Goal: Transaction & Acquisition: Purchase product/service

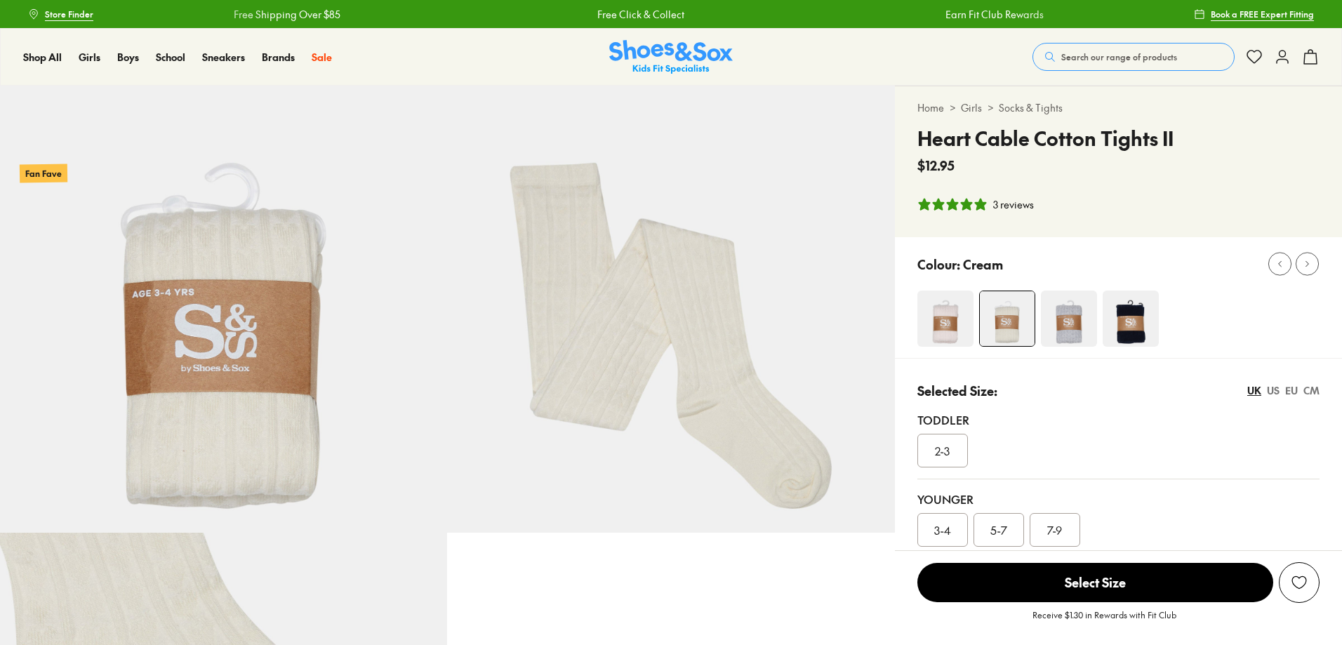
select select "*"
click at [1001, 531] on span "5-7" at bounding box center [998, 529] width 17 height 17
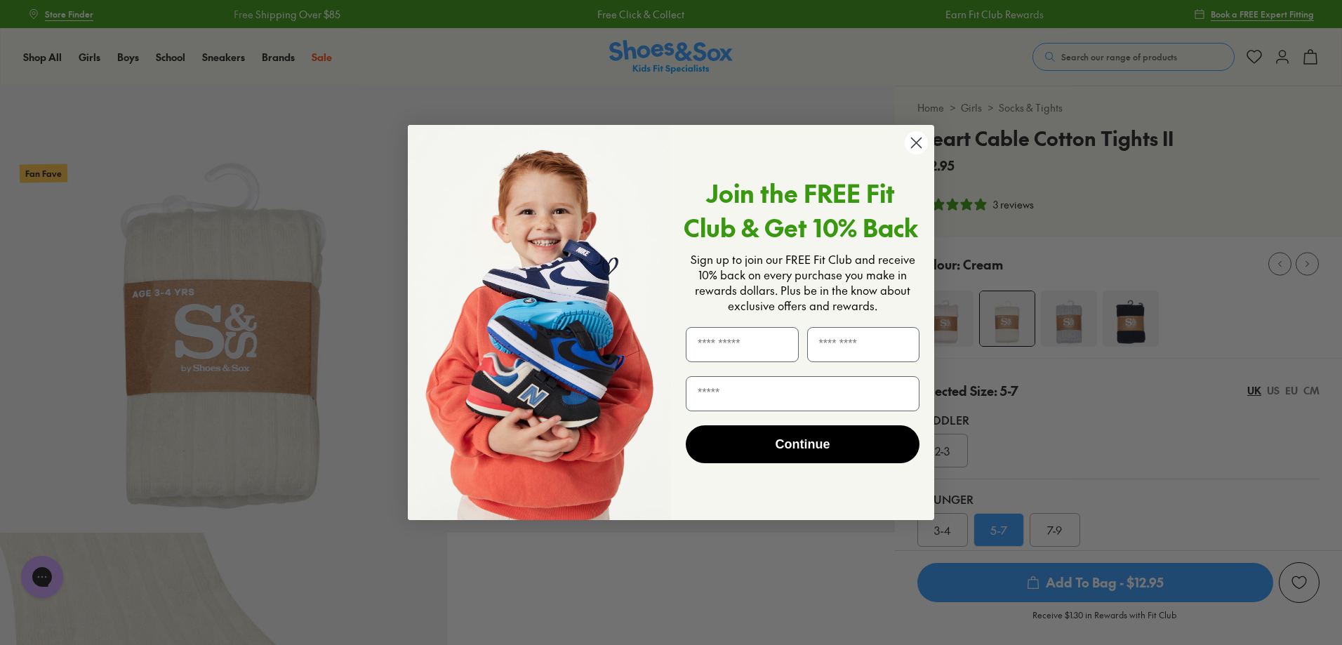
click at [917, 142] on icon "Close dialog" at bounding box center [916, 143] width 25 height 25
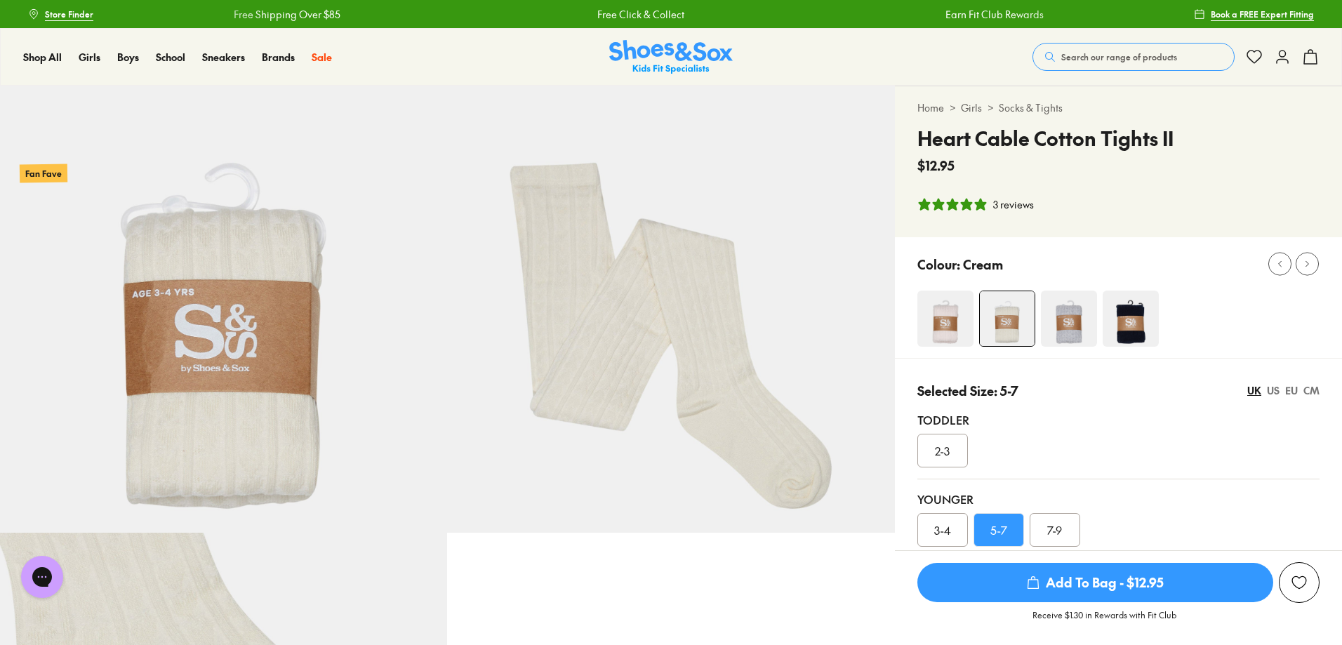
click at [954, 329] on img at bounding box center [945, 319] width 56 height 56
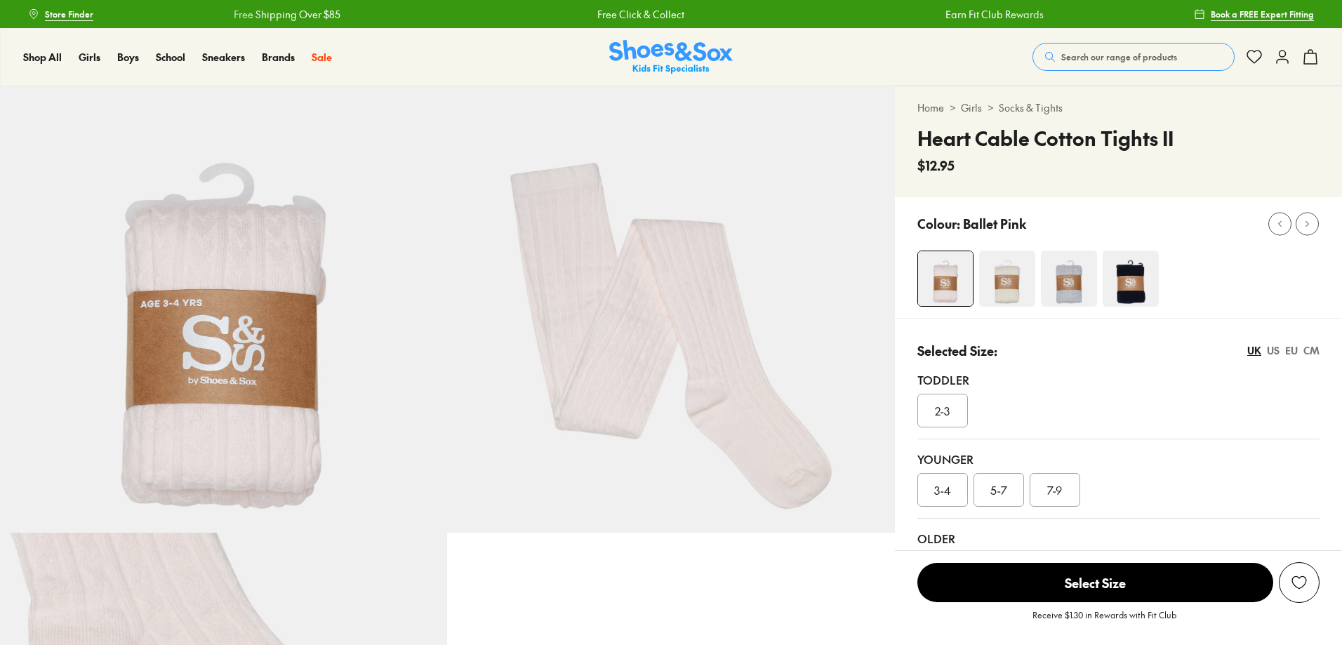
click at [946, 286] on img at bounding box center [945, 278] width 55 height 55
select select "*"
click at [1005, 289] on img at bounding box center [1007, 279] width 56 height 56
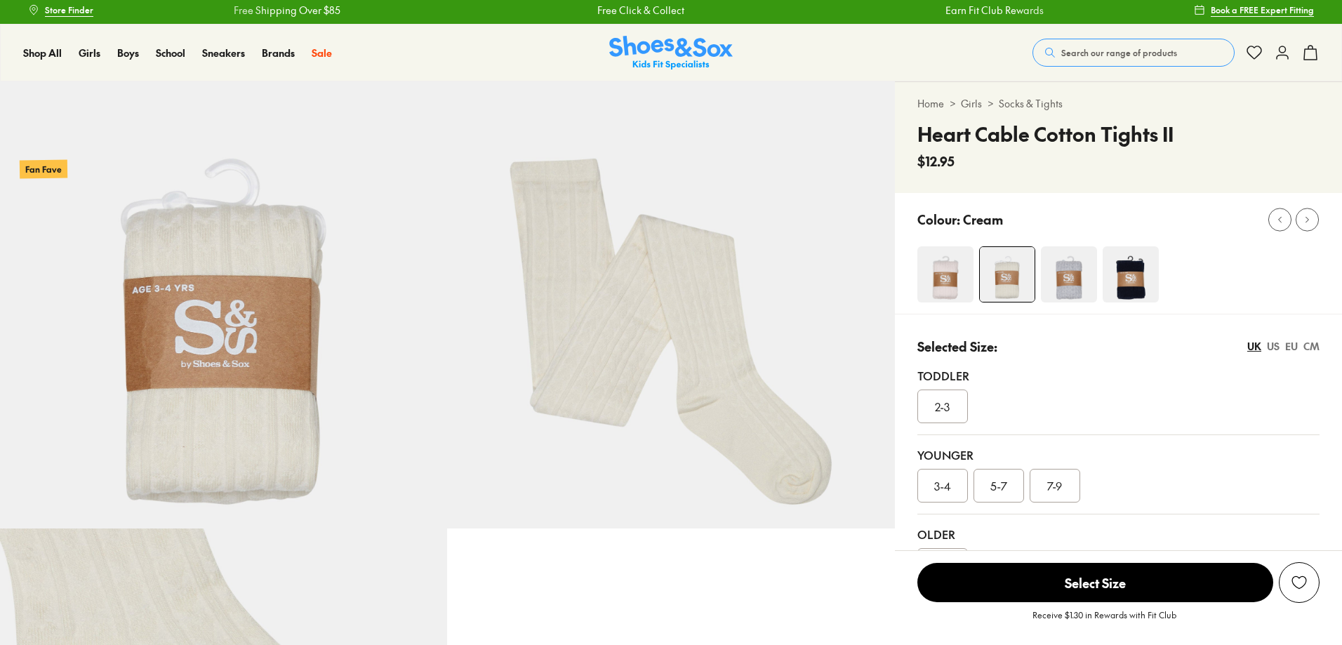
scroll to position [140, 0]
select select "*"
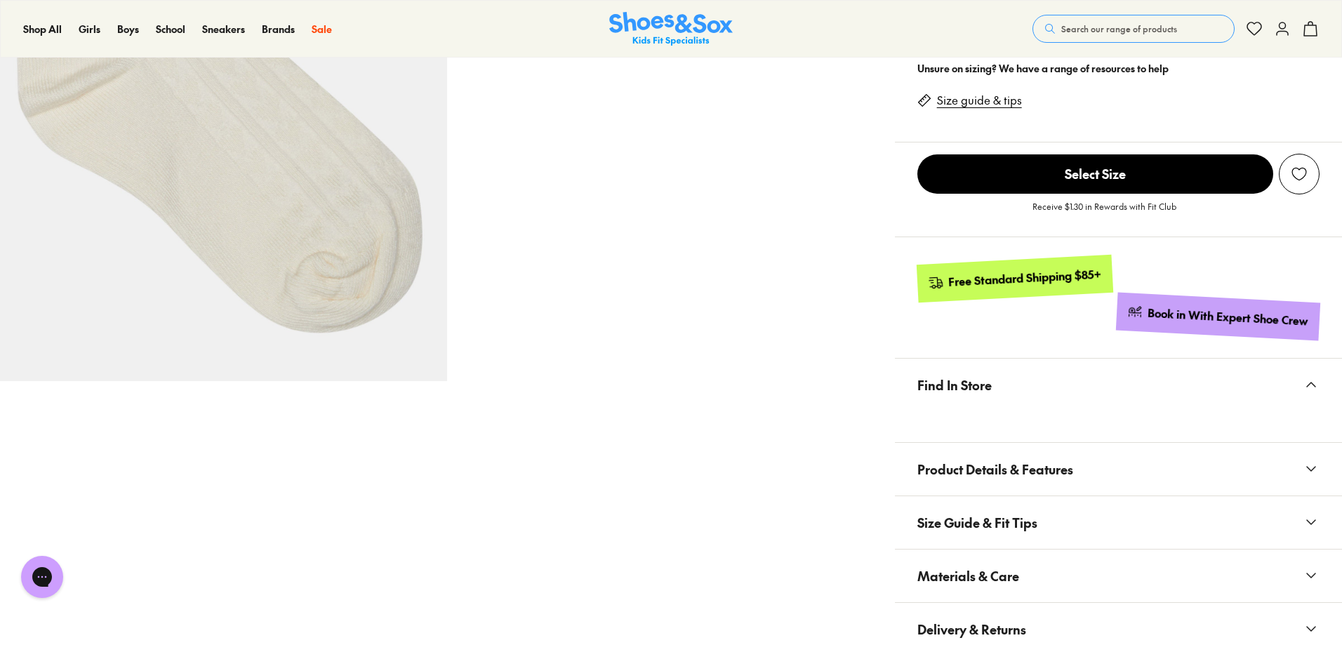
scroll to position [702, 0]
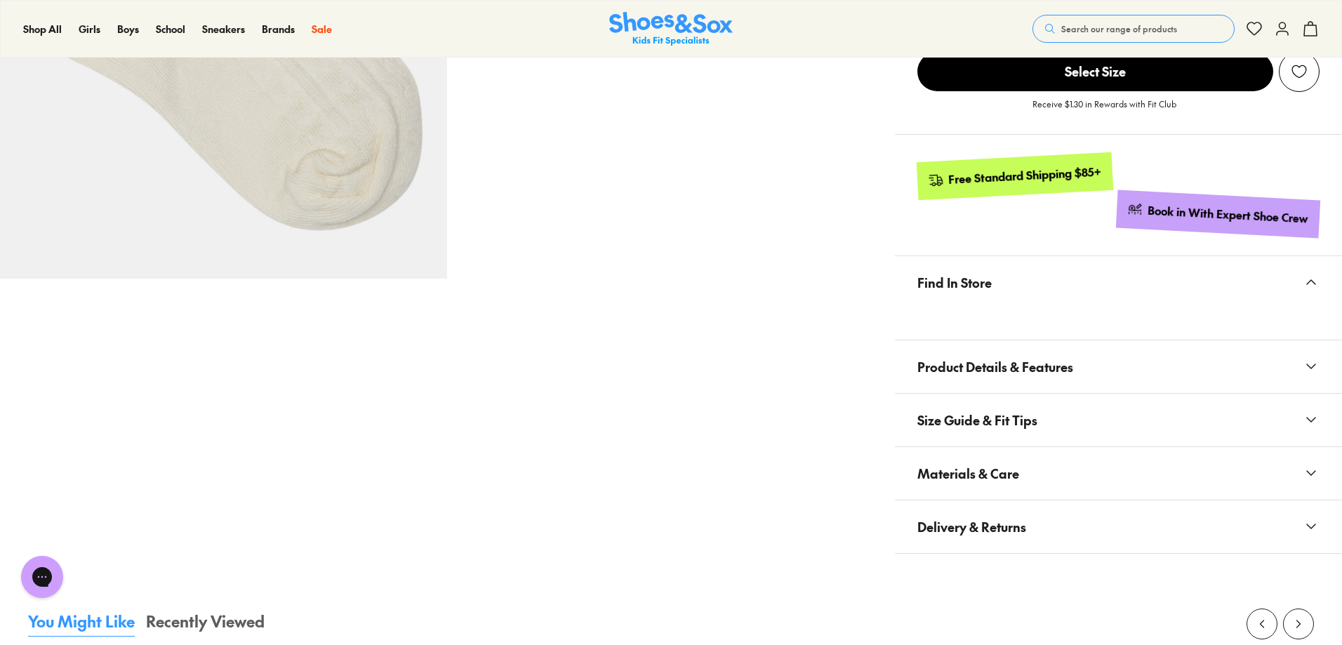
click at [1004, 416] on span "Size Guide & Fit Tips" at bounding box center [977, 419] width 120 height 41
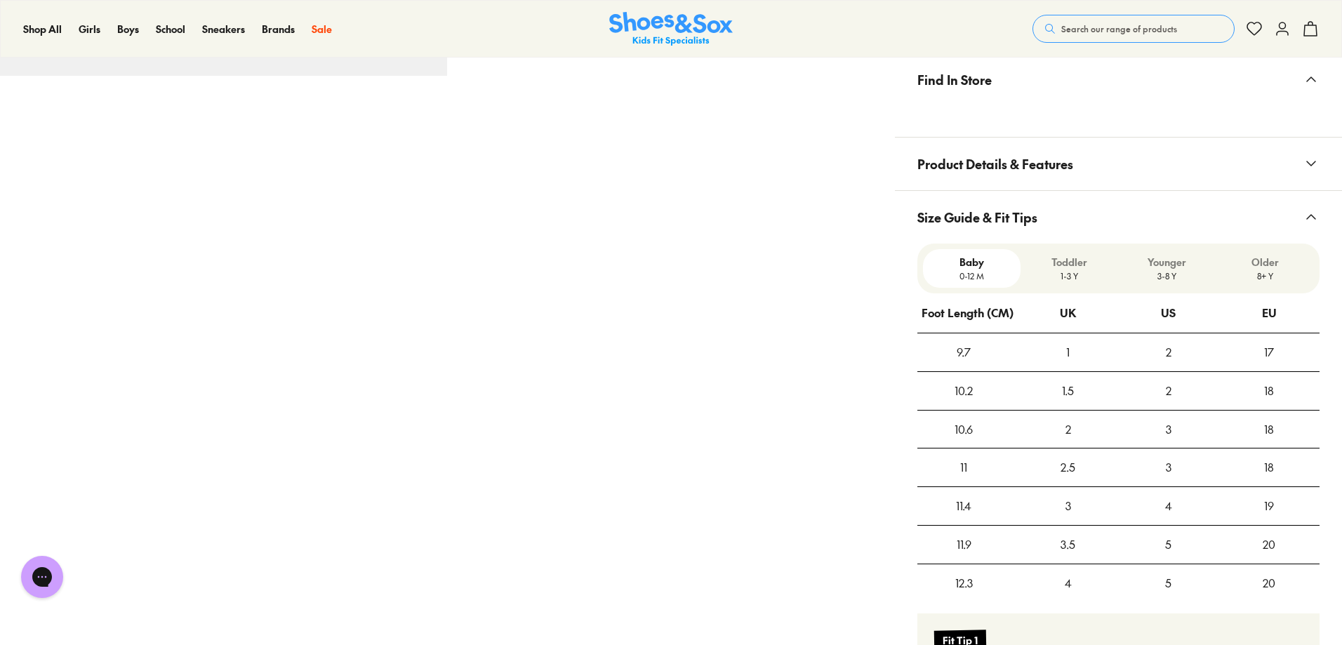
scroll to position [982, 0]
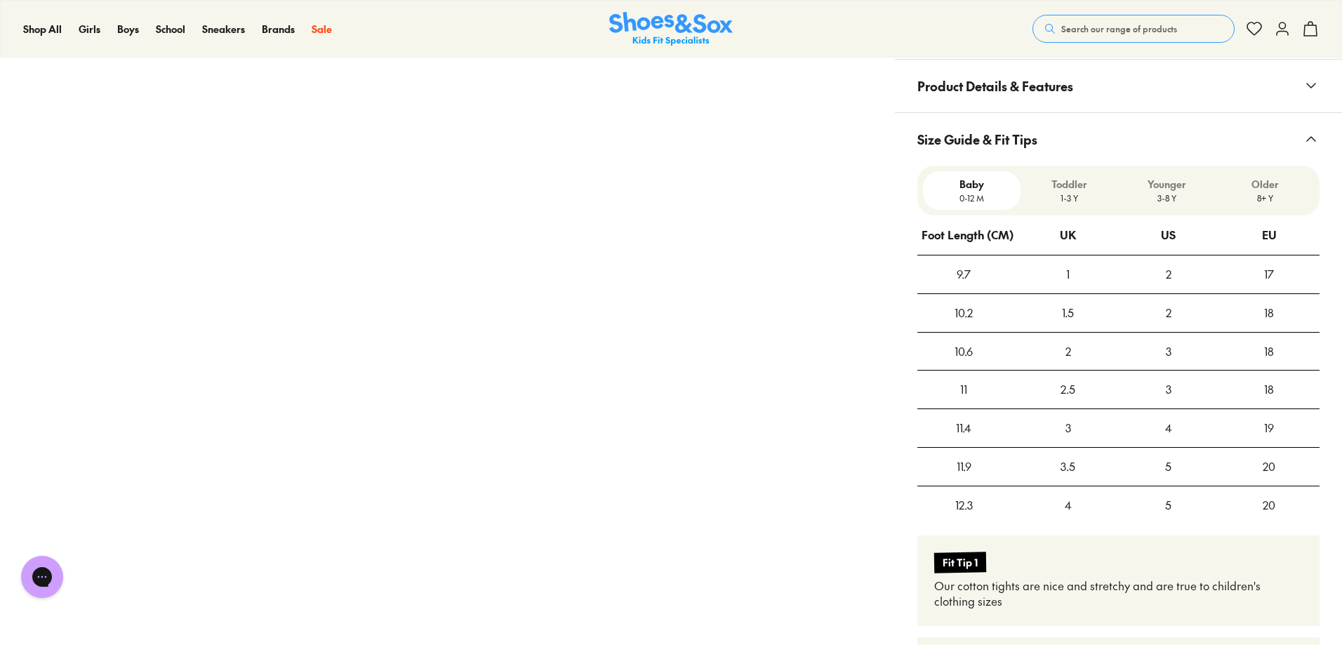
click at [1162, 179] on p "Younger" at bounding box center [1167, 184] width 86 height 15
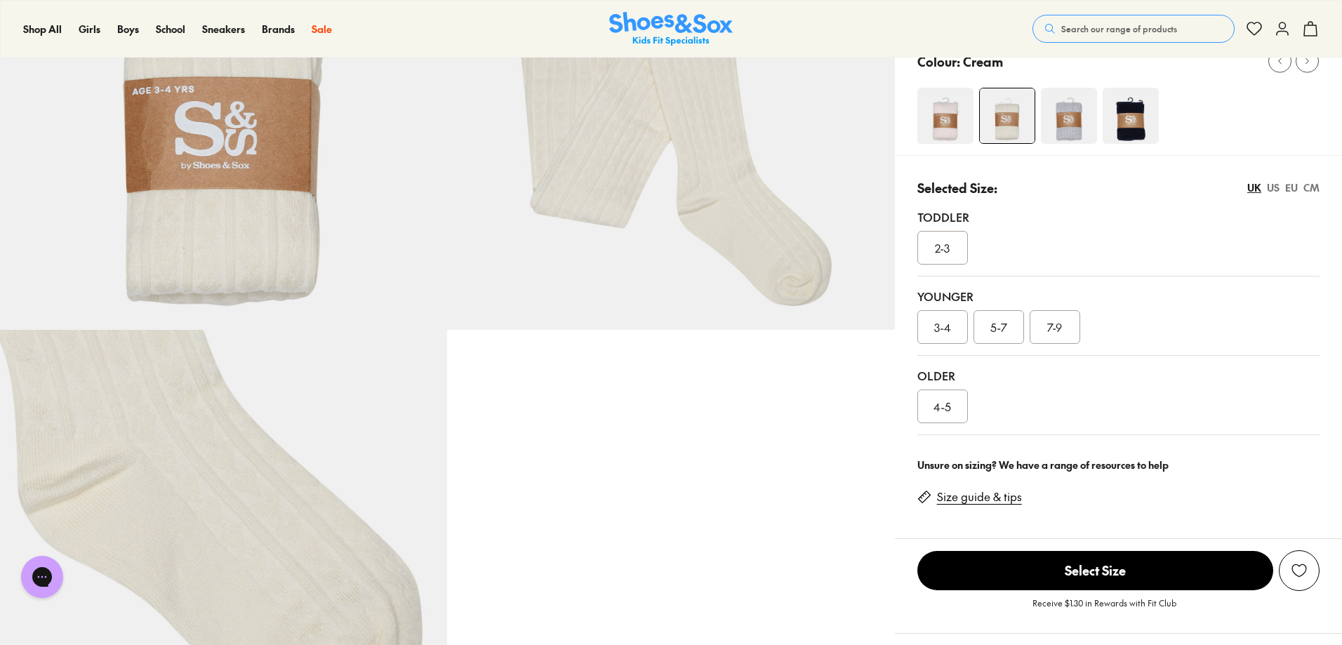
scroll to position [211, 0]
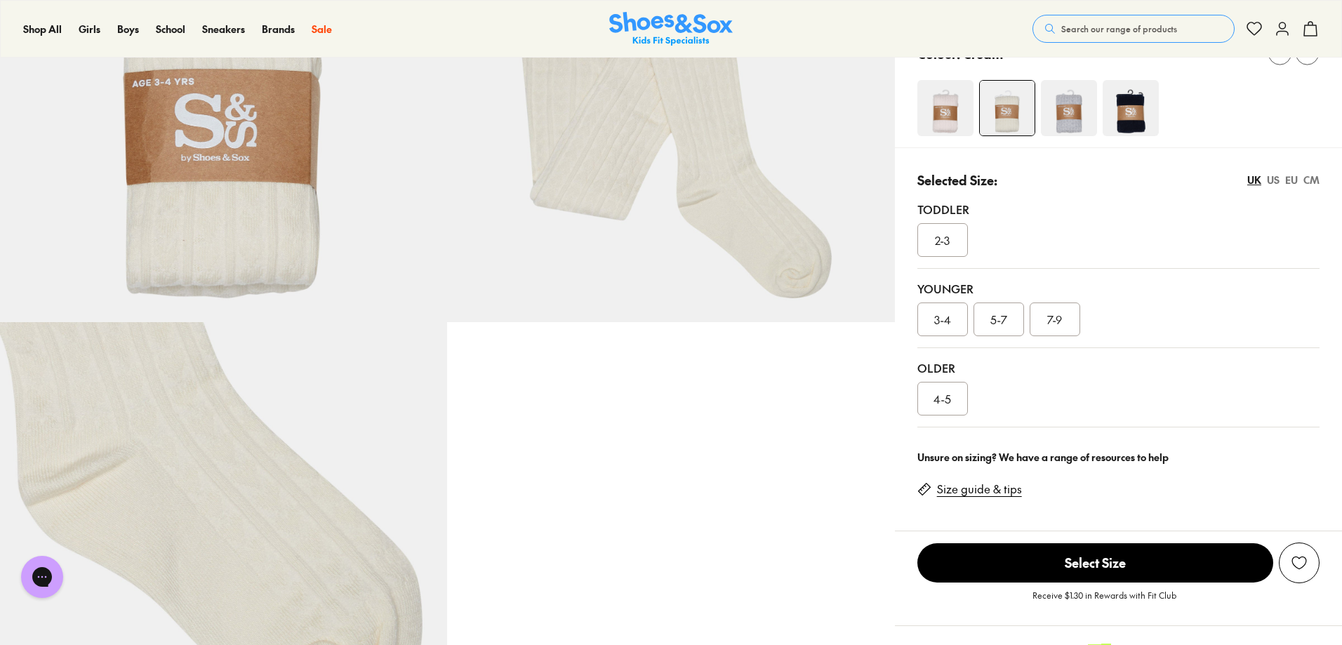
click at [953, 486] on link "Size guide & tips" at bounding box center [979, 488] width 85 height 15
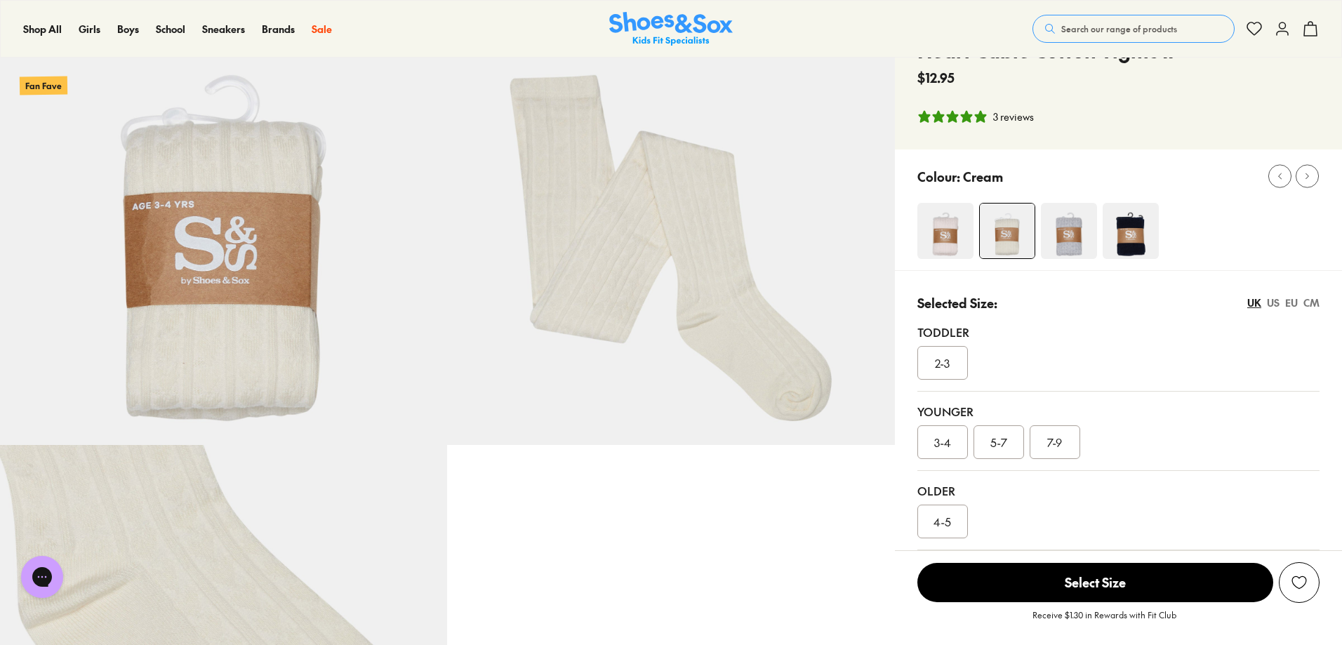
scroll to position [113, 0]
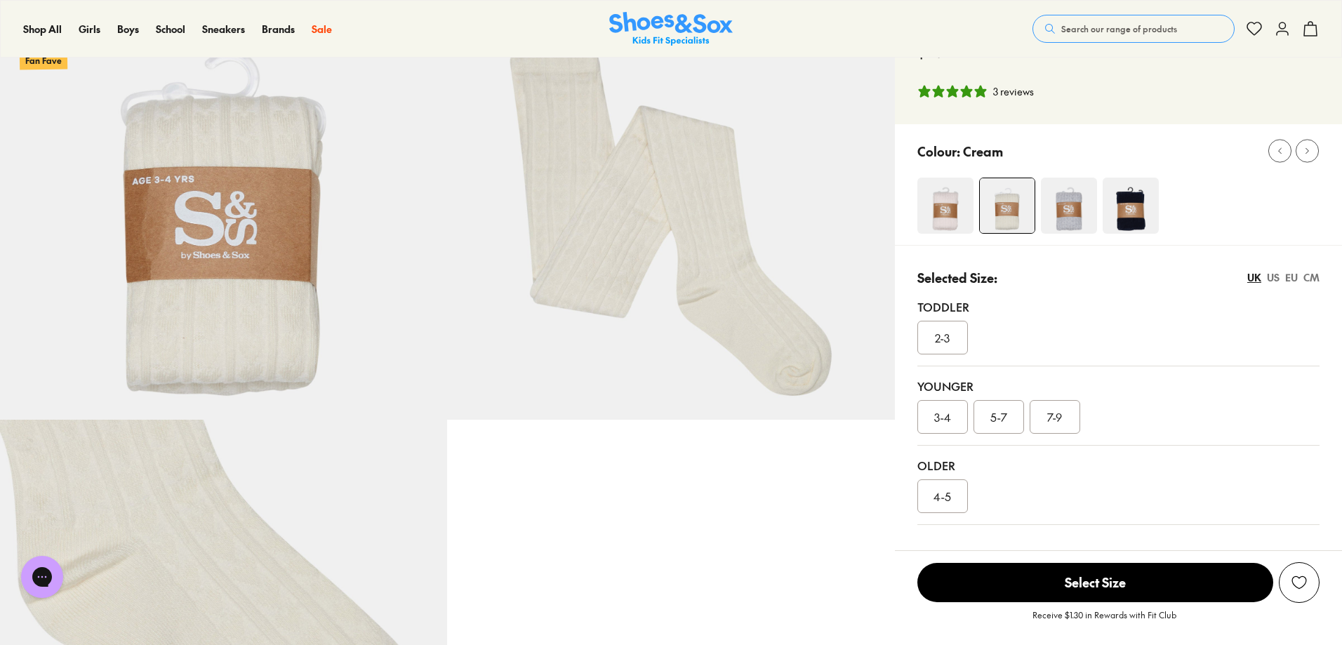
click at [1011, 425] on div "5-7" at bounding box center [998, 417] width 51 height 34
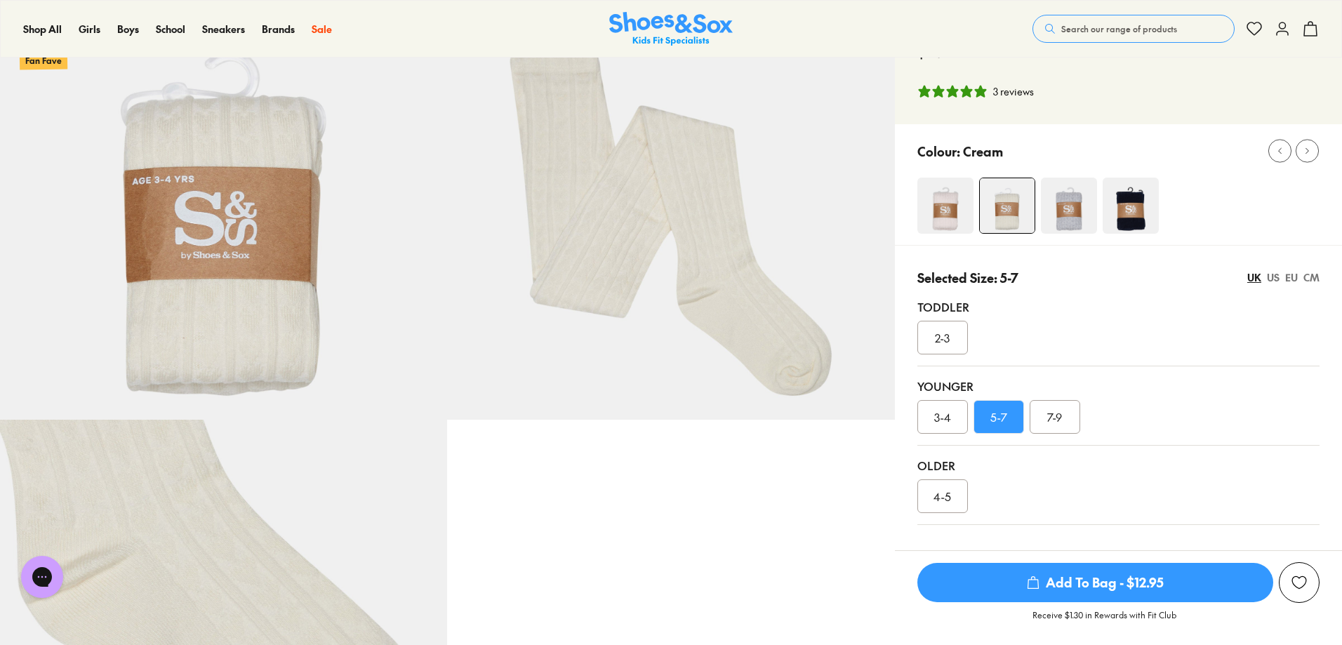
click at [1068, 580] on span "Add To Bag - $12.95" at bounding box center [1095, 582] width 356 height 39
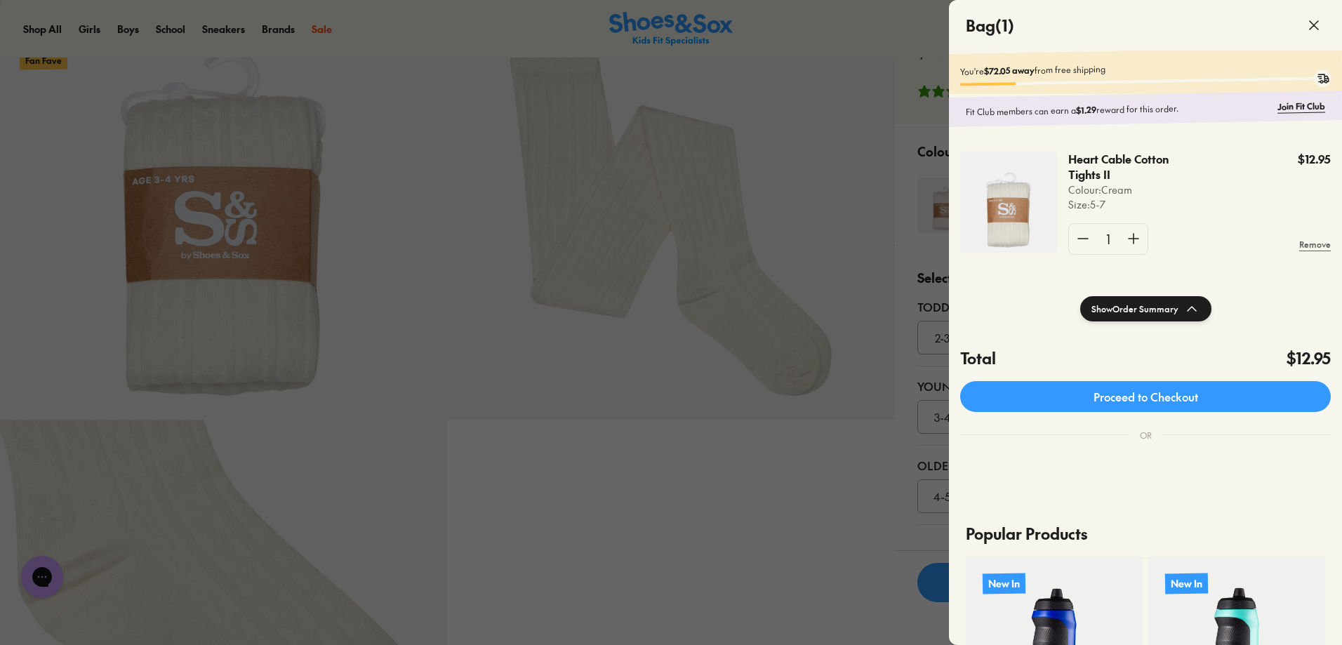
click at [829, 526] on div at bounding box center [671, 322] width 1342 height 645
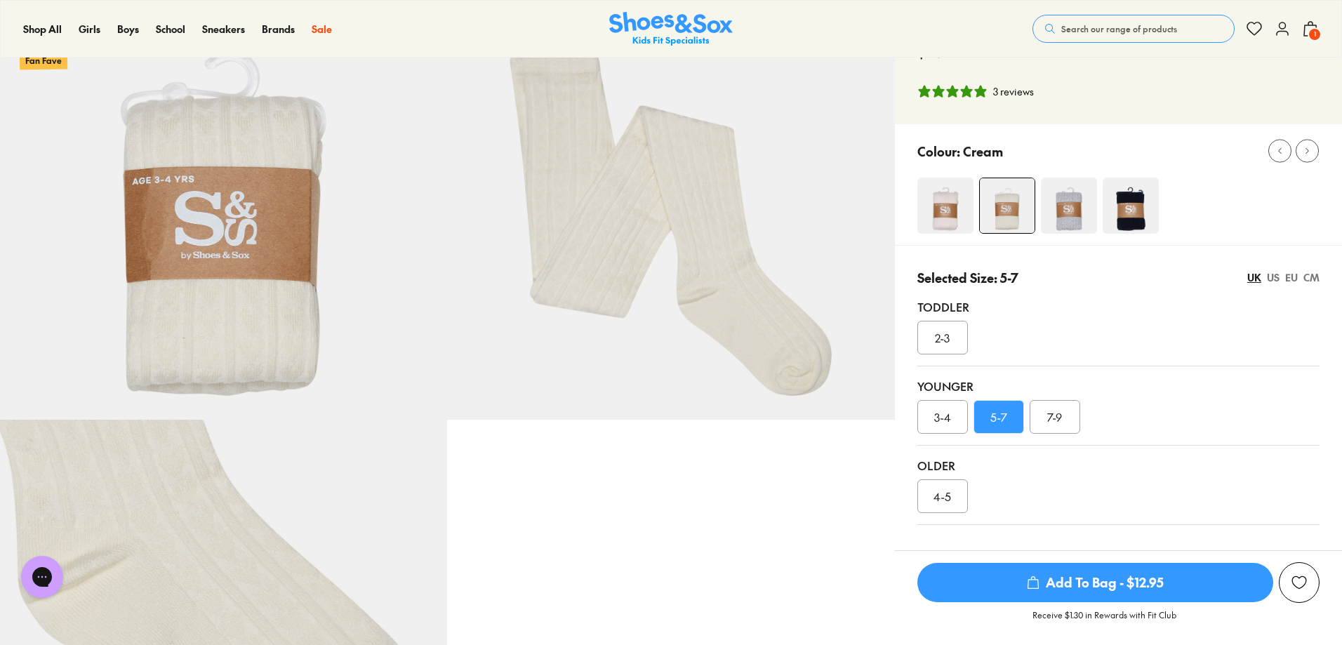
click at [1043, 583] on span "Add To Bag - $12.95" at bounding box center [1095, 582] width 356 height 39
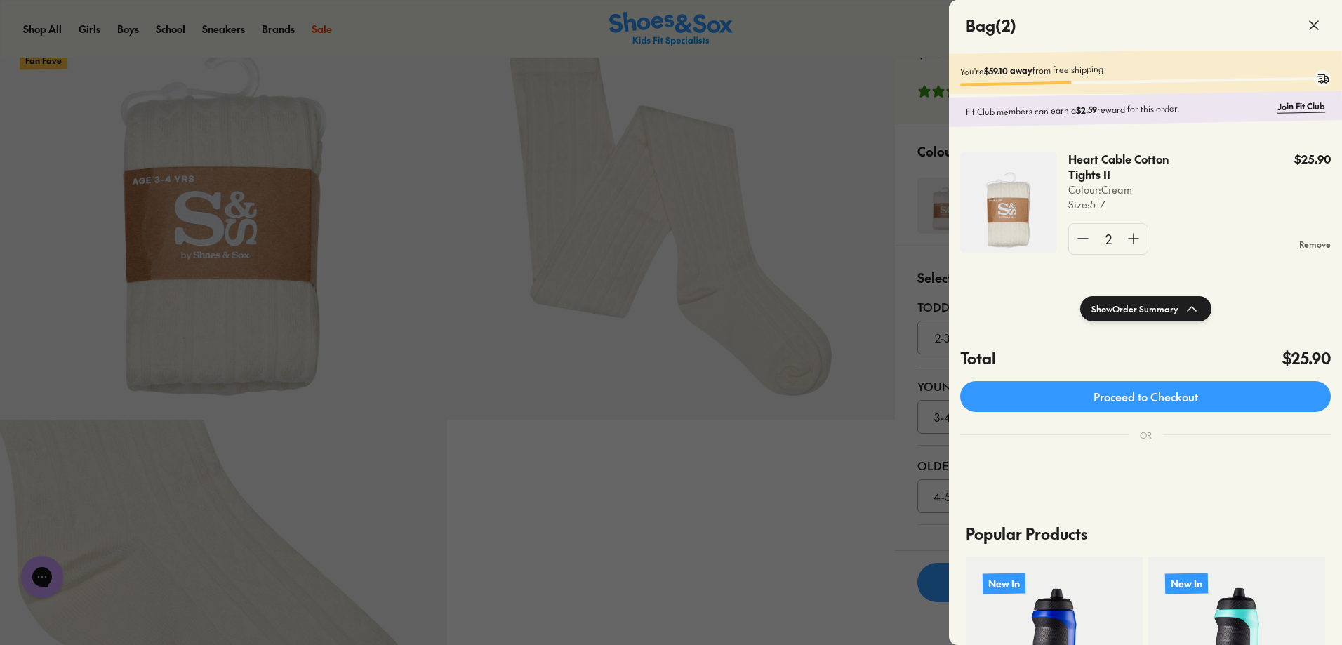
click at [756, 544] on div at bounding box center [671, 322] width 1342 height 645
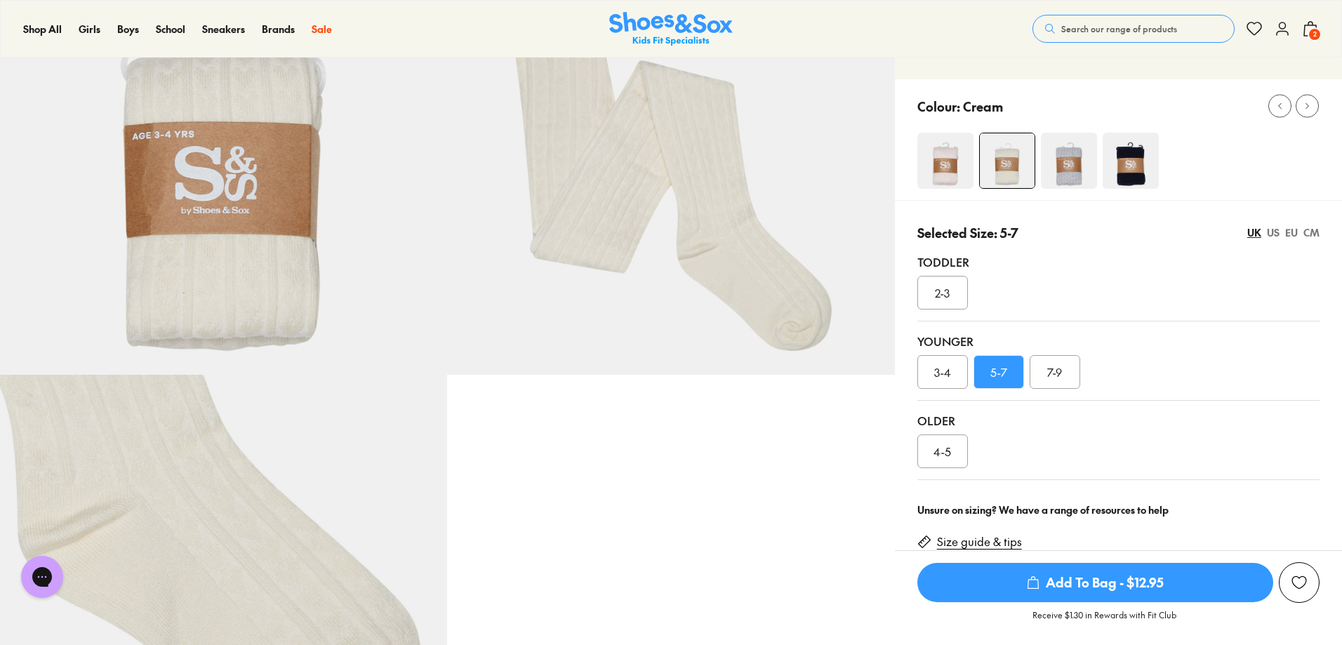
scroll to position [183, 0]
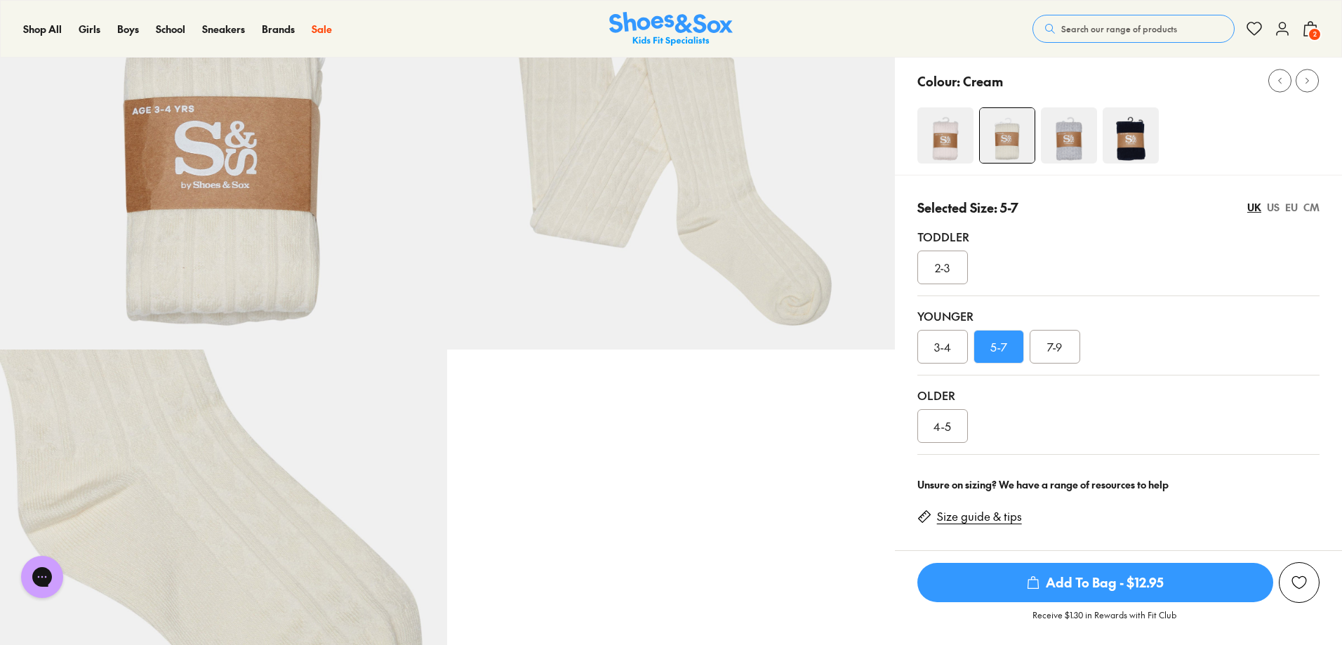
click at [952, 138] on img at bounding box center [945, 135] width 56 height 56
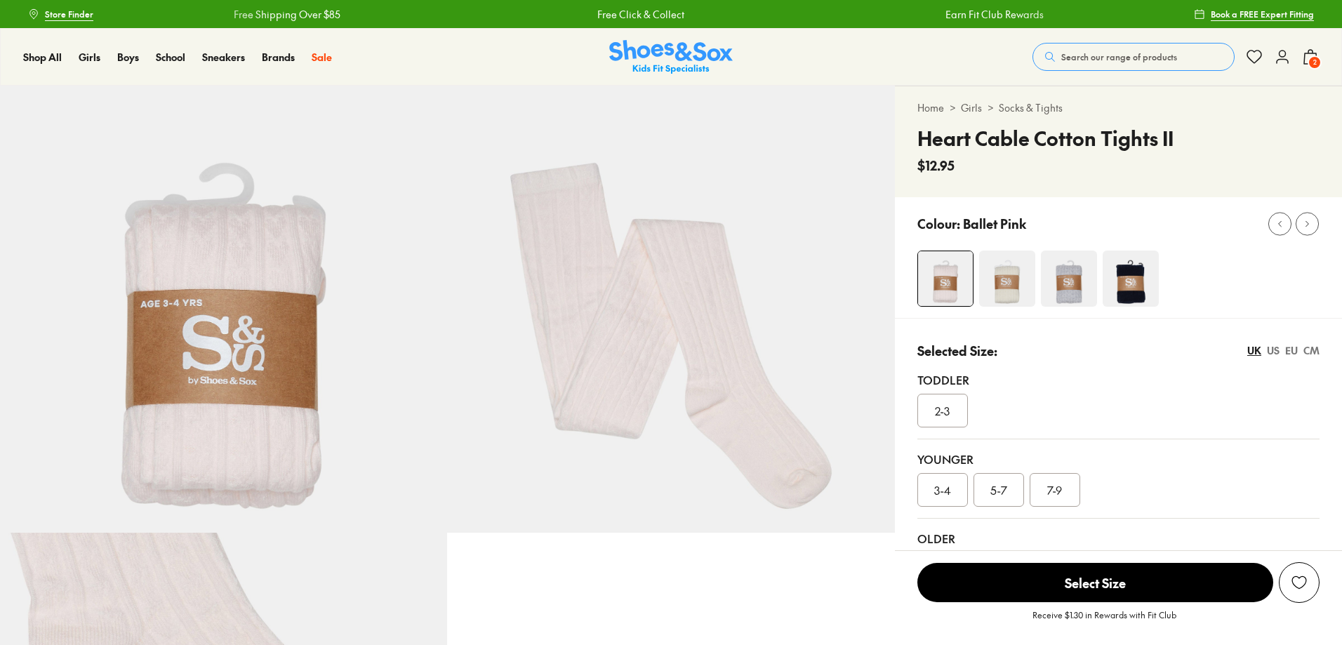
select select "*"
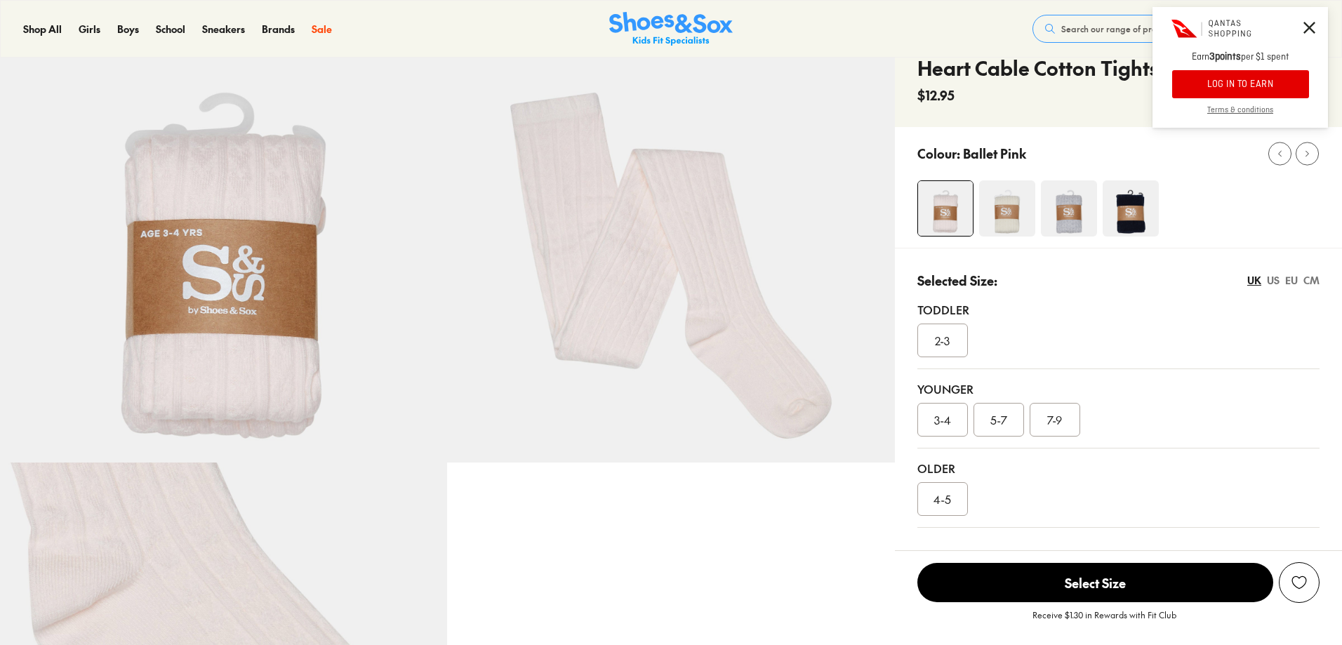
scroll to position [211, 0]
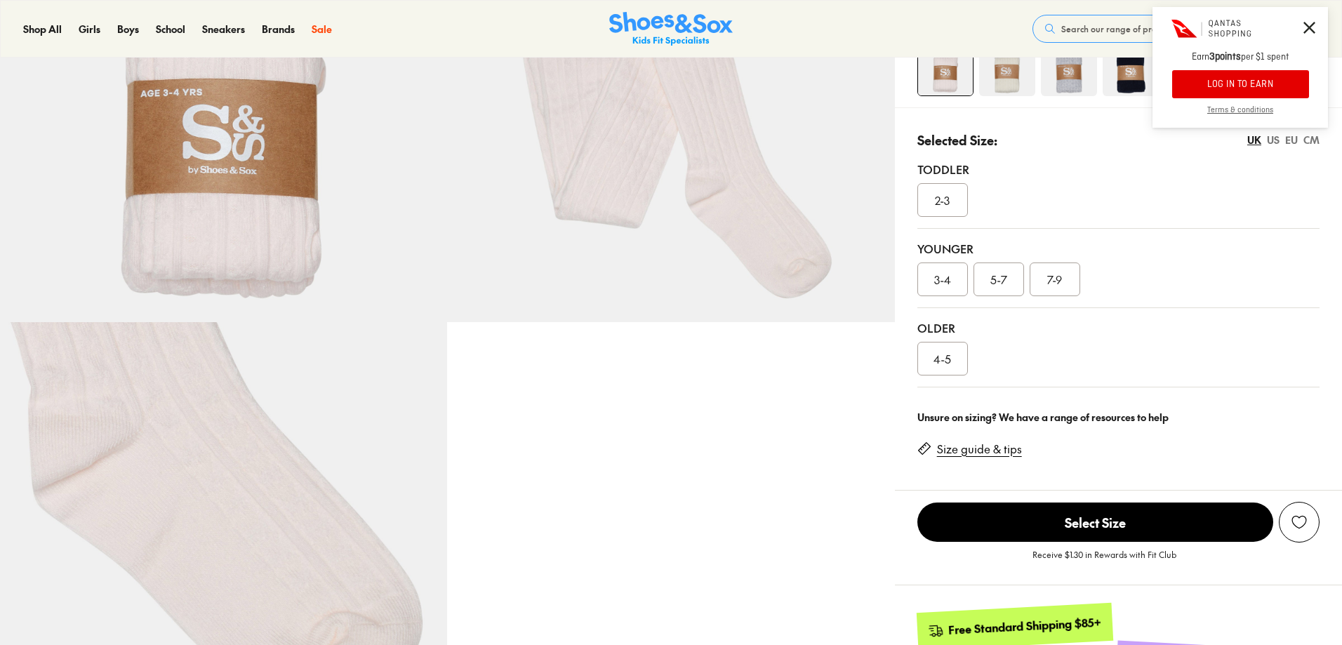
click at [131, 516] on img at bounding box center [223, 545] width 447 height 447
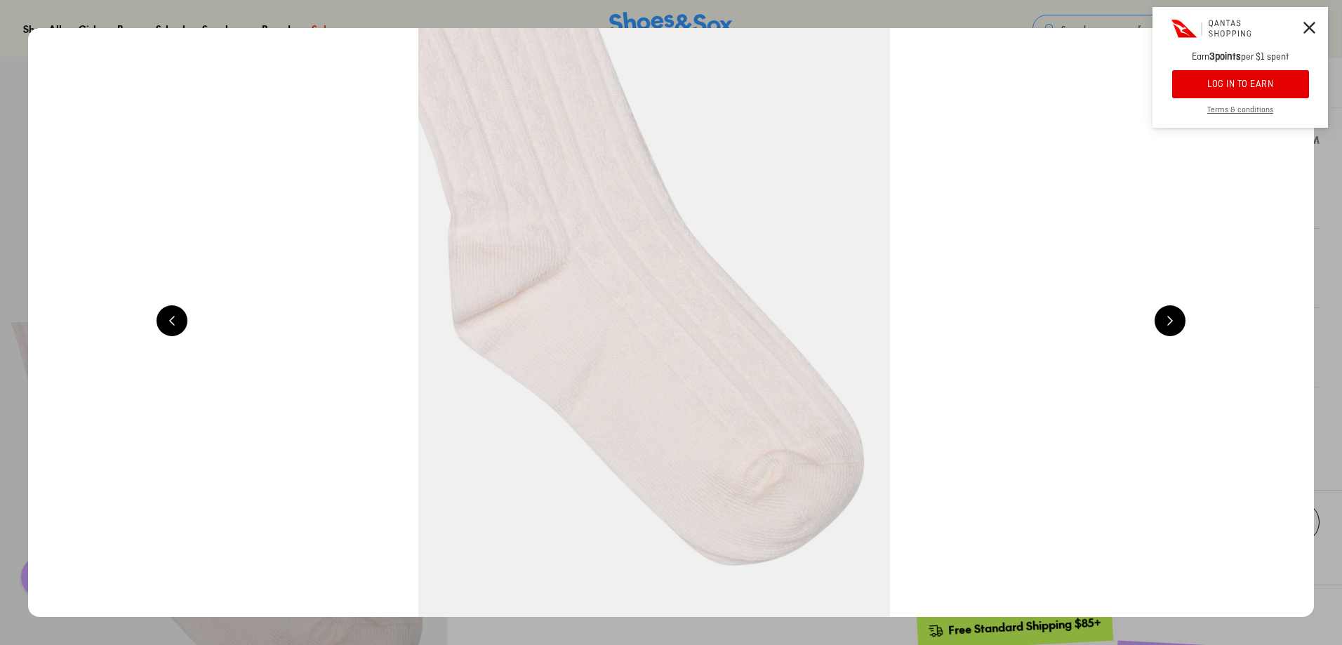
click at [1308, 28] on icon at bounding box center [1309, 28] width 12 height 12
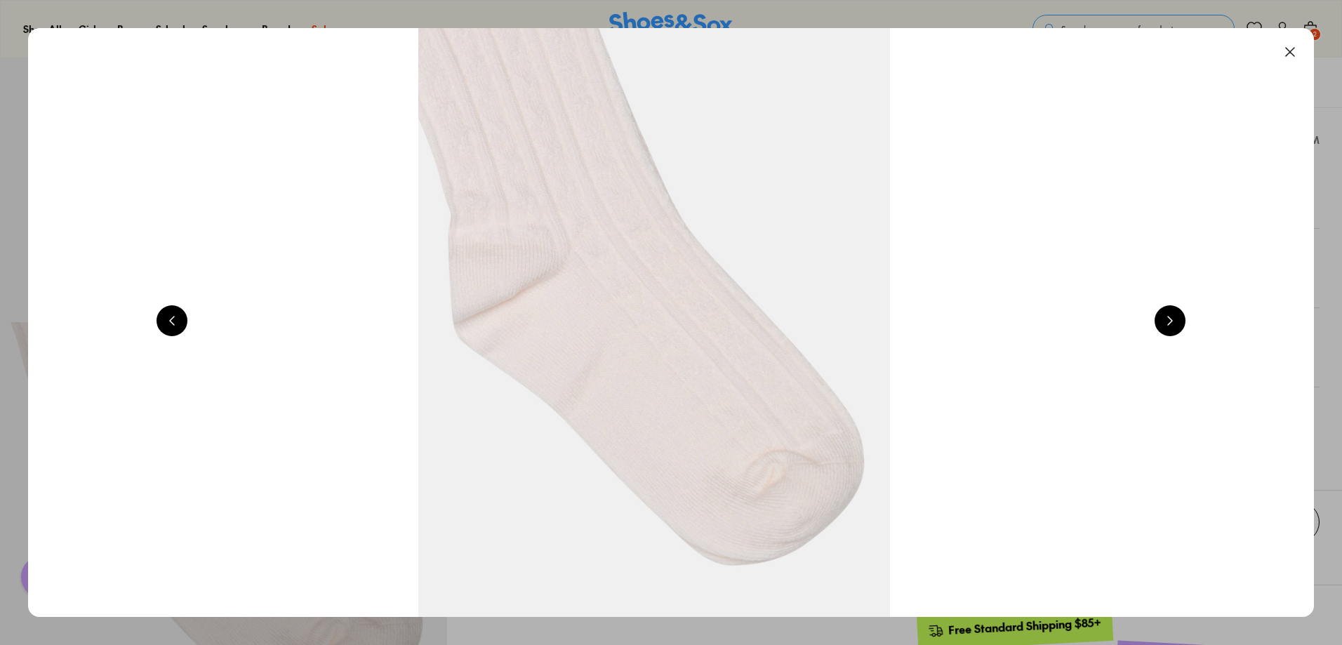
click at [1299, 48] on button at bounding box center [1289, 51] width 31 height 31
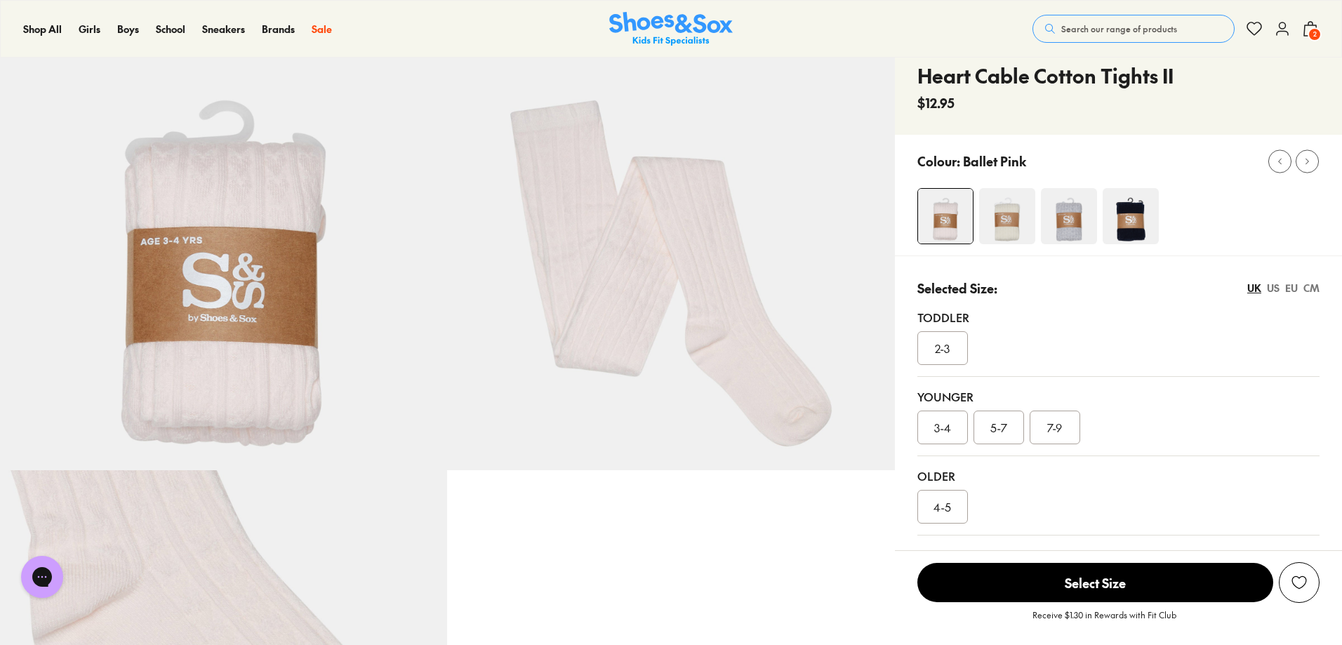
scroll to position [140, 0]
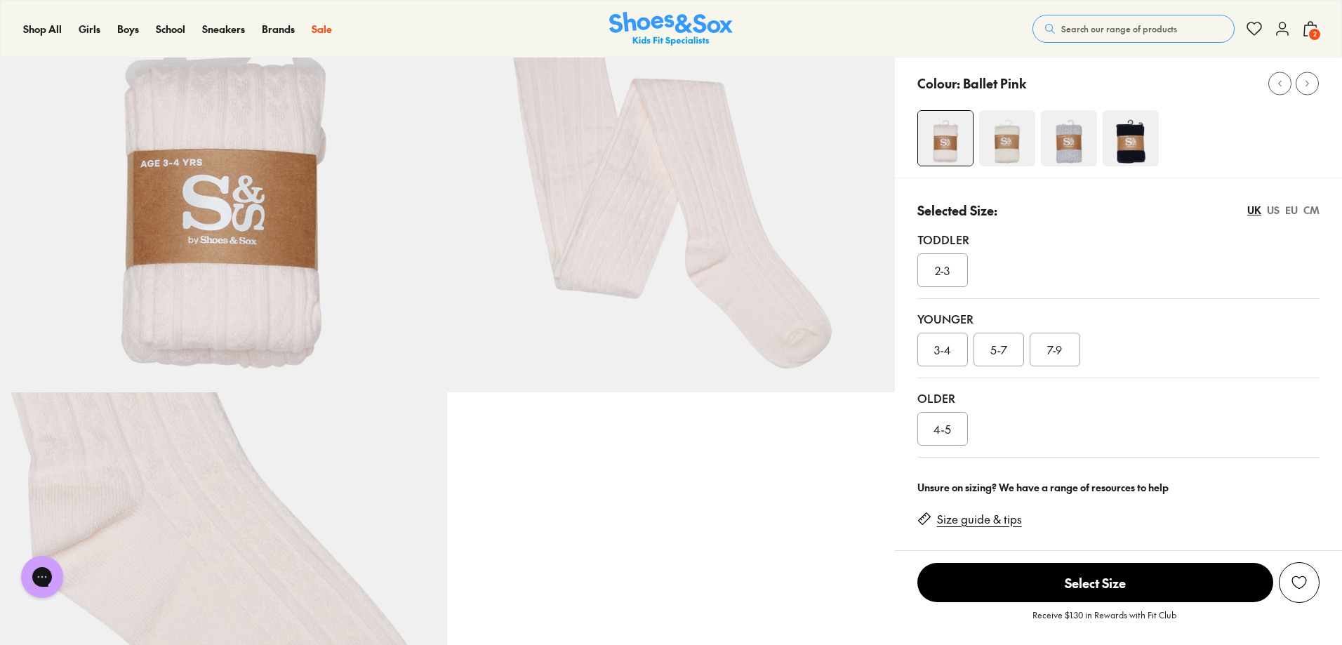
click at [1055, 355] on span "7-9" at bounding box center [1054, 349] width 15 height 17
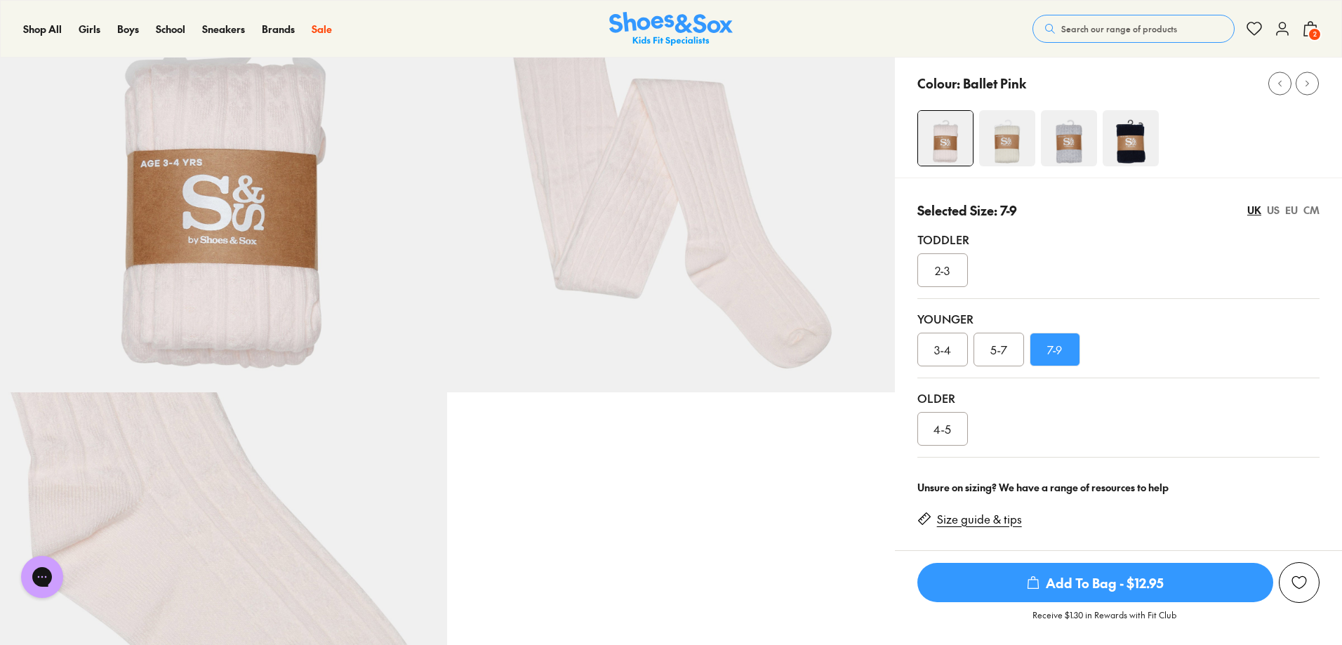
click at [1114, 588] on span "Add To Bag - $12.95" at bounding box center [1095, 582] width 356 height 39
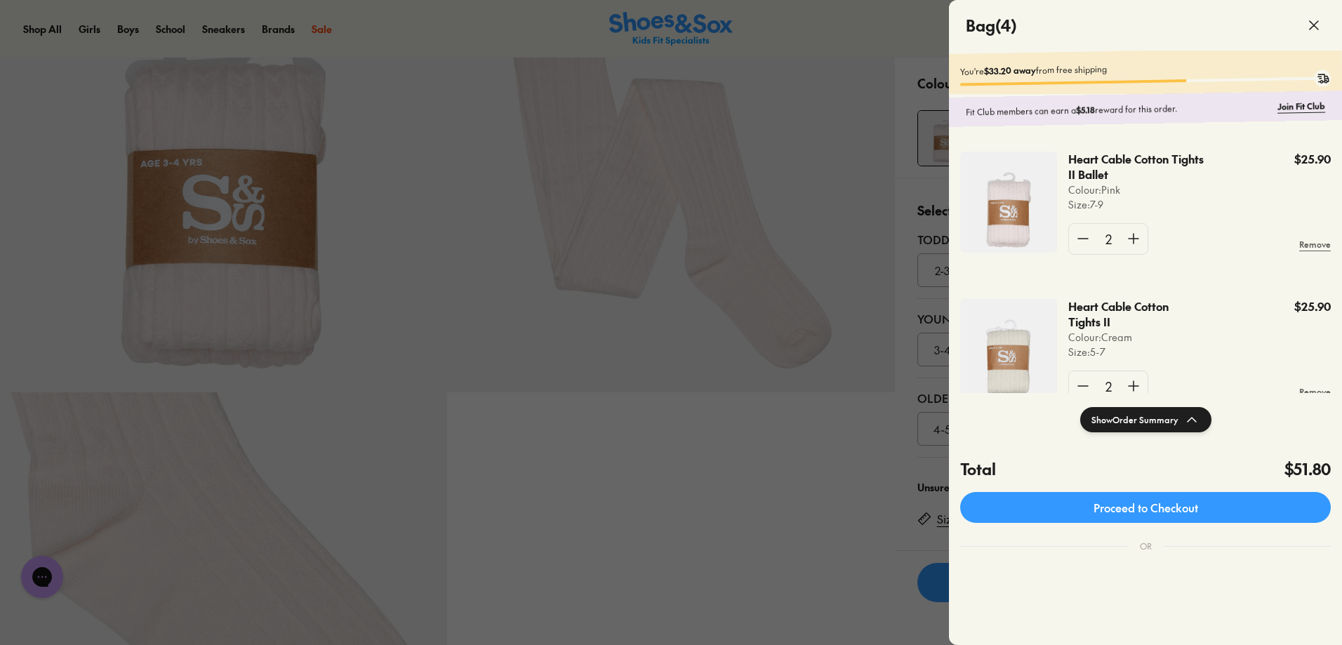
click at [869, 472] on div at bounding box center [671, 322] width 1342 height 645
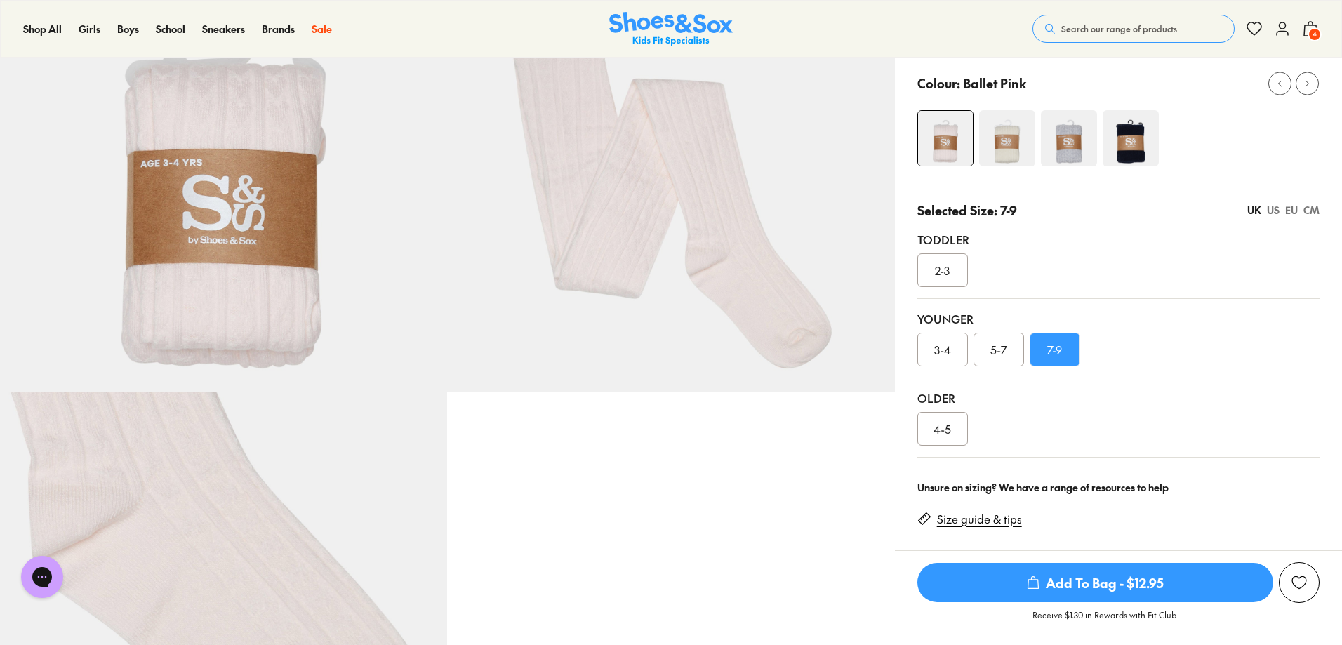
click at [1273, 213] on div "US" at bounding box center [1273, 210] width 13 height 15
click at [1251, 208] on div "UK" at bounding box center [1254, 210] width 14 height 15
click at [1268, 211] on div "US" at bounding box center [1273, 210] width 13 height 15
click at [1288, 210] on div "EU" at bounding box center [1291, 210] width 13 height 15
click at [1256, 208] on div "UK" at bounding box center [1254, 210] width 14 height 15
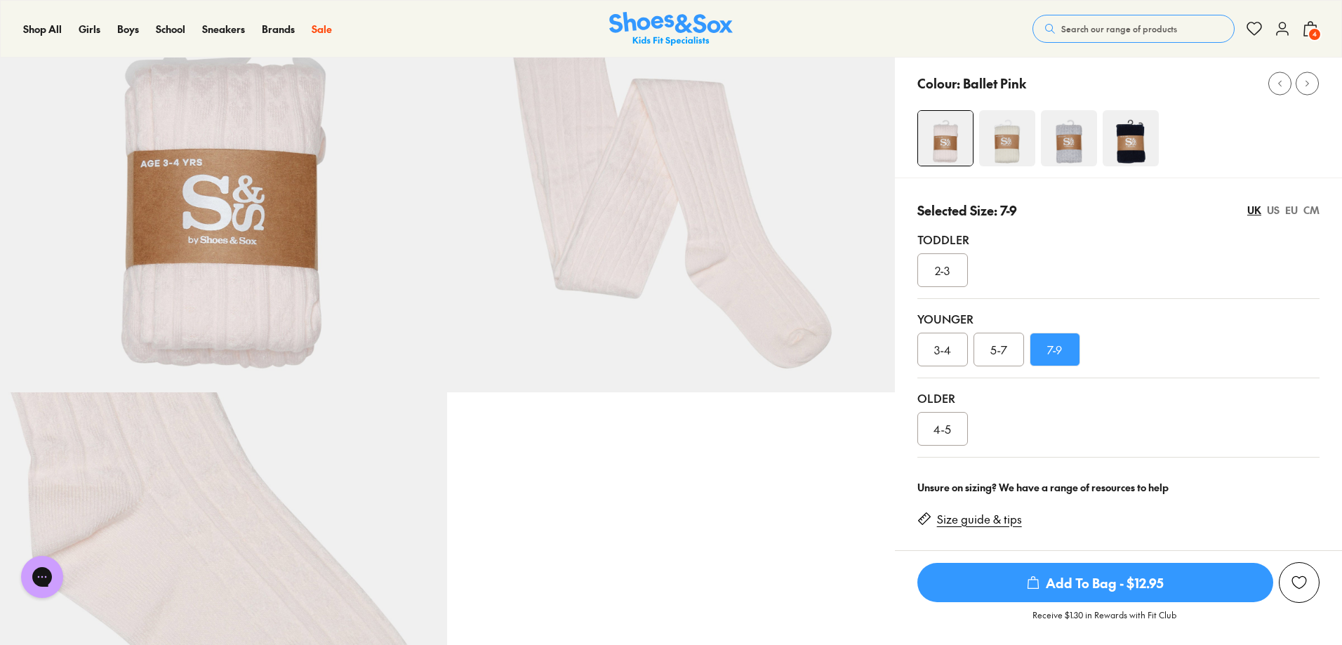
click at [688, 29] on img at bounding box center [671, 29] width 124 height 34
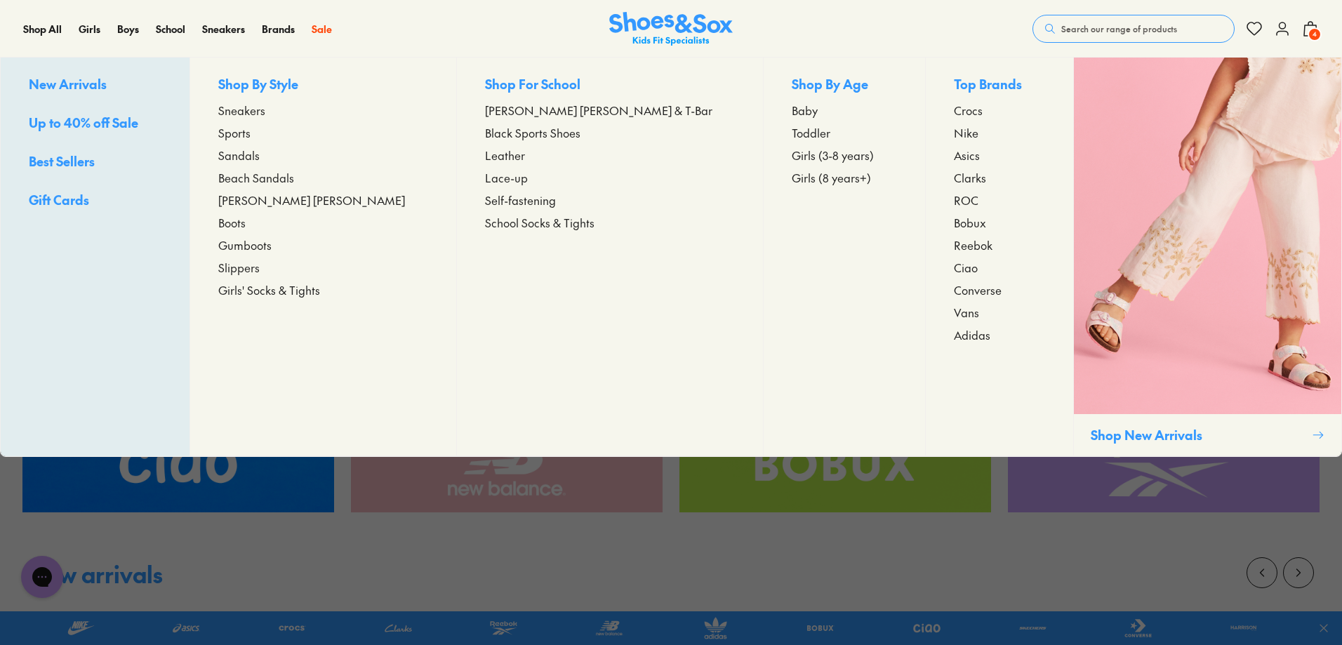
click at [260, 154] on span "Sandals" at bounding box center [238, 155] width 41 height 17
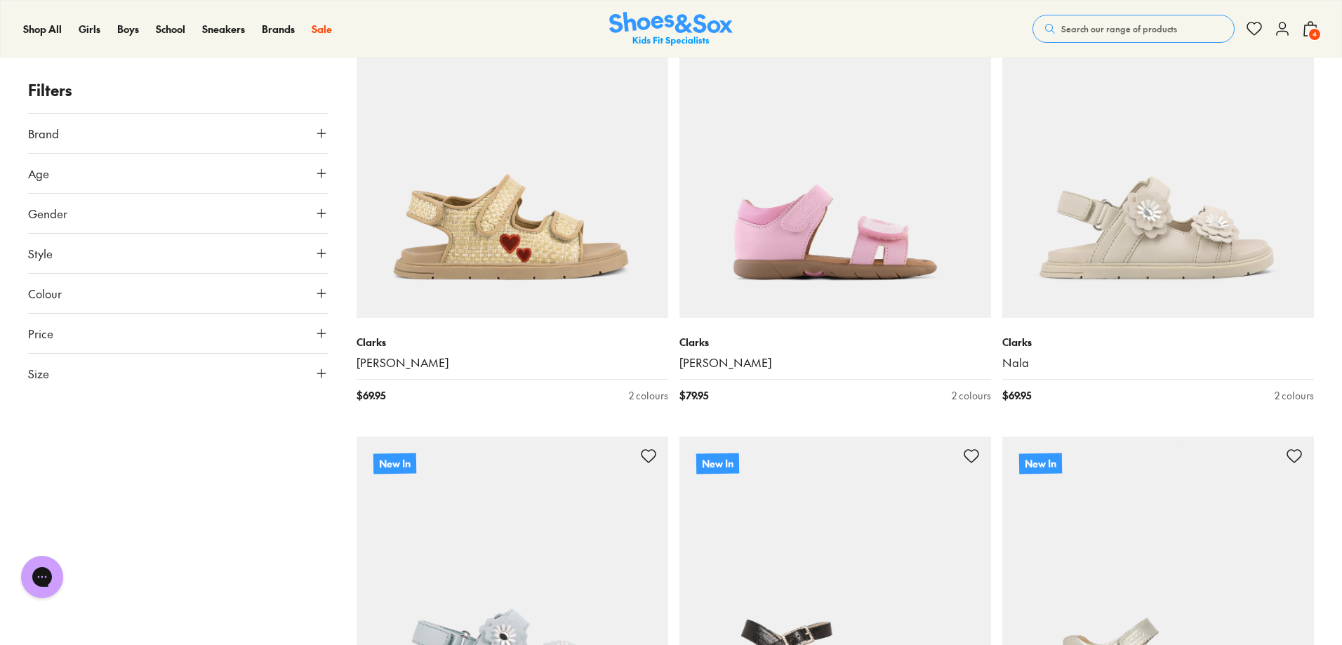
scroll to position [3298, 0]
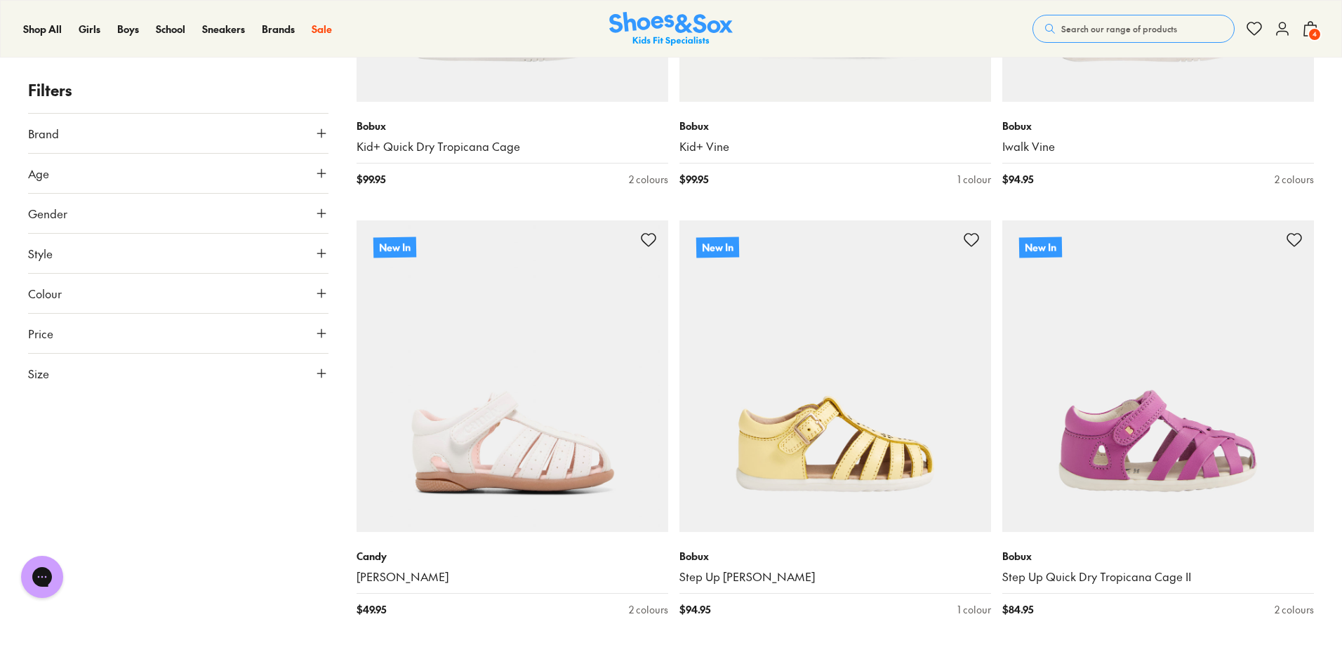
scroll to position [8702, 0]
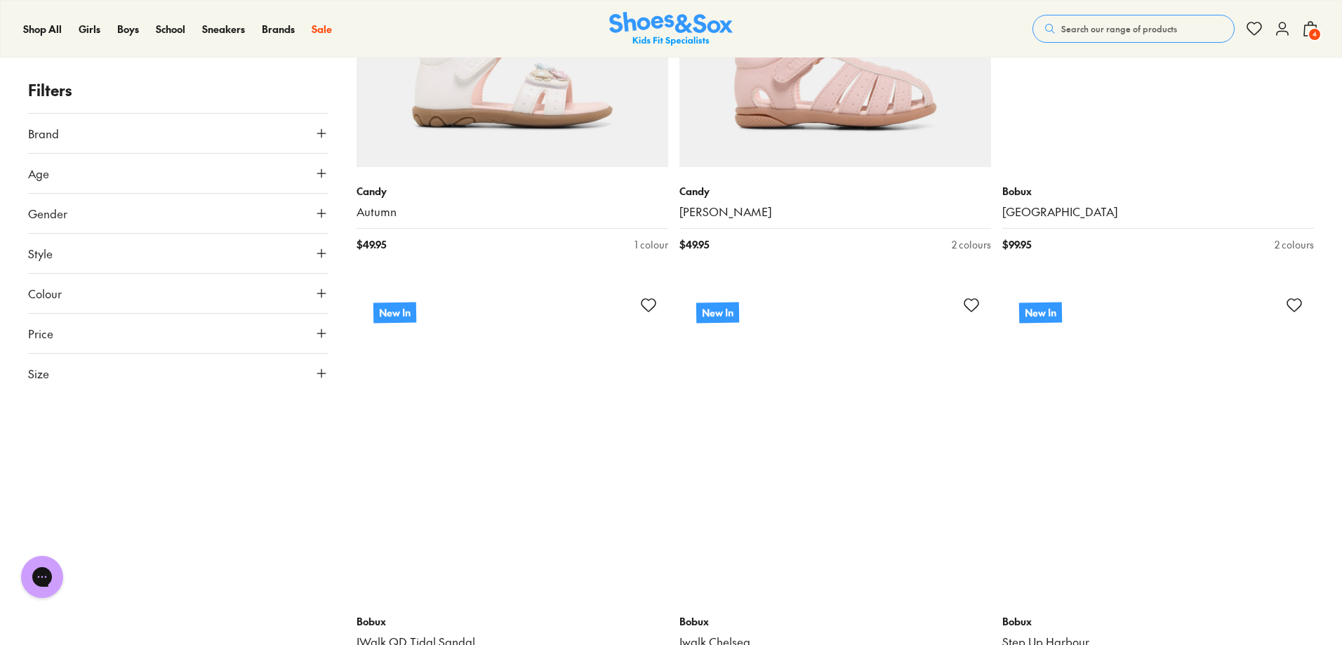
scroll to position [9544, 0]
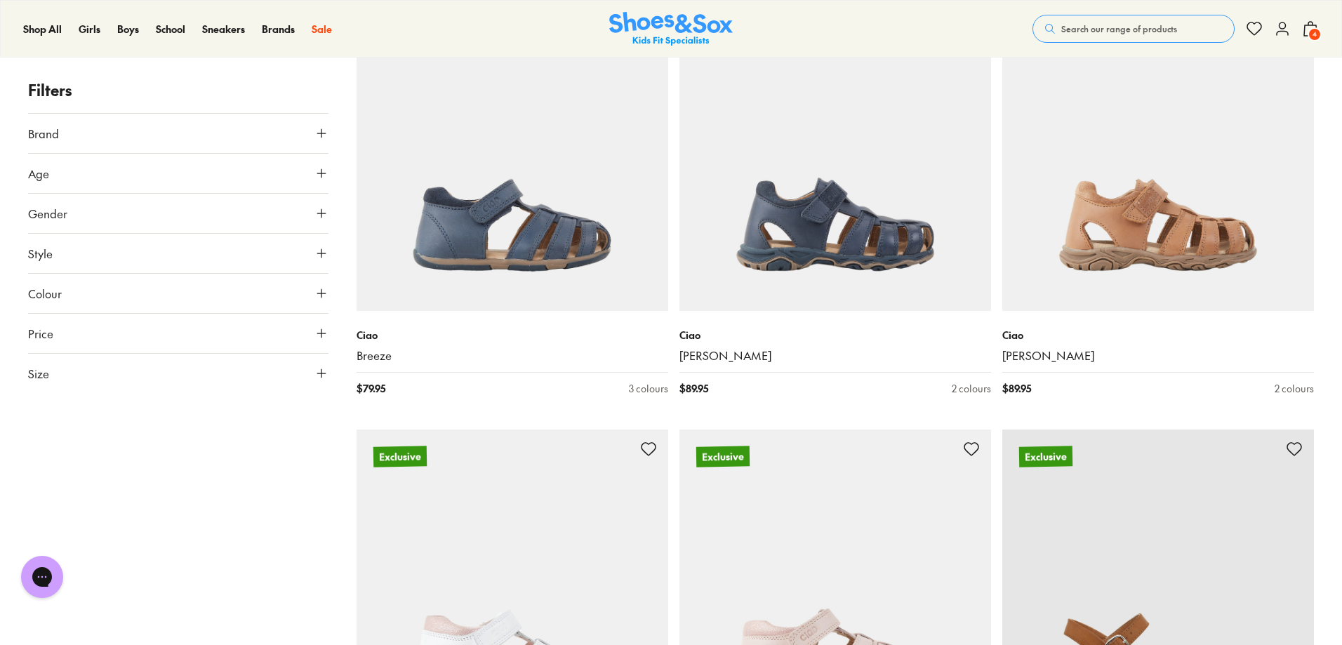
scroll to position [16492, 0]
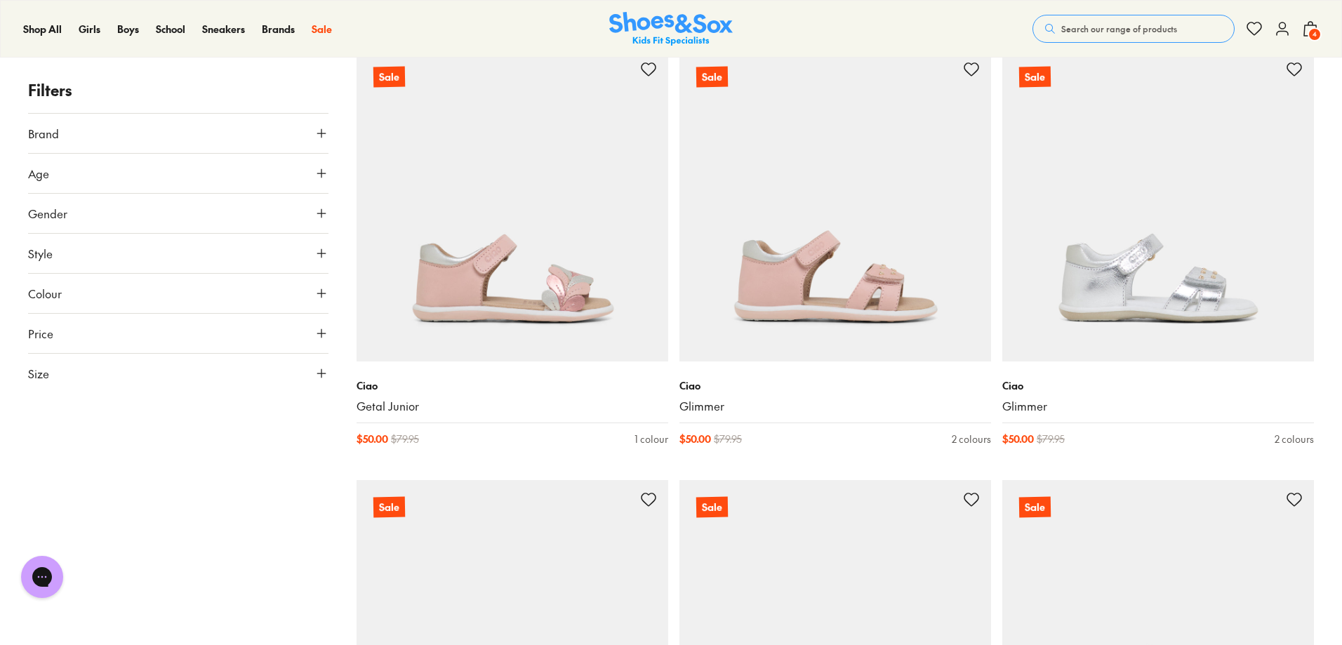
scroll to position [21614, 0]
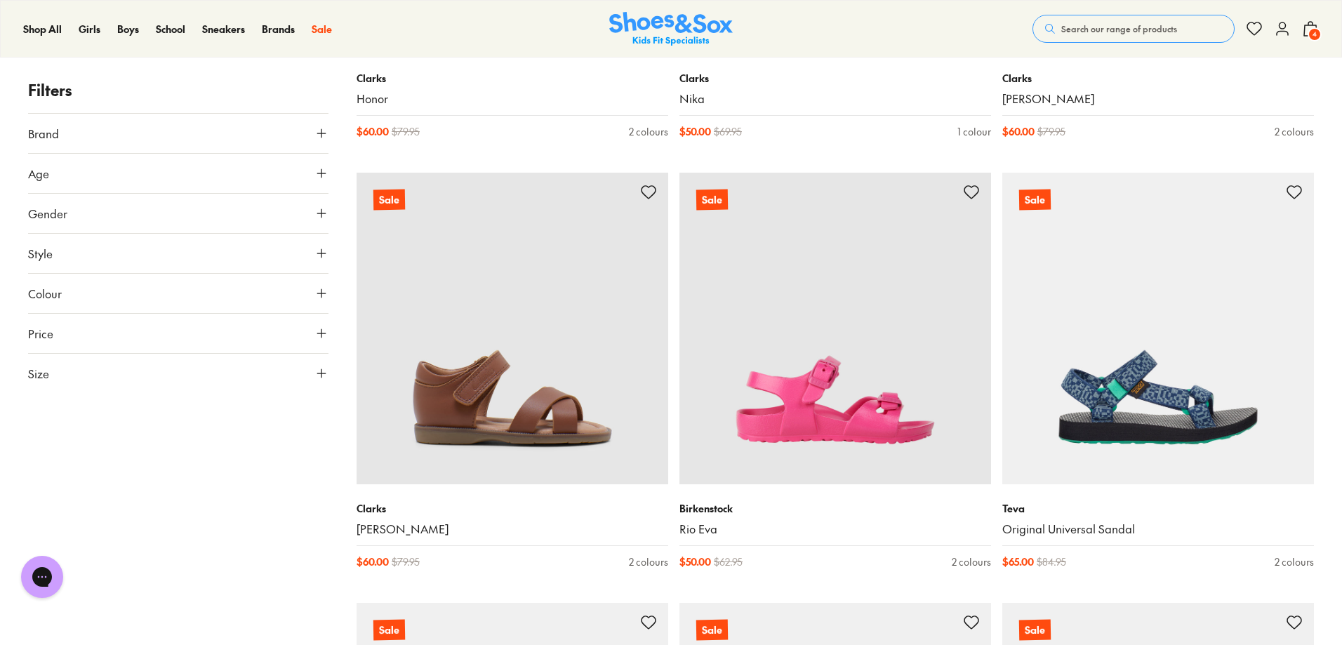
scroll to position [26808, 0]
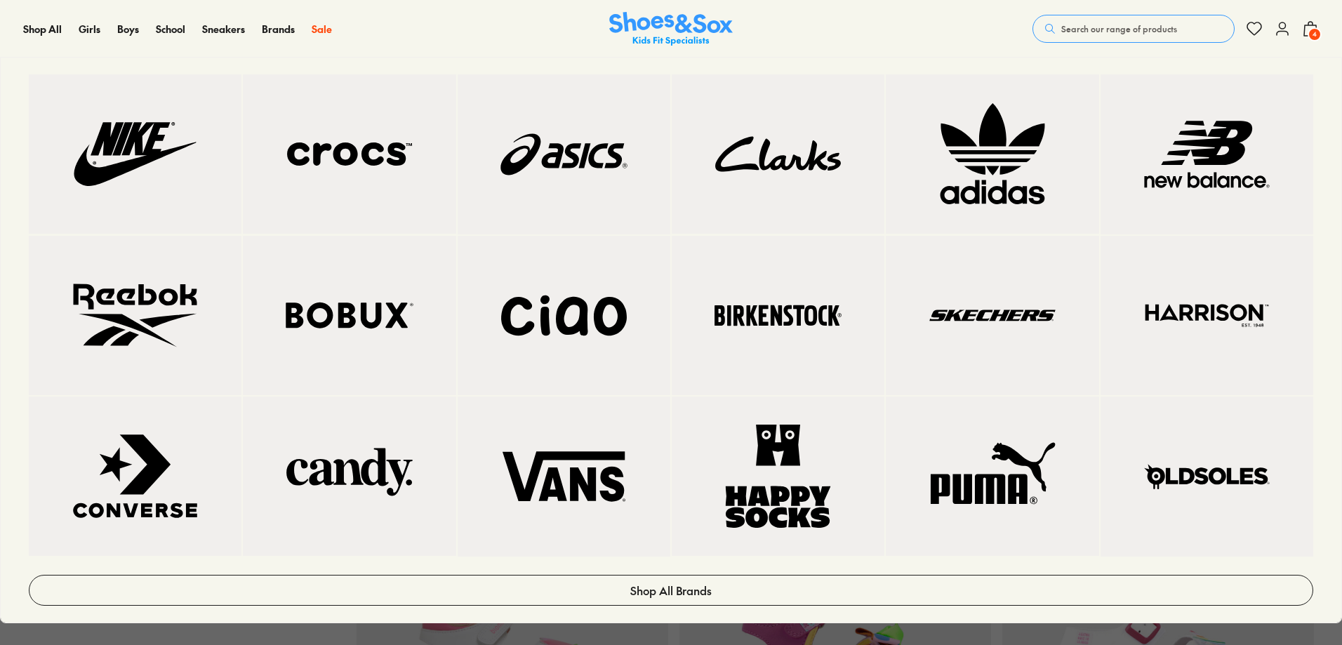
scroll to position [19369, 0]
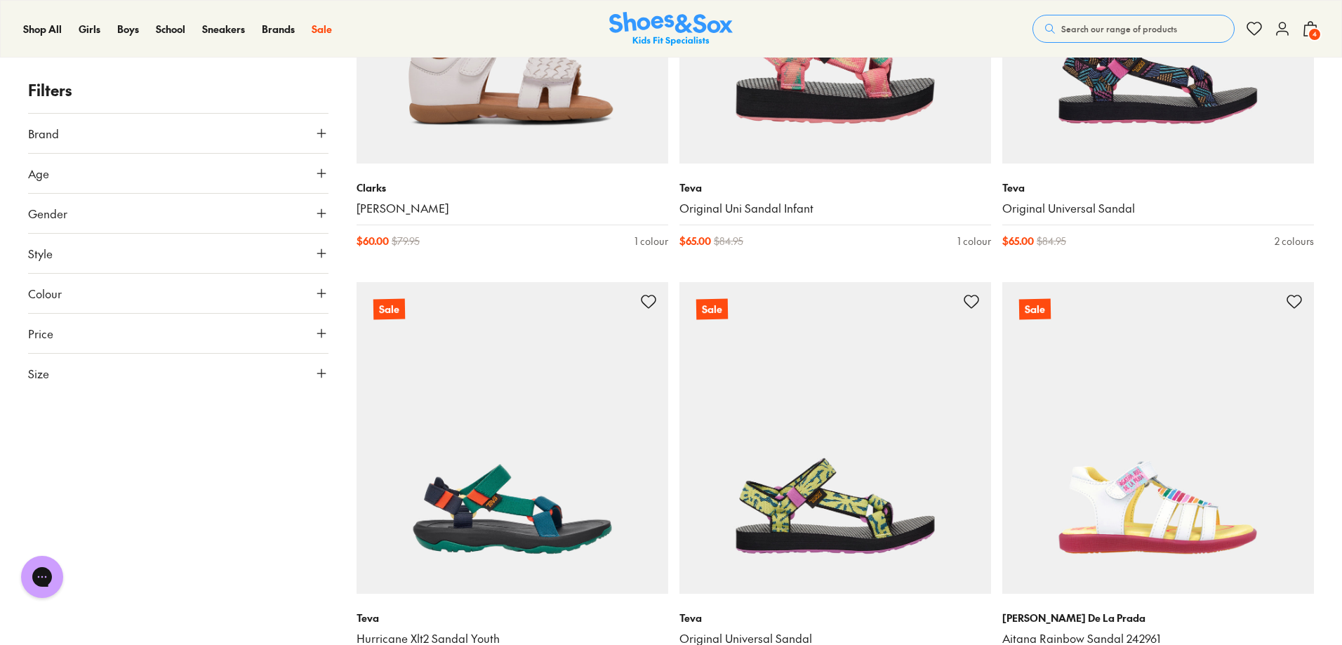
click at [1278, 29] on icon at bounding box center [1282, 28] width 17 height 17
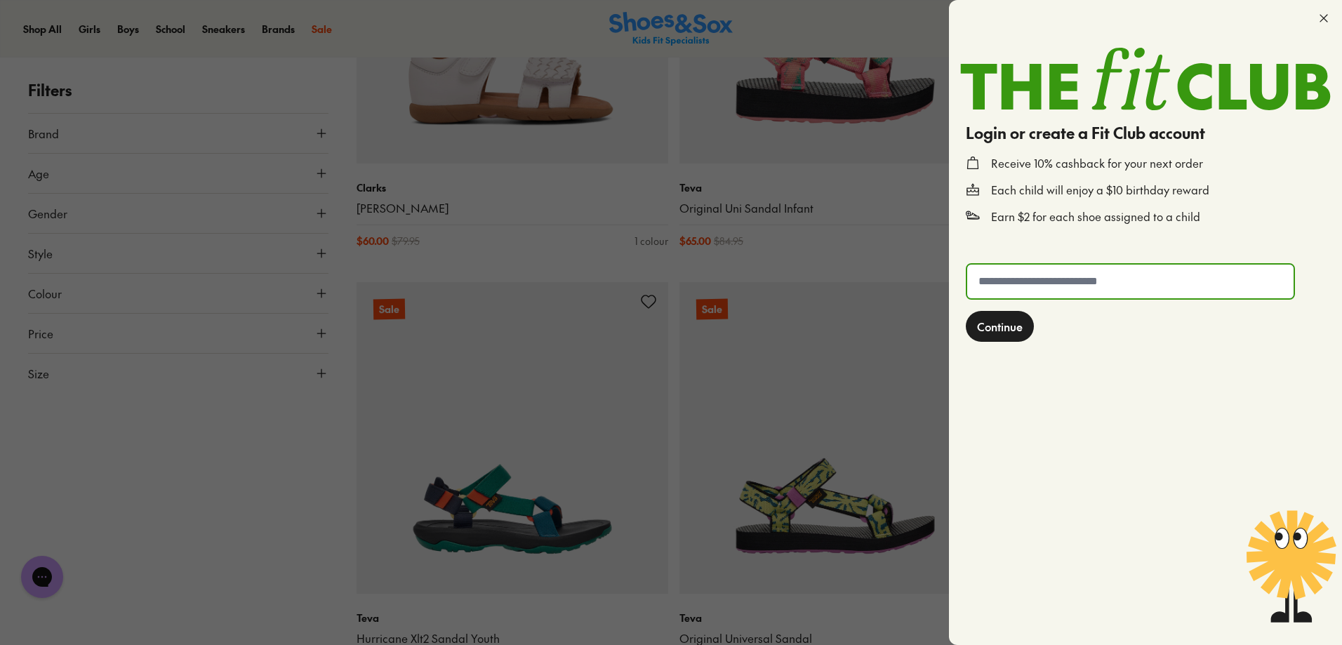
click at [1166, 280] on input "text" at bounding box center [1130, 282] width 326 height 34
type input "**********"
drag, startPoint x: 1007, startPoint y: 328, endPoint x: 1130, endPoint y: 343, distance: 123.8
click at [1006, 328] on span "Continue" at bounding box center [1000, 326] width 46 height 17
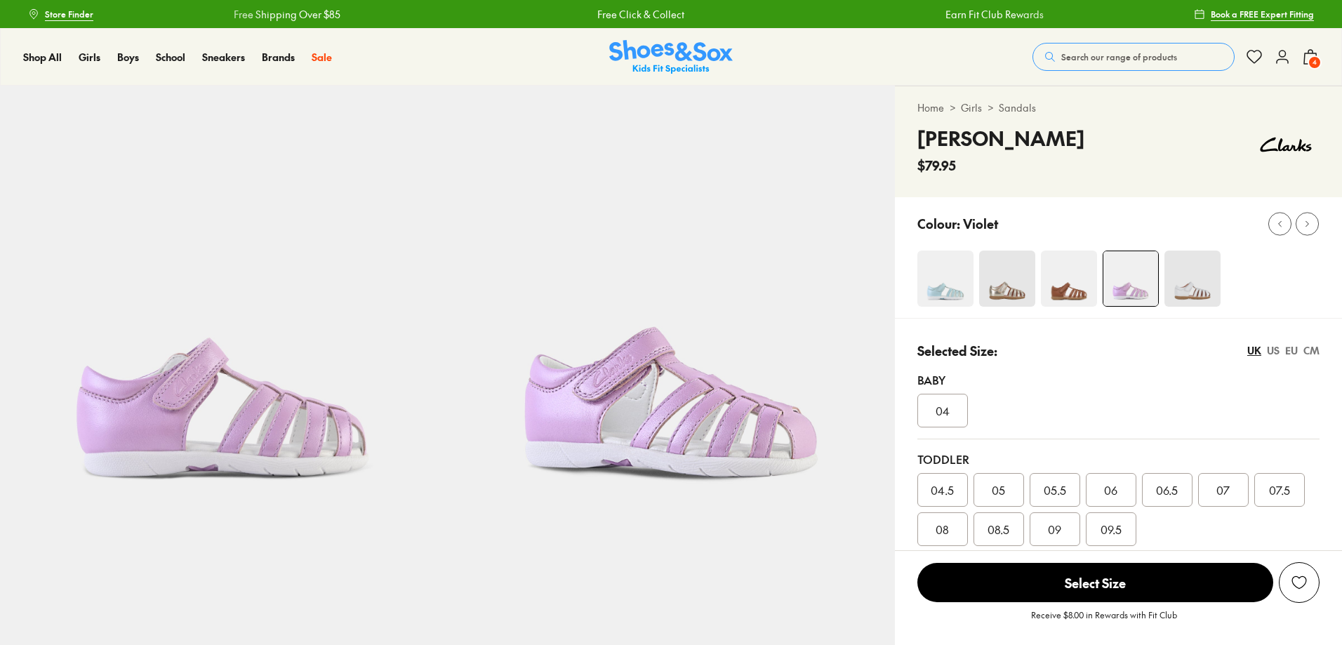
select select "*"
click at [1190, 286] on img at bounding box center [1192, 279] width 56 height 56
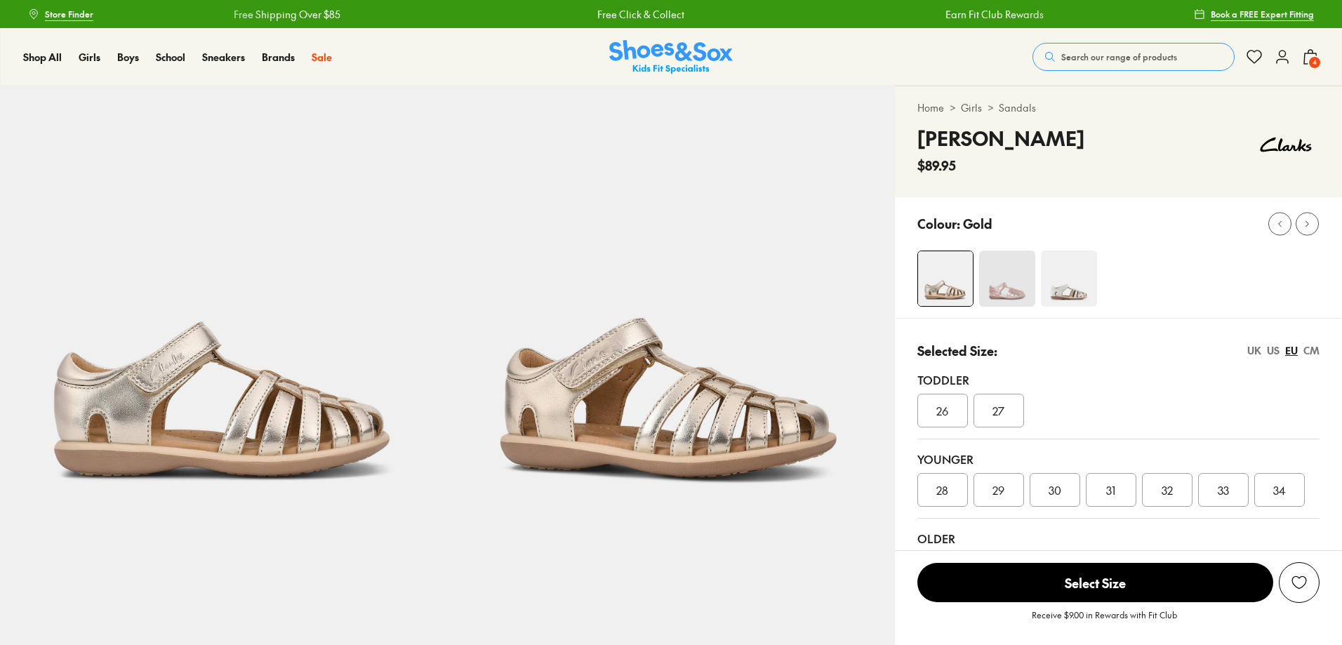
select select "*"
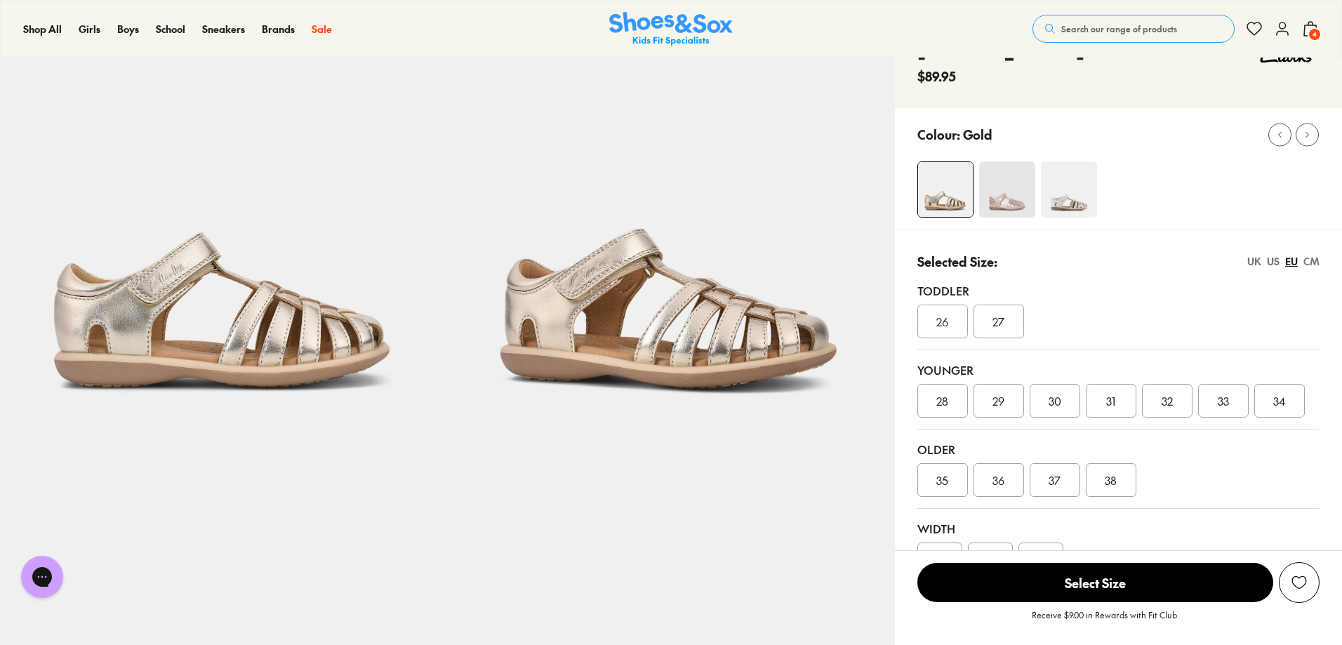
scroll to position [140, 0]
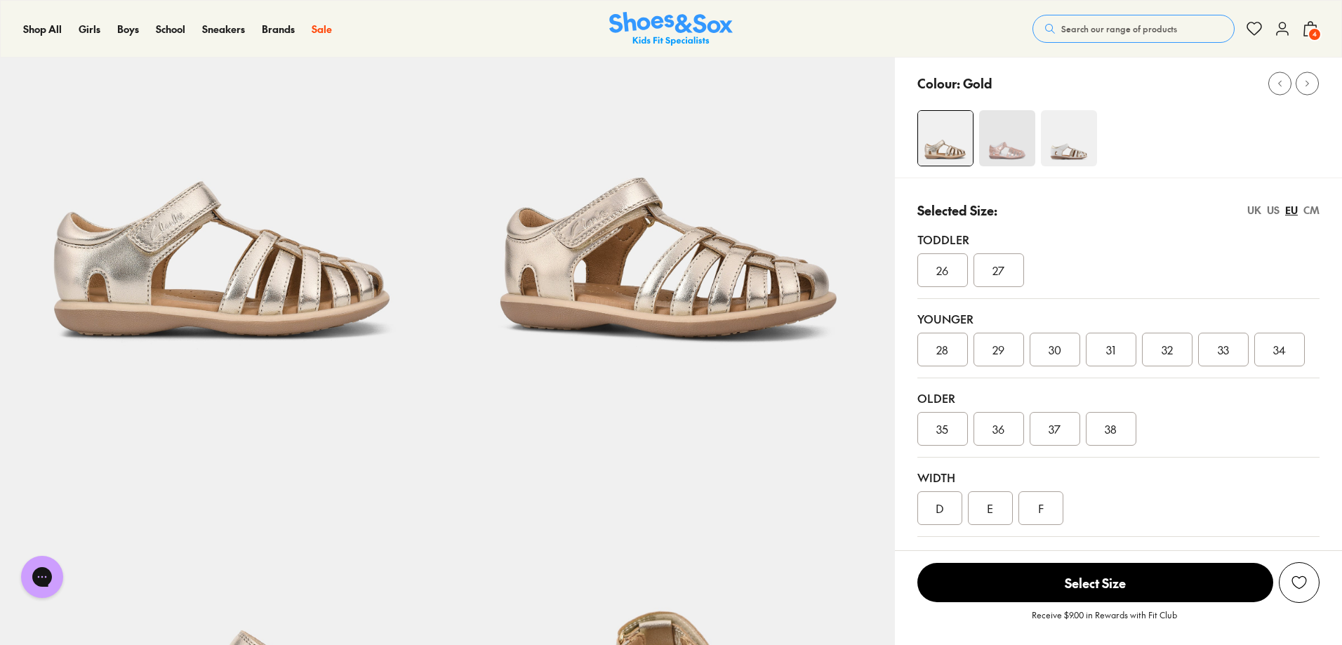
click at [1076, 152] on img at bounding box center [1069, 138] width 56 height 56
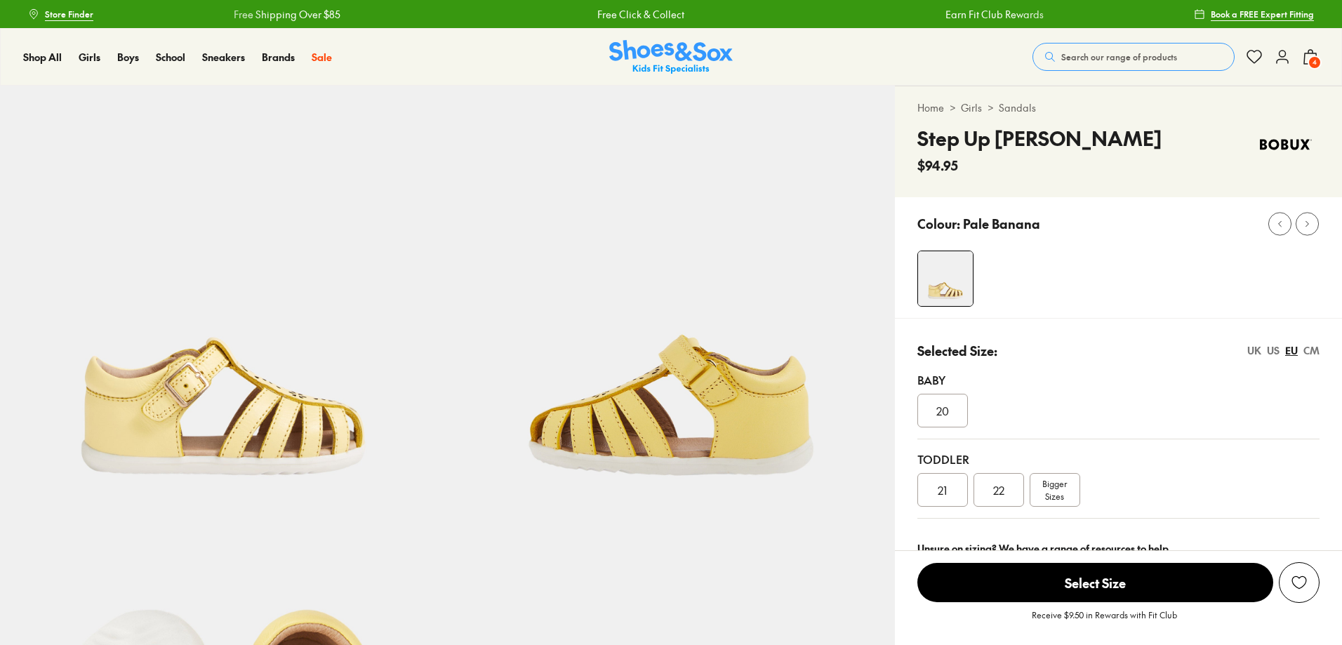
select select "*"
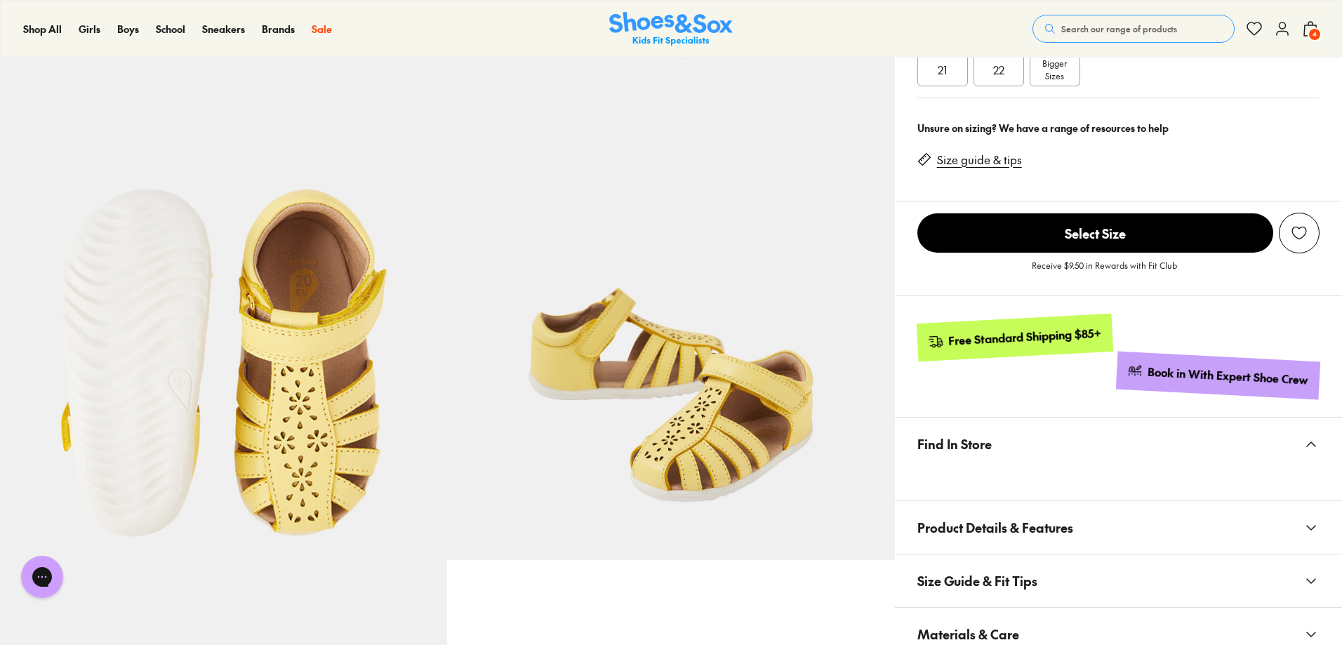
scroll to position [421, 0]
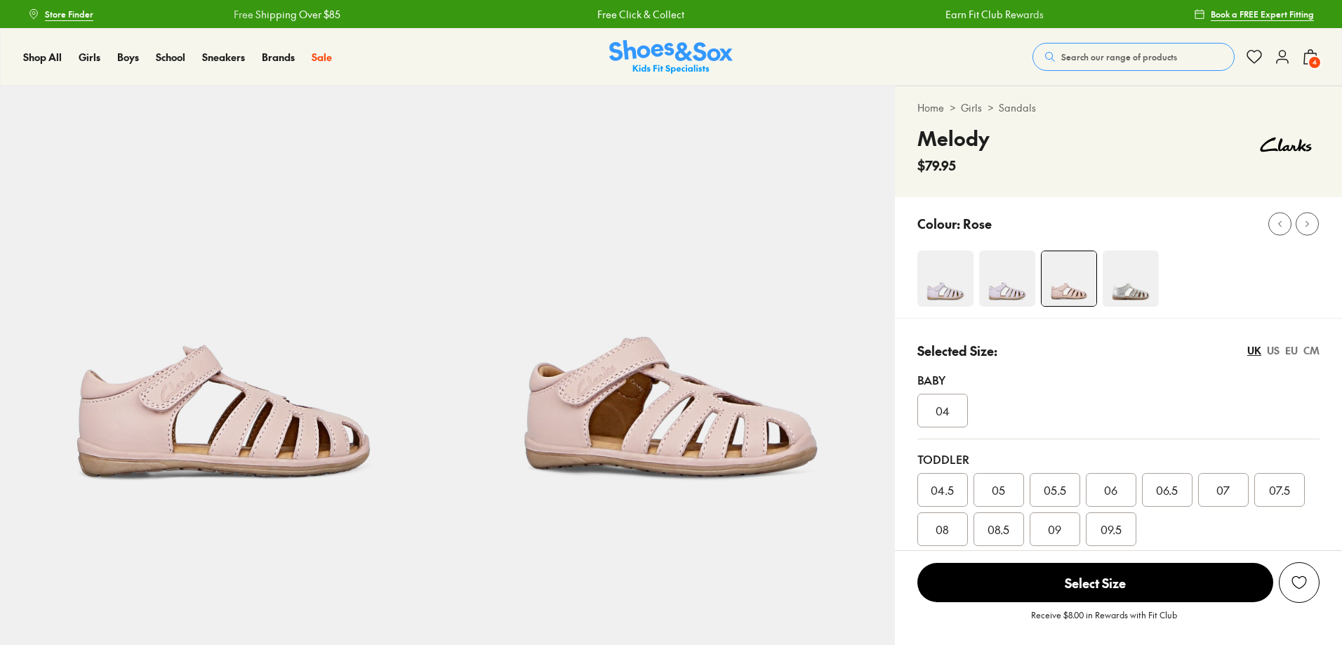
select select "*"
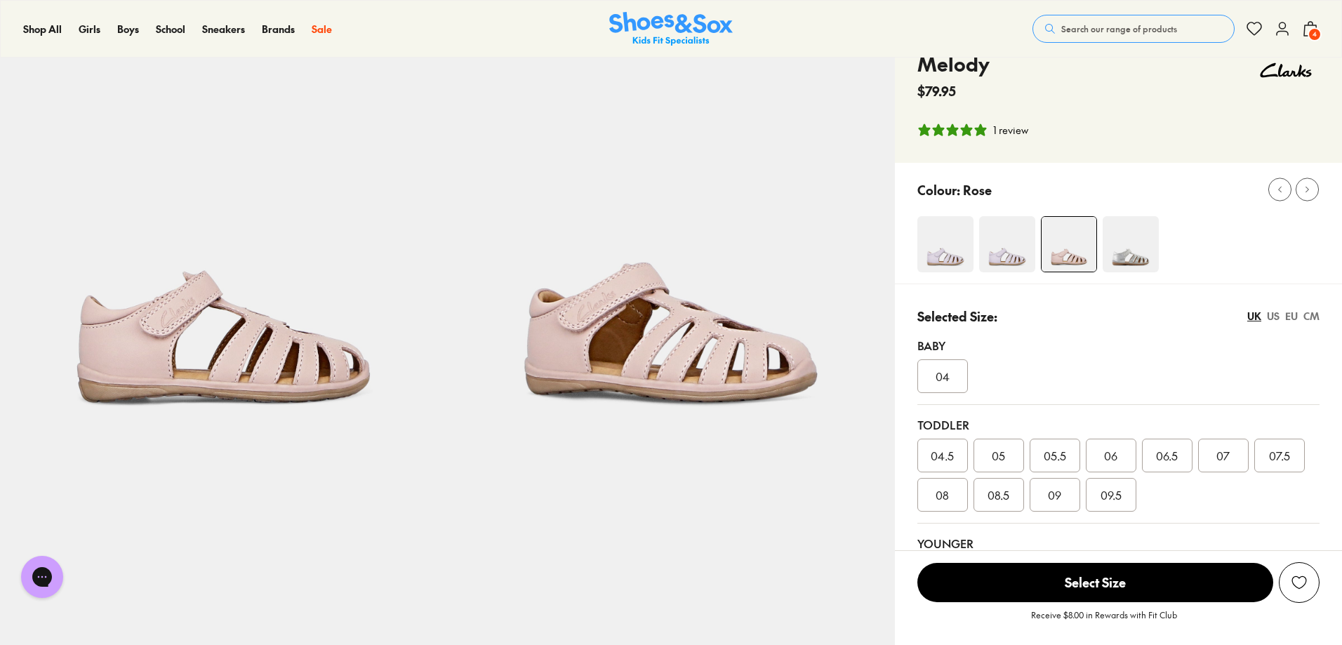
scroll to position [70, 0]
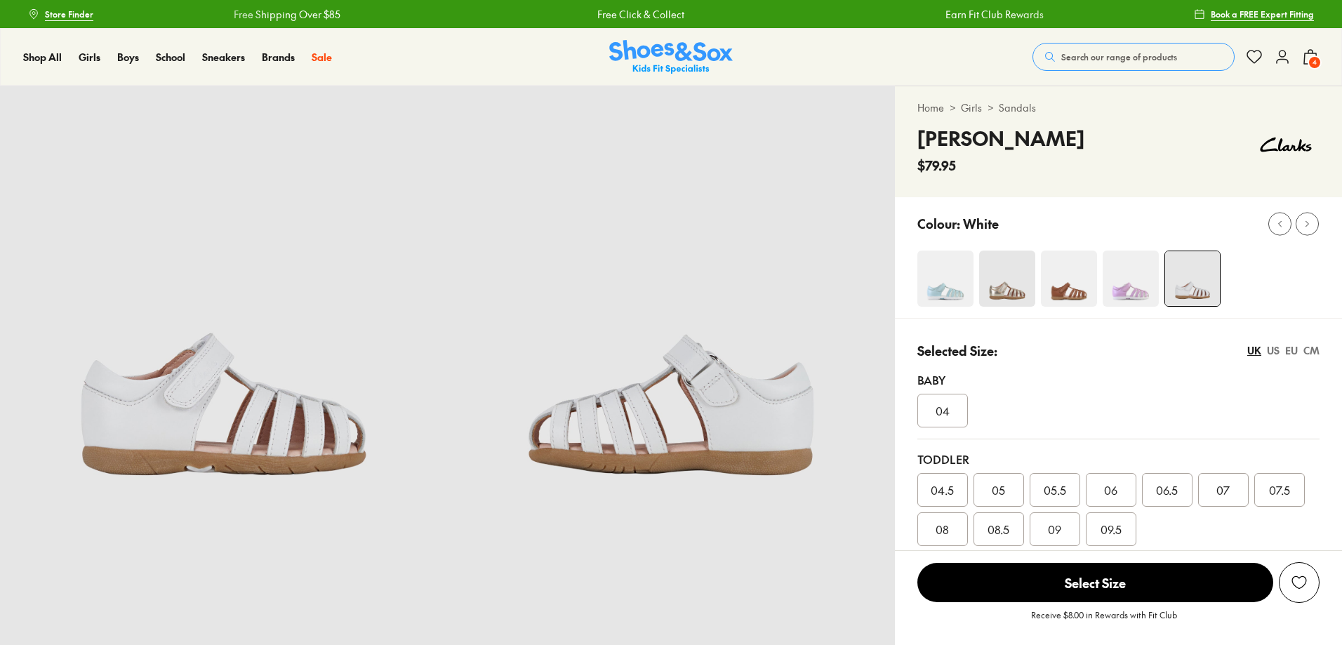
click at [1271, 349] on div "US" at bounding box center [1273, 350] width 13 height 15
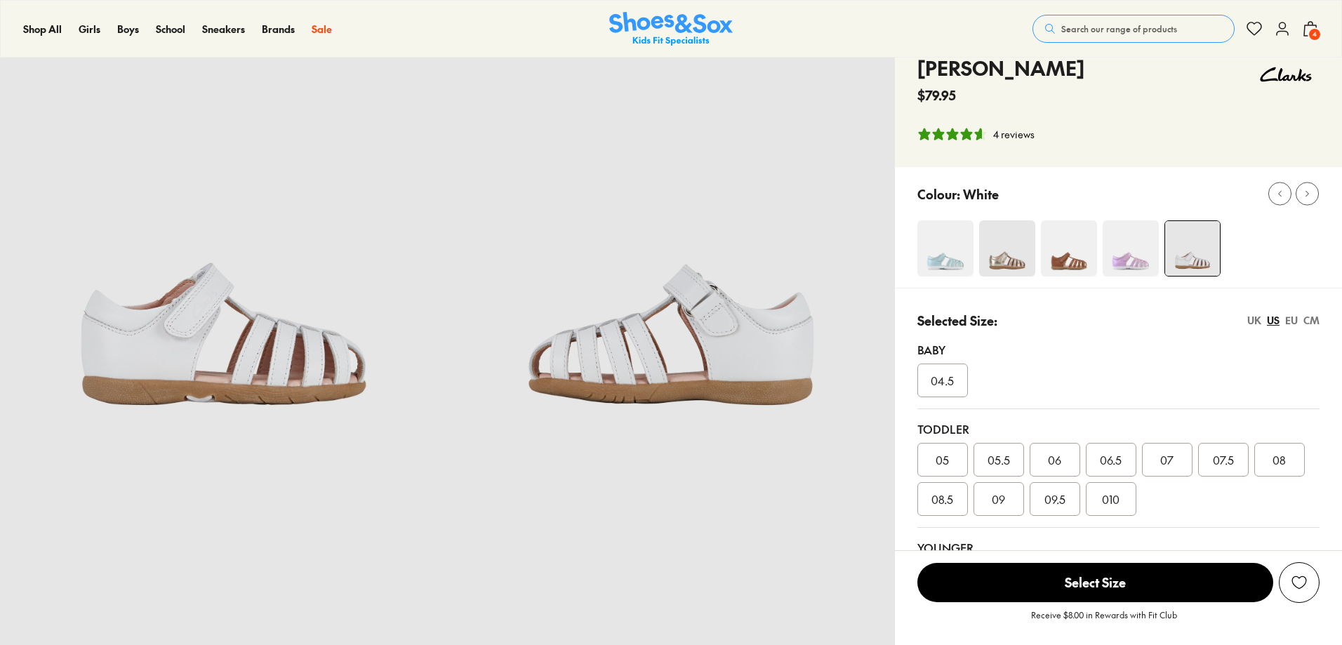
select select "*"
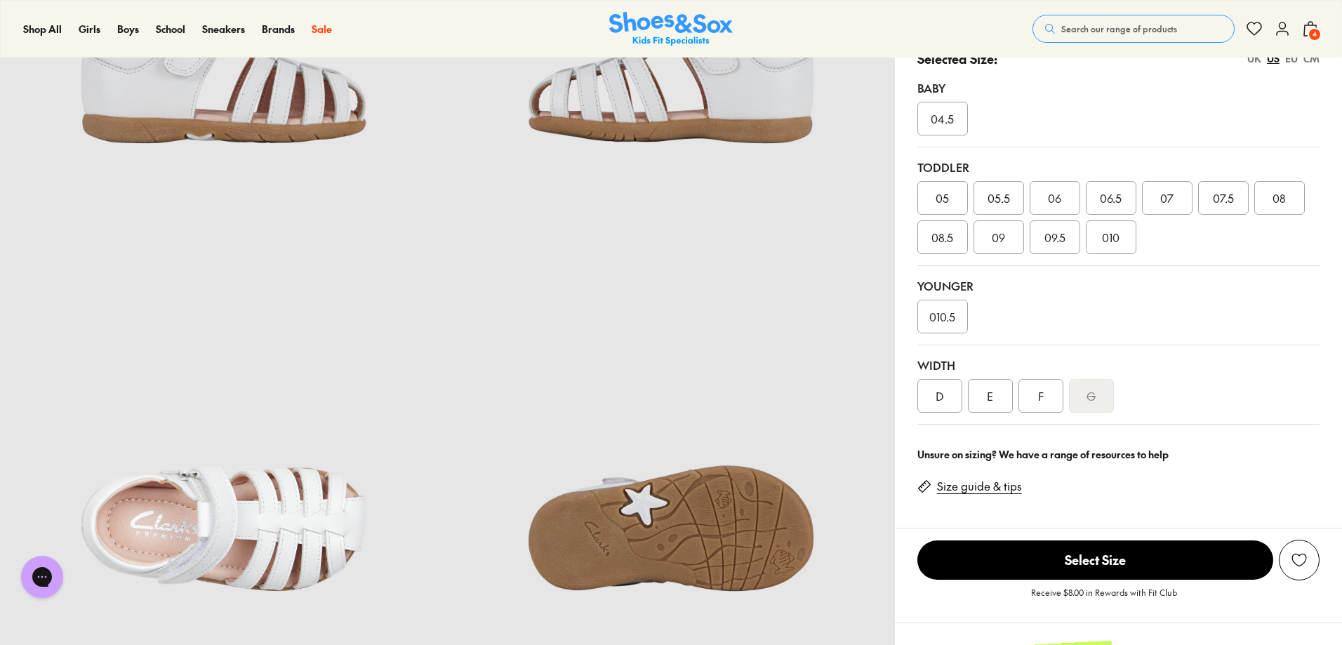
scroll to position [351, 0]
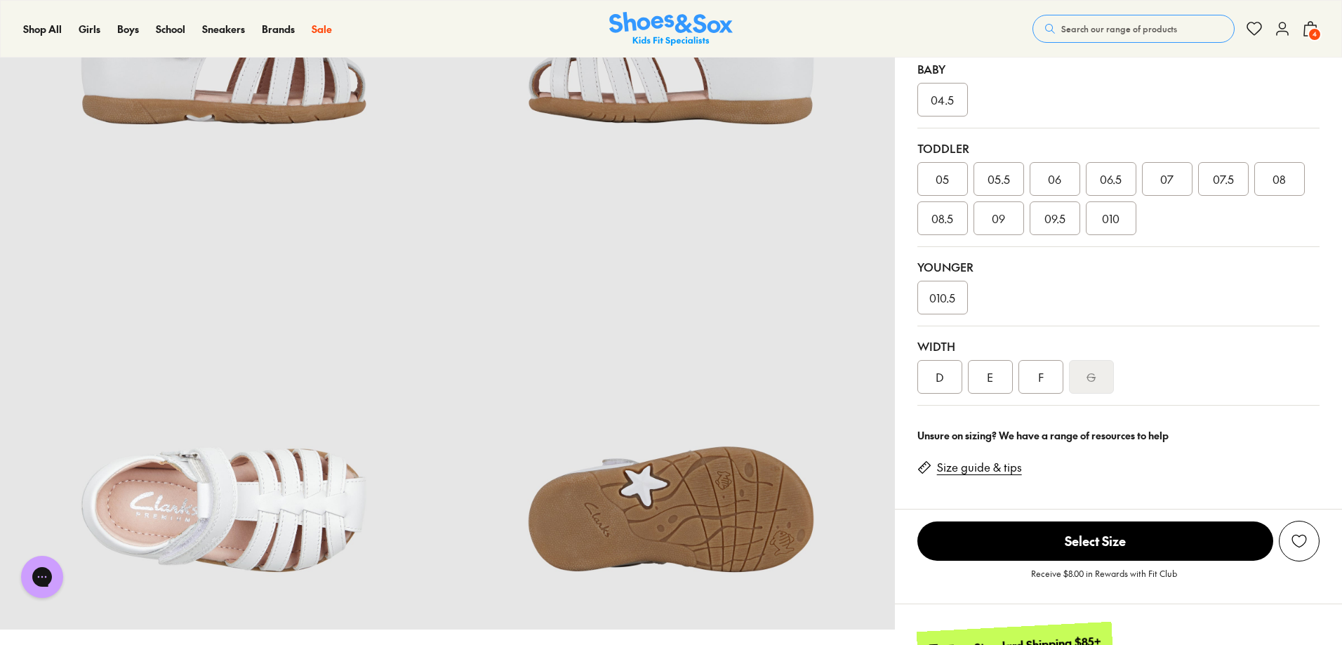
click at [981, 468] on link "Size guide & tips" at bounding box center [979, 467] width 85 height 15
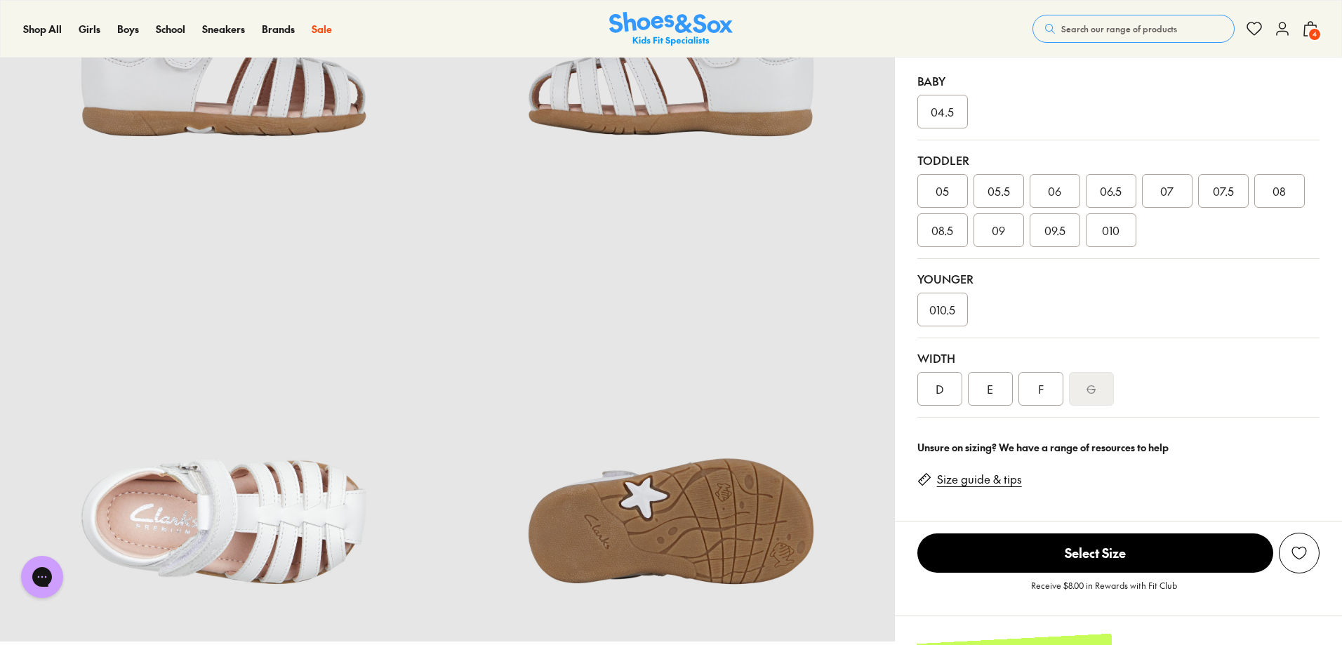
scroll to position [351, 0]
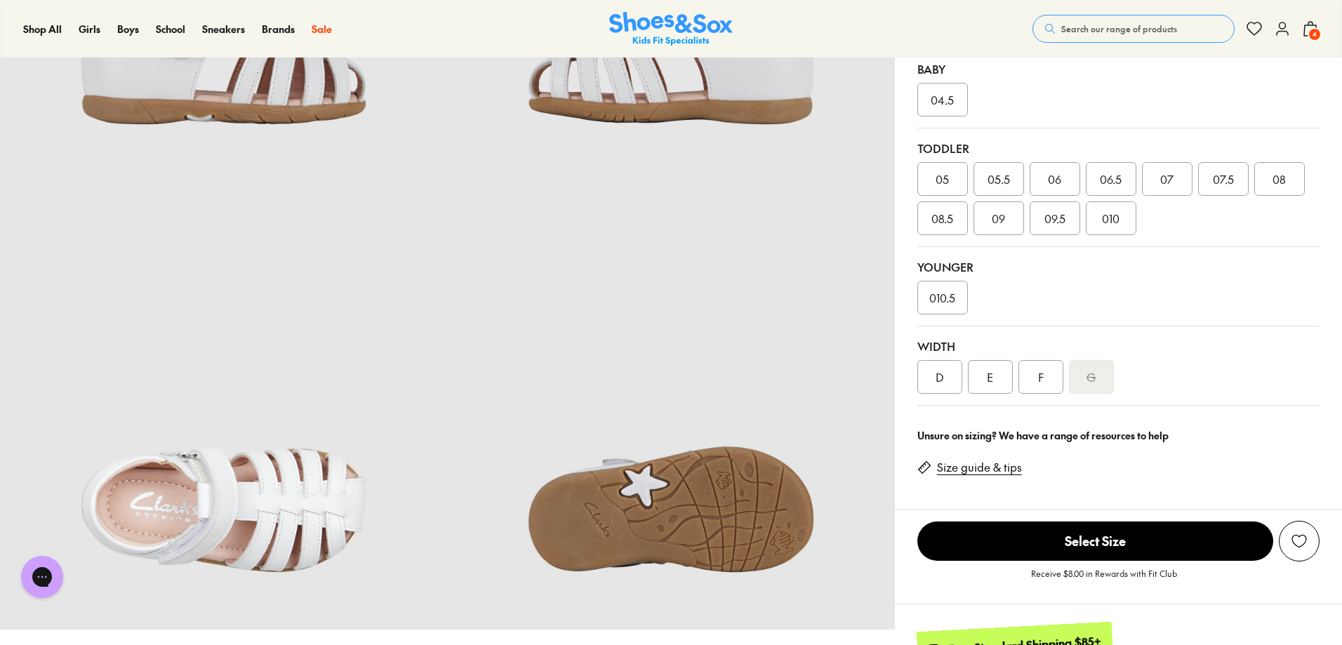
click at [1034, 378] on div "F" at bounding box center [1040, 377] width 45 height 34
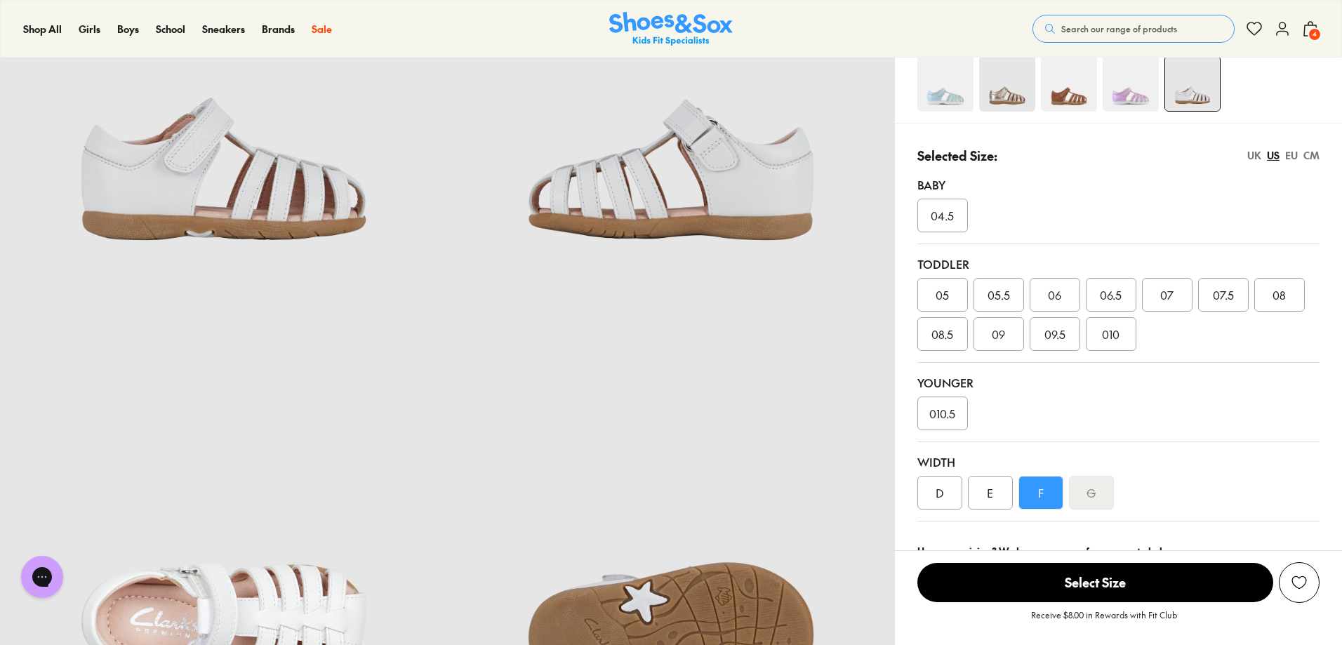
scroll to position [211, 0]
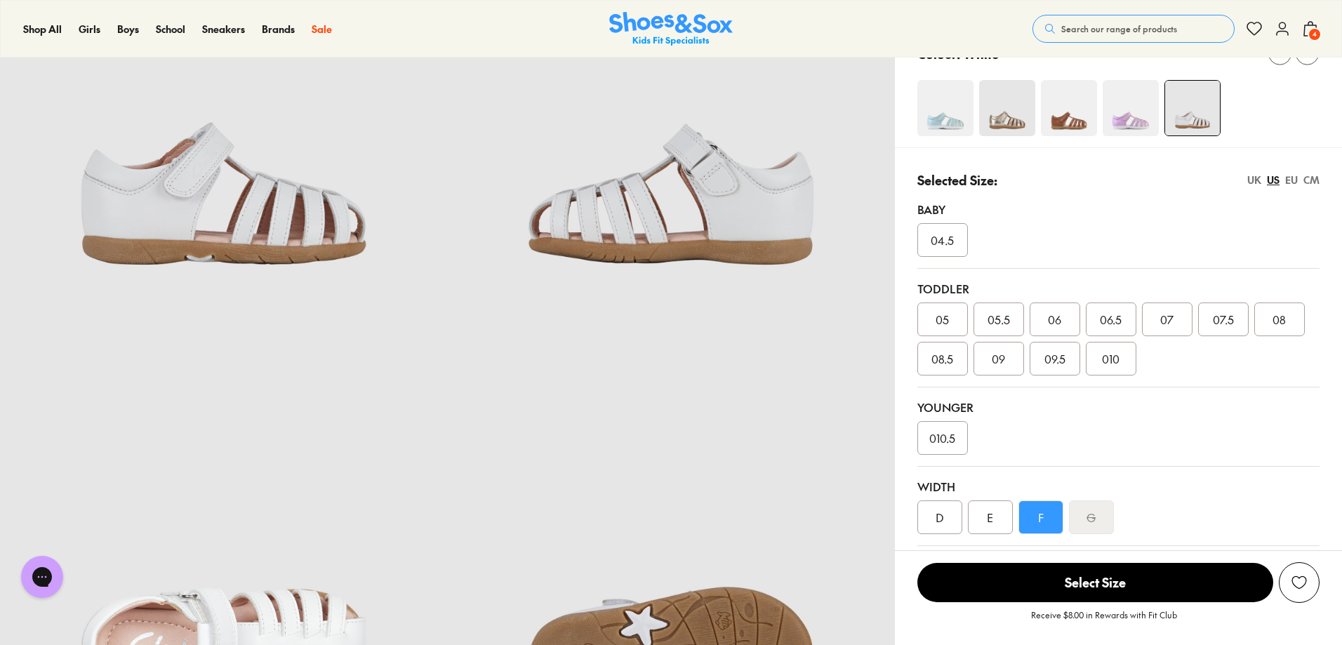
click at [1013, 364] on div "09" at bounding box center [998, 359] width 51 height 34
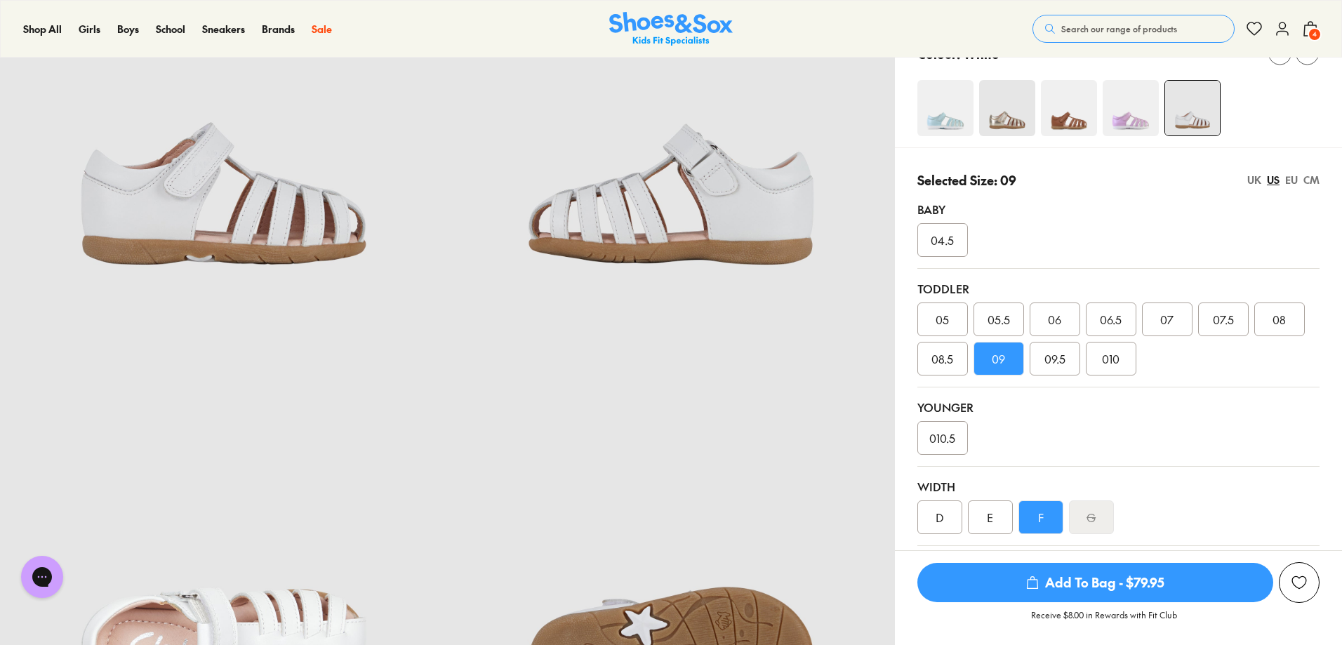
click at [1147, 588] on span "Add To Bag - $79.95" at bounding box center [1095, 582] width 356 height 39
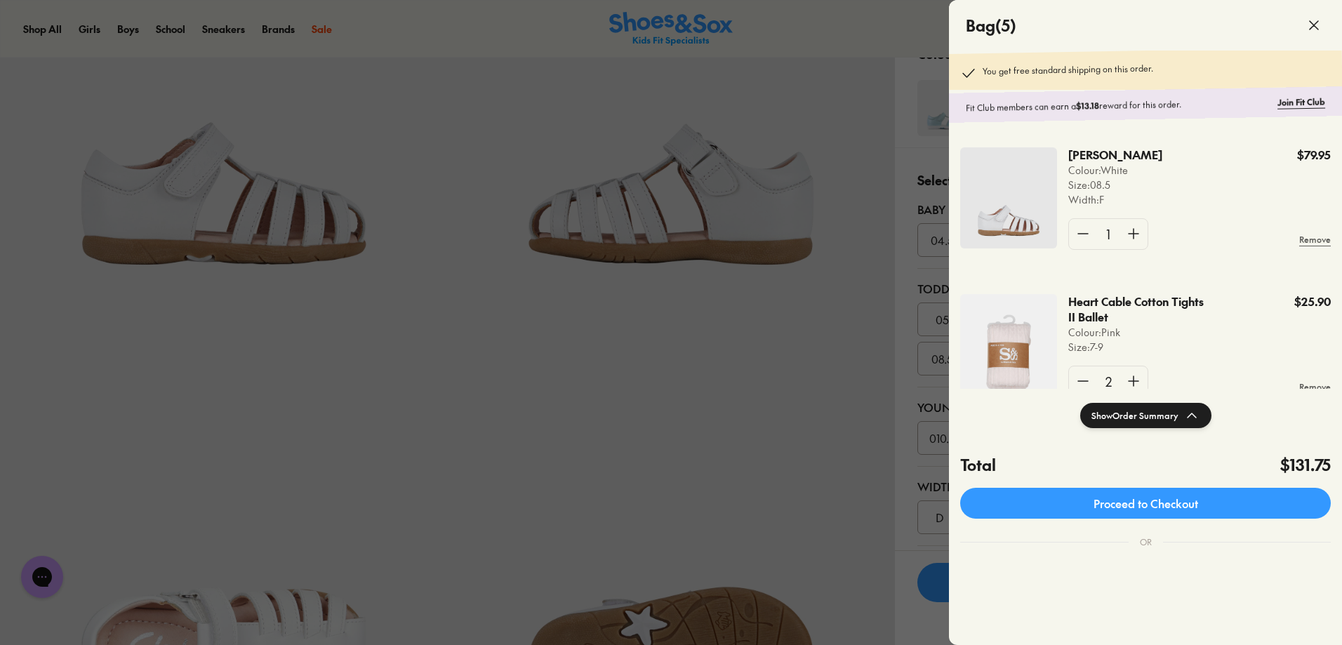
click at [909, 483] on div at bounding box center [671, 322] width 1342 height 645
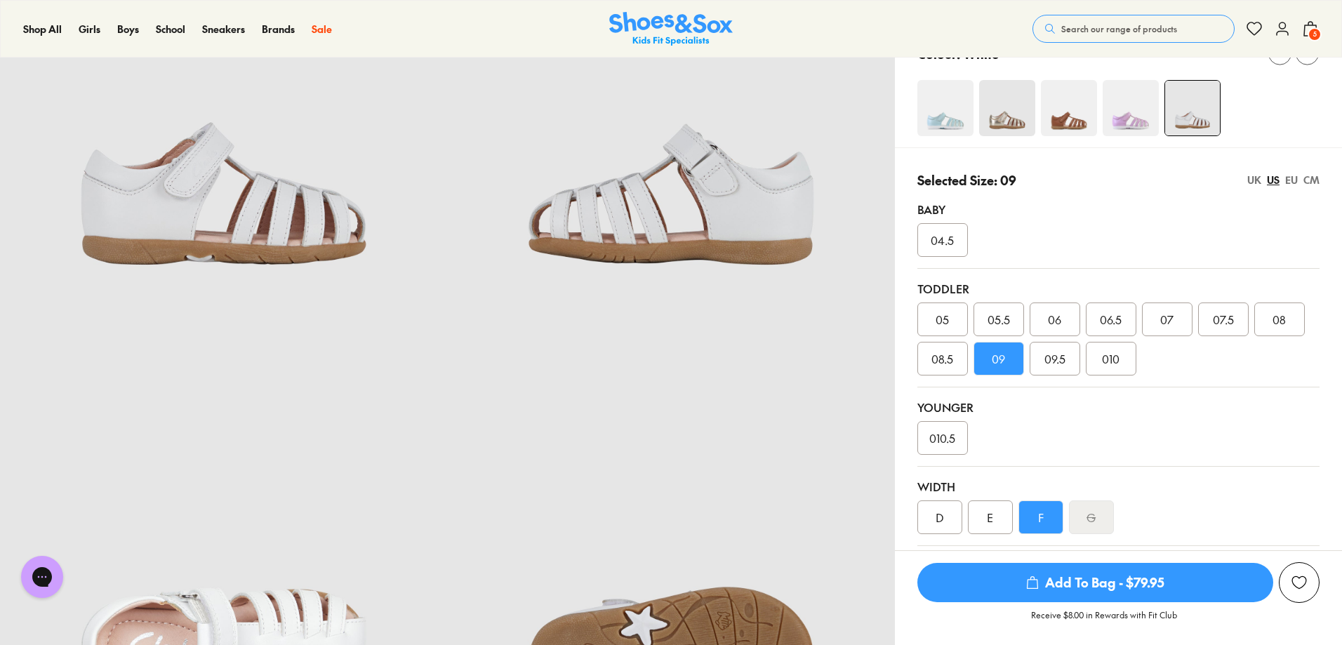
click at [1313, 32] on span "5" at bounding box center [1314, 34] width 14 height 14
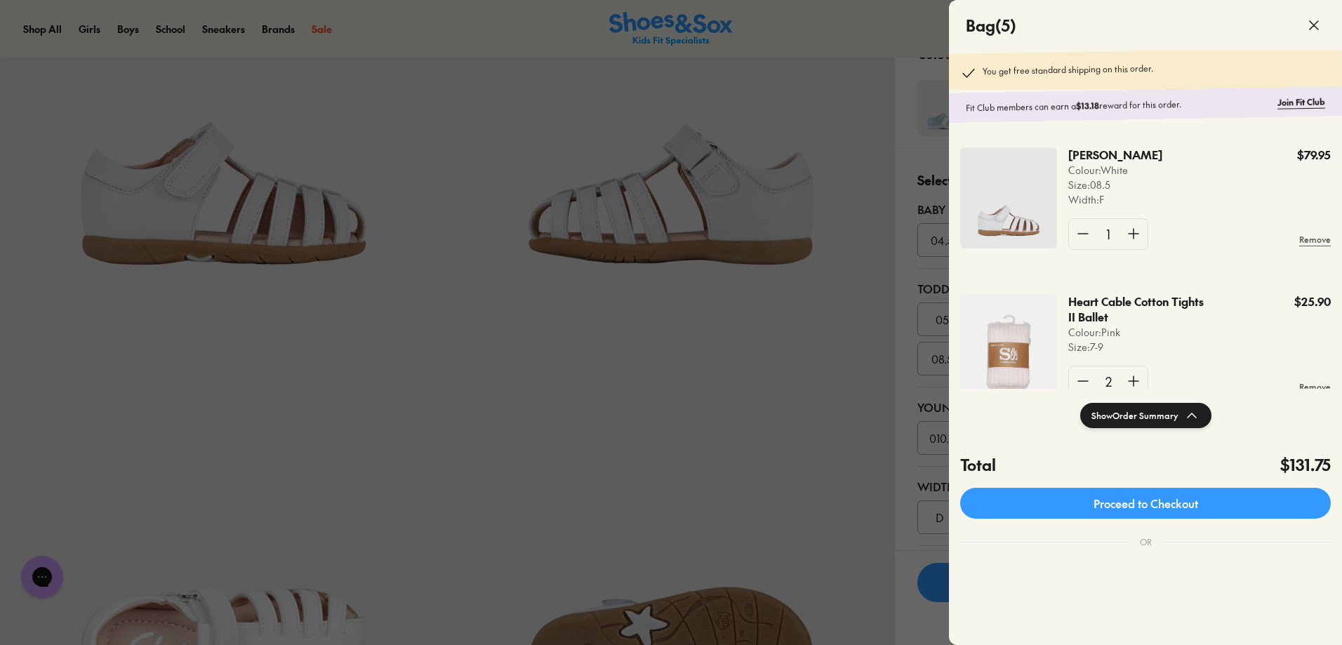
click at [900, 98] on div at bounding box center [671, 322] width 1342 height 645
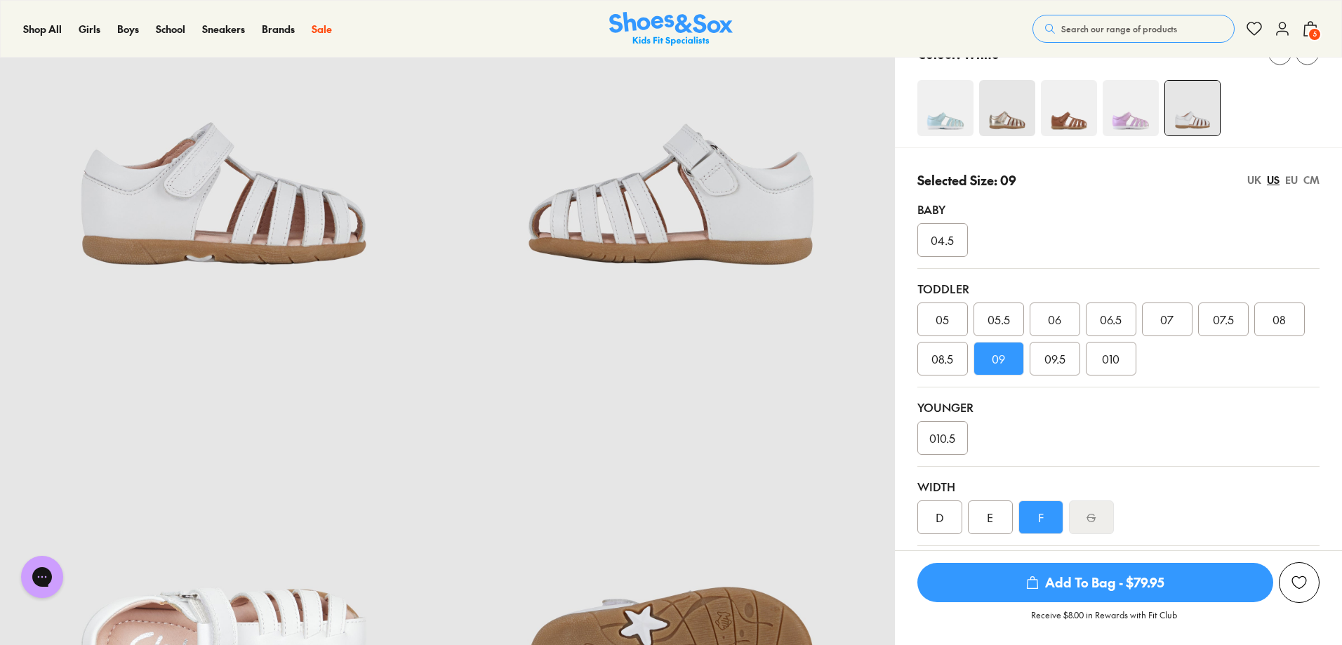
click at [1039, 577] on icon "submit" at bounding box center [1032, 582] width 14 height 14
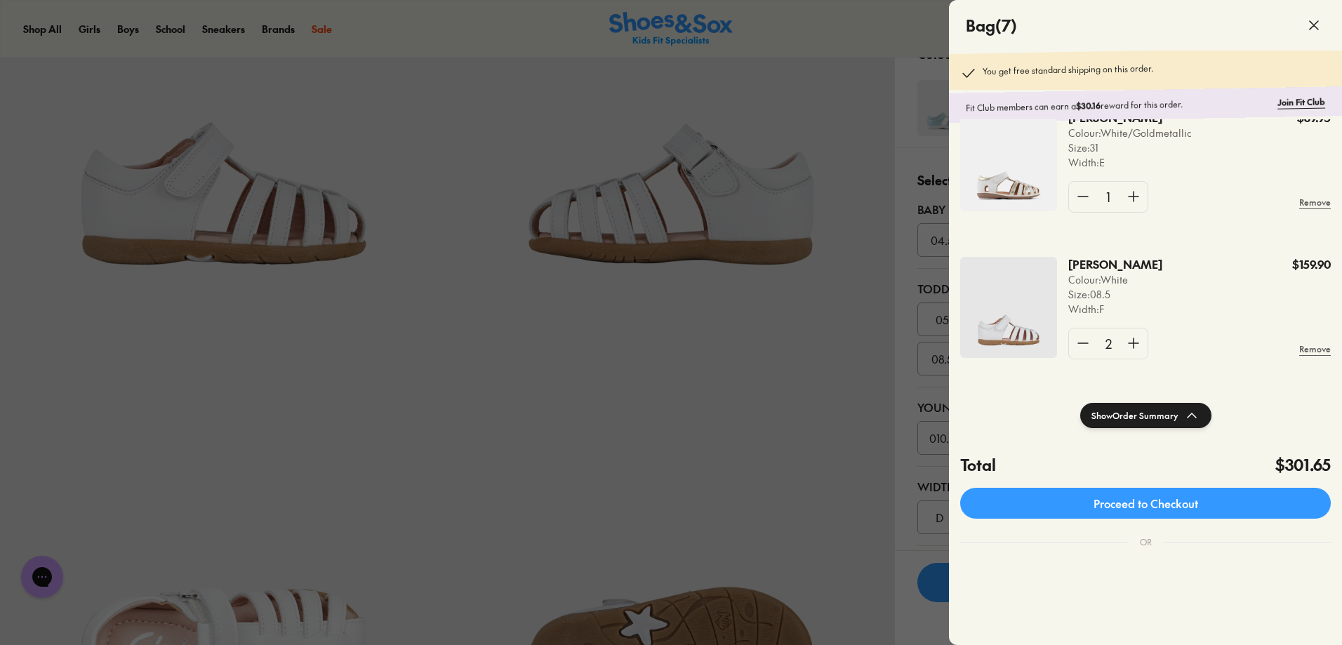
scroll to position [70, 0]
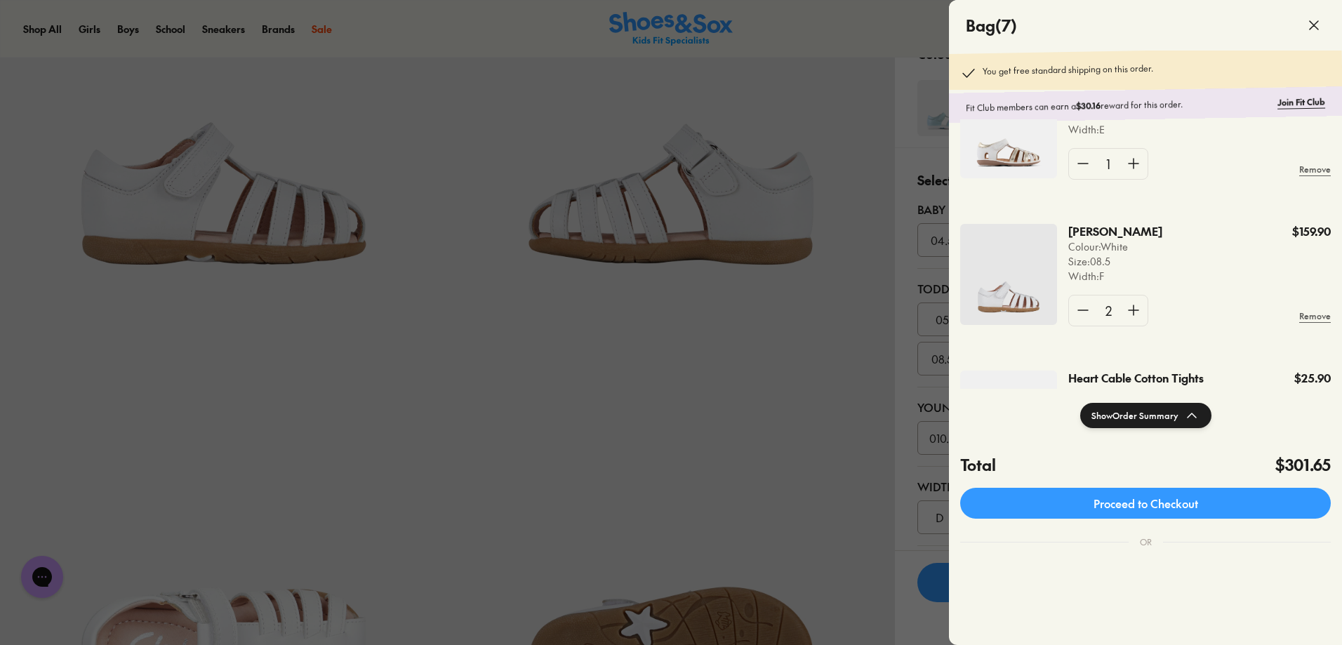
click at [906, 182] on div at bounding box center [671, 322] width 1342 height 645
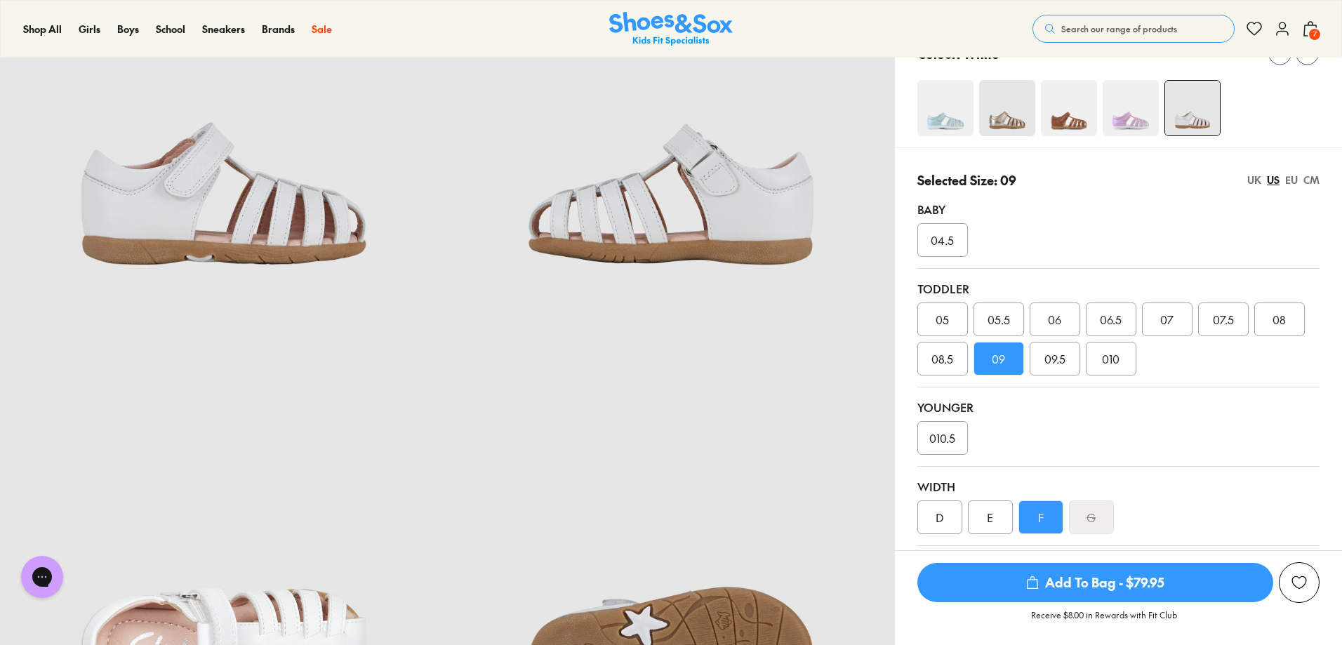
click at [1310, 32] on span "7" at bounding box center [1314, 34] width 14 height 14
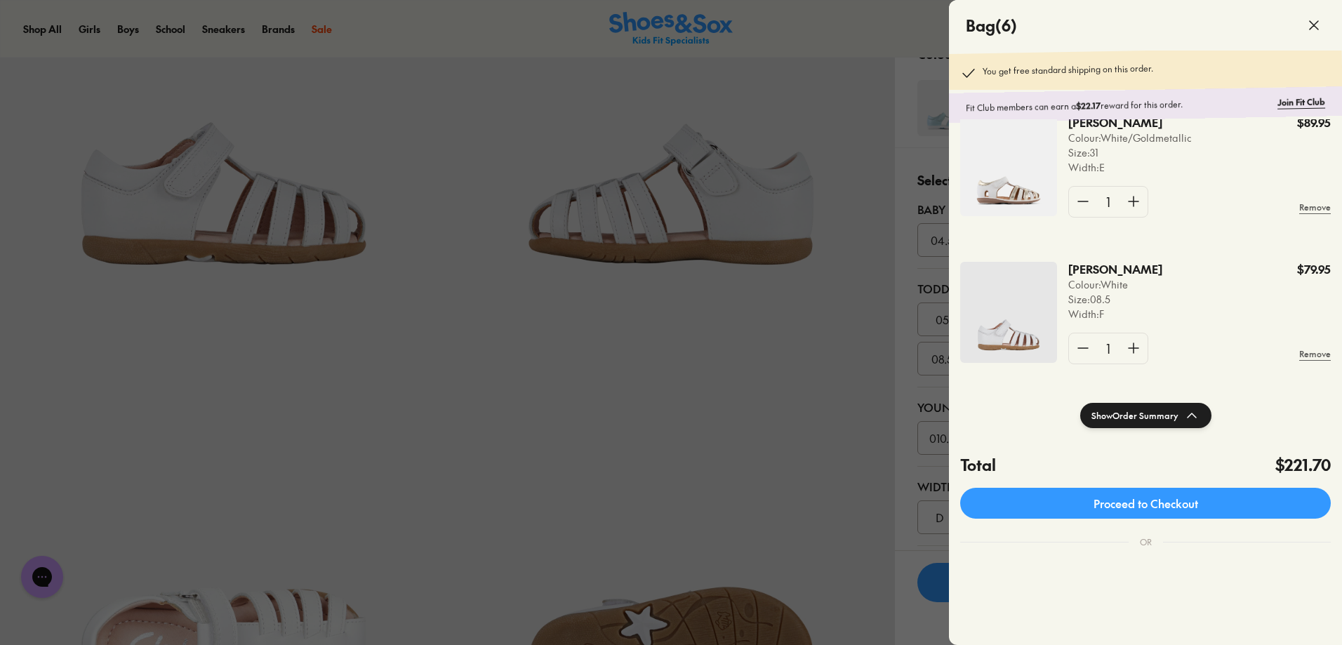
scroll to position [0, 0]
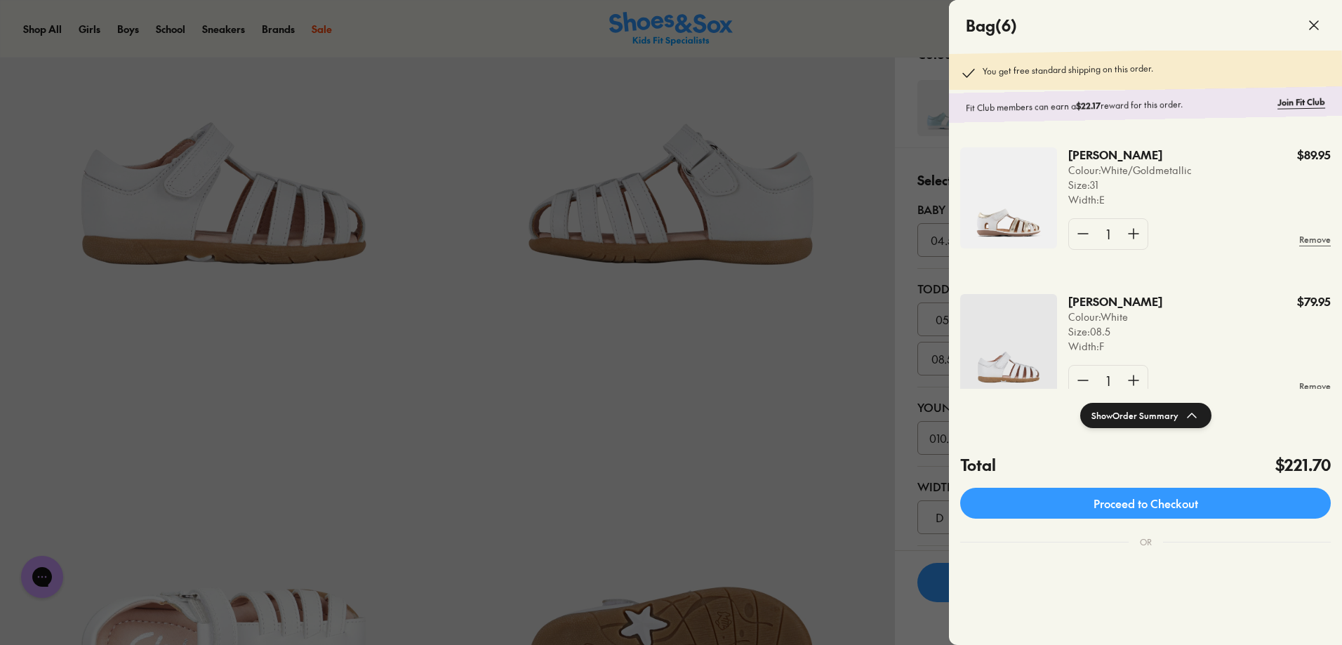
click at [922, 165] on div at bounding box center [671, 322] width 1342 height 645
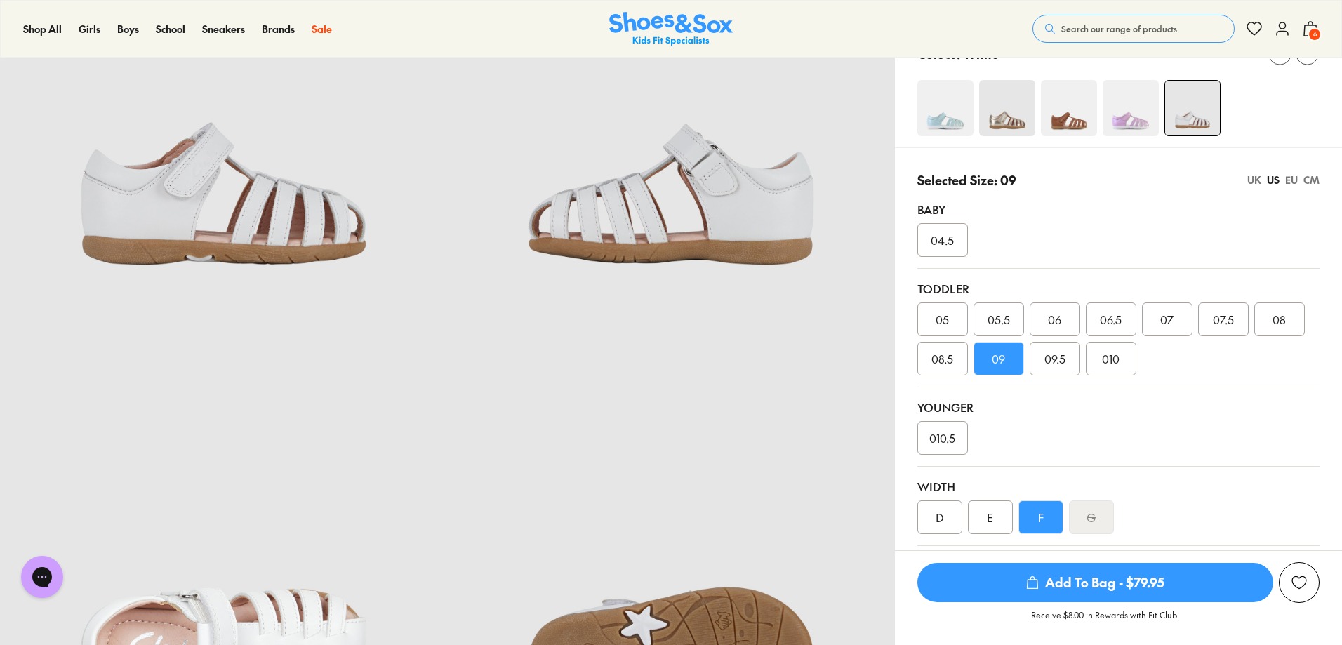
click at [987, 523] on div "E" at bounding box center [990, 517] width 45 height 34
click at [1068, 582] on span "Add To Bag - $79.95" at bounding box center [1095, 582] width 356 height 39
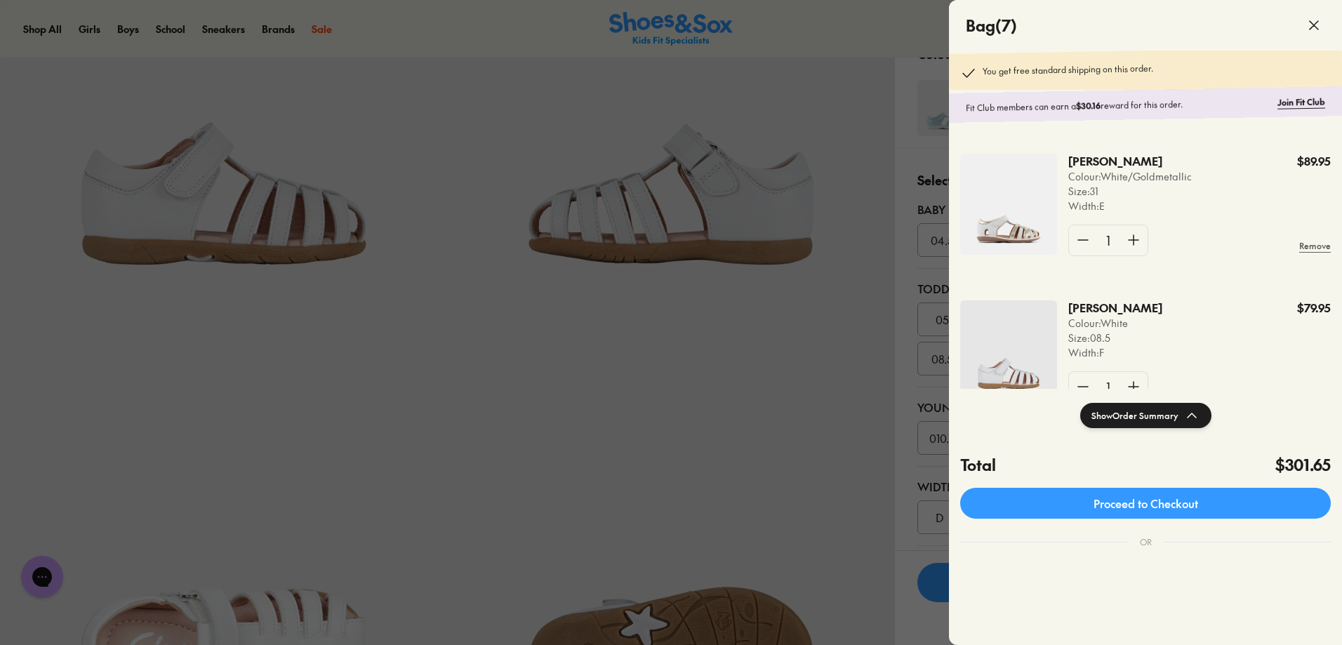
scroll to position [211, 0]
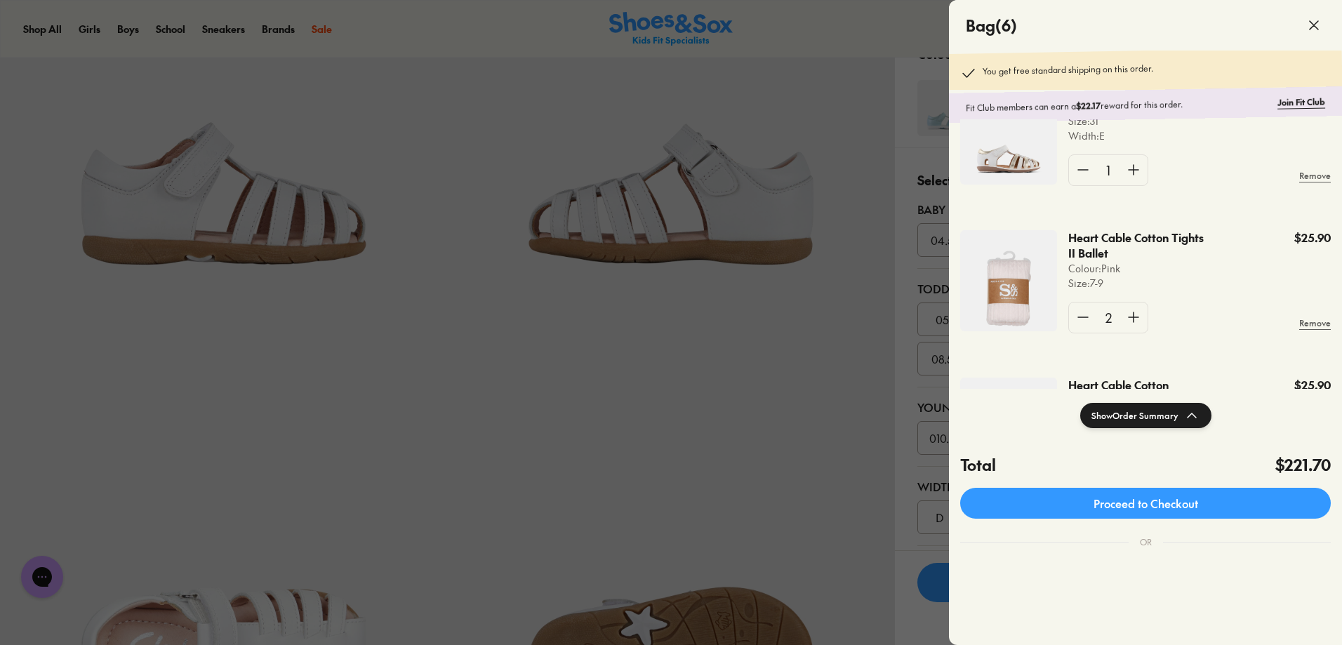
click at [899, 365] on div at bounding box center [671, 322] width 1342 height 645
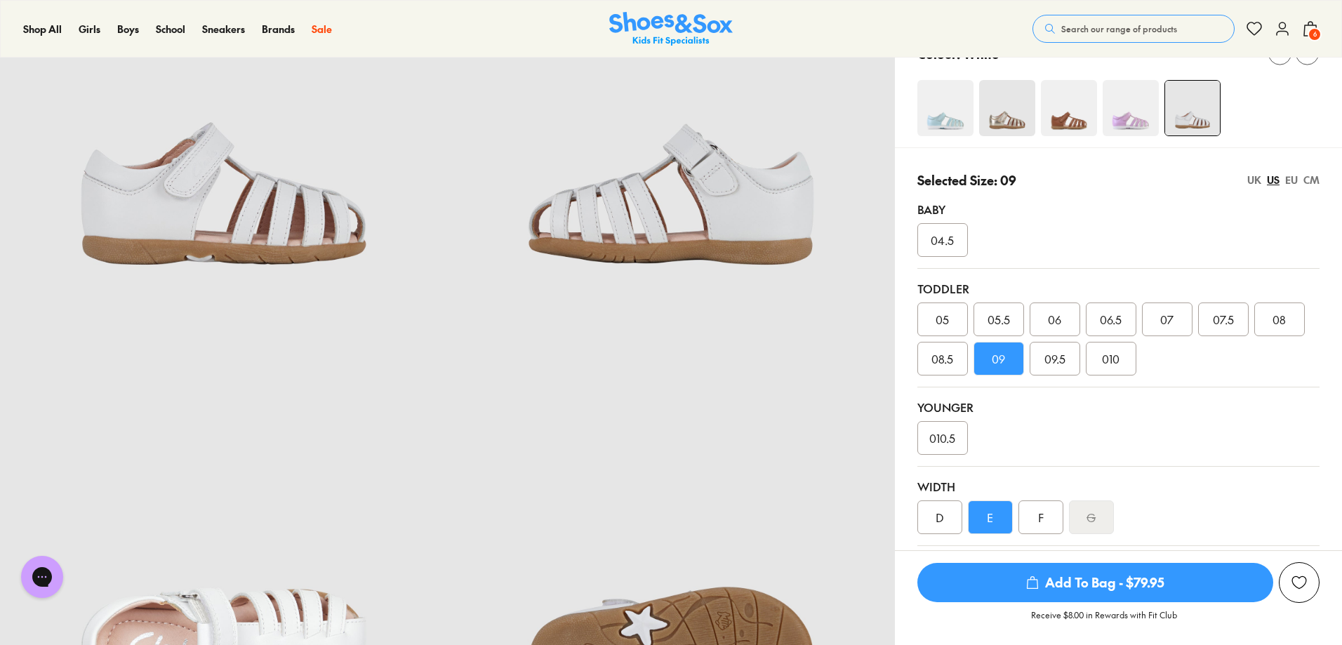
click at [1310, 32] on span "6" at bounding box center [1314, 34] width 14 height 14
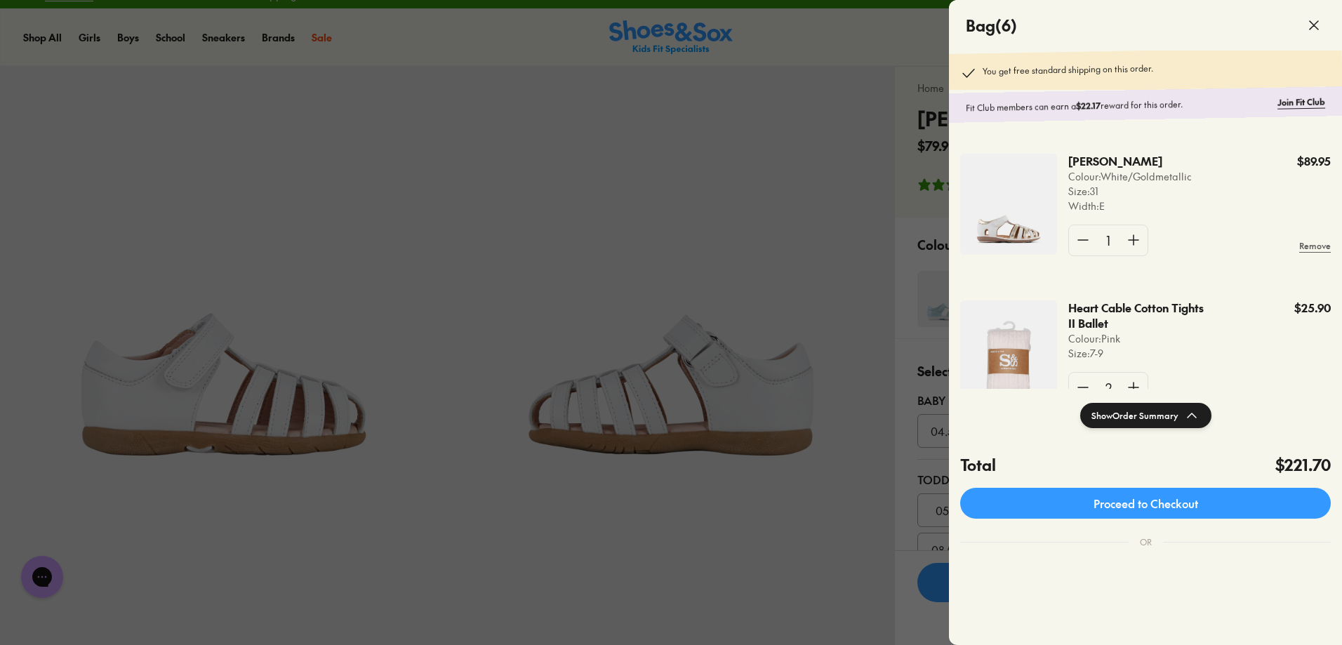
scroll to position [0, 0]
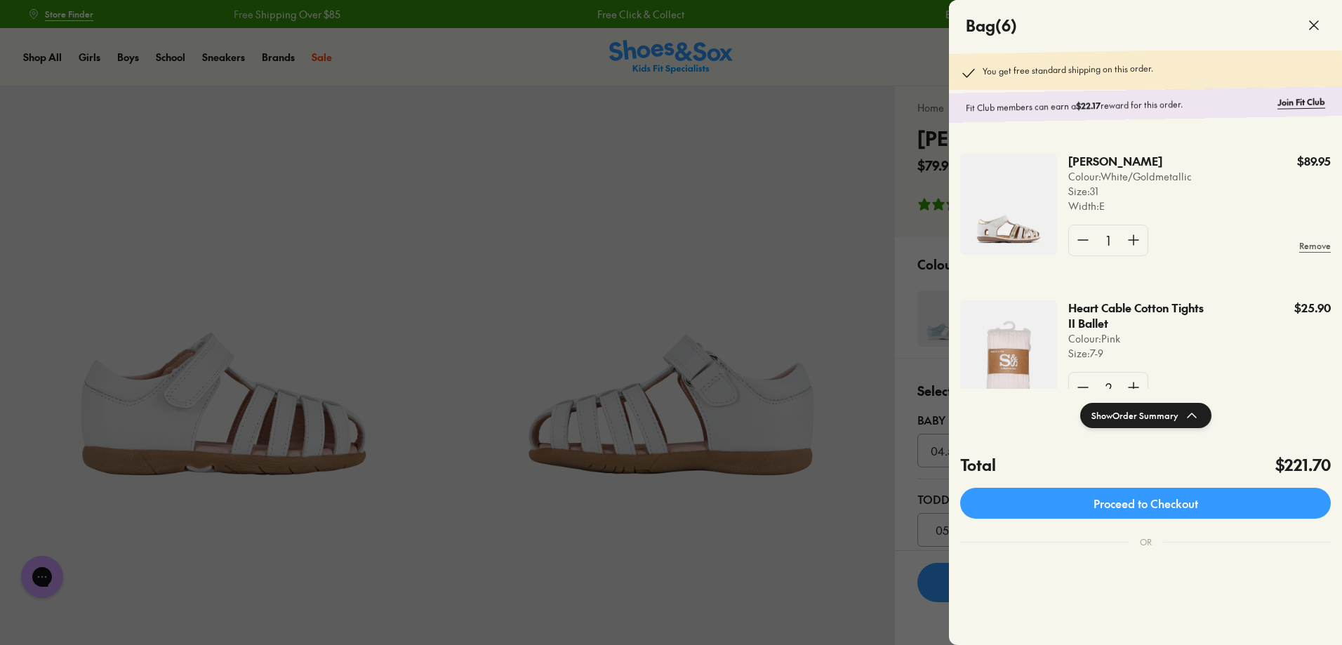
click at [909, 254] on div at bounding box center [671, 322] width 1342 height 645
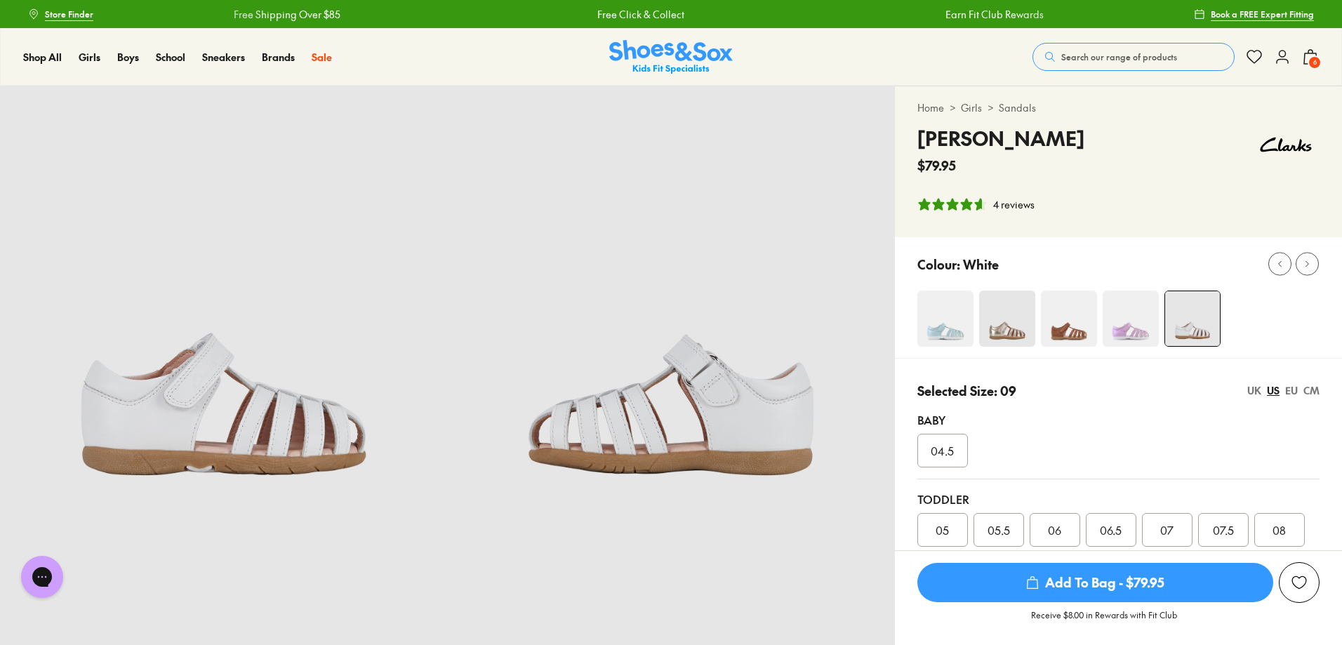
click at [1296, 391] on div "EU" at bounding box center [1291, 390] width 13 height 15
click at [1294, 391] on div "EU" at bounding box center [1291, 390] width 13 height 15
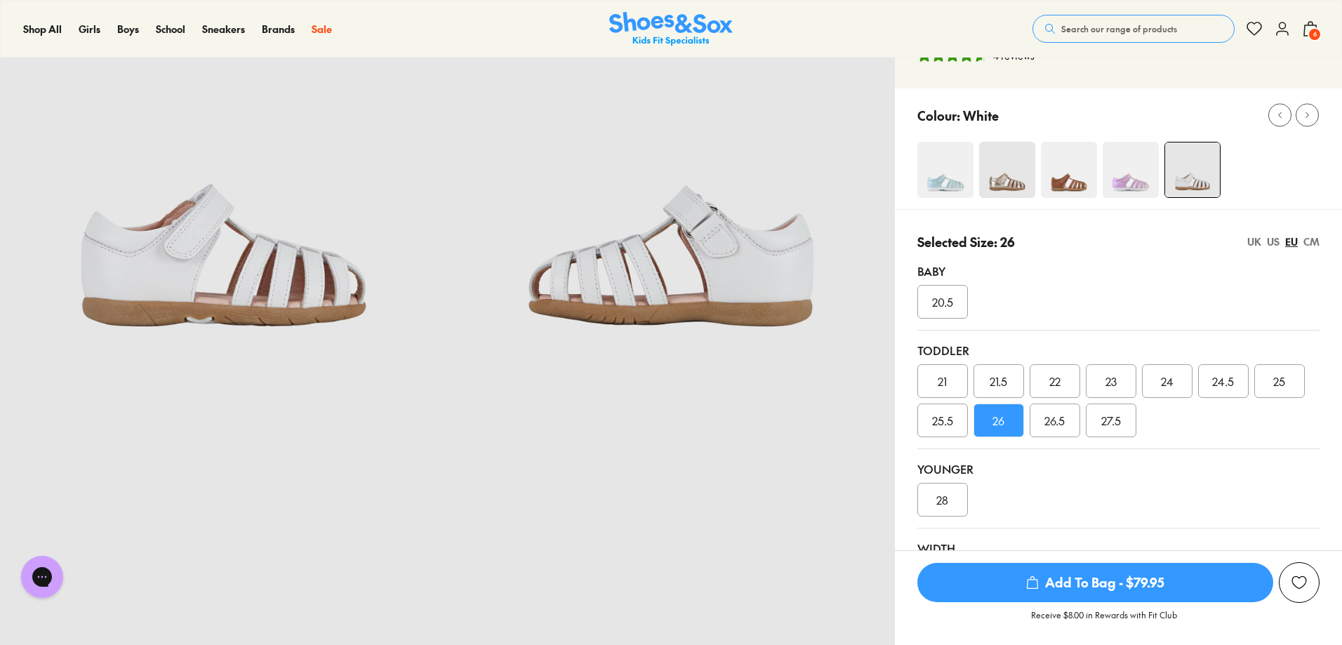
scroll to position [70, 0]
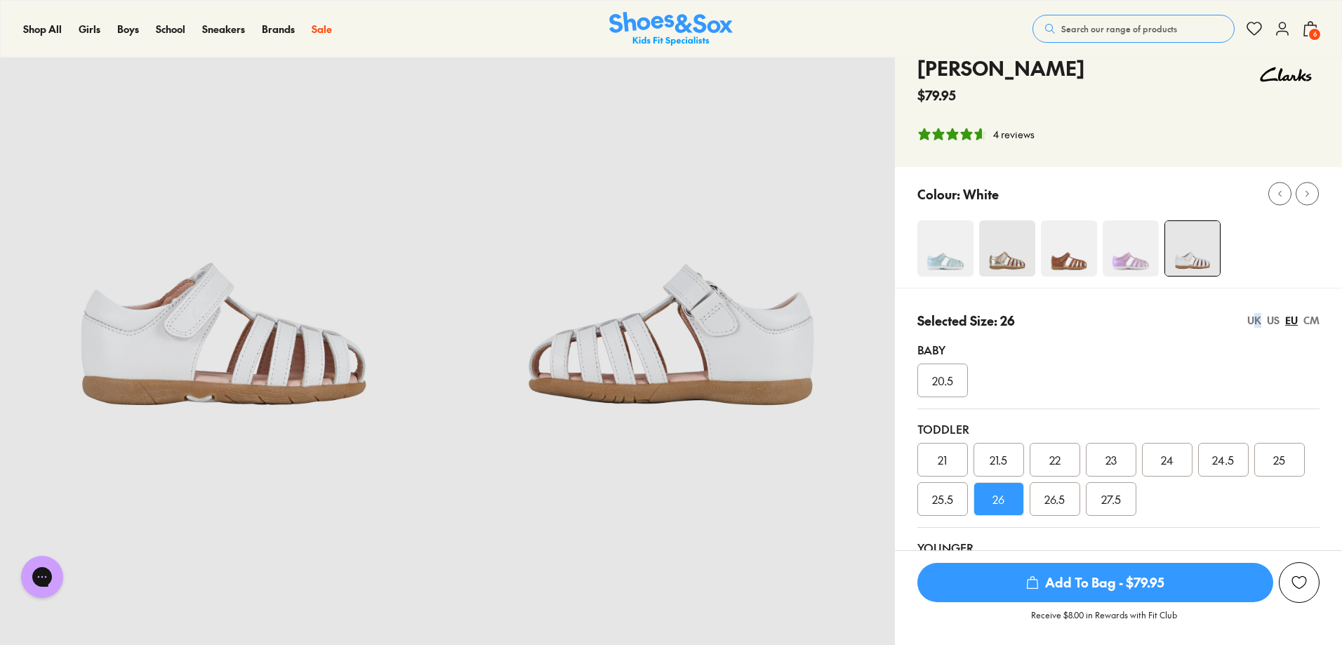
click at [1257, 322] on div "UK" at bounding box center [1254, 320] width 14 height 15
click at [1272, 319] on div "US" at bounding box center [1273, 320] width 13 height 15
click at [1288, 319] on div "EU" at bounding box center [1291, 320] width 13 height 15
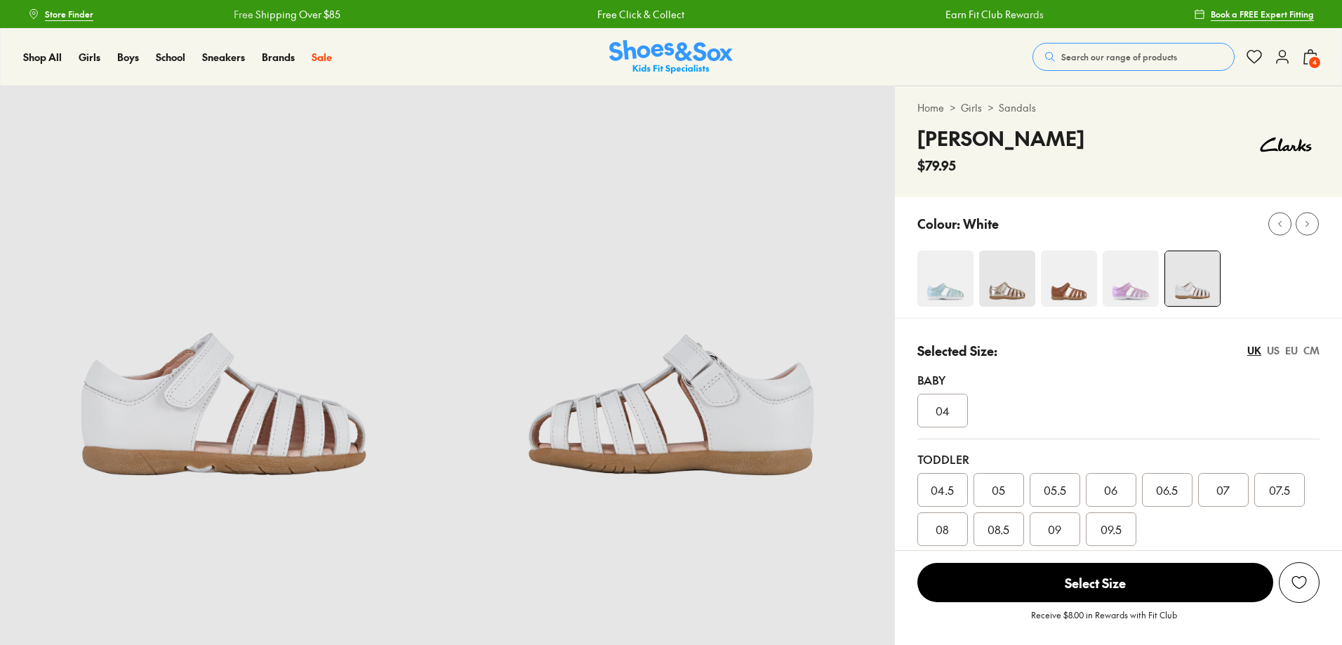
select select "*"
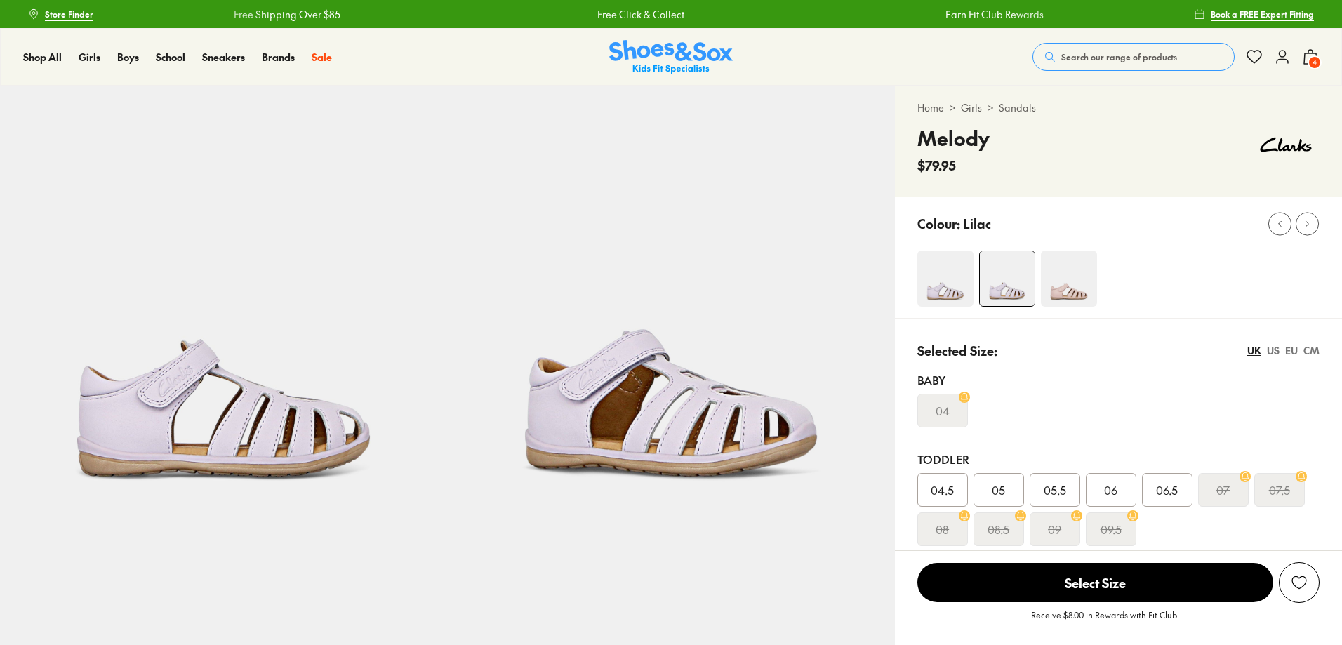
click at [1270, 349] on div "US" at bounding box center [1273, 350] width 13 height 15
select select "*"
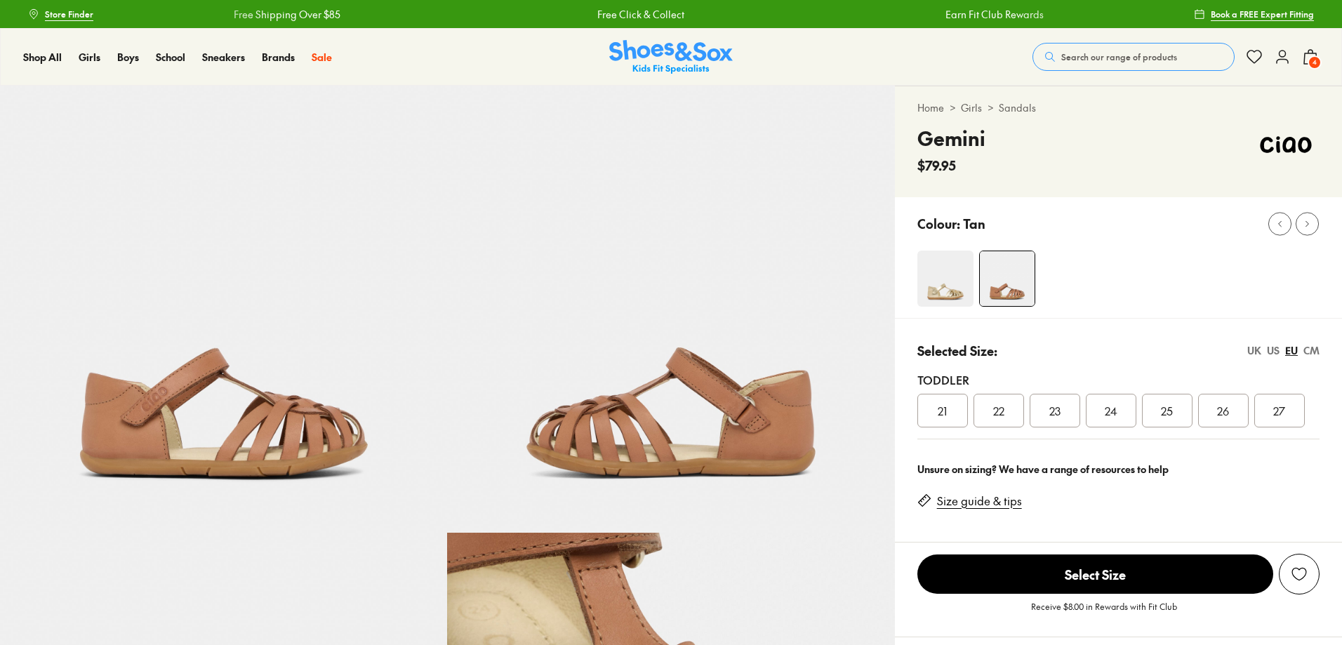
select select "*"
click at [1270, 352] on div "US" at bounding box center [1273, 350] width 13 height 15
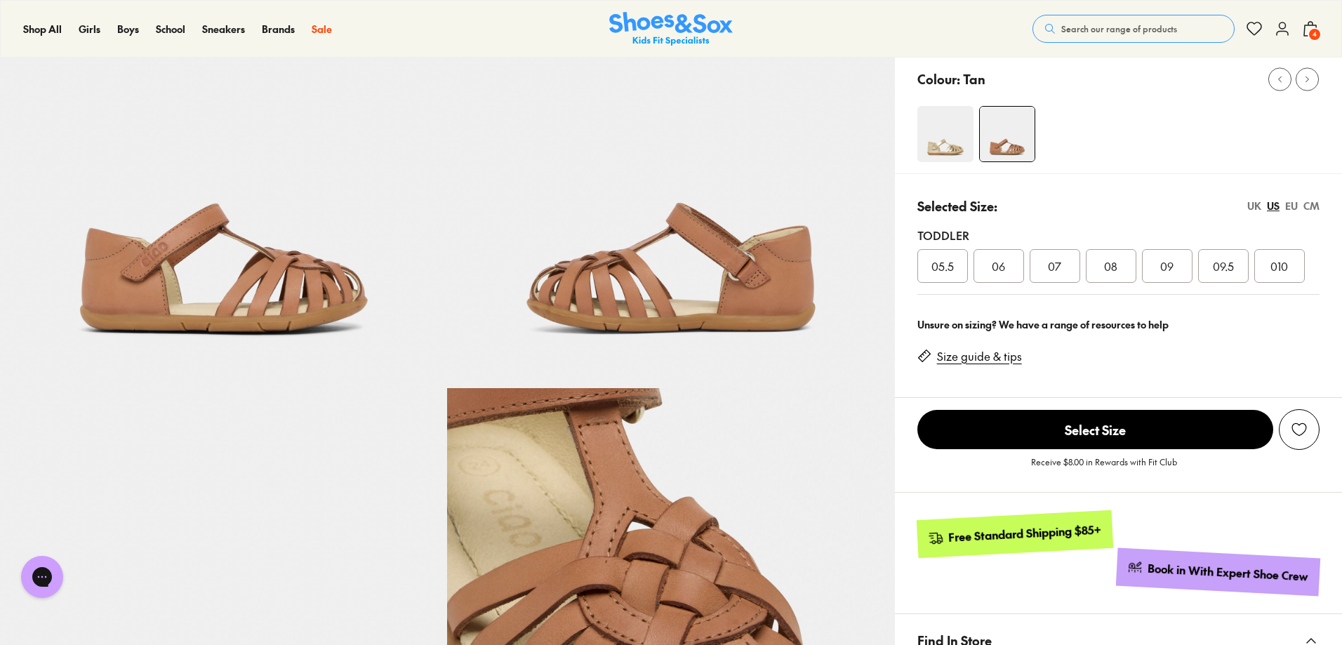
scroll to position [140, 0]
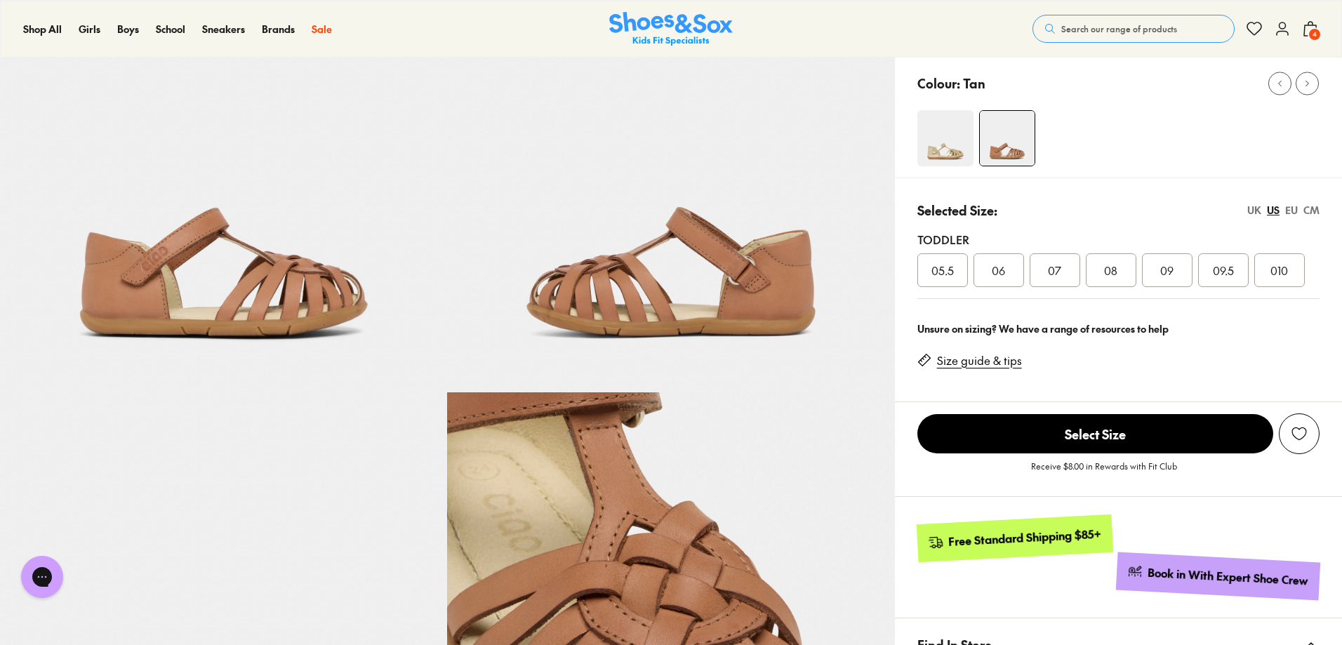
click at [932, 152] on img at bounding box center [945, 138] width 56 height 56
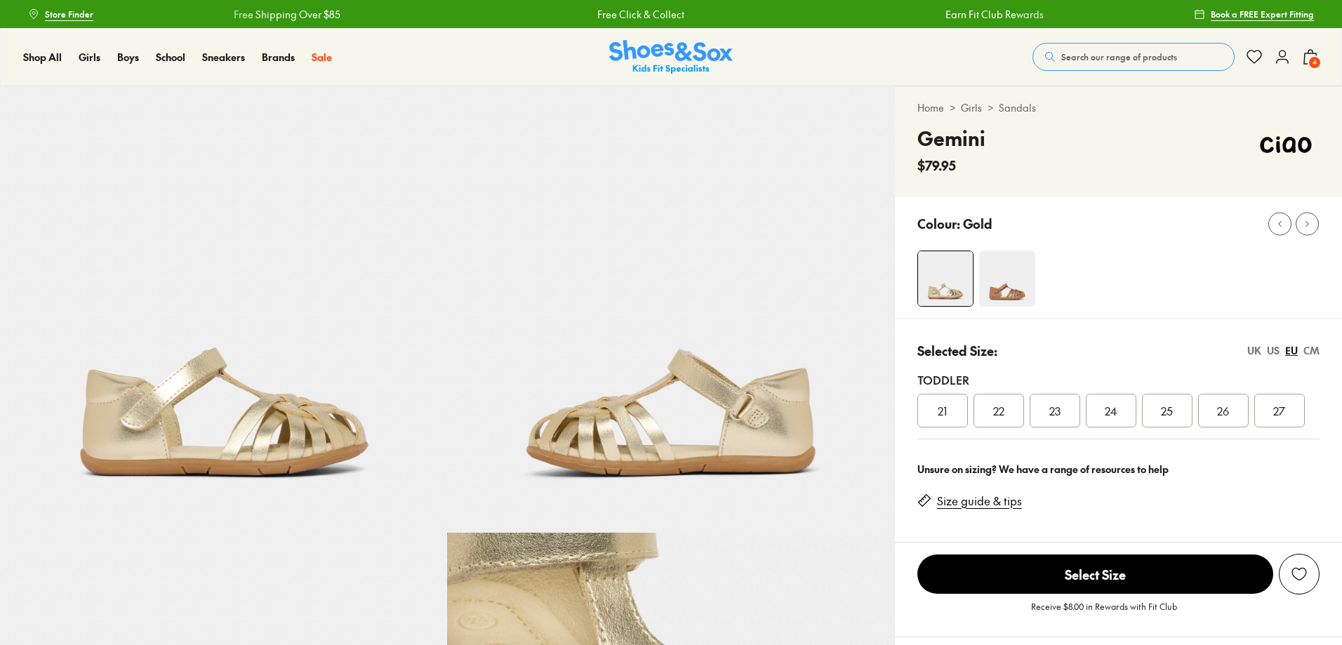
select select "*"
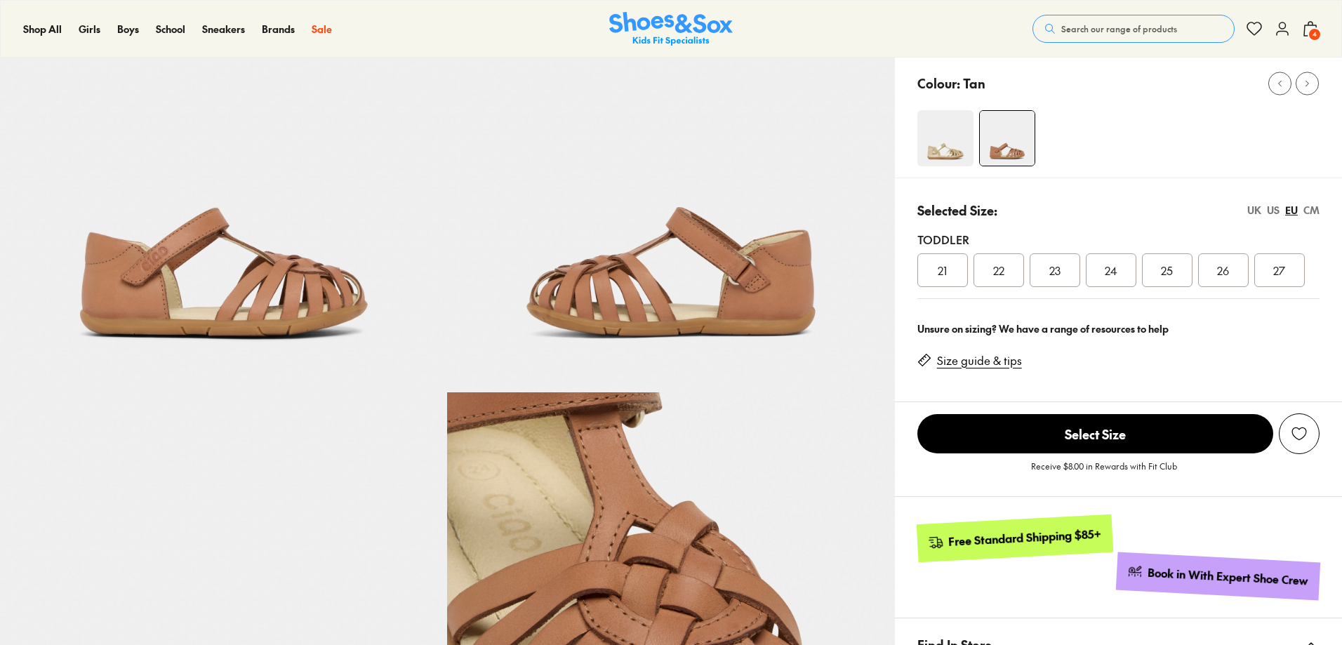
select select "*"
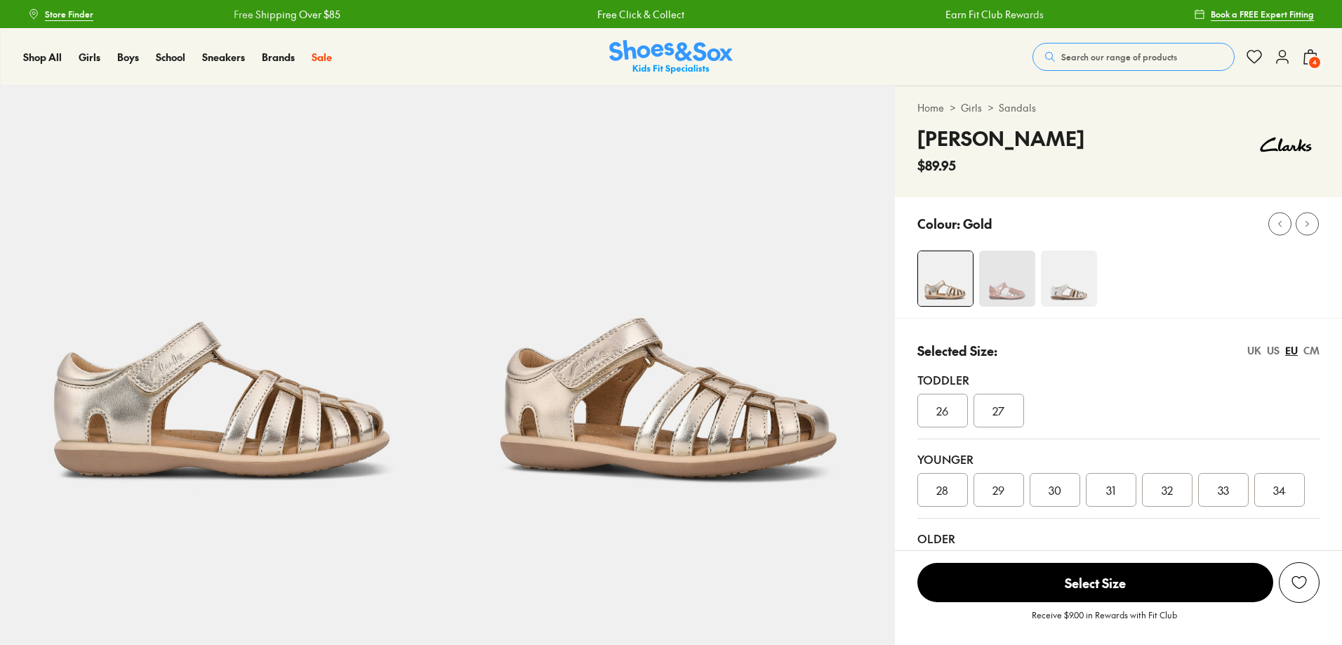
click at [1076, 294] on img at bounding box center [1069, 279] width 56 height 56
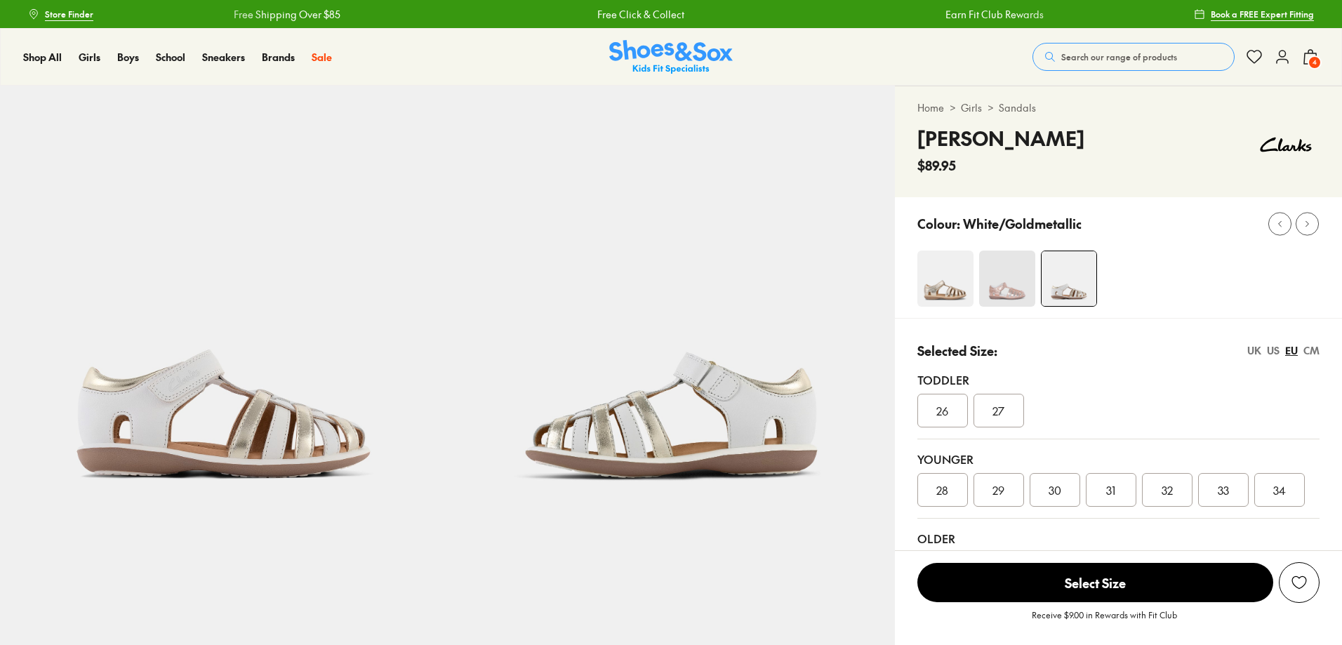
select select "*"
click at [1278, 350] on div "US" at bounding box center [1273, 350] width 13 height 15
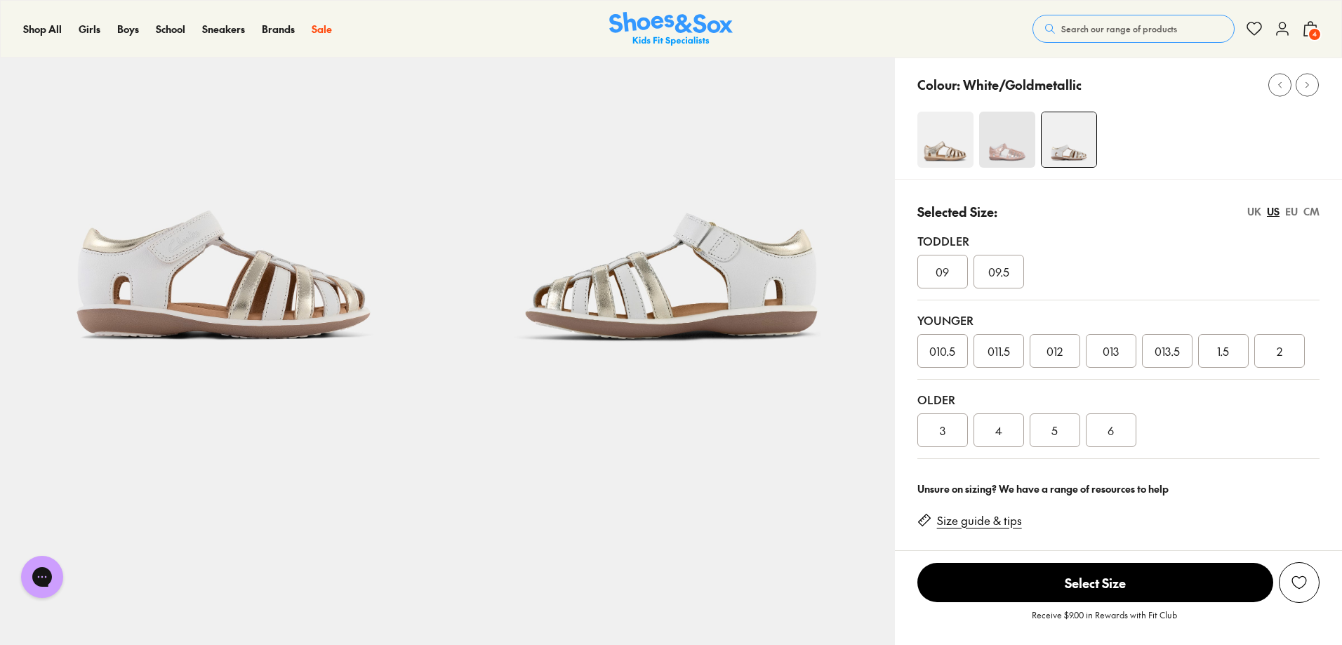
scroll to position [140, 0]
click at [1062, 347] on span "012" at bounding box center [1054, 349] width 16 height 17
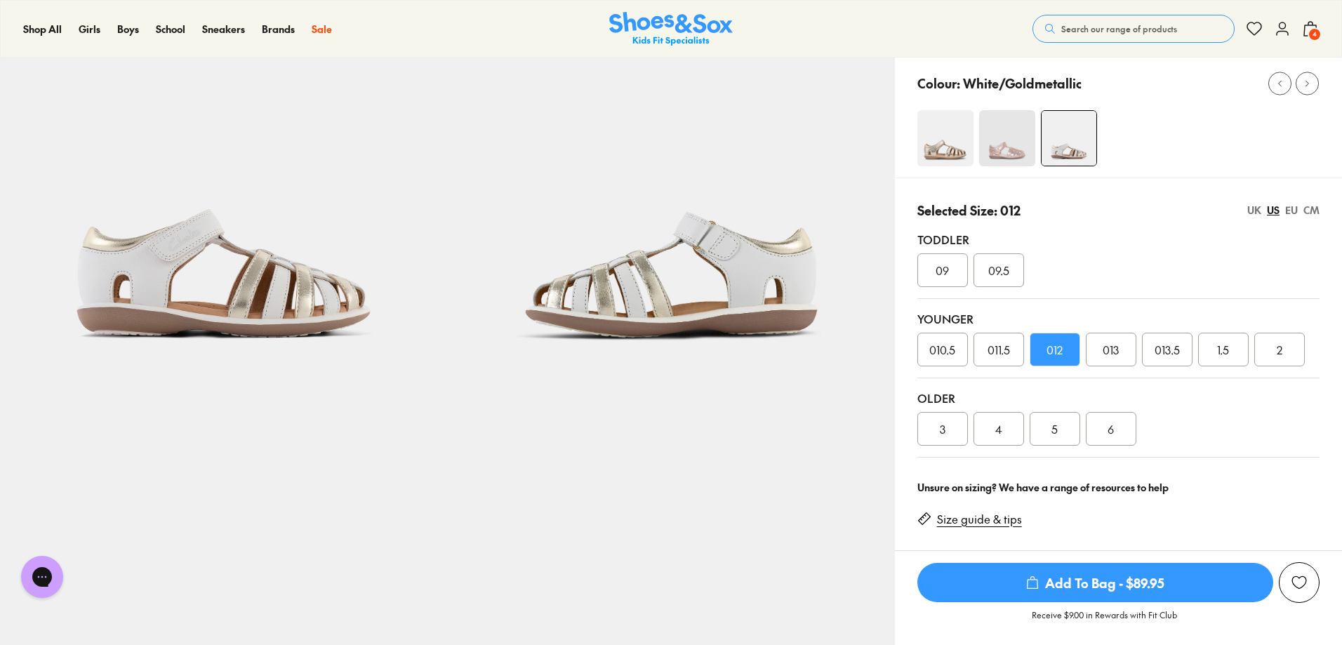
click at [1109, 360] on div "013" at bounding box center [1111, 350] width 51 height 34
click at [1311, 207] on div "CM" at bounding box center [1311, 210] width 16 height 15
click at [1271, 211] on div "US" at bounding box center [1273, 210] width 13 height 15
click at [1182, 584] on span "Add To Bag - $89.95" at bounding box center [1095, 582] width 356 height 39
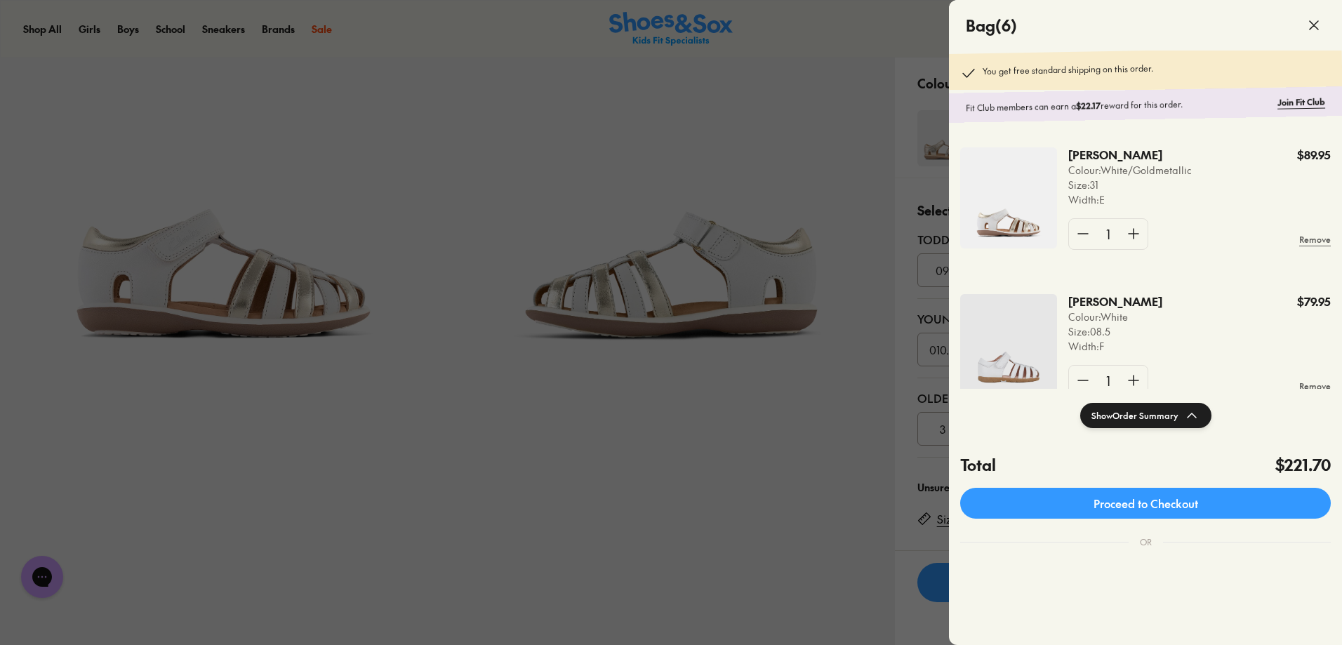
click at [906, 239] on div at bounding box center [671, 322] width 1342 height 645
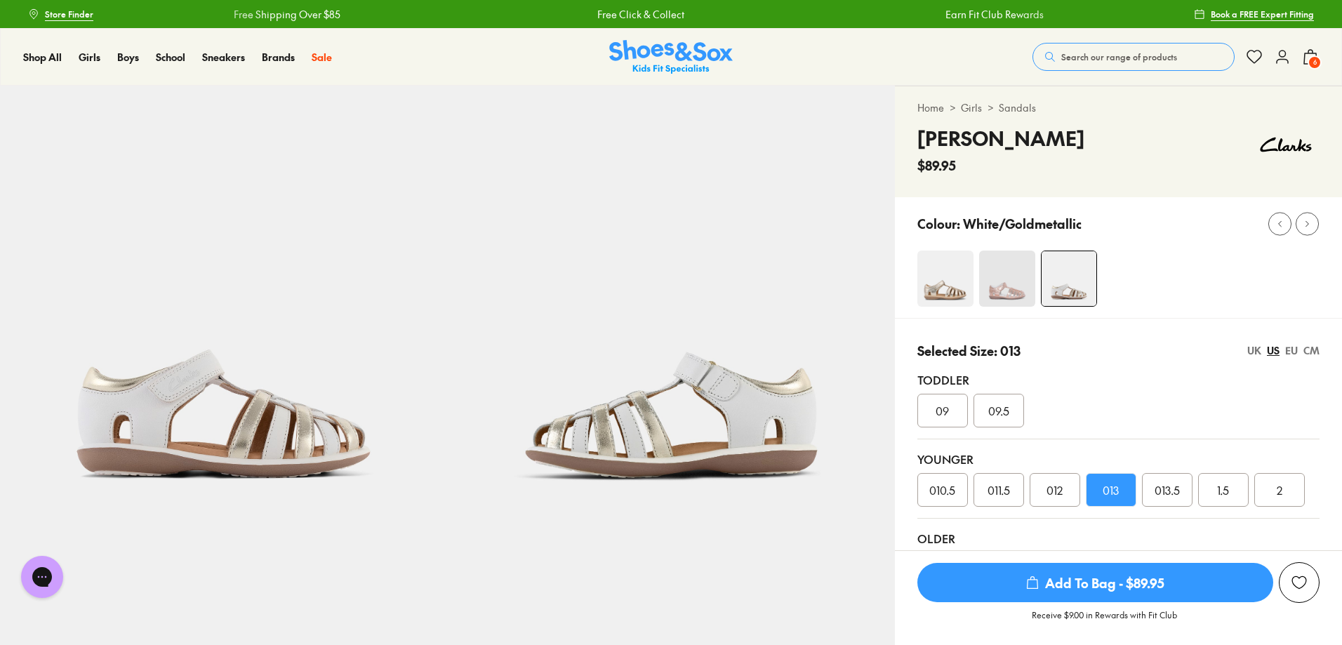
click at [1249, 350] on div "UK" at bounding box center [1254, 350] width 14 height 15
click at [1291, 352] on div "EU" at bounding box center [1291, 350] width 13 height 15
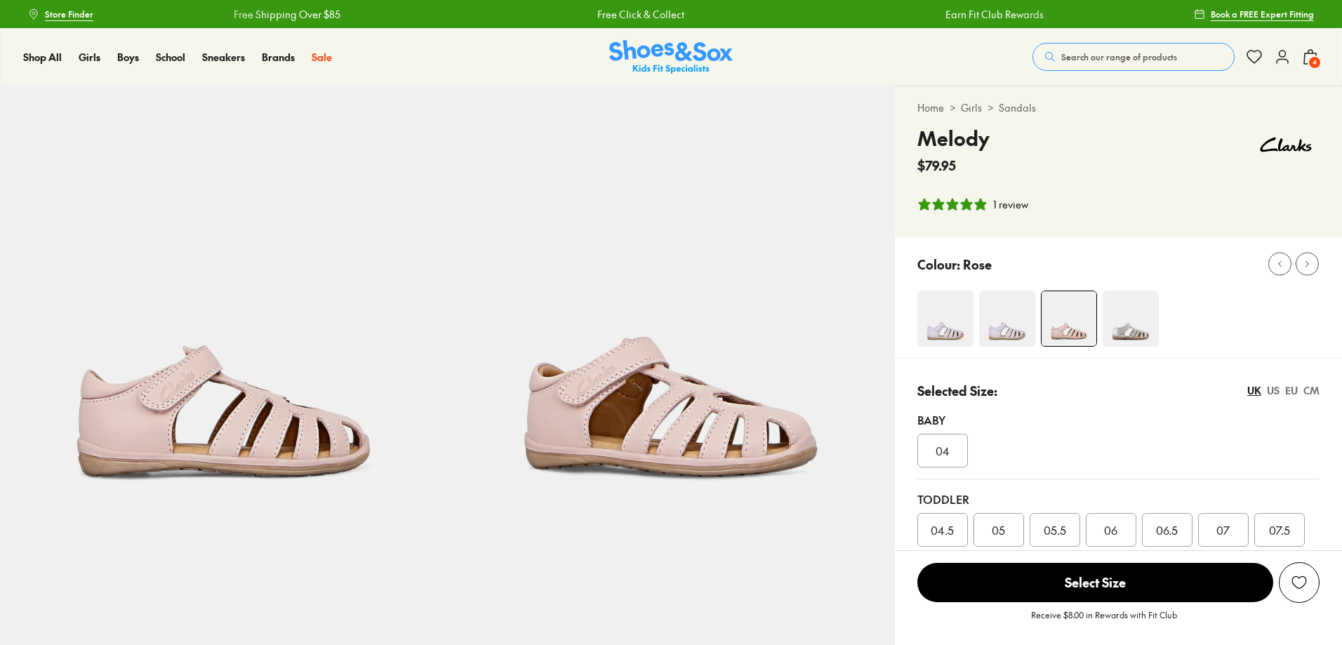
select select "*"
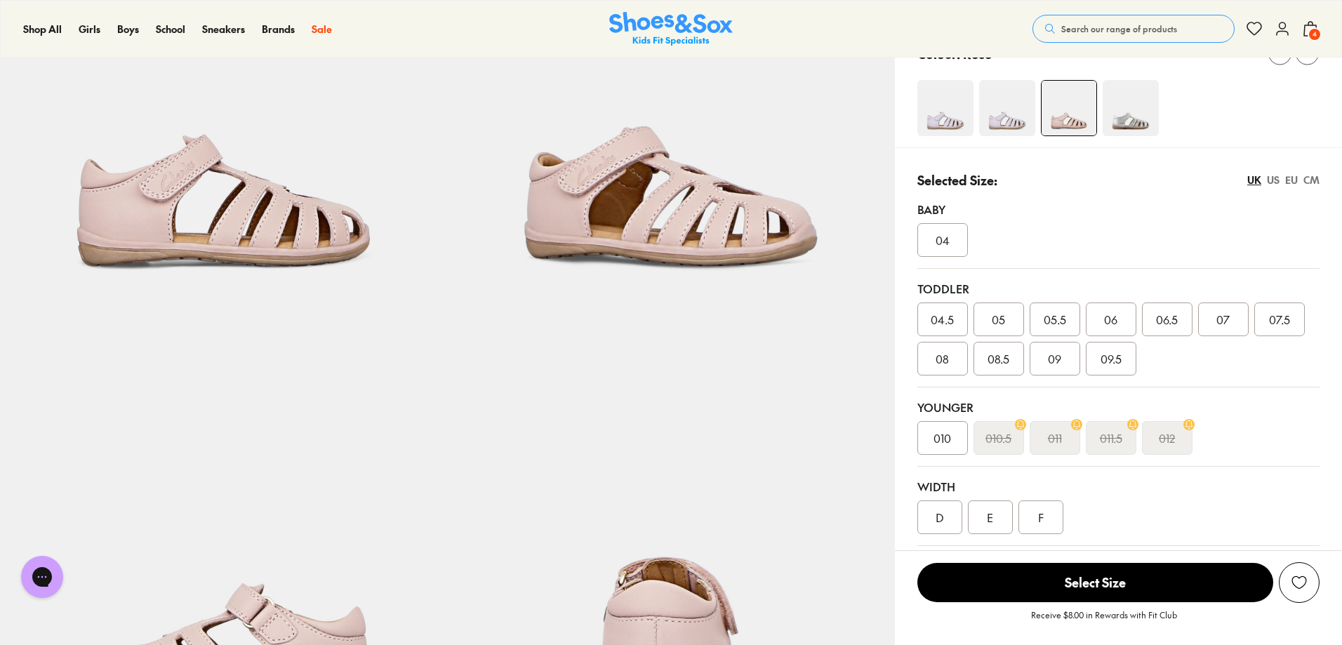
scroll to position [70, 0]
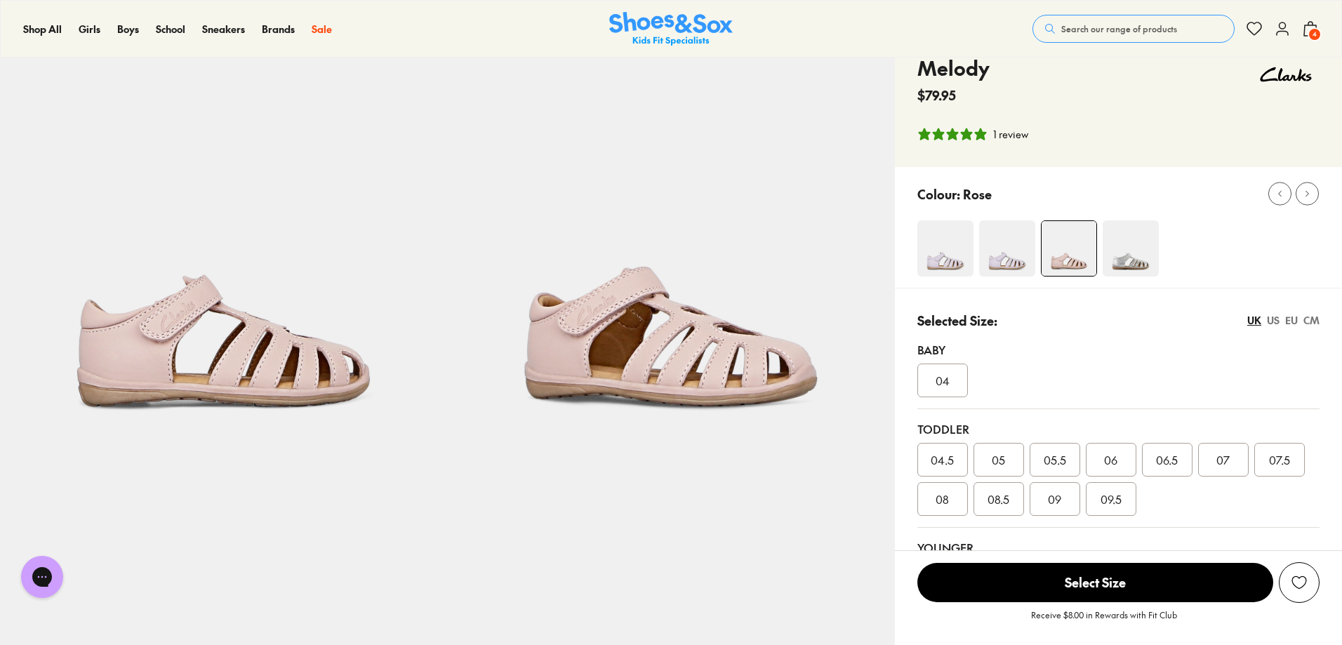
click at [1001, 244] on img at bounding box center [1007, 248] width 56 height 56
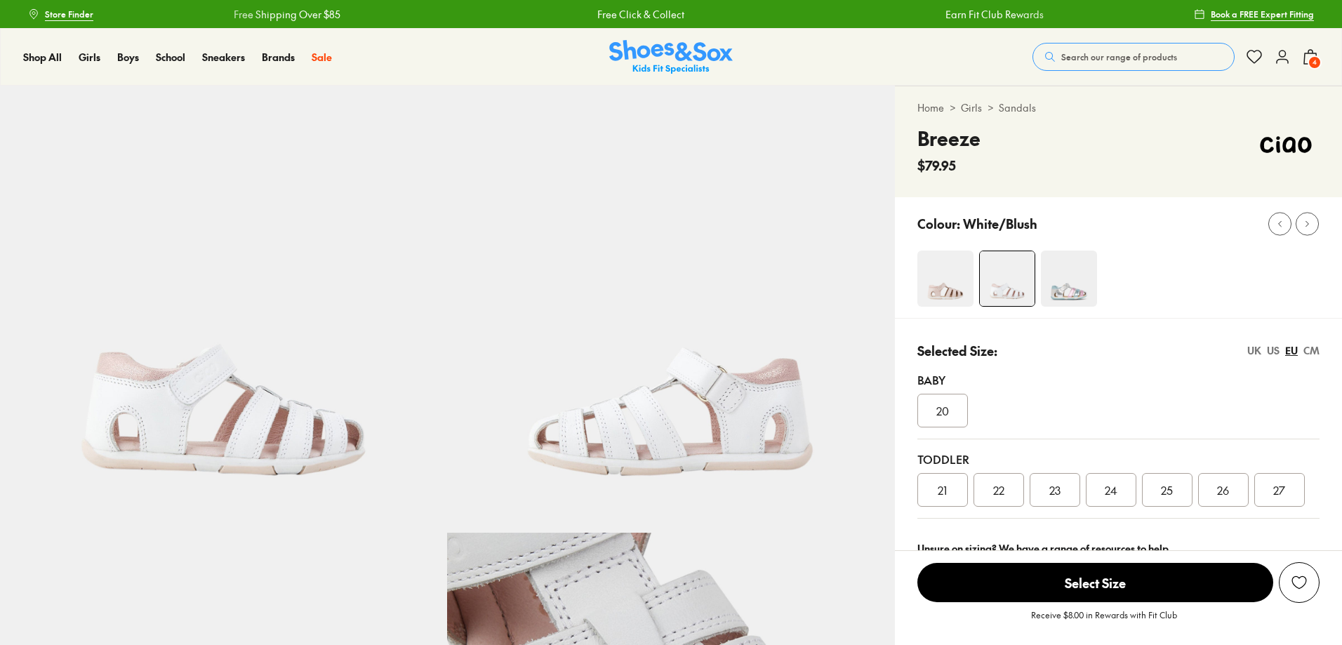
select select "*"
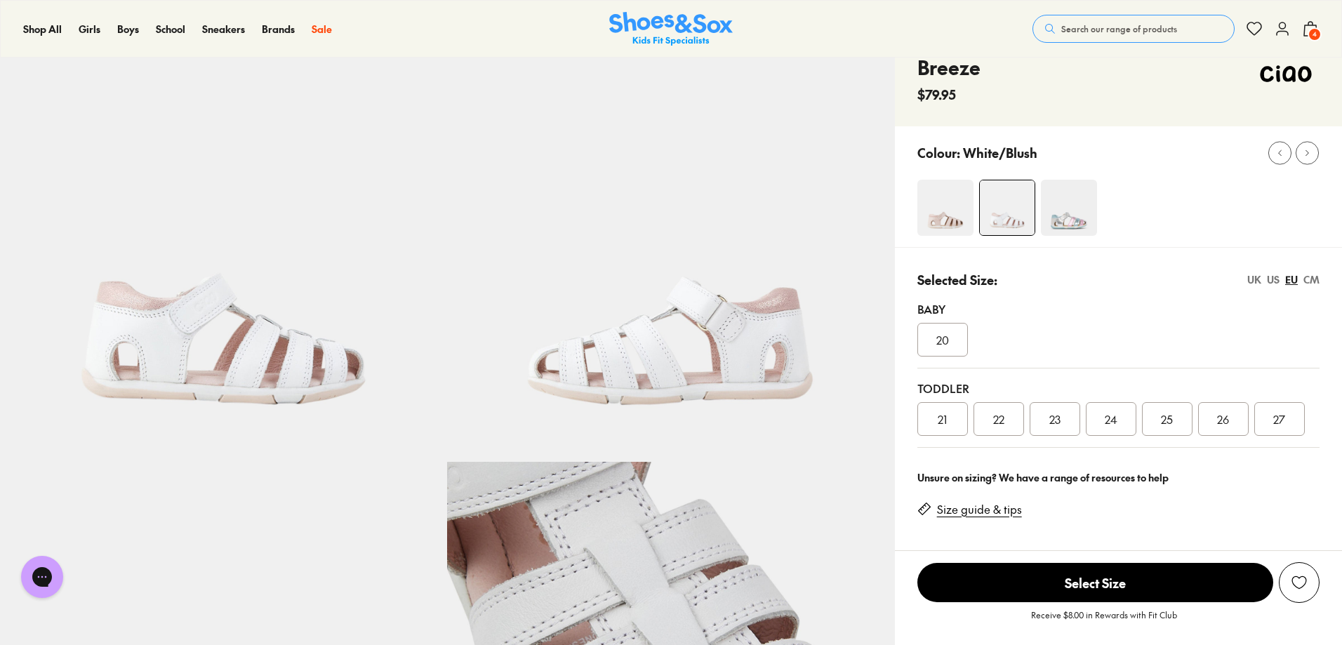
scroll to position [70, 0]
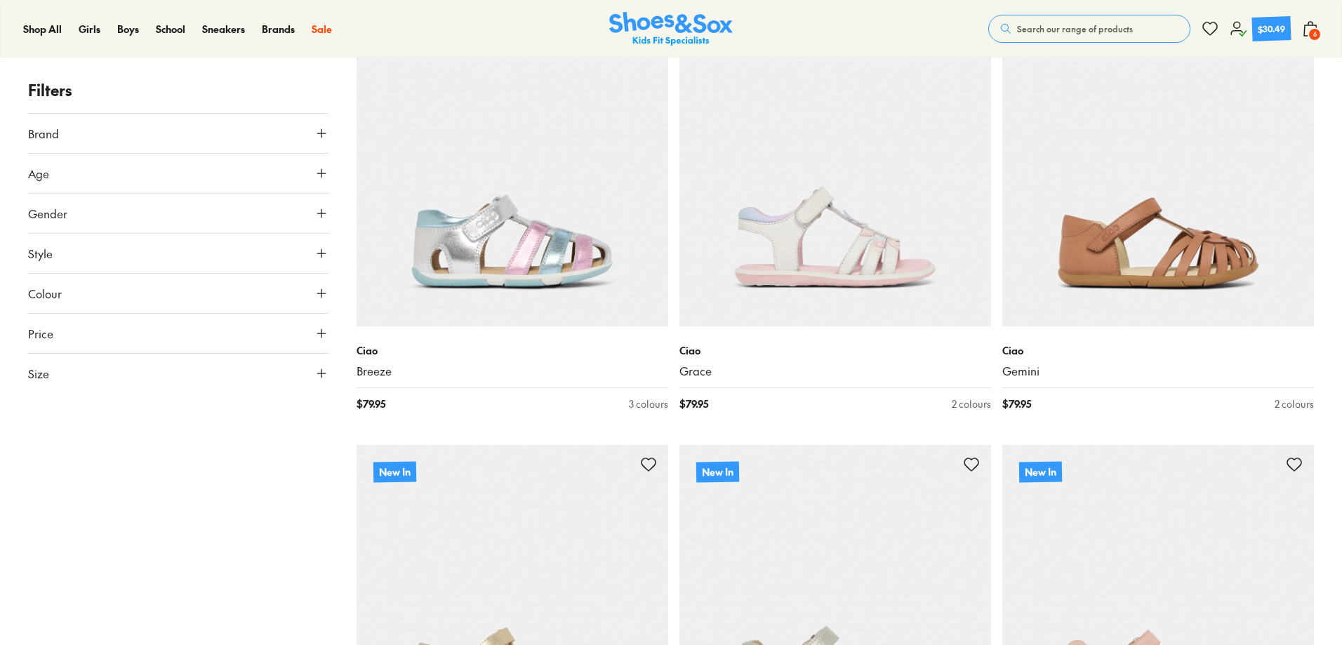
click at [1273, 29] on div "$30.49" at bounding box center [1272, 28] width 28 height 13
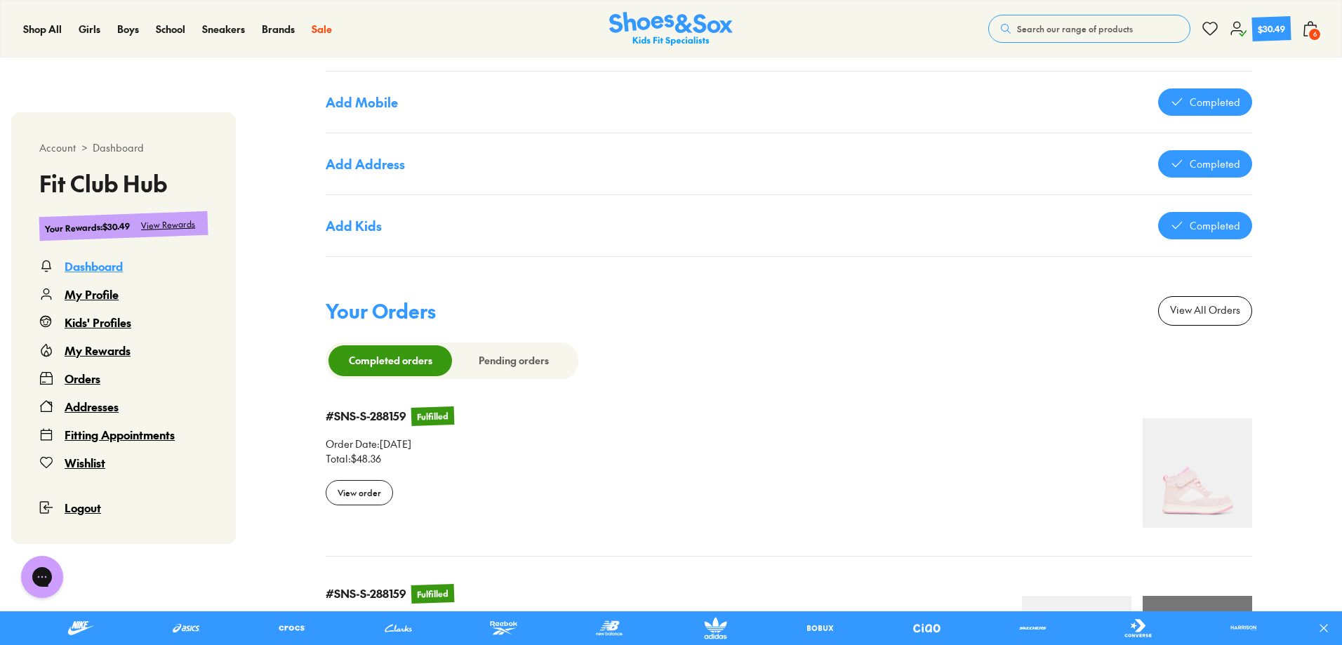
scroll to position [1123, 0]
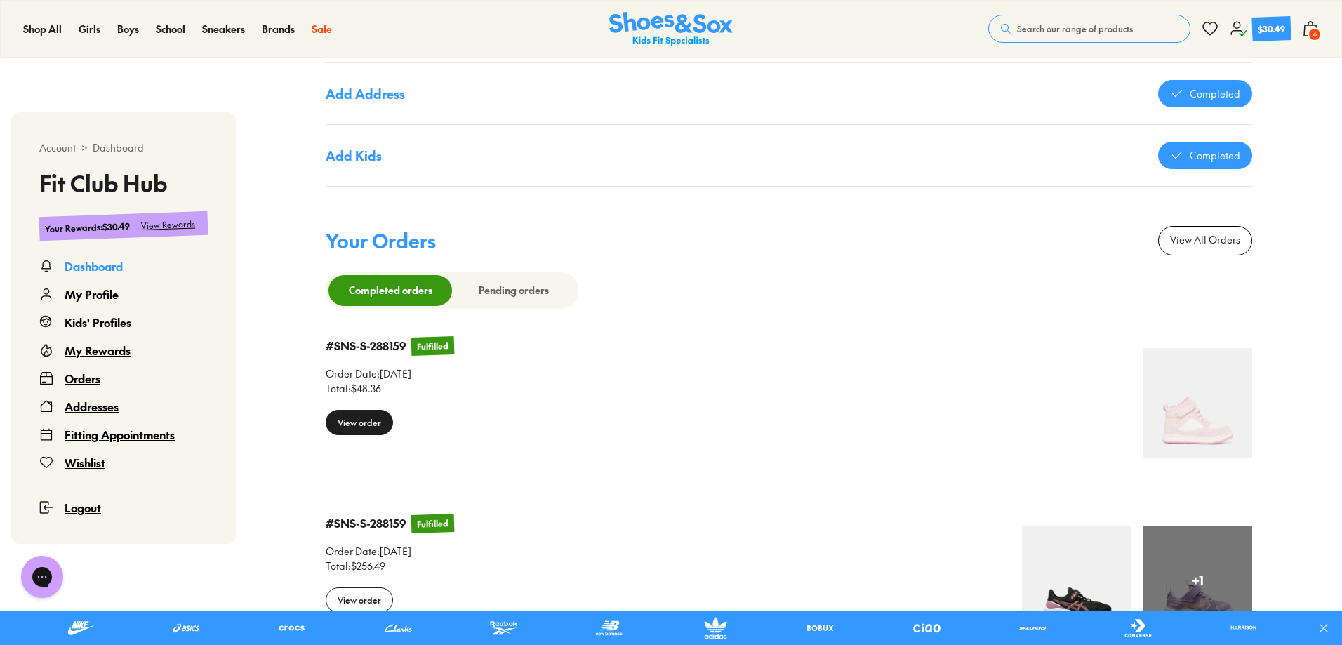
click at [359, 418] on div "View order" at bounding box center [359, 422] width 67 height 25
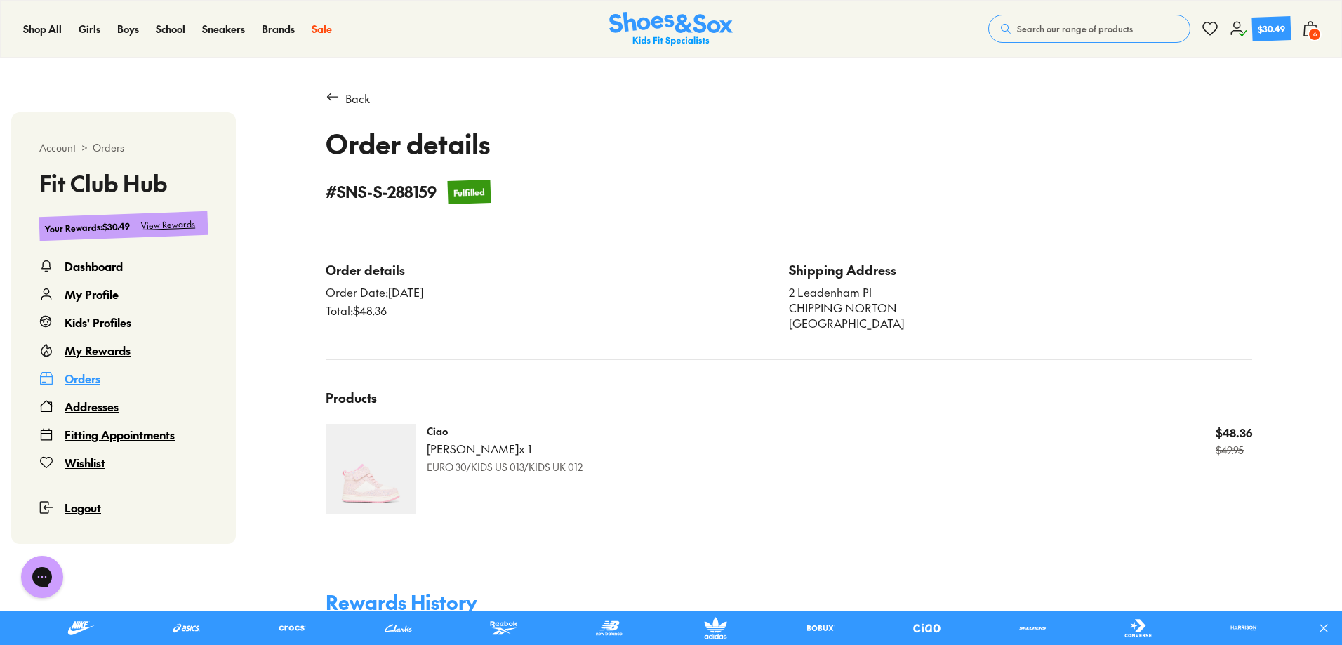
scroll to position [302, 0]
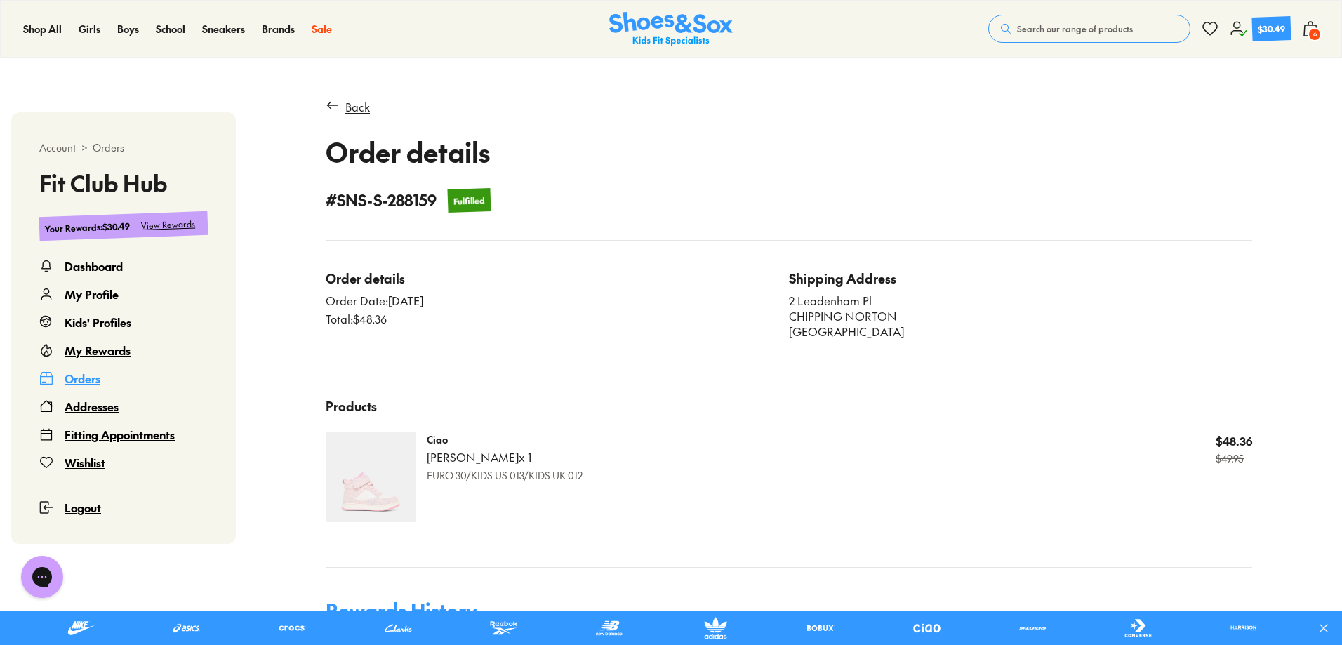
click at [353, 105] on div "Back" at bounding box center [357, 106] width 25 height 17
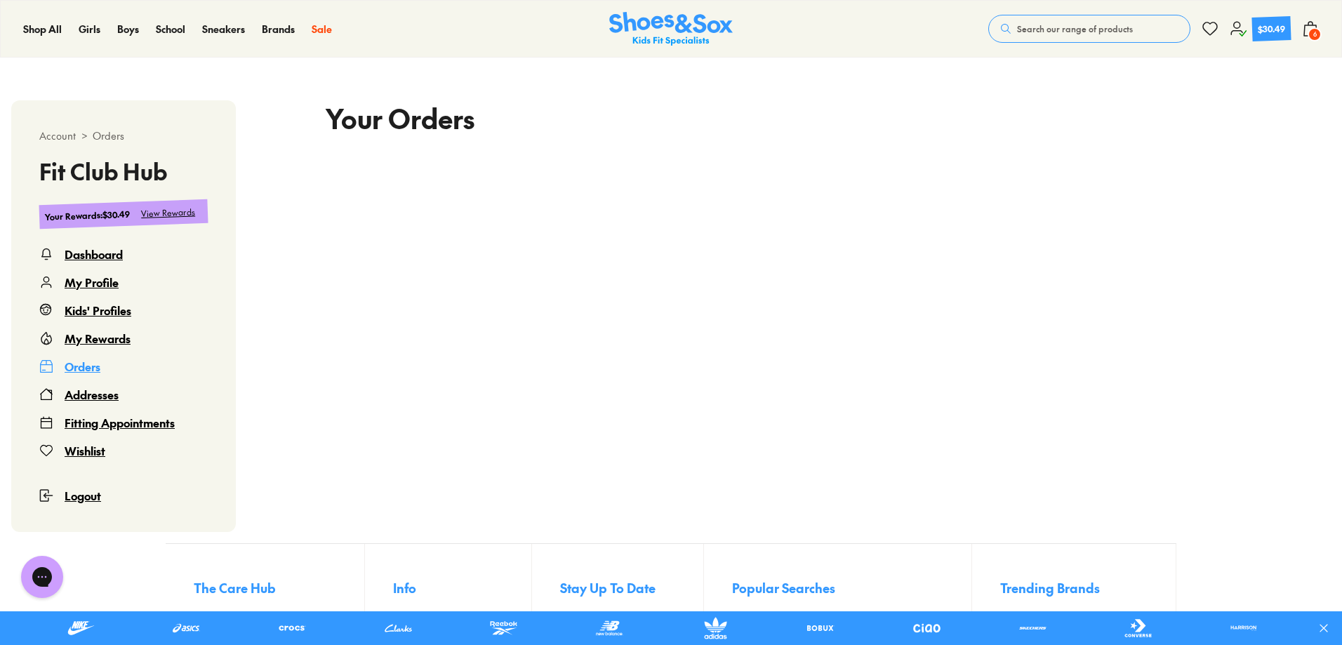
scroll to position [86, 0]
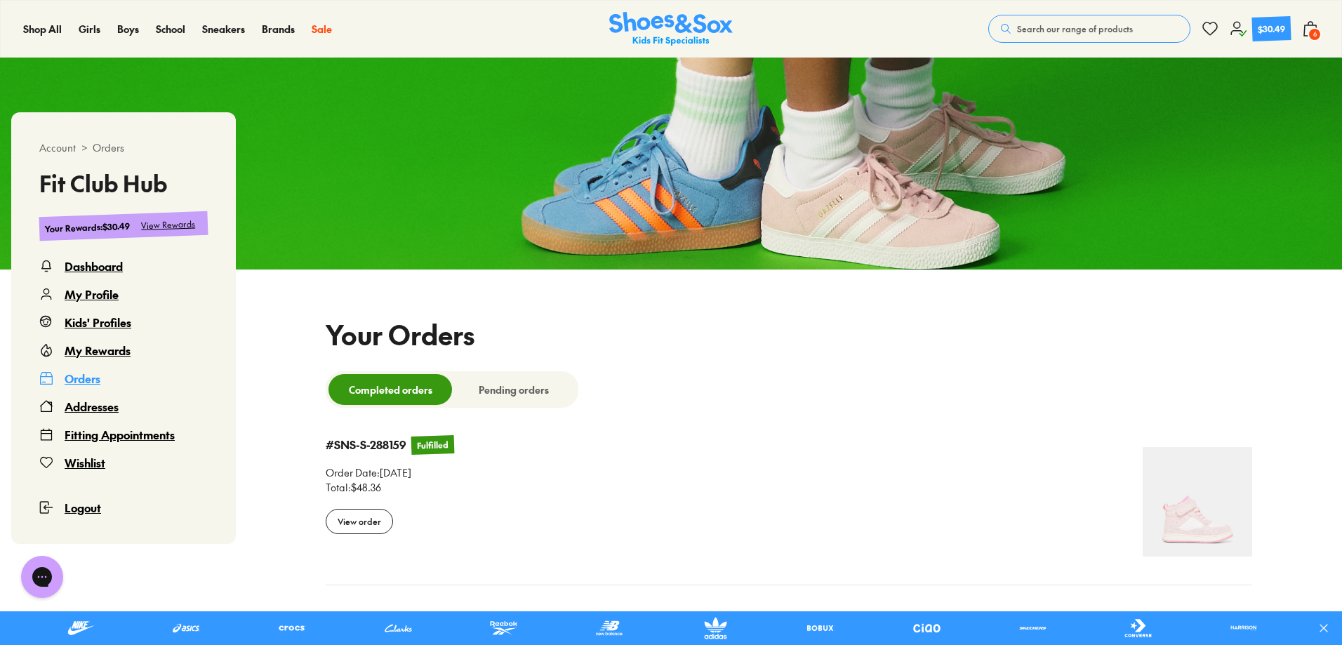
select select
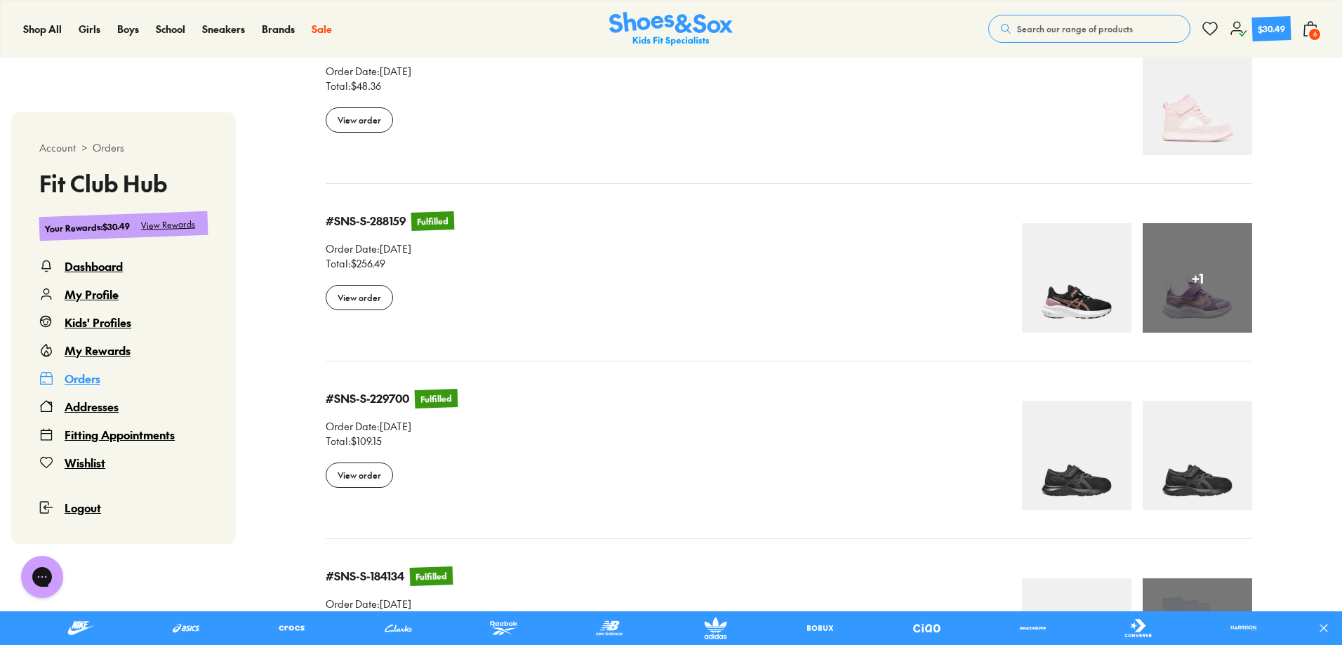
scroll to position [507, 0]
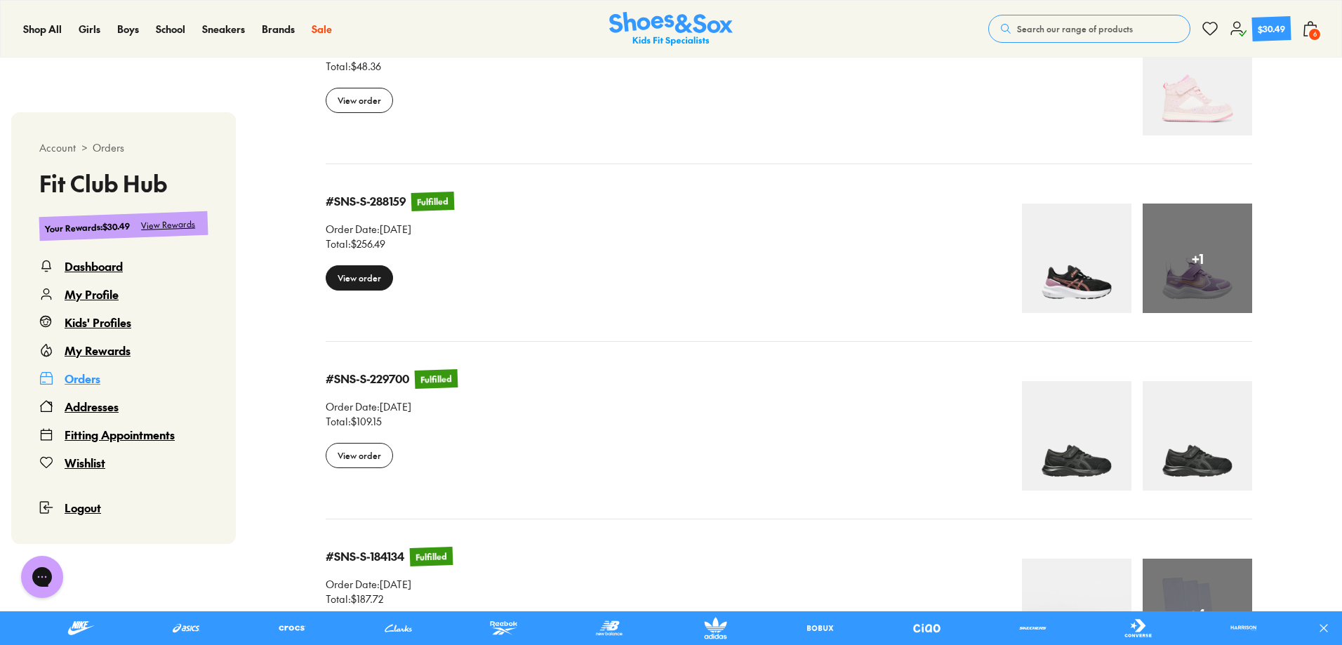
click at [376, 272] on div "View order" at bounding box center [359, 277] width 67 height 25
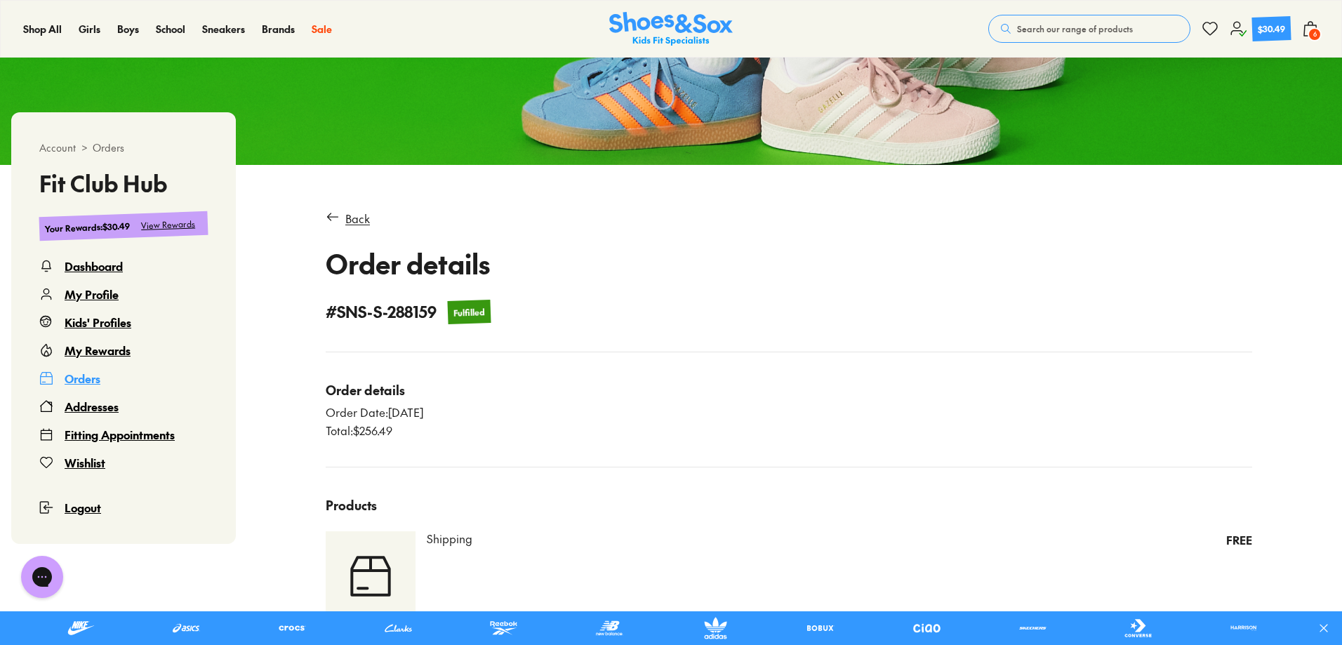
scroll to position [86, 0]
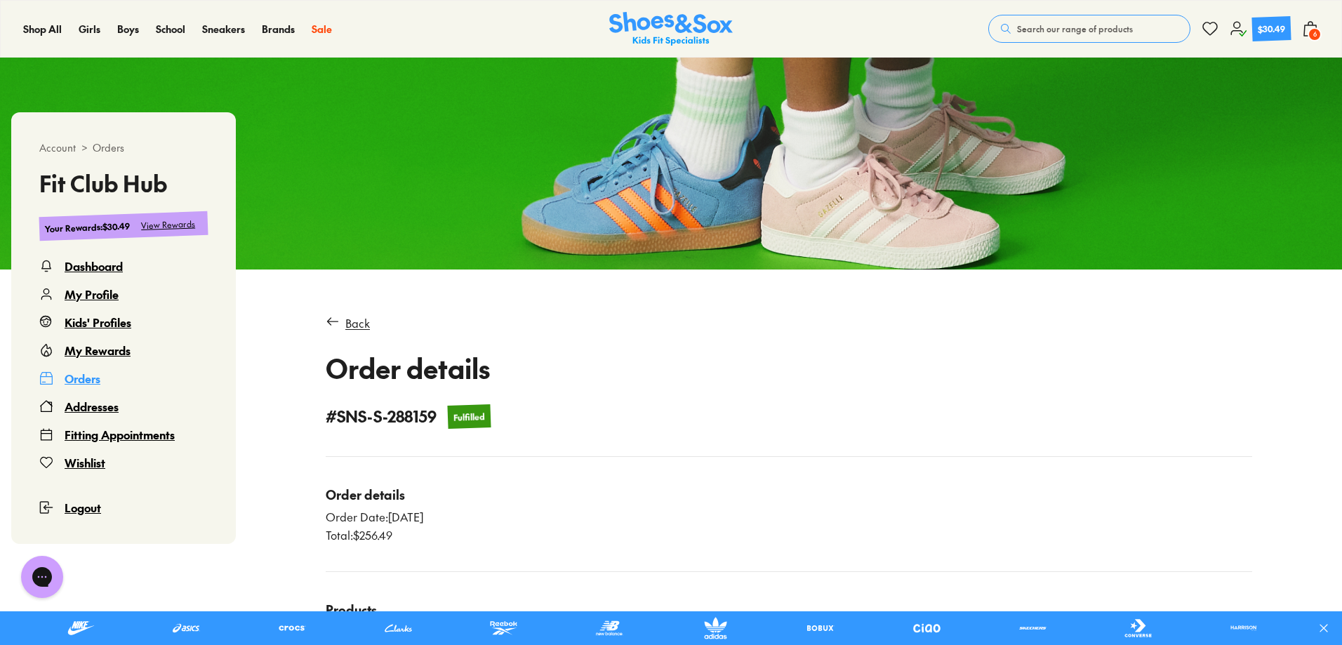
click at [1312, 35] on span "6" at bounding box center [1314, 34] width 14 height 14
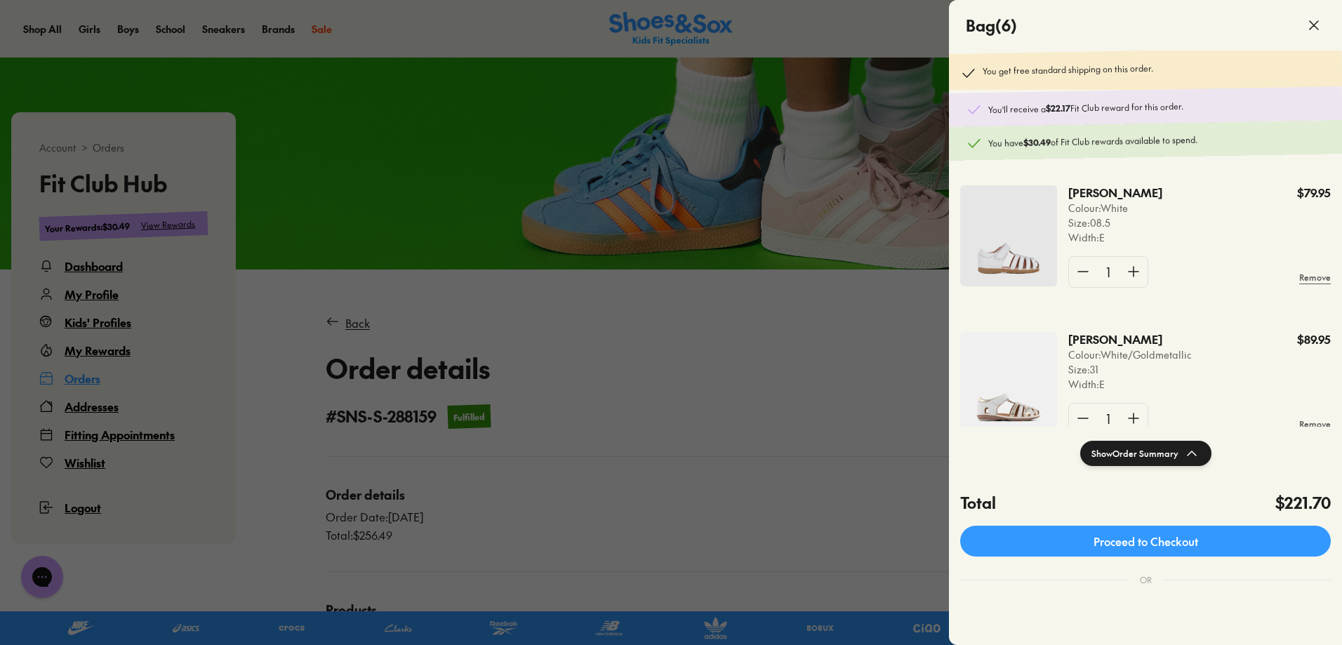
click at [837, 493] on div at bounding box center [671, 322] width 1342 height 645
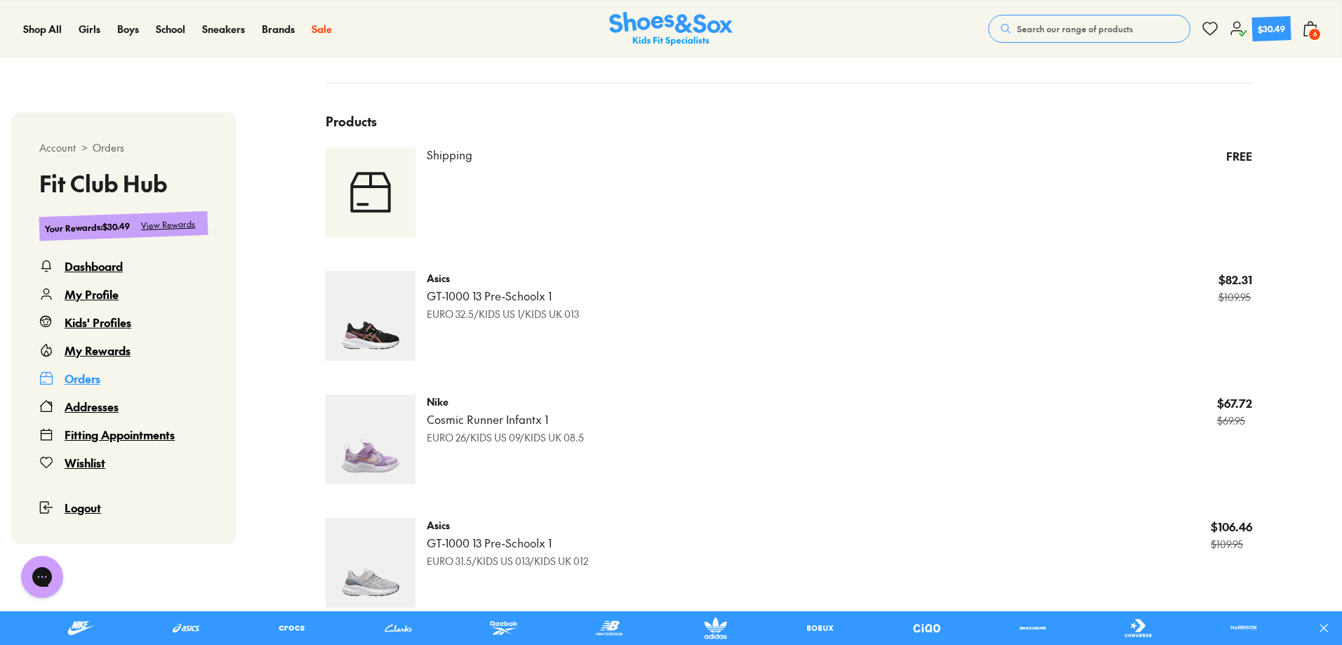
scroll to position [577, 0]
click at [1268, 34] on div "$30.49" at bounding box center [1272, 28] width 28 height 13
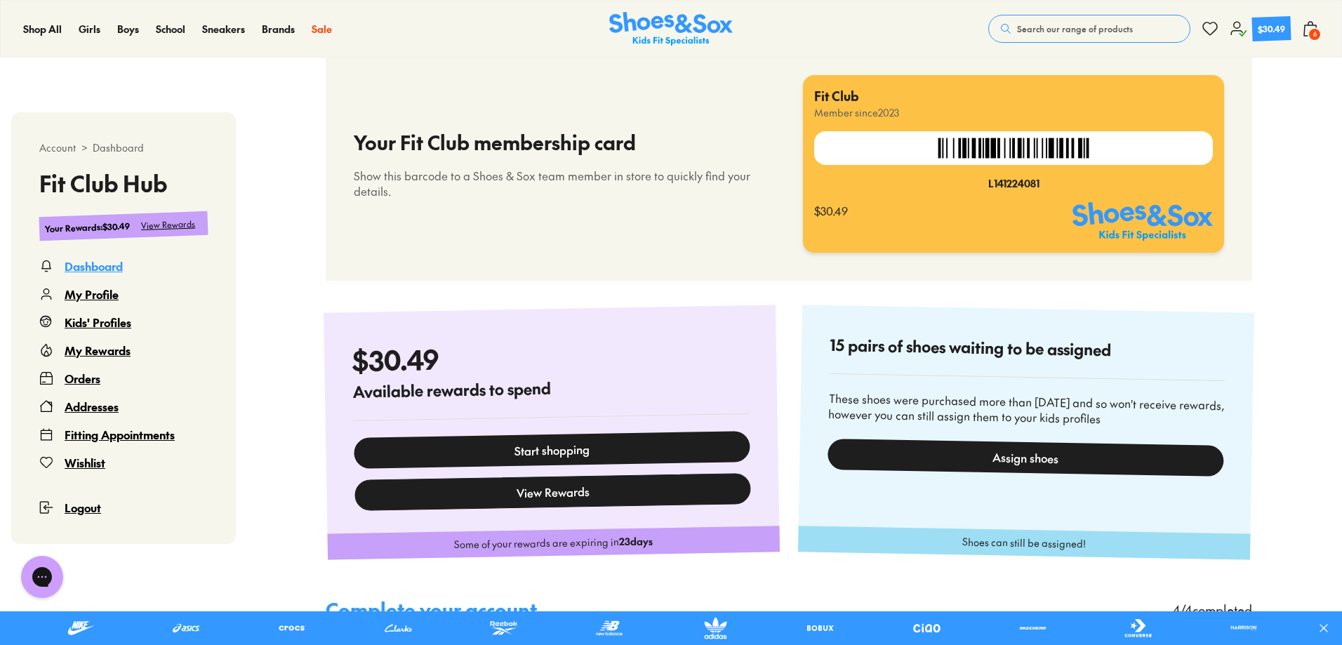
click at [632, 486] on button "View Rewards" at bounding box center [552, 492] width 396 height 38
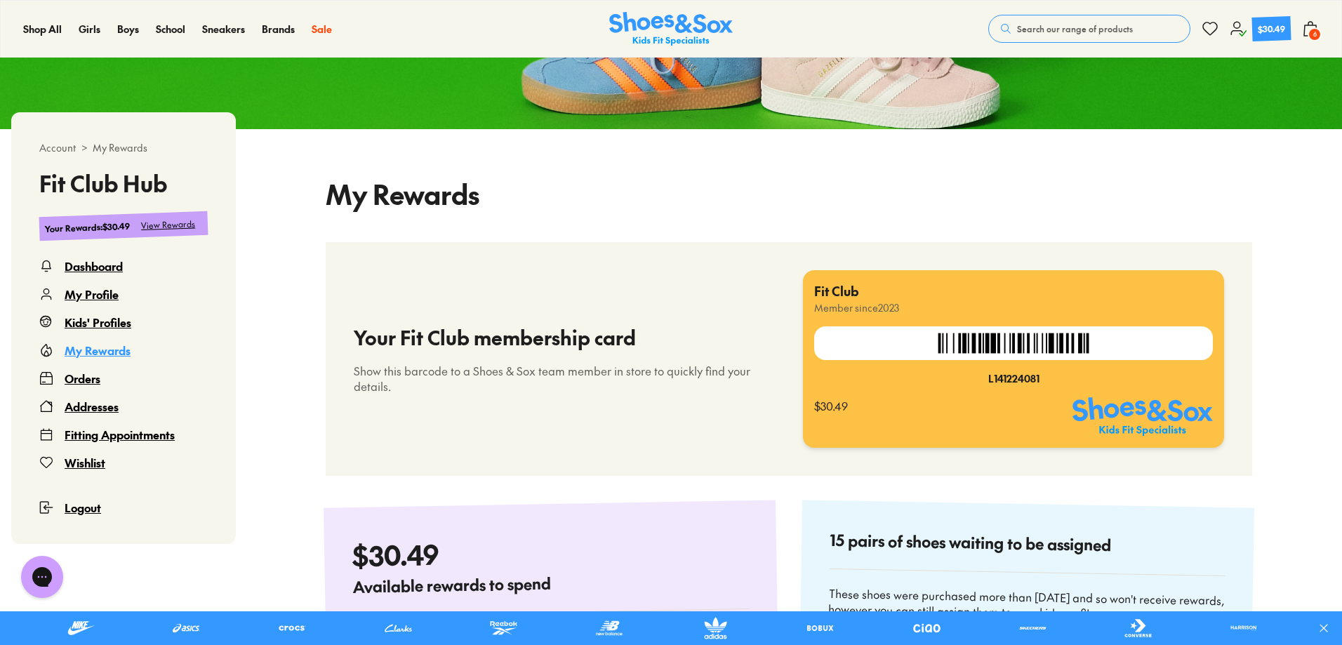
select select
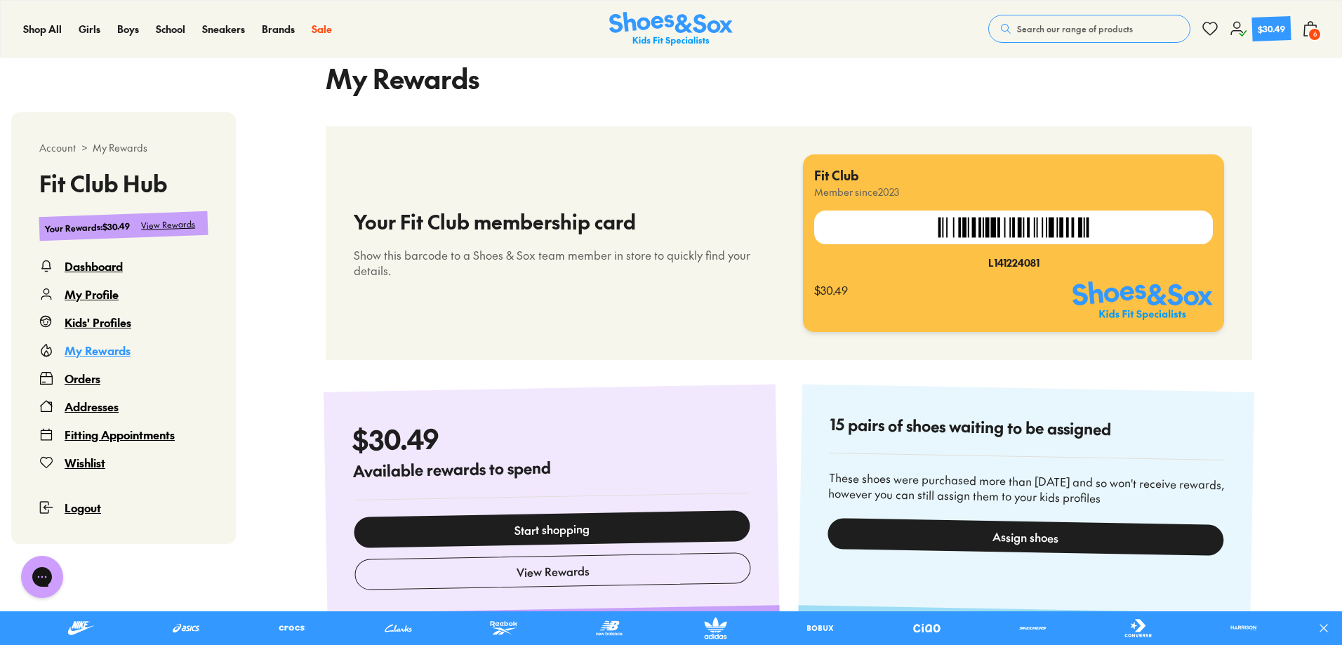
scroll to position [437, 0]
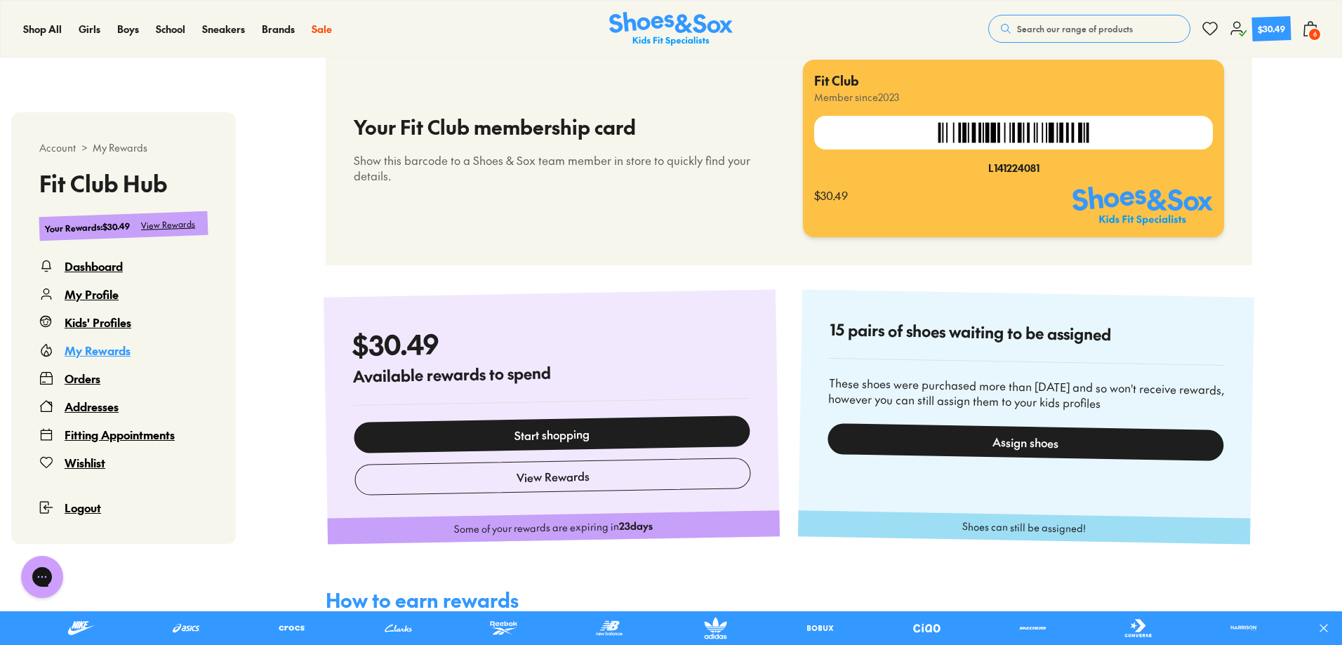
click at [1311, 30] on span "6" at bounding box center [1314, 34] width 14 height 14
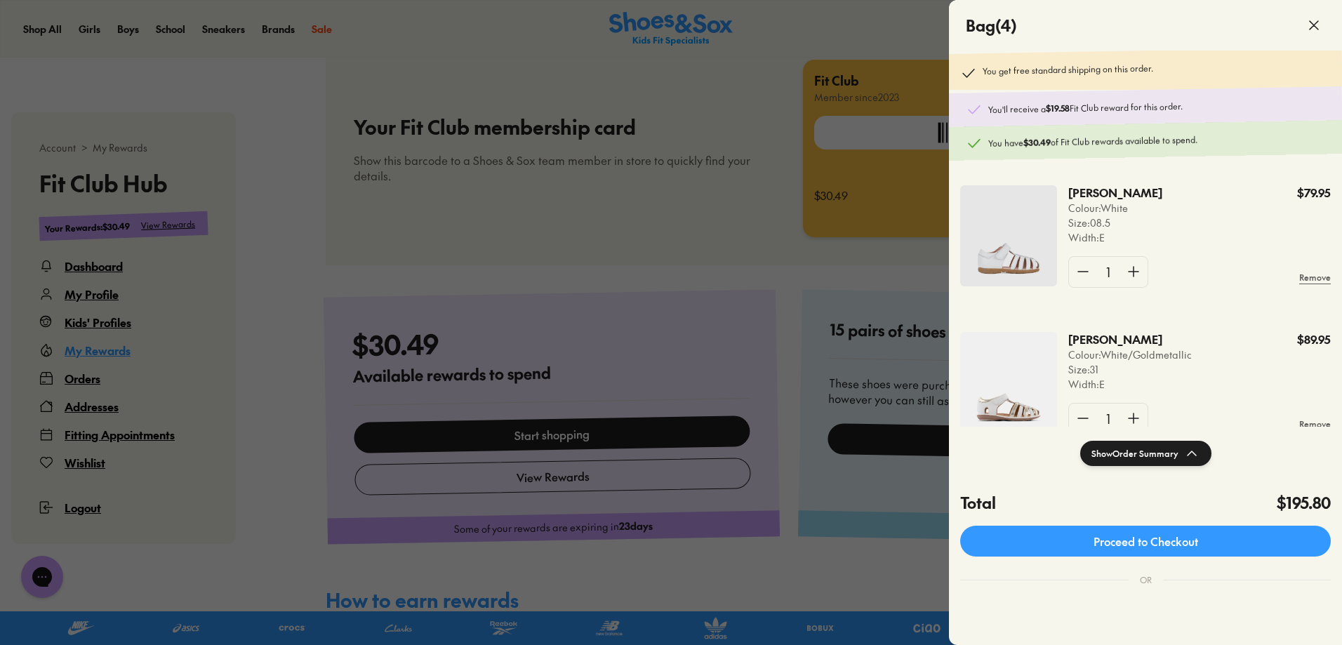
scroll to position [70, 0]
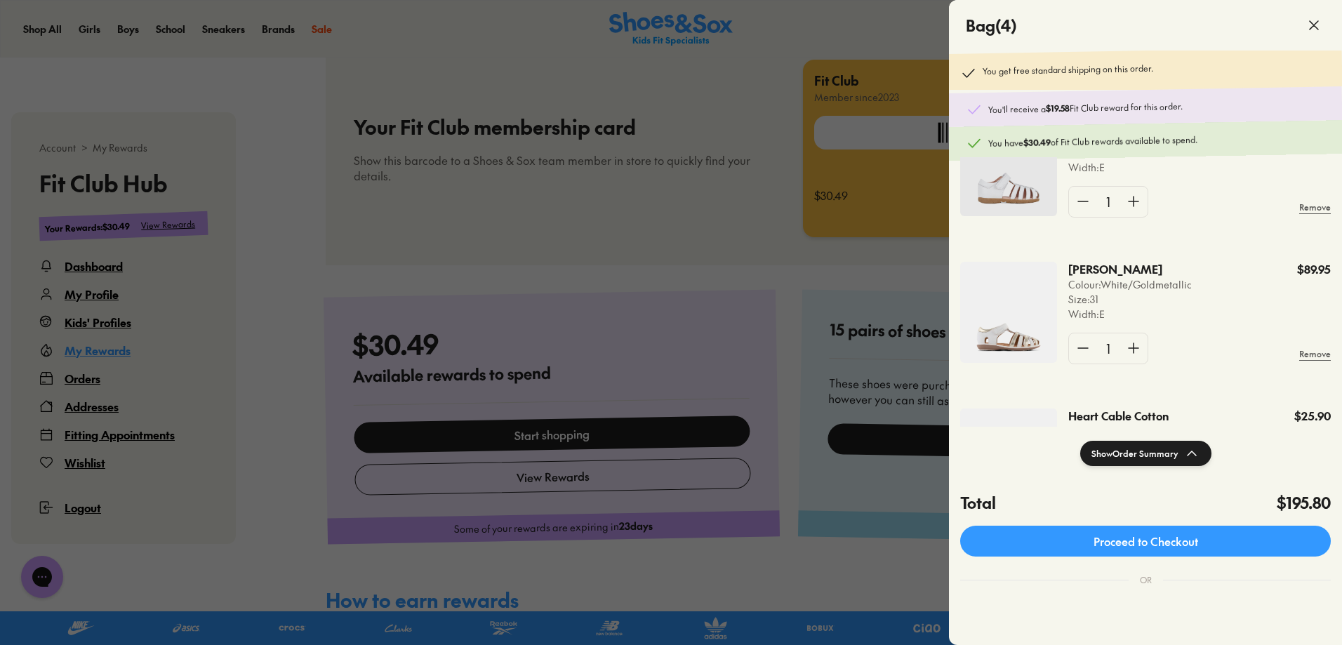
click at [1011, 340] on img at bounding box center [1008, 312] width 97 height 101
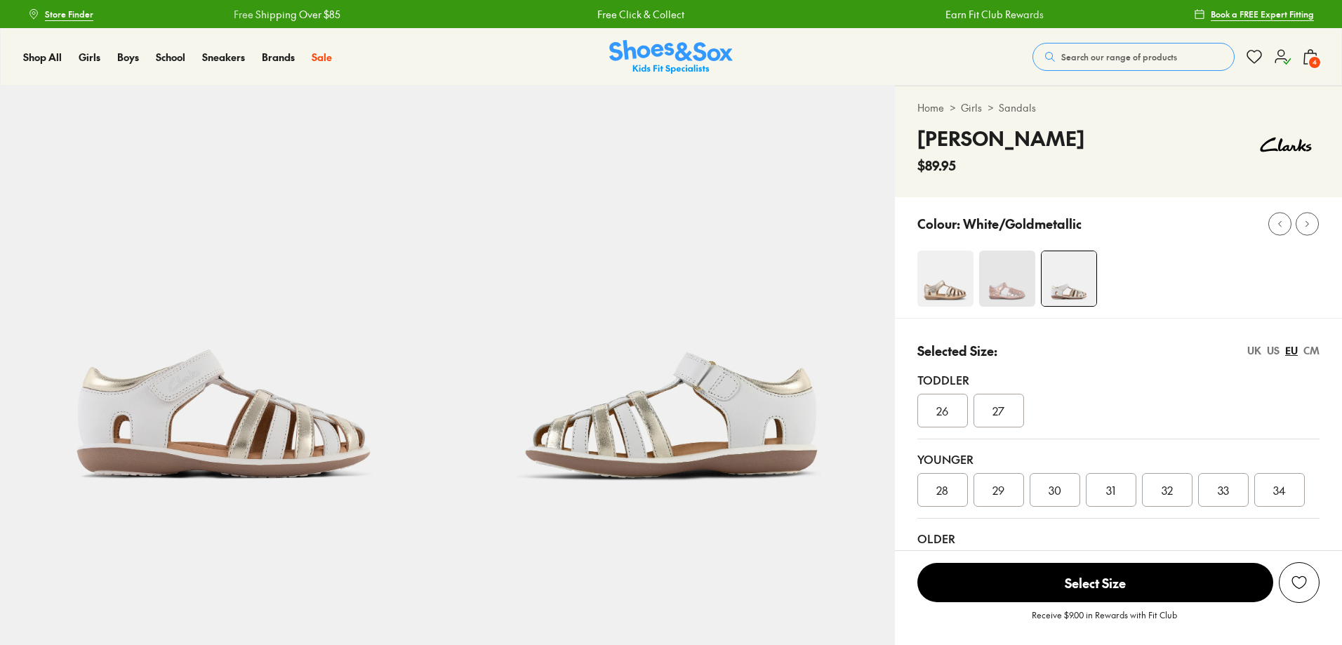
select select "*"
click at [1310, 55] on icon at bounding box center [1310, 56] width 17 height 17
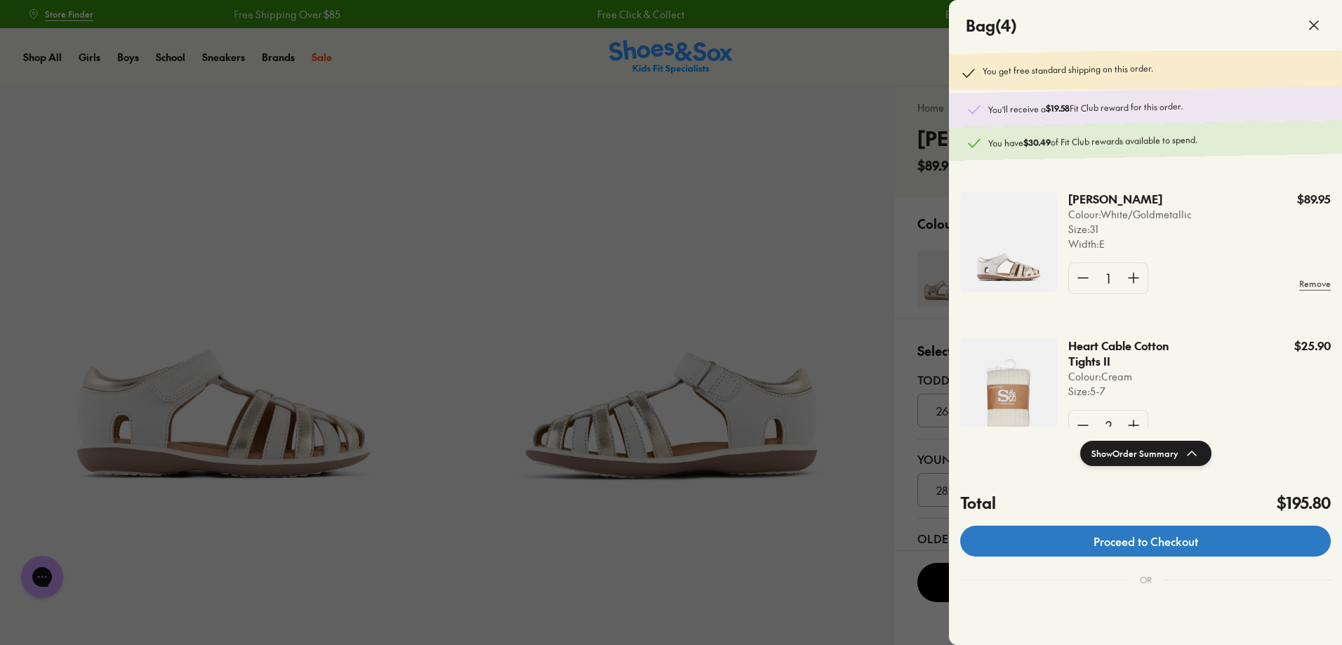
scroll to position [70, 0]
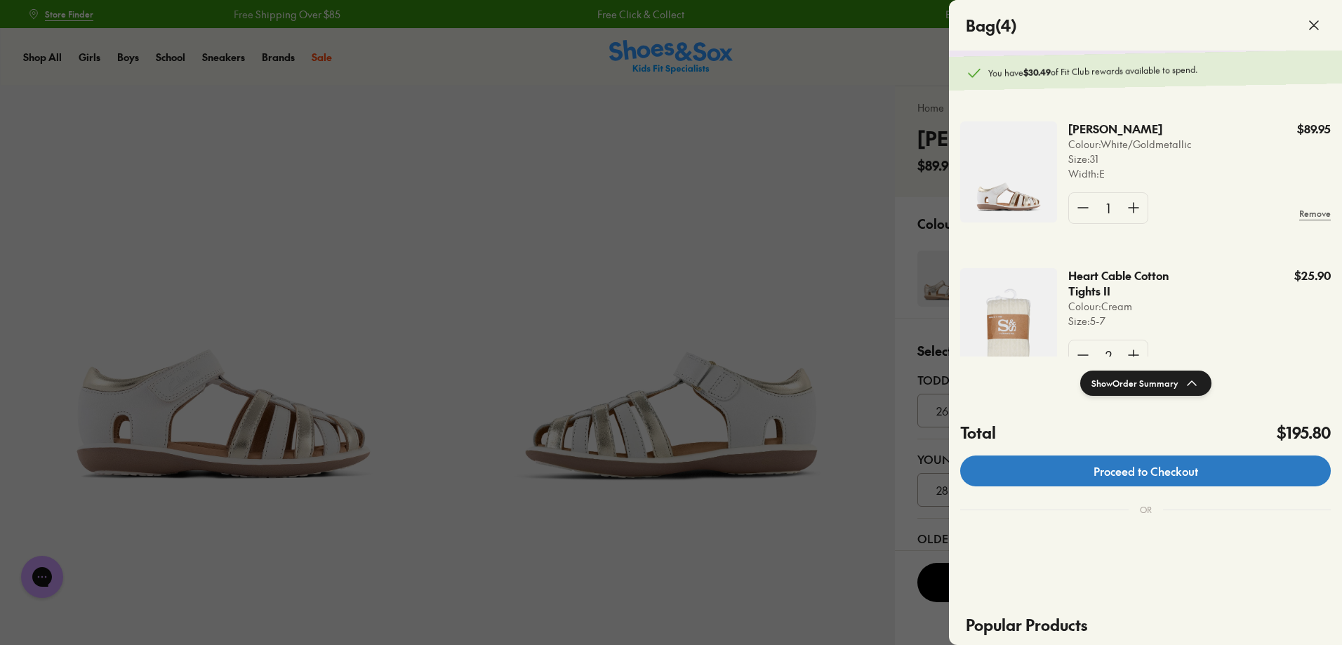
click at [1185, 471] on link "Proceed to Checkout" at bounding box center [1145, 470] width 371 height 31
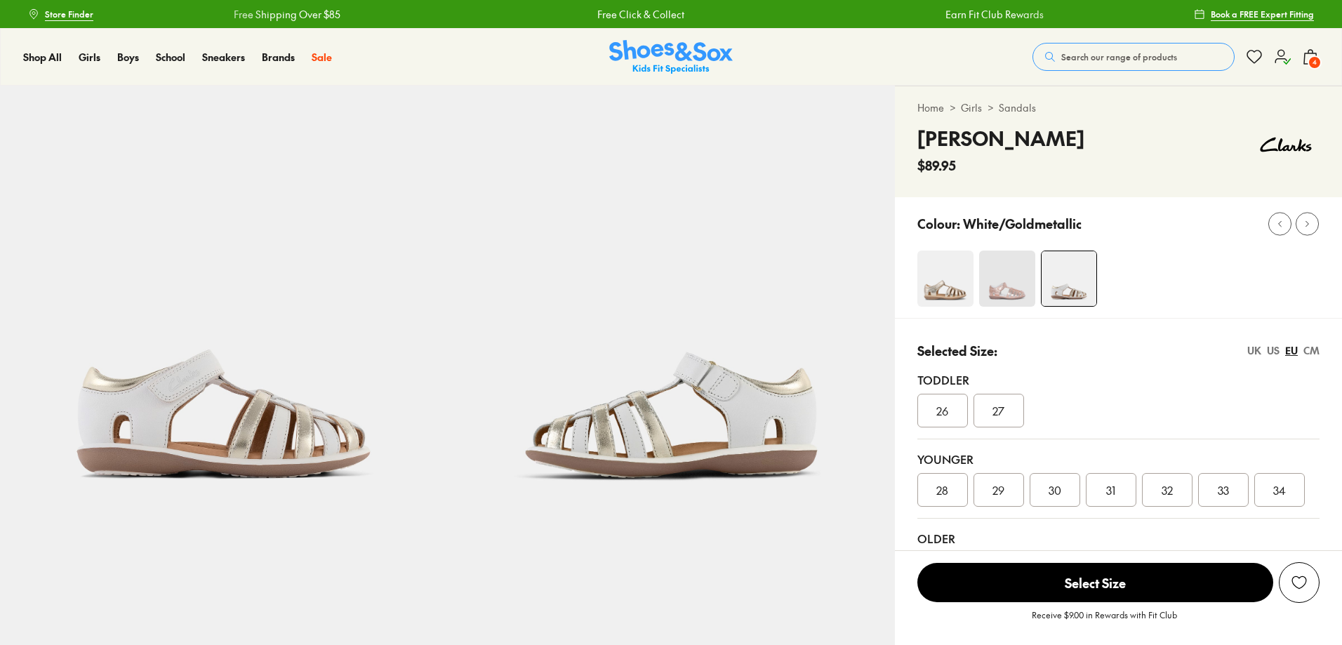
select select "*"
click at [1280, 54] on div "$30.49" at bounding box center [1272, 56] width 28 height 13
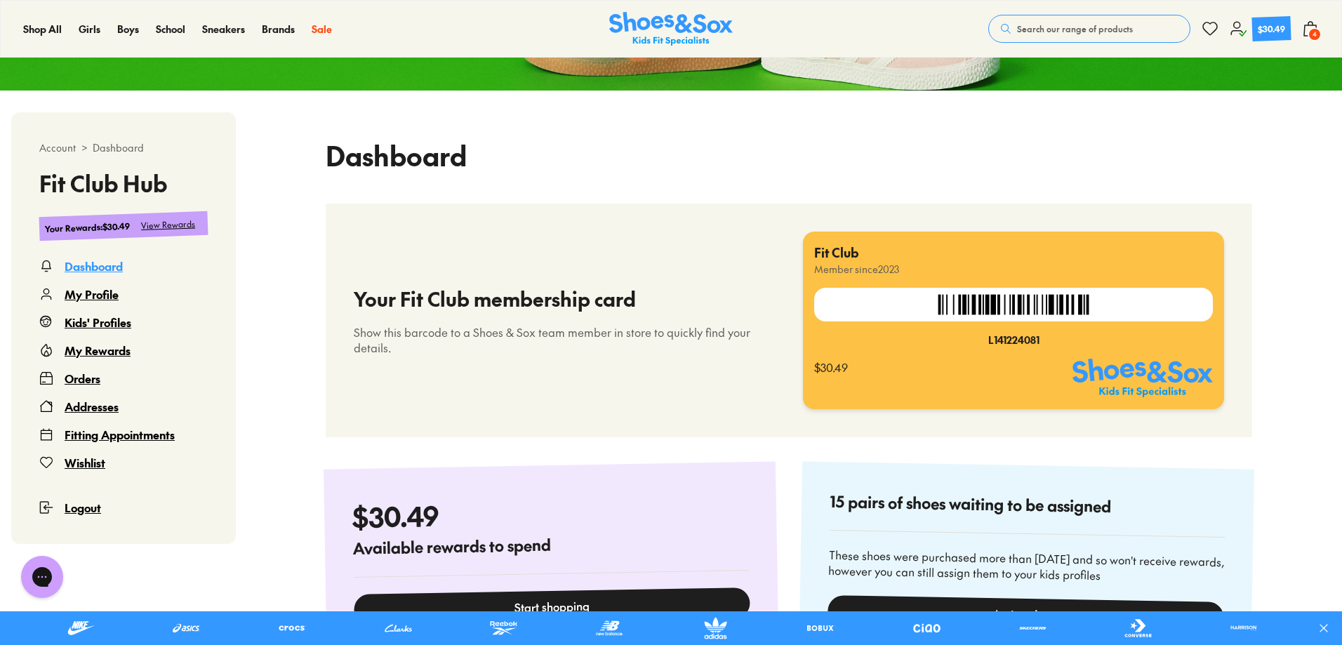
scroll to position [281, 0]
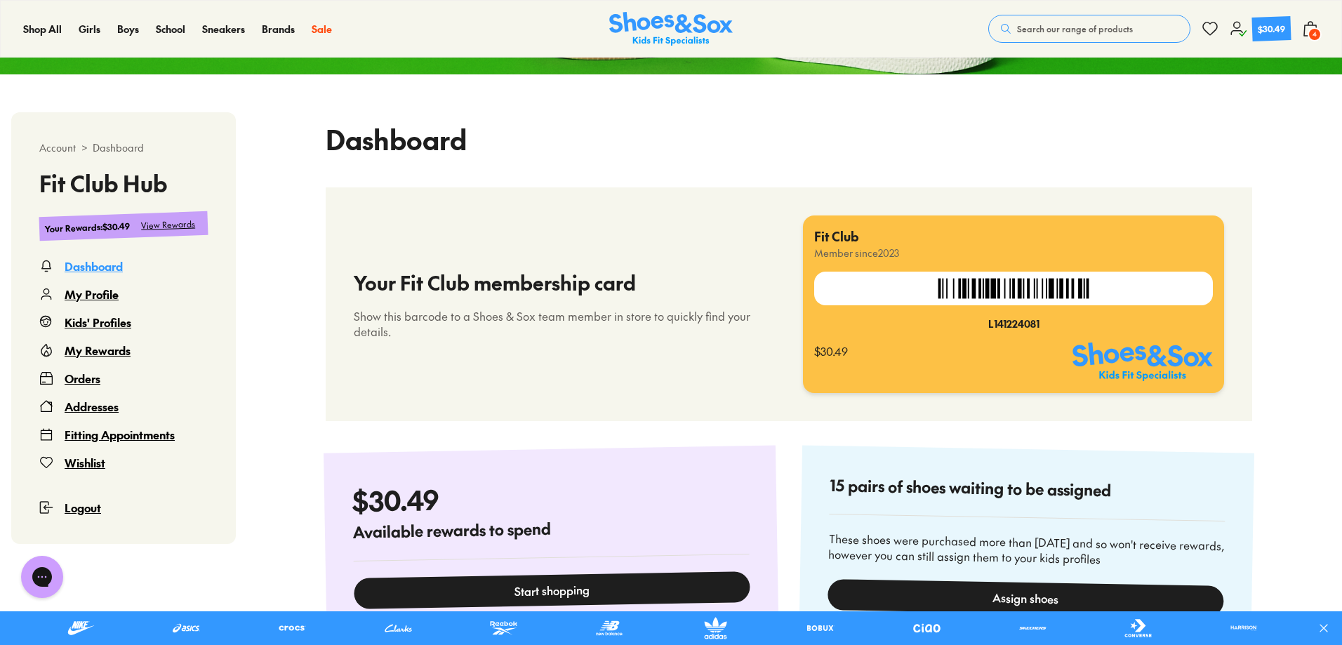
click at [976, 295] on img at bounding box center [1013, 289] width 164 height 34
drag, startPoint x: 987, startPoint y: 326, endPoint x: 1058, endPoint y: 330, distance: 70.3
click at [1058, 330] on div "L141224081" at bounding box center [1013, 323] width 399 height 15
copy div "L141224081"
click at [1307, 31] on span "4" at bounding box center [1314, 34] width 14 height 14
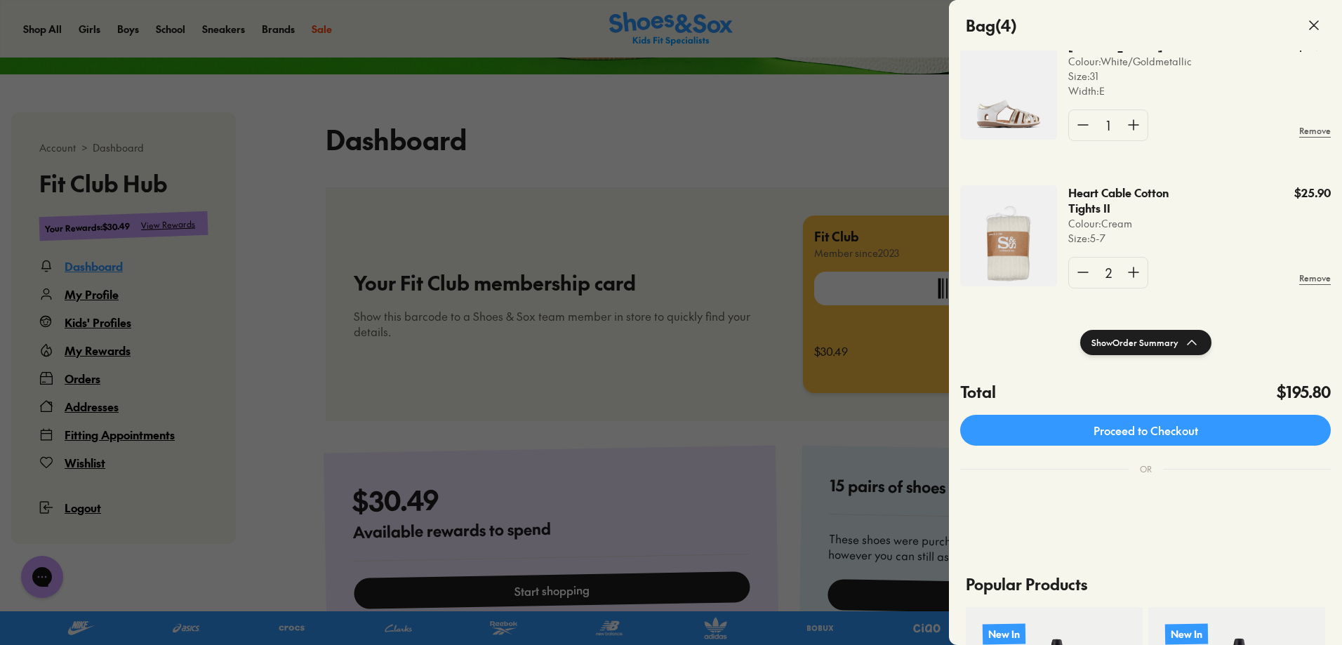
scroll to position [140, 0]
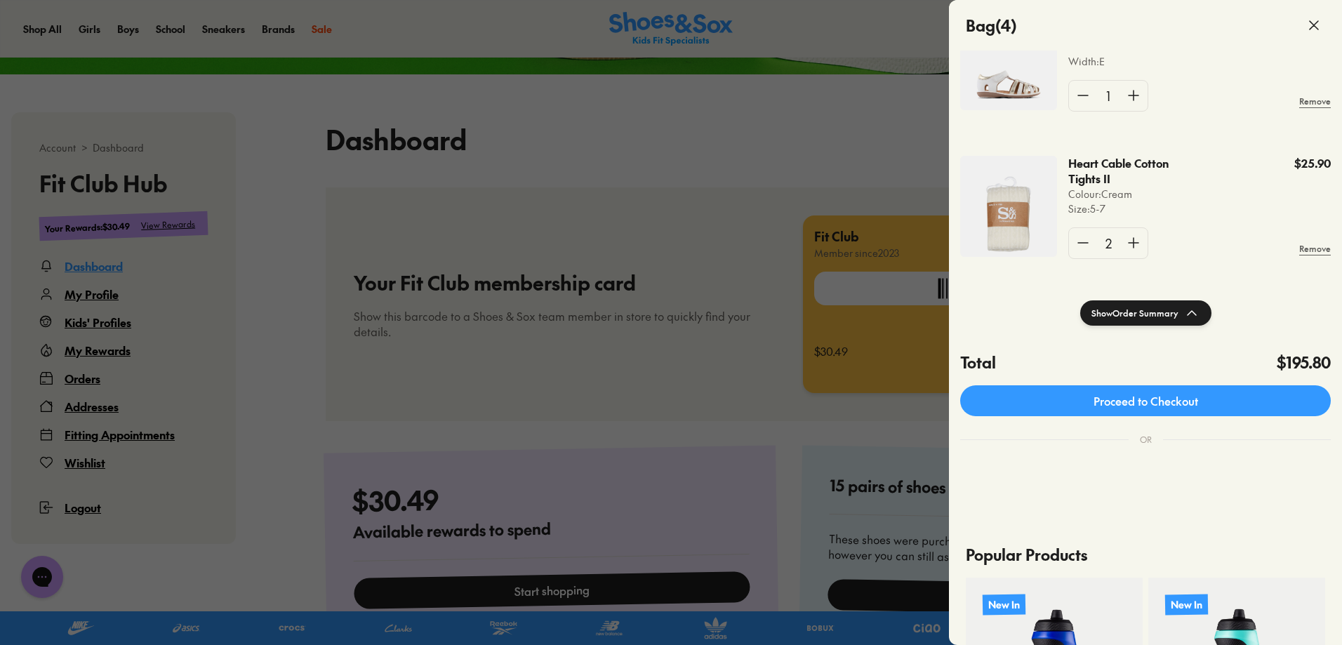
click at [1170, 312] on button "Show Order Summary" at bounding box center [1145, 312] width 131 height 25
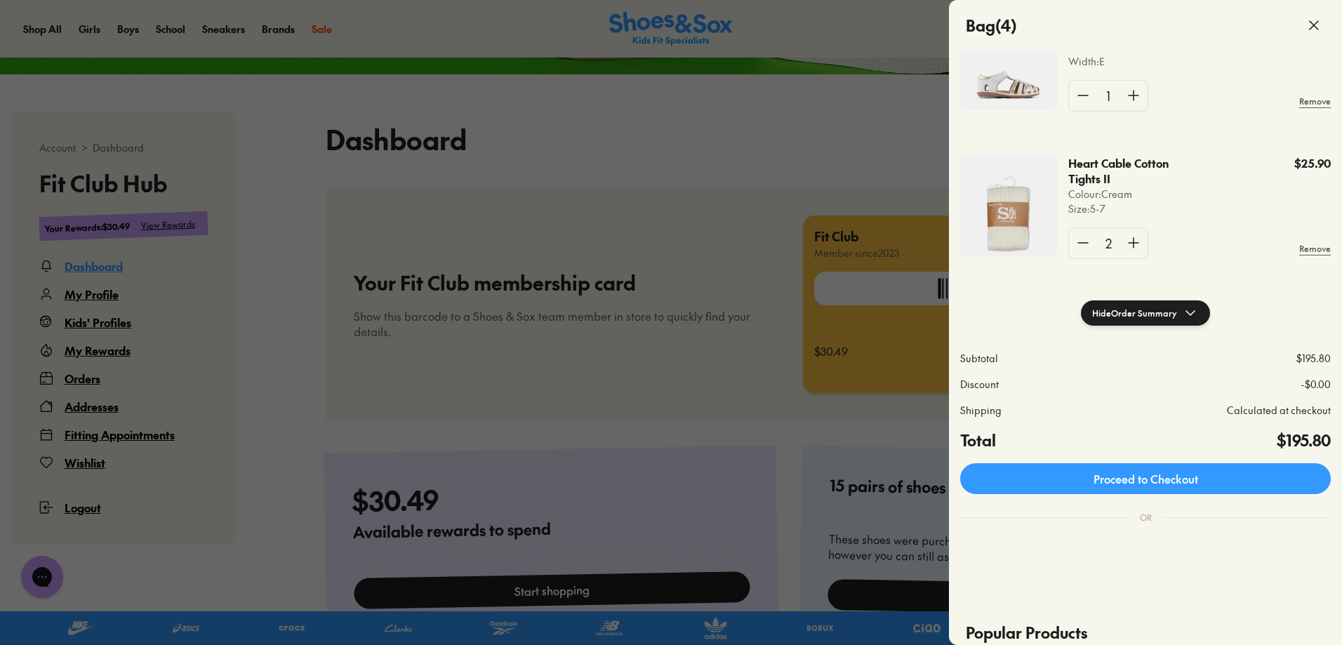
click at [1139, 319] on button "Hide Order Summary" at bounding box center [1145, 312] width 129 height 25
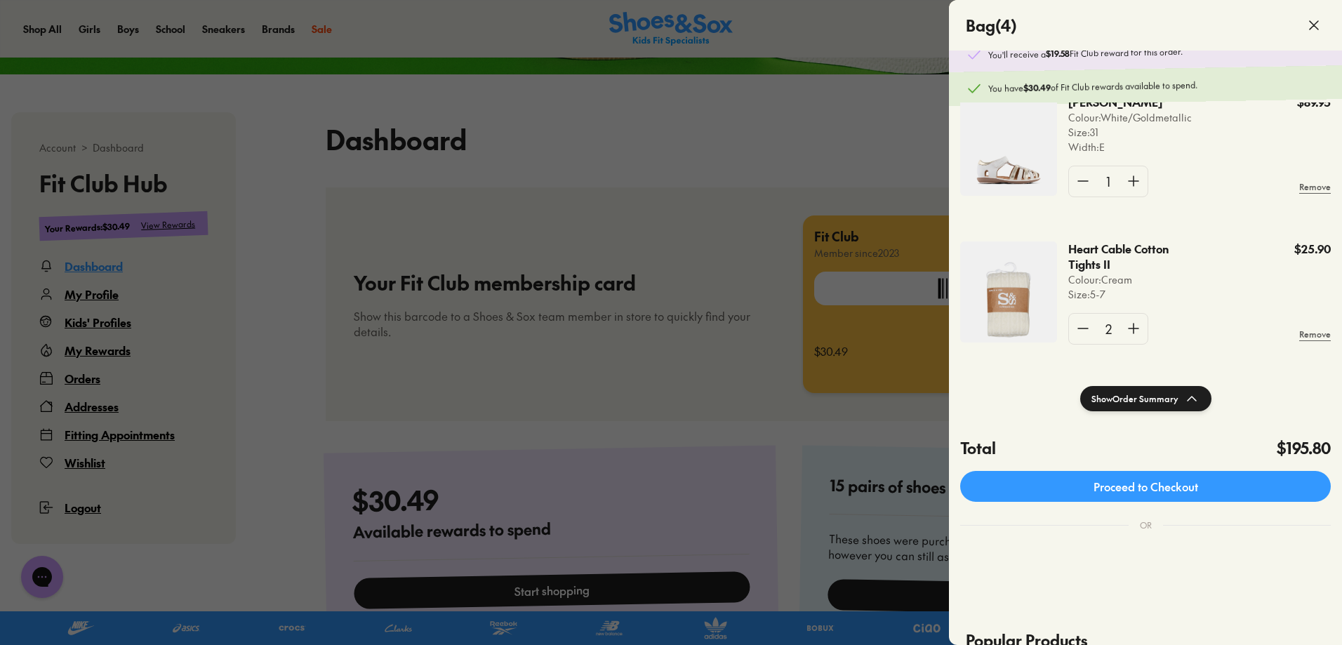
scroll to position [0, 0]
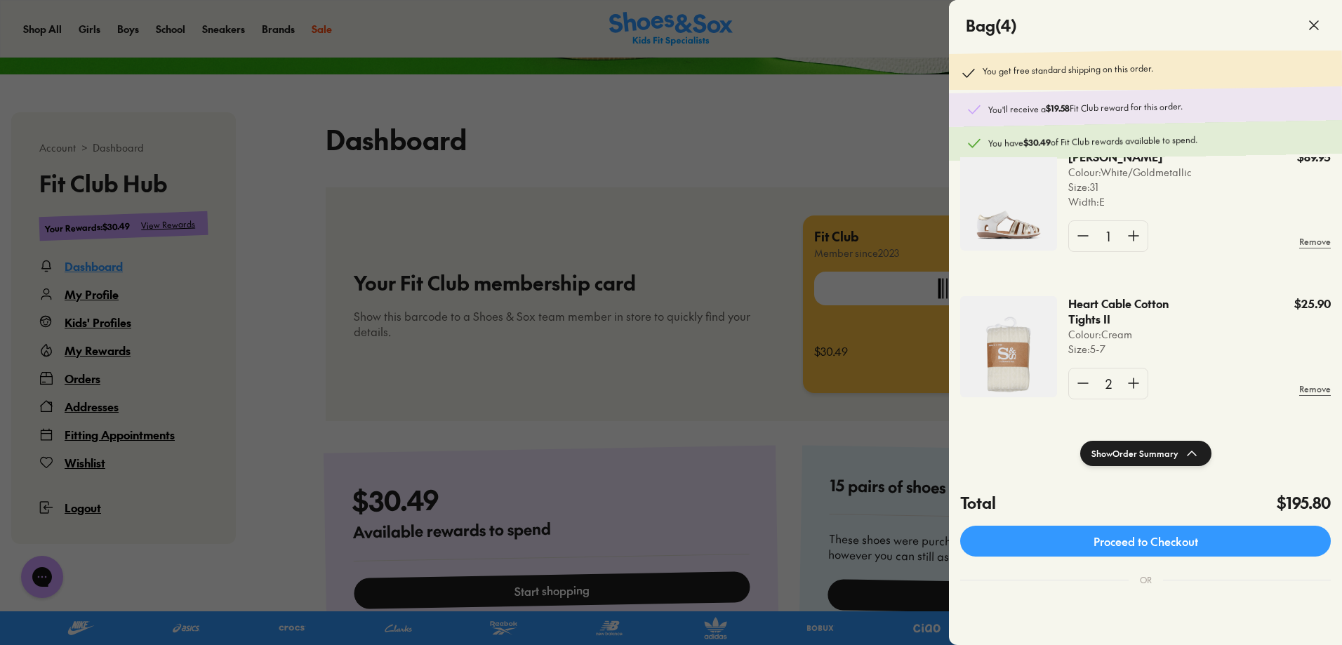
click at [1048, 138] on b "$30.49" at bounding box center [1036, 142] width 27 height 12
click at [1053, 138] on p "You have $30.49 of Fit Club rewards available to spend." at bounding box center [1156, 140] width 337 height 18
click at [1054, 138] on p "You have $30.49 of Fit Club rewards available to spend." at bounding box center [1156, 140] width 337 height 18
click at [1062, 141] on p "You have $30.49 of Fit Club rewards available to spend." at bounding box center [1156, 140] width 337 height 18
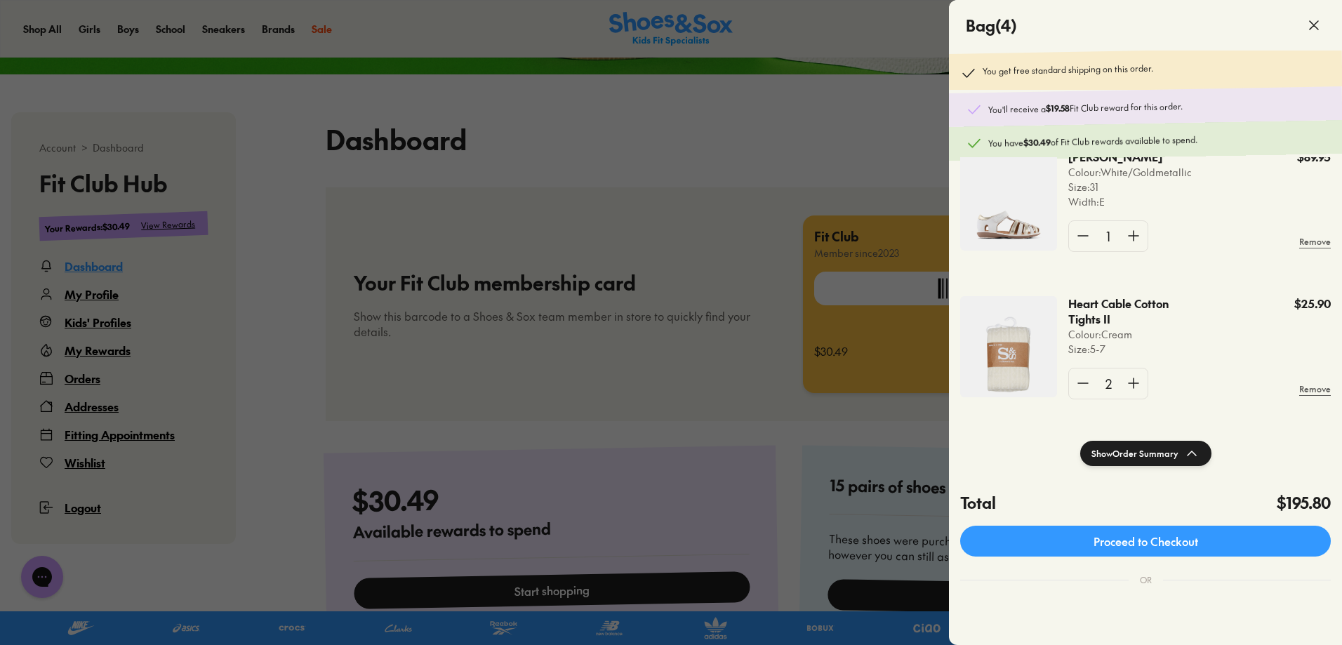
click at [834, 159] on div at bounding box center [671, 322] width 1342 height 645
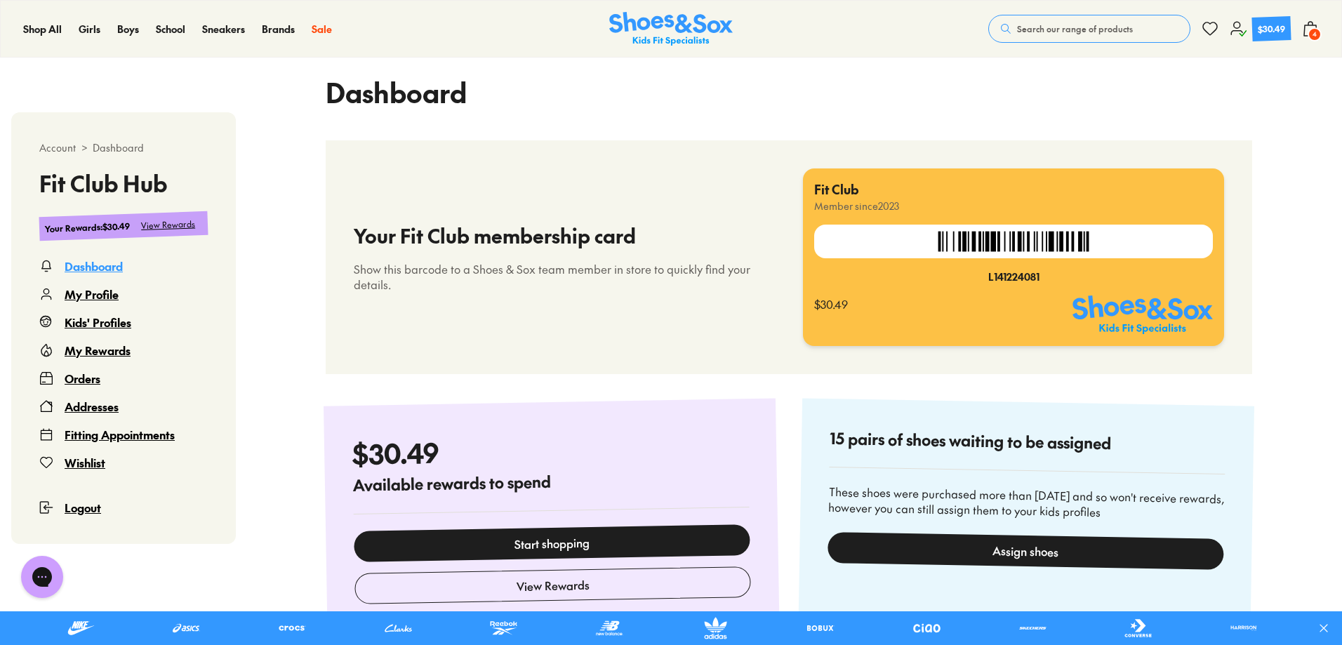
scroll to position [421, 0]
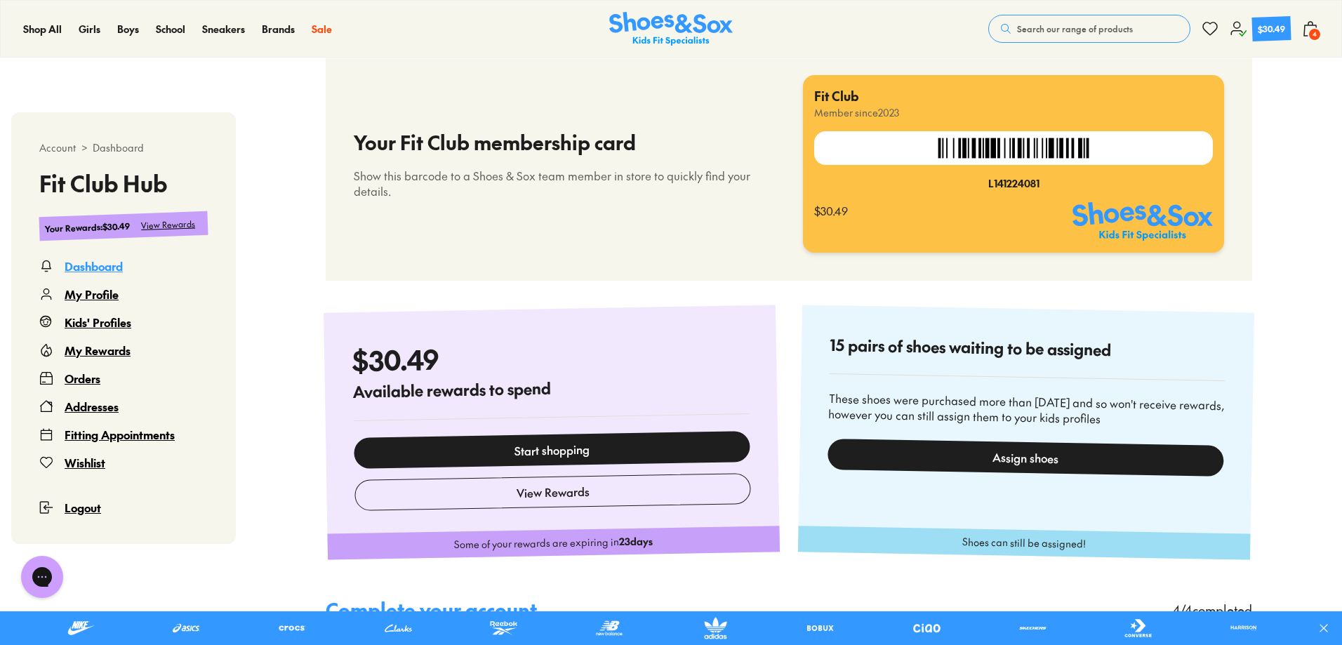
click at [596, 450] on link "Start shopping" at bounding box center [552, 450] width 396 height 38
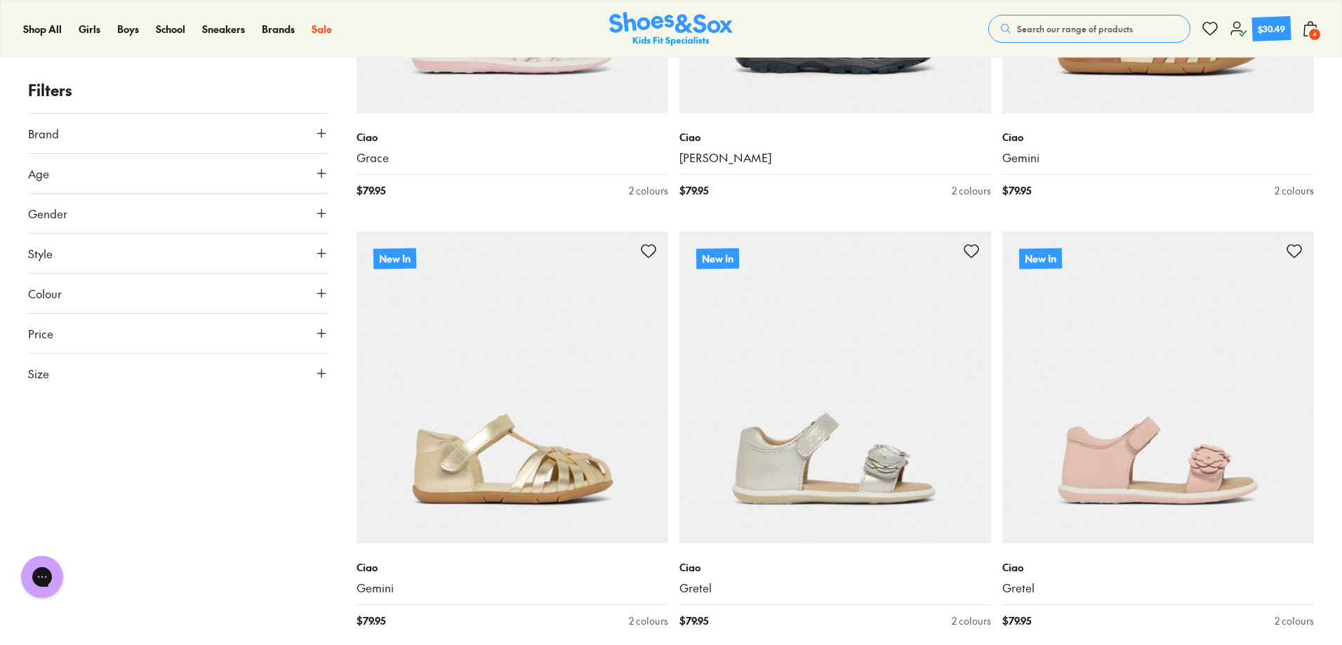
scroll to position [702, 0]
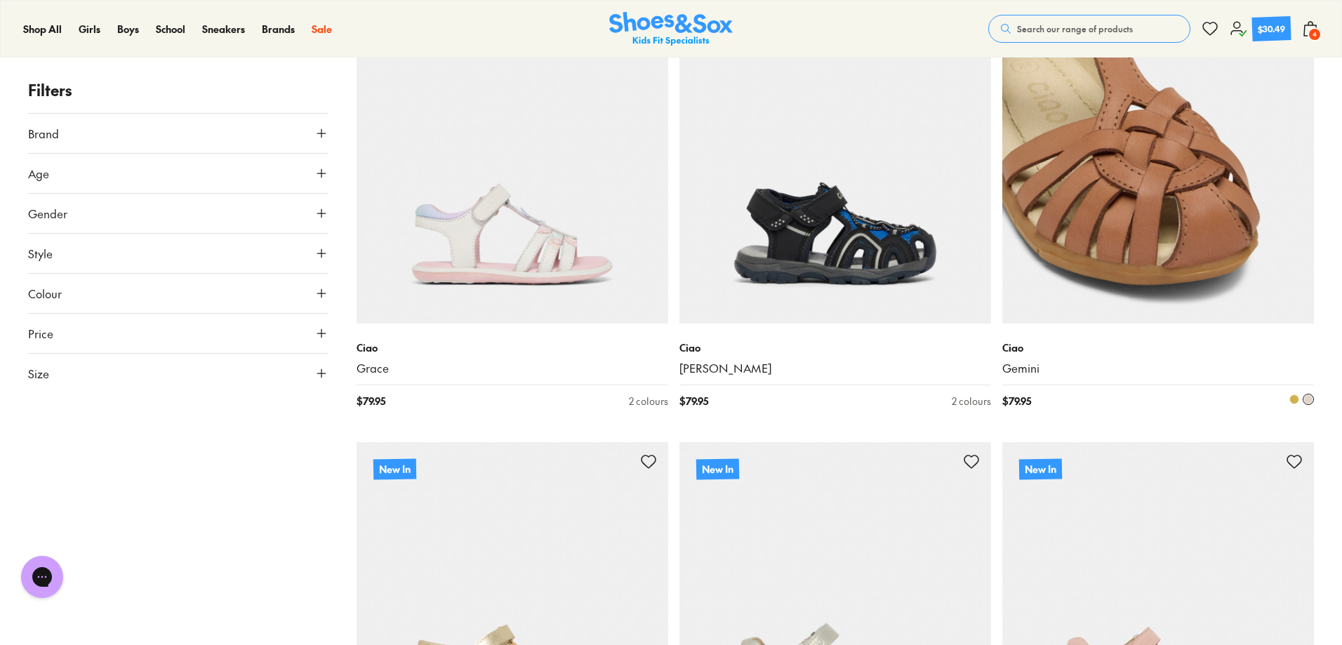
click at [1147, 255] on img at bounding box center [1158, 168] width 312 height 312
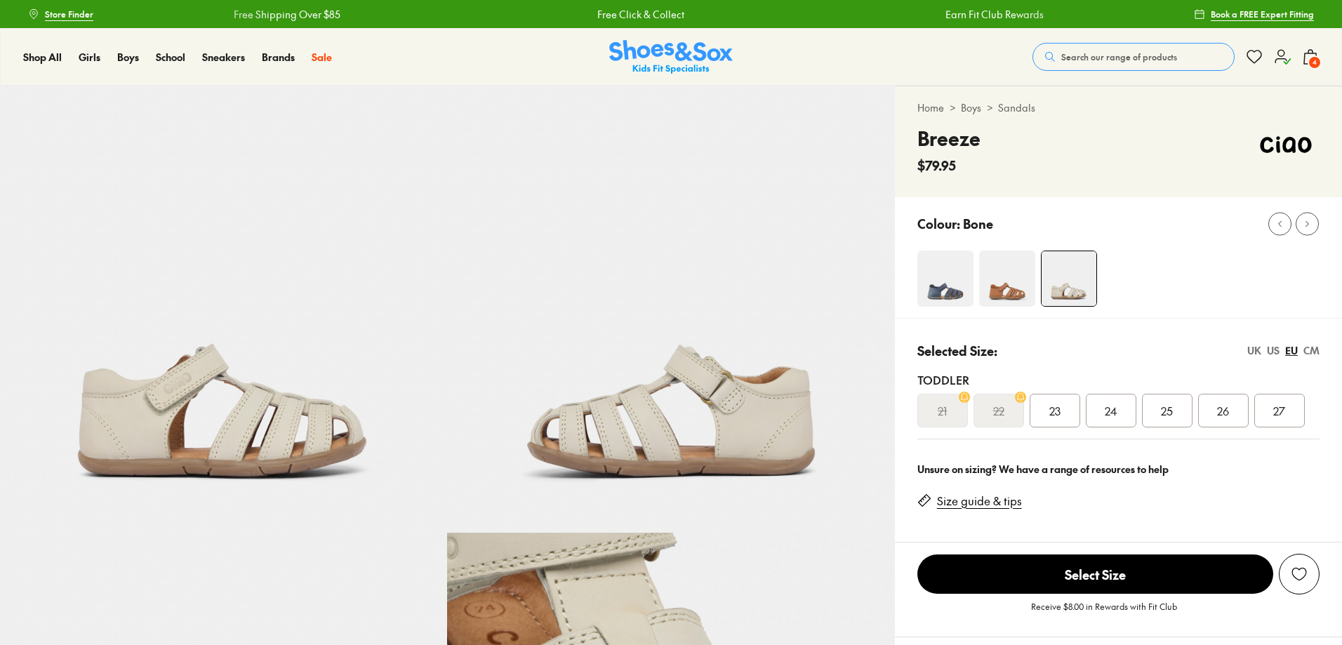
select select "*"
click at [1275, 352] on div "US" at bounding box center [1273, 350] width 13 height 15
click at [1161, 411] on span "09" at bounding box center [1166, 410] width 13 height 17
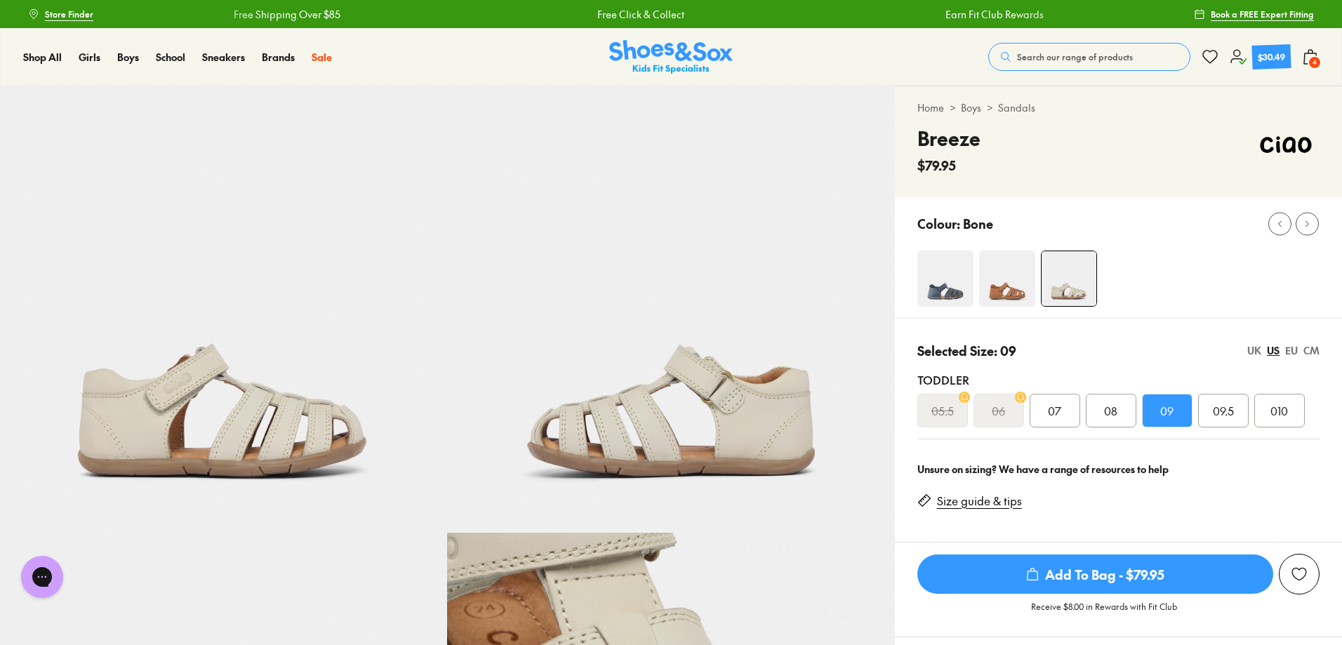
click at [1314, 64] on span "4" at bounding box center [1314, 62] width 14 height 14
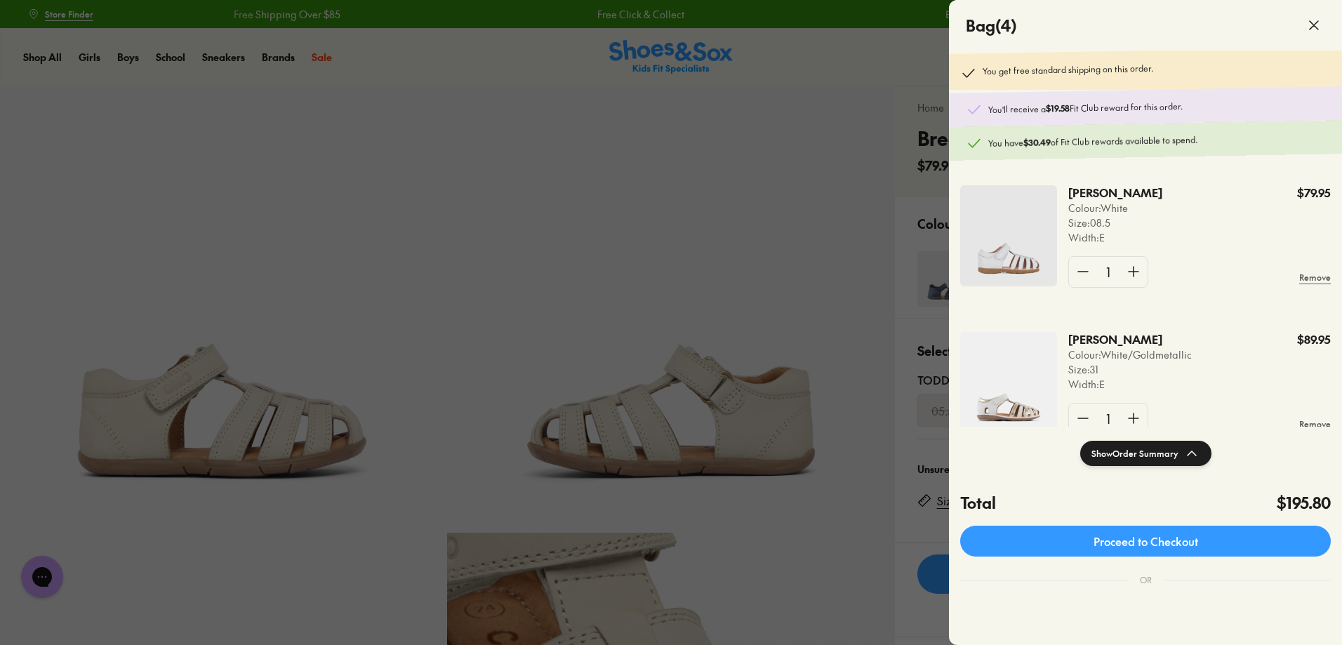
click at [874, 57] on div at bounding box center [671, 322] width 1342 height 645
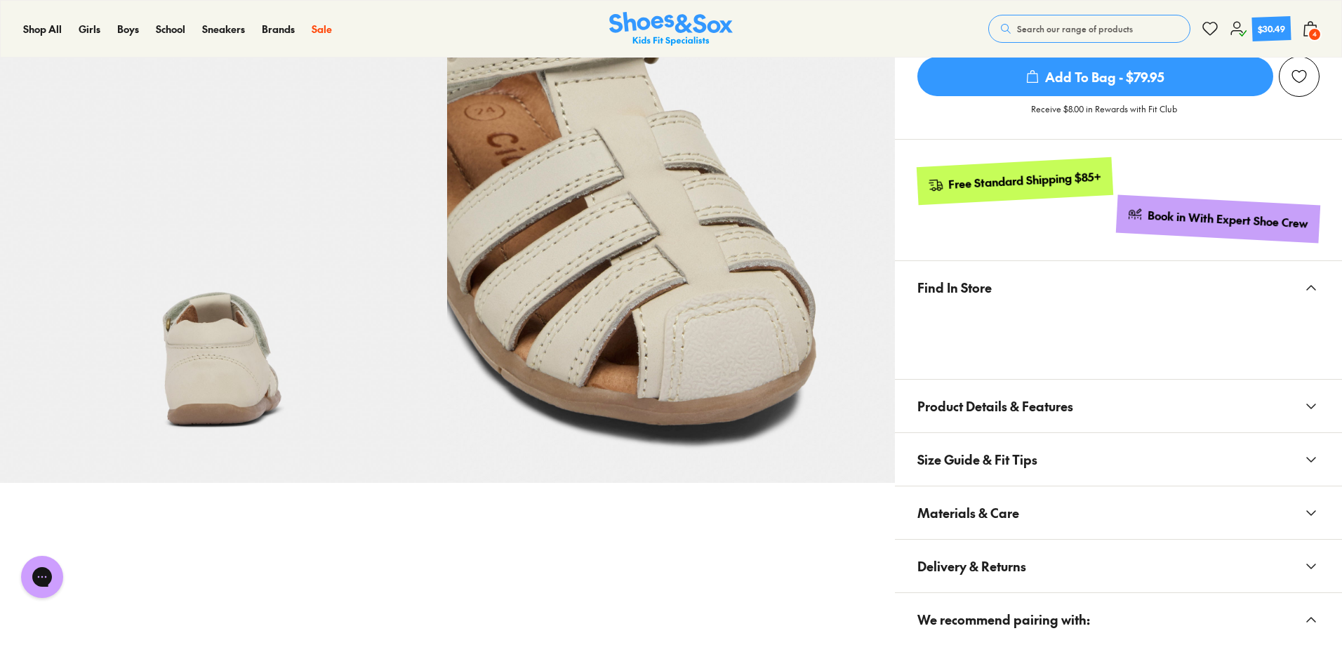
scroll to position [632, 0]
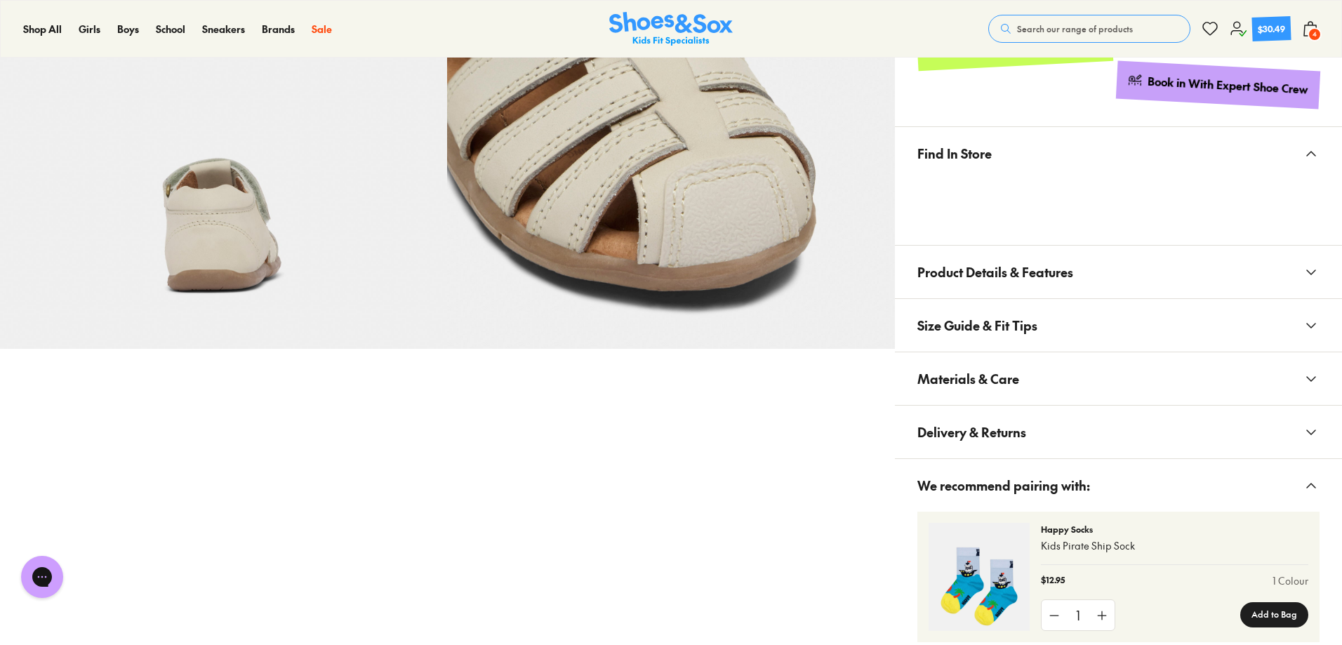
click at [979, 269] on span "Product Details & Features" at bounding box center [995, 271] width 156 height 41
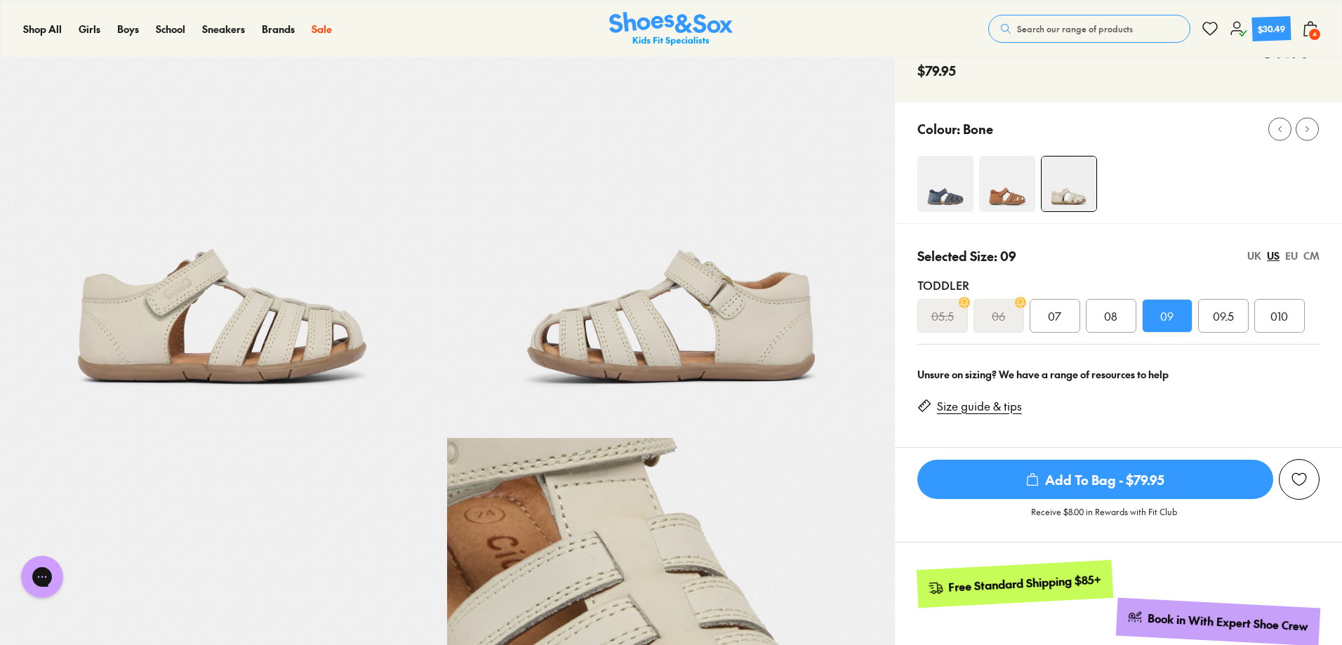
scroll to position [70, 0]
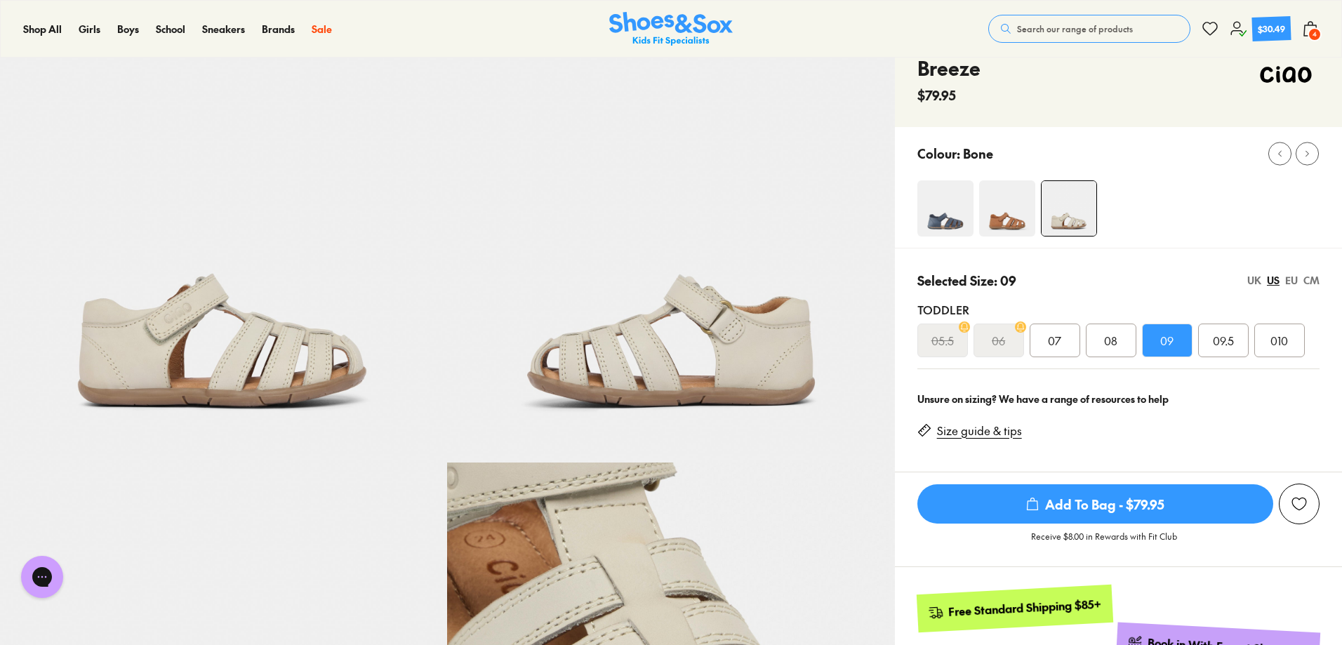
click at [1124, 502] on span "Add To Bag - $79.95" at bounding box center [1095, 503] width 356 height 39
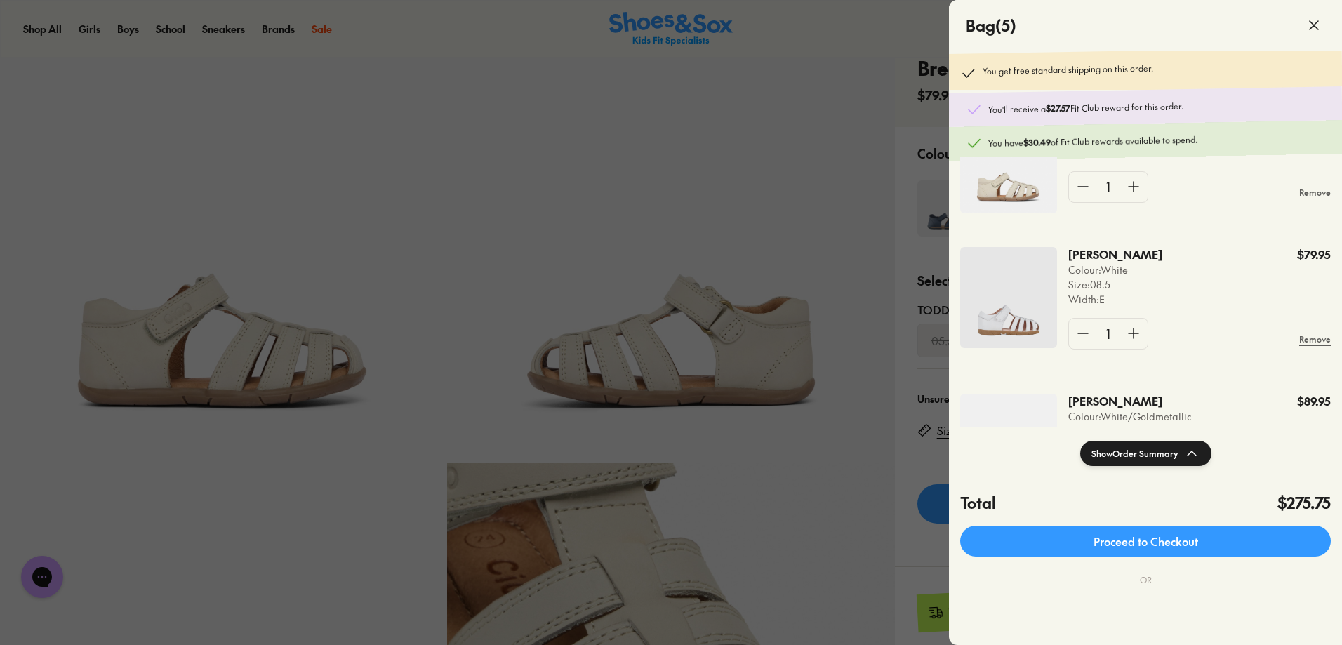
scroll to position [0, 0]
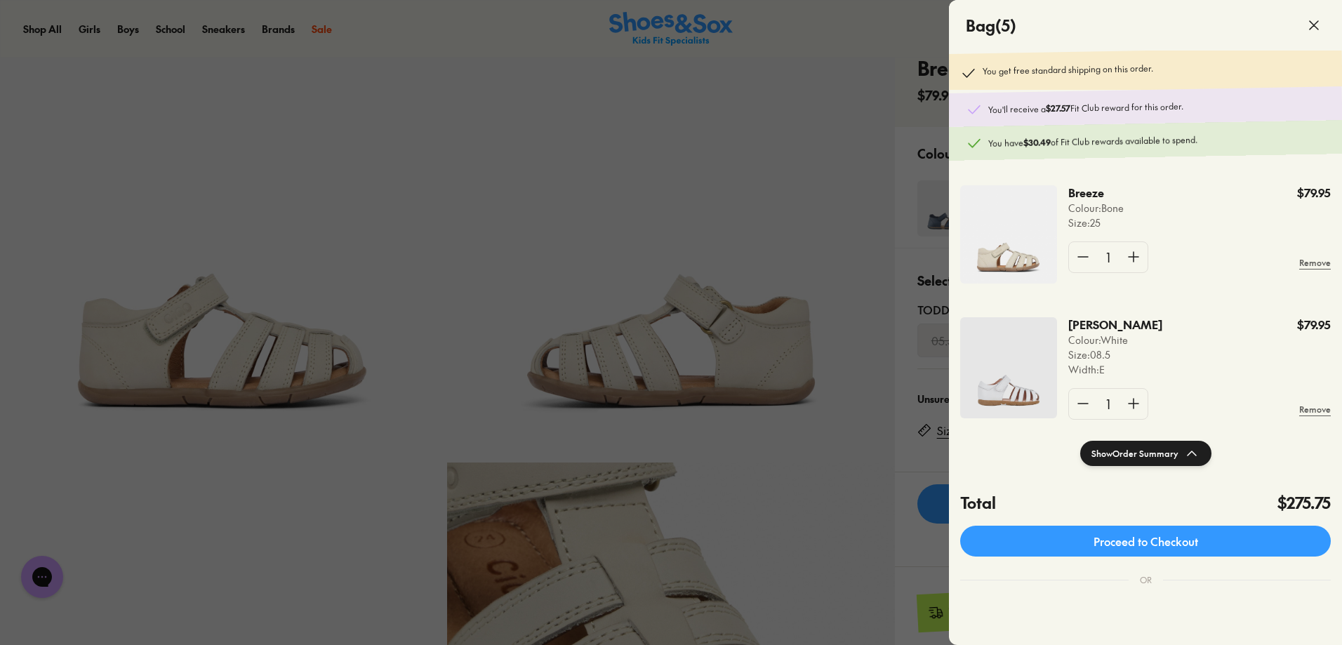
click at [758, 189] on div at bounding box center [671, 322] width 1342 height 645
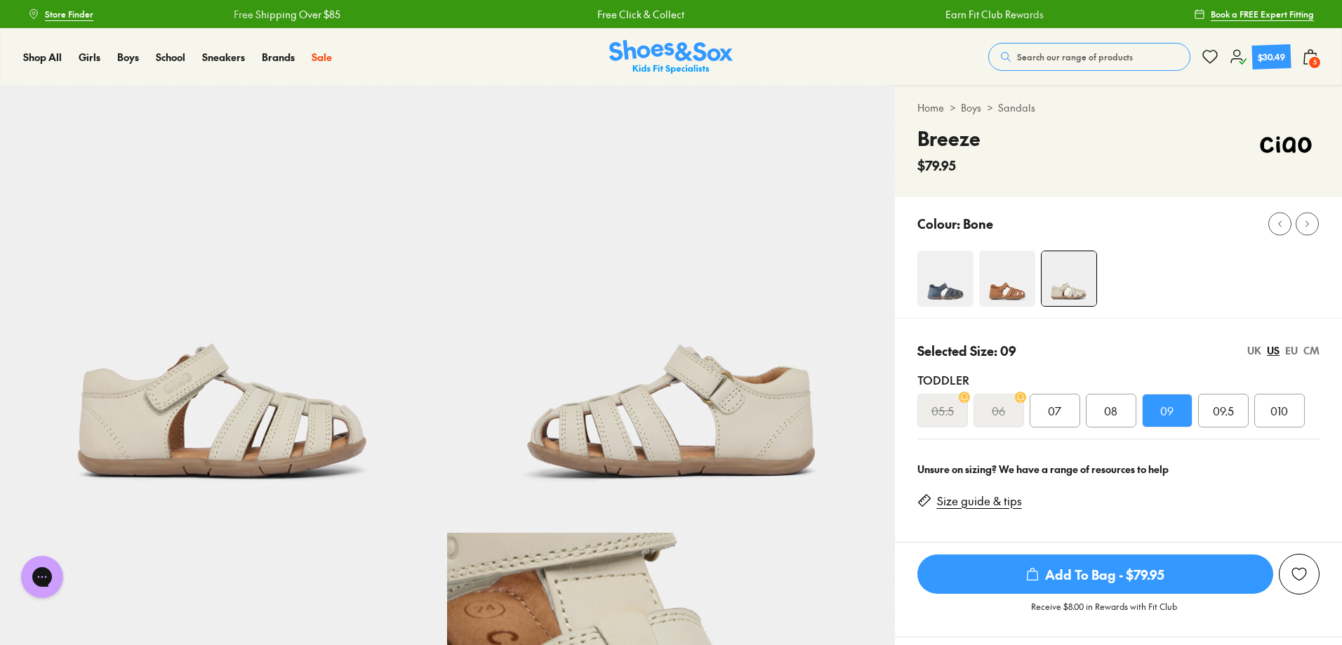
click at [1292, 350] on div "EU" at bounding box center [1291, 350] width 13 height 15
click at [1273, 352] on div "US" at bounding box center [1273, 350] width 13 height 15
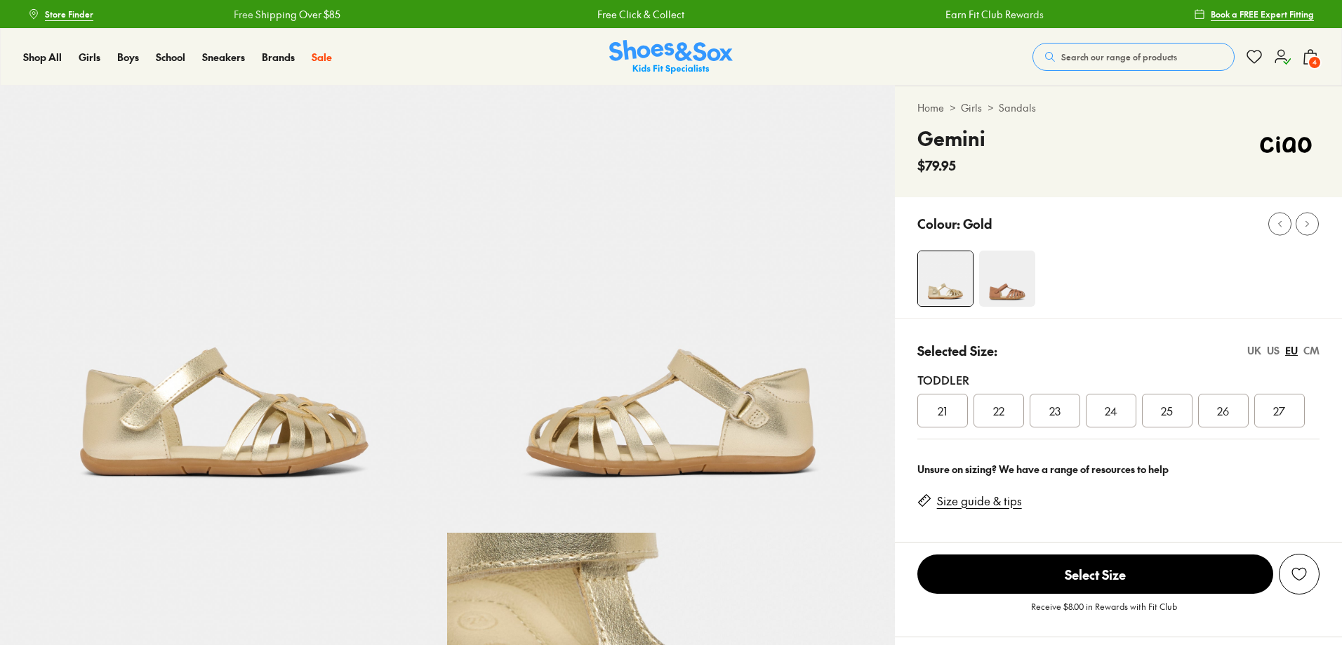
select select "*"
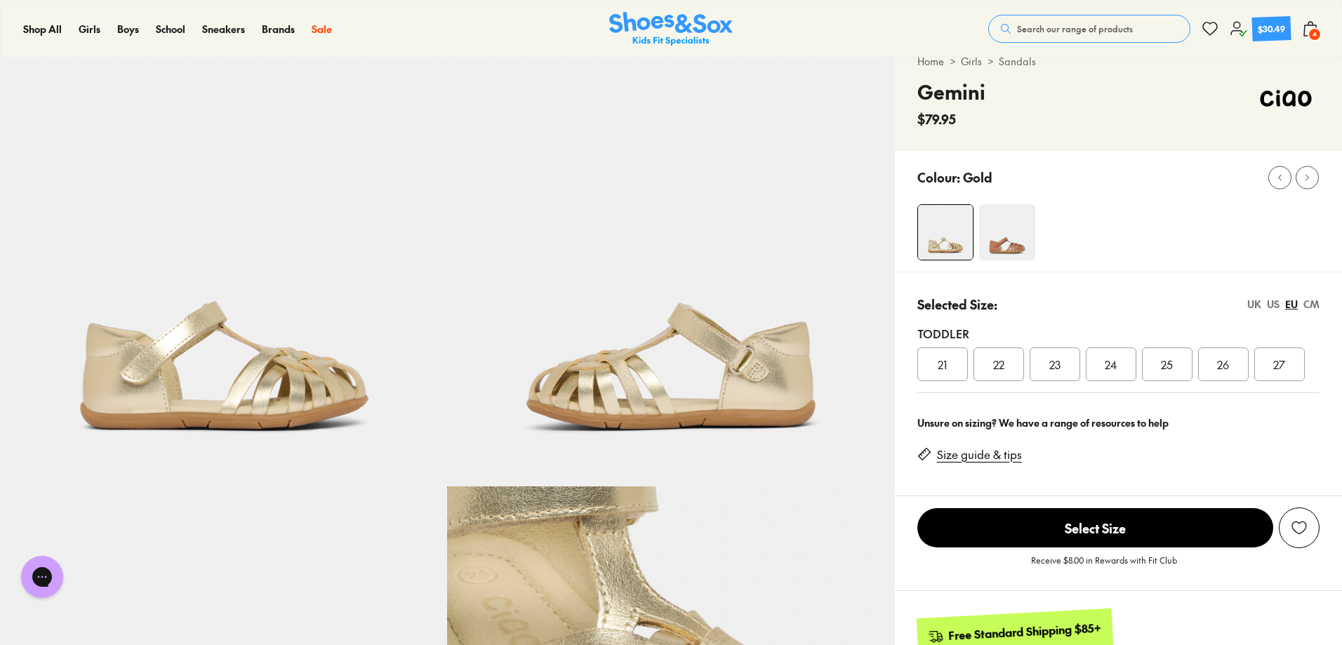
scroll to position [70, 0]
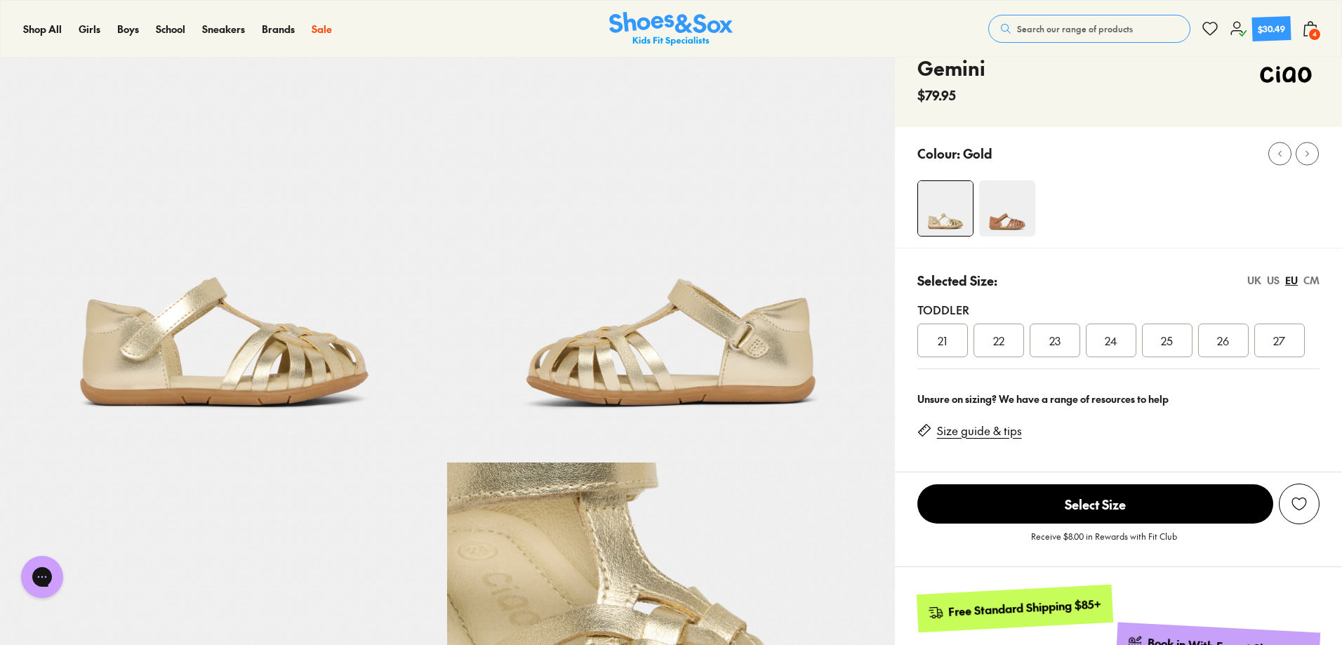
click at [1276, 284] on div "US" at bounding box center [1273, 280] width 13 height 15
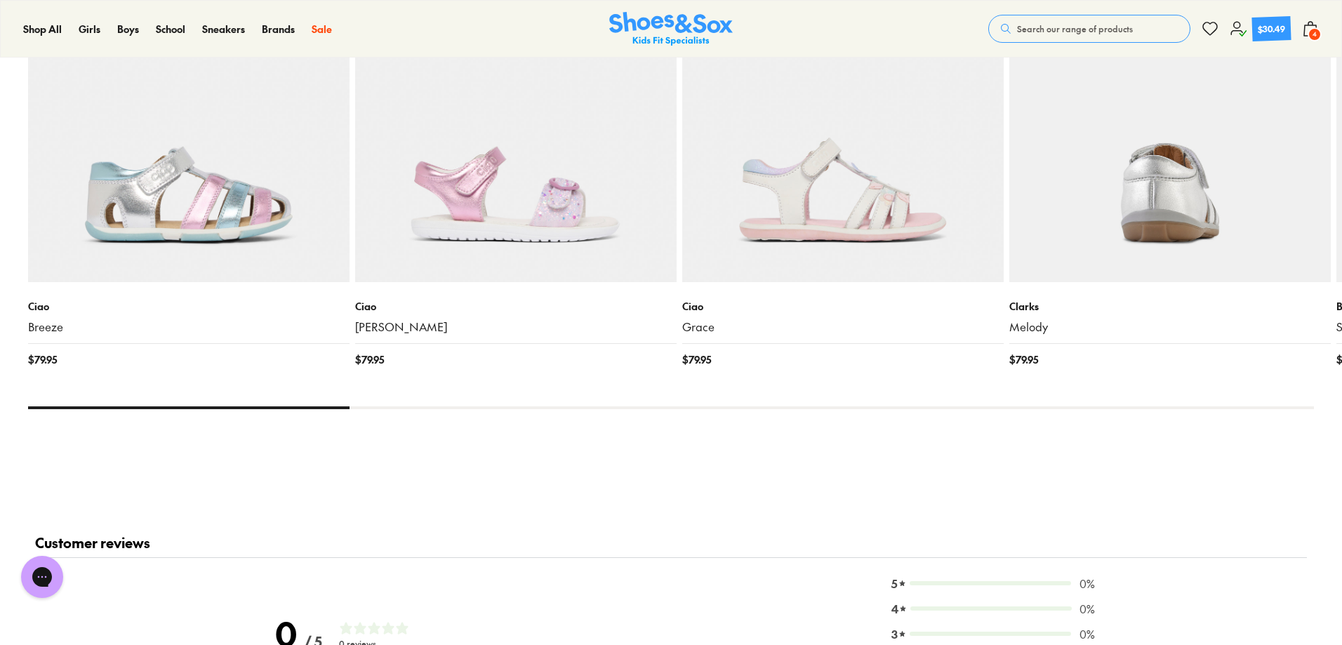
scroll to position [1404, 0]
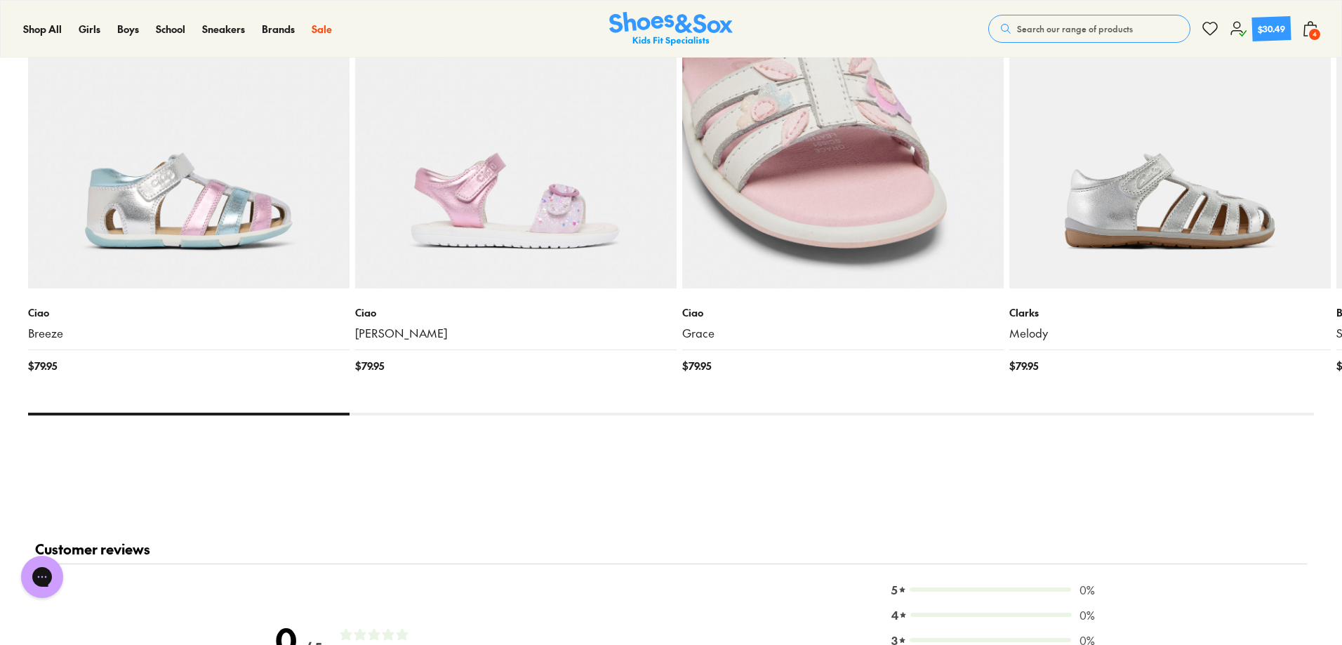
drag, startPoint x: 345, startPoint y: 410, endPoint x: 886, endPoint y: 384, distance: 541.7
click at [886, 384] on x-flickity "New In Ciao Breeze $ 79.95 New In Ciao Hazel $ 79.95 New In Ciao Grace $ 79.95 …" at bounding box center [671, 161] width 1286 height 507
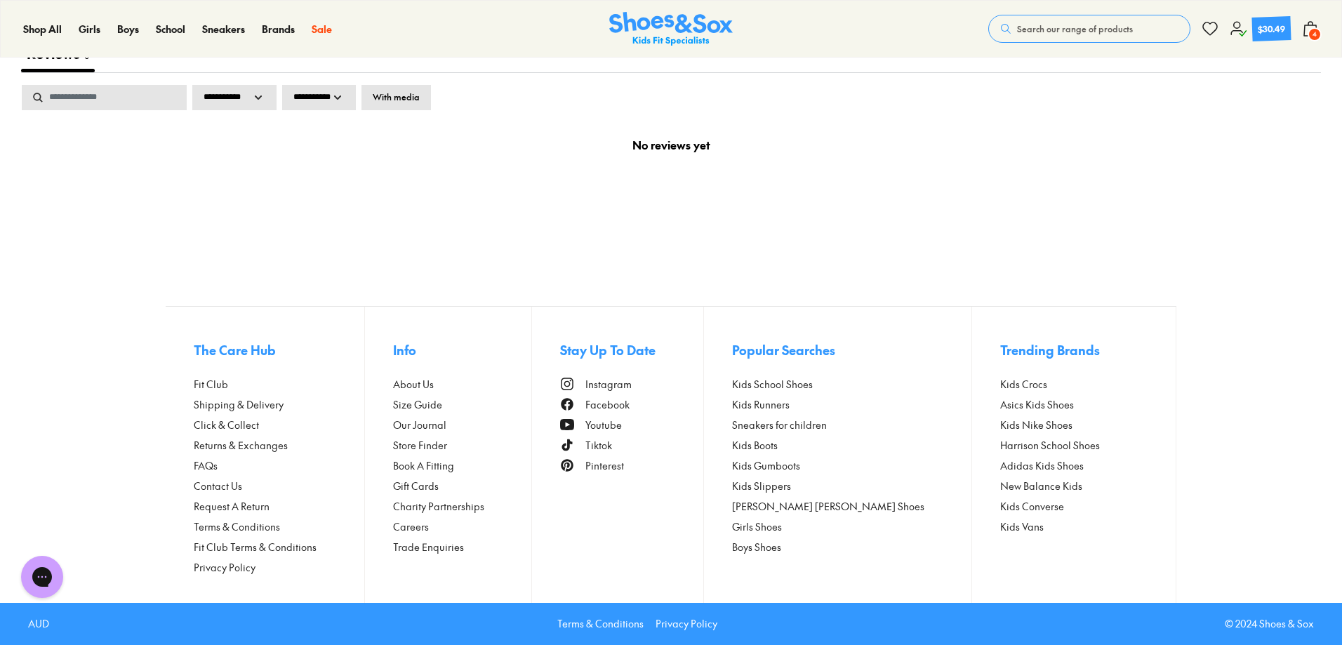
scroll to position [1941, 0]
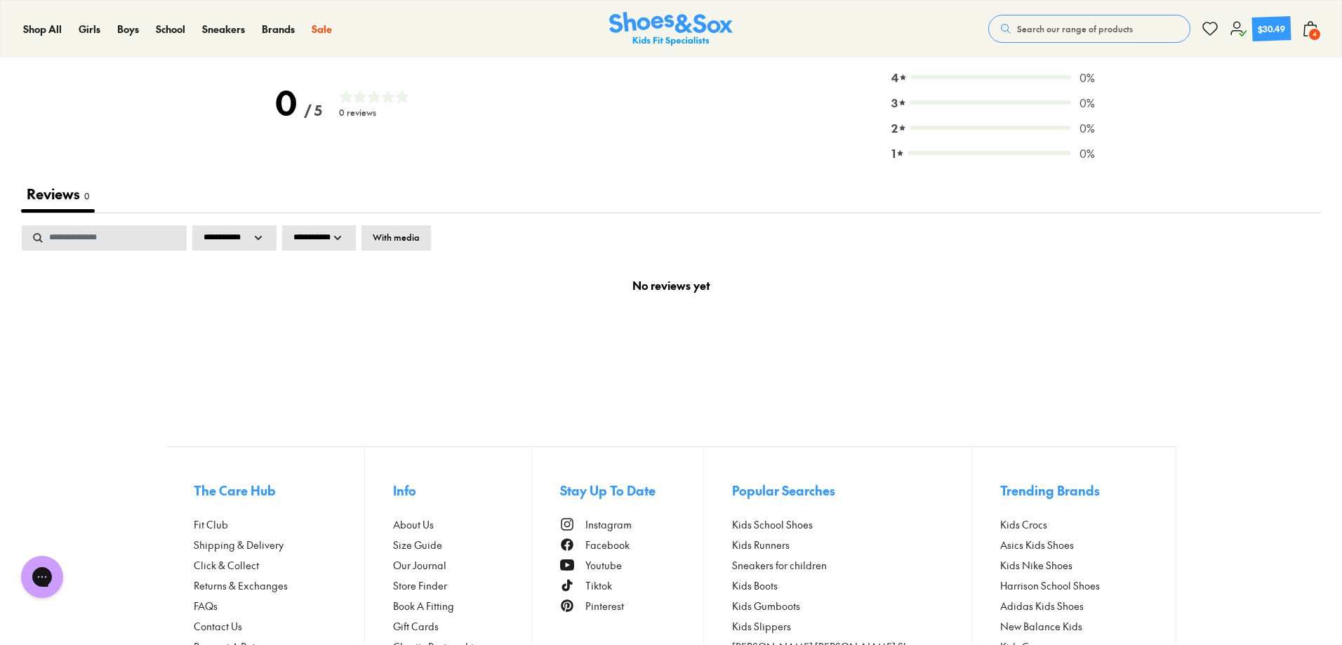
click at [1264, 25] on div "$30.49" at bounding box center [1272, 28] width 28 height 13
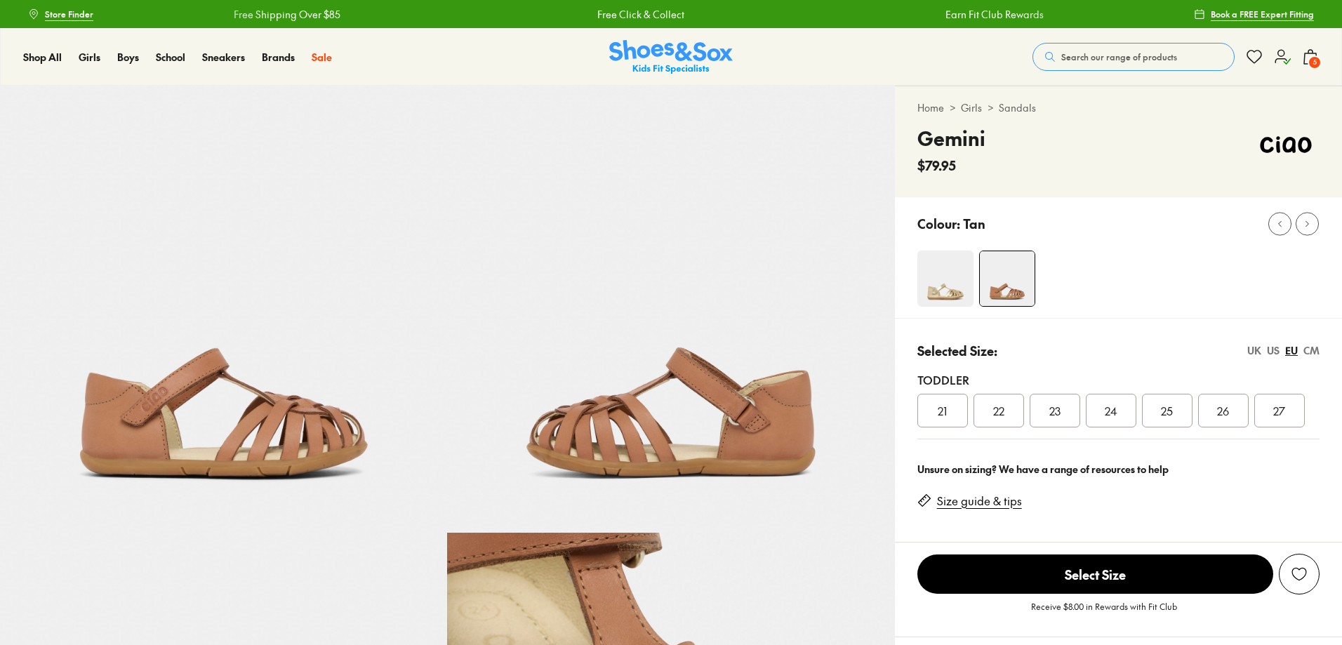
click at [1267, 348] on div "US" at bounding box center [1273, 350] width 13 height 15
select select "*"
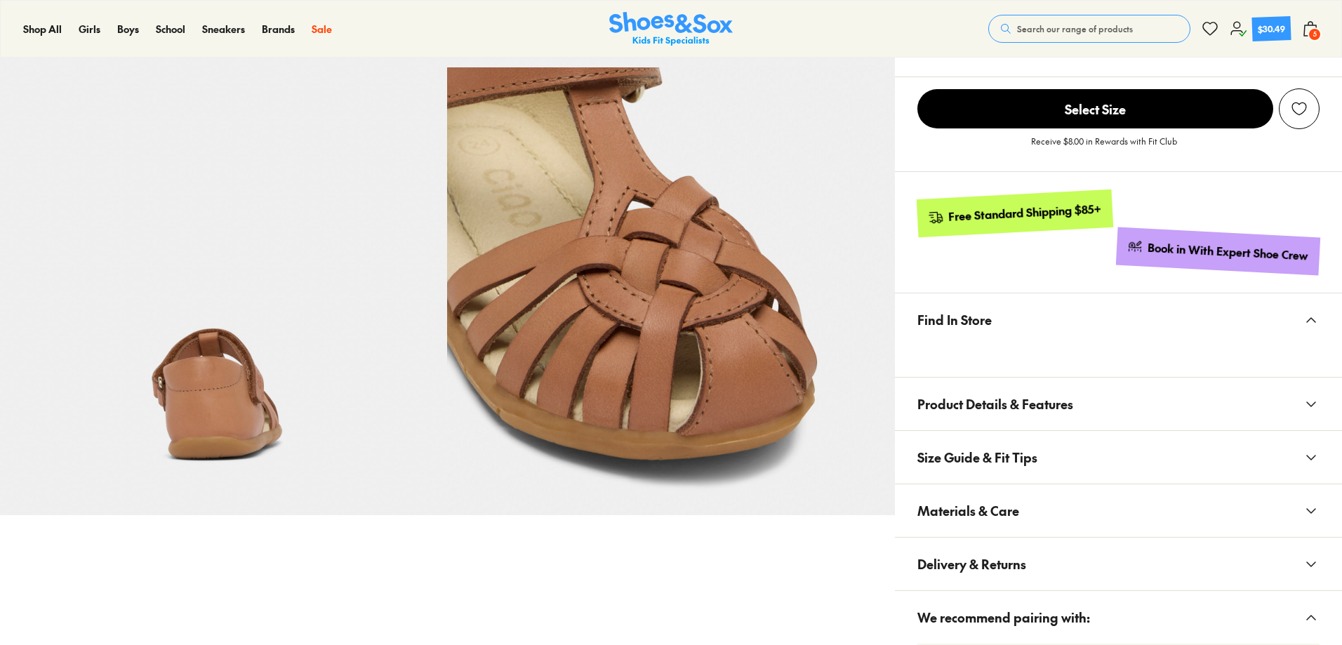
scroll to position [632, 0]
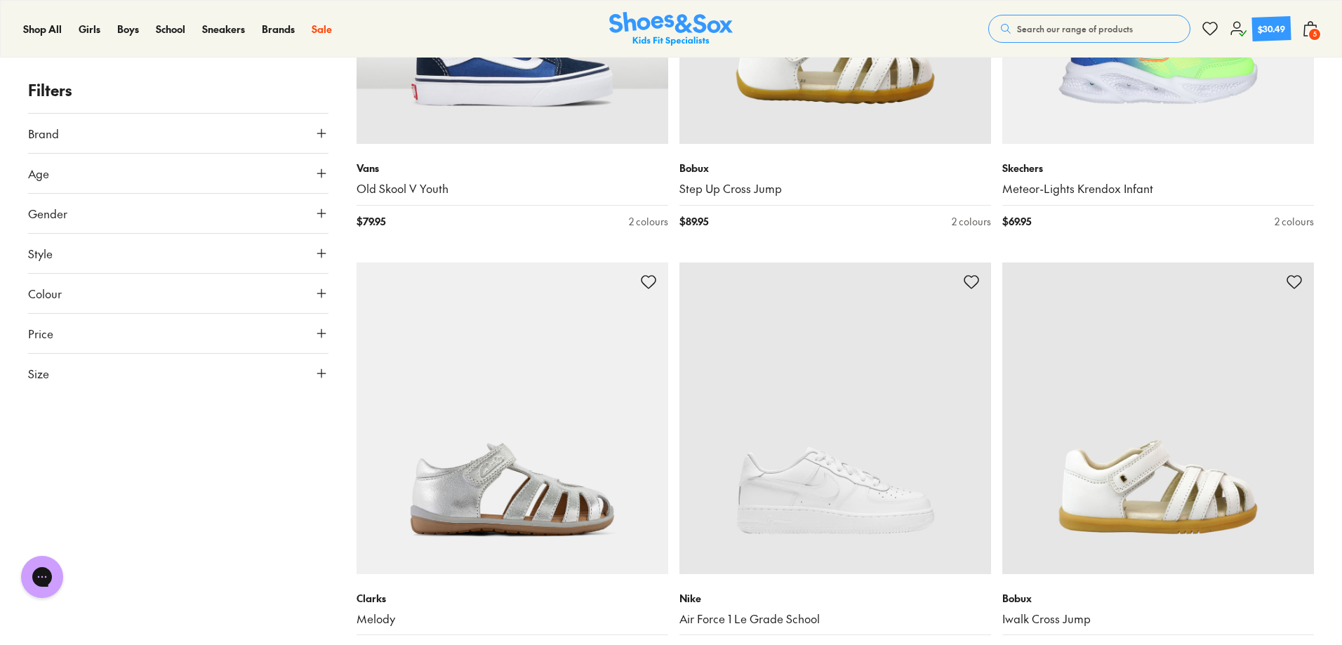
scroll to position [2612, 0]
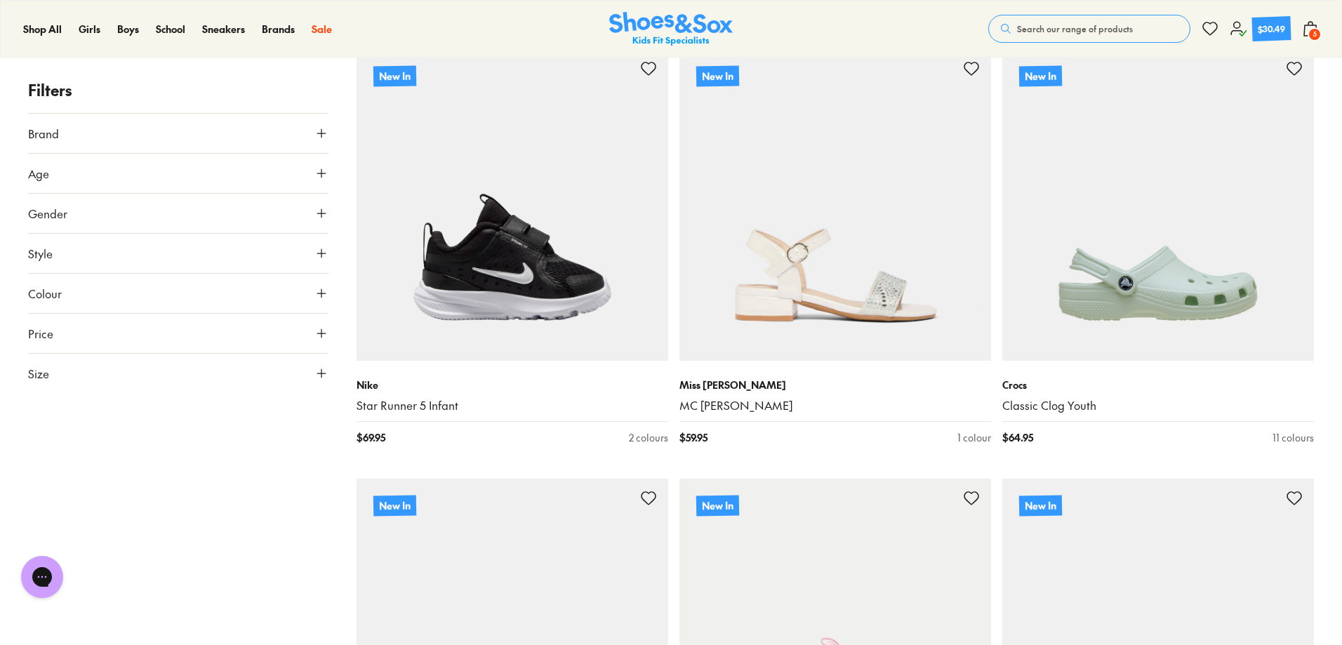
scroll to position [8437, 0]
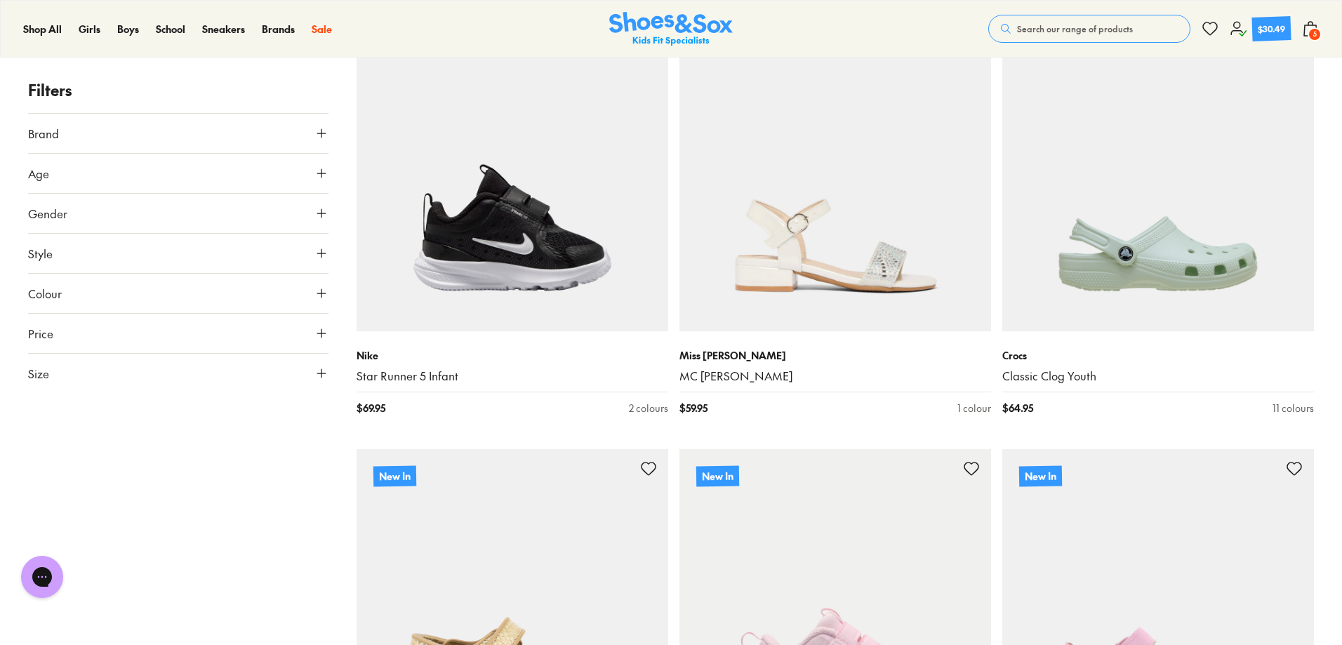
click at [1312, 30] on span "5" at bounding box center [1314, 34] width 14 height 14
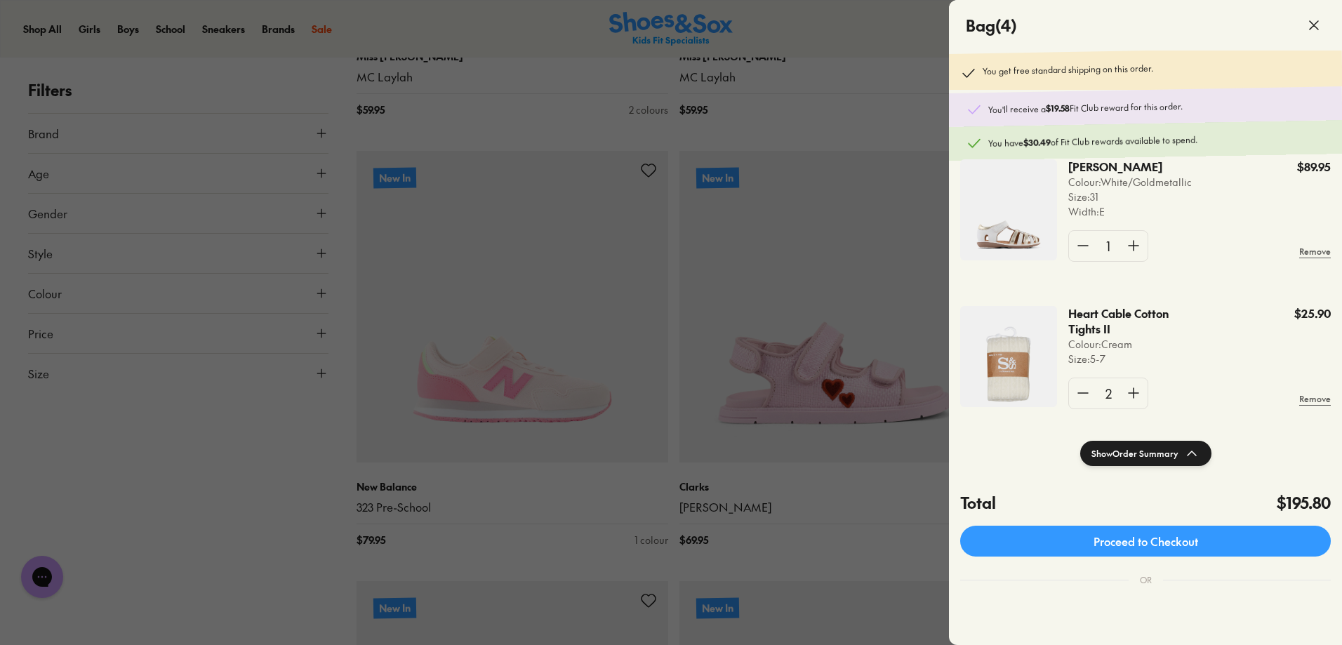
scroll to position [188, 0]
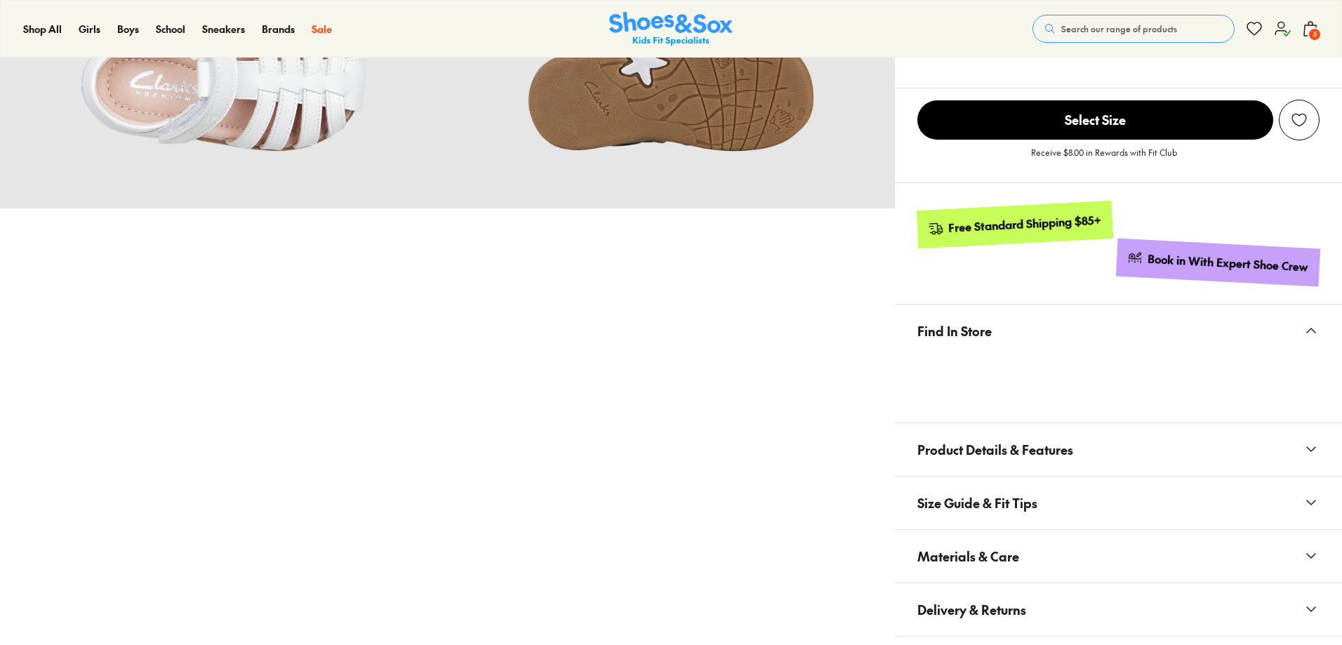
select select "*"
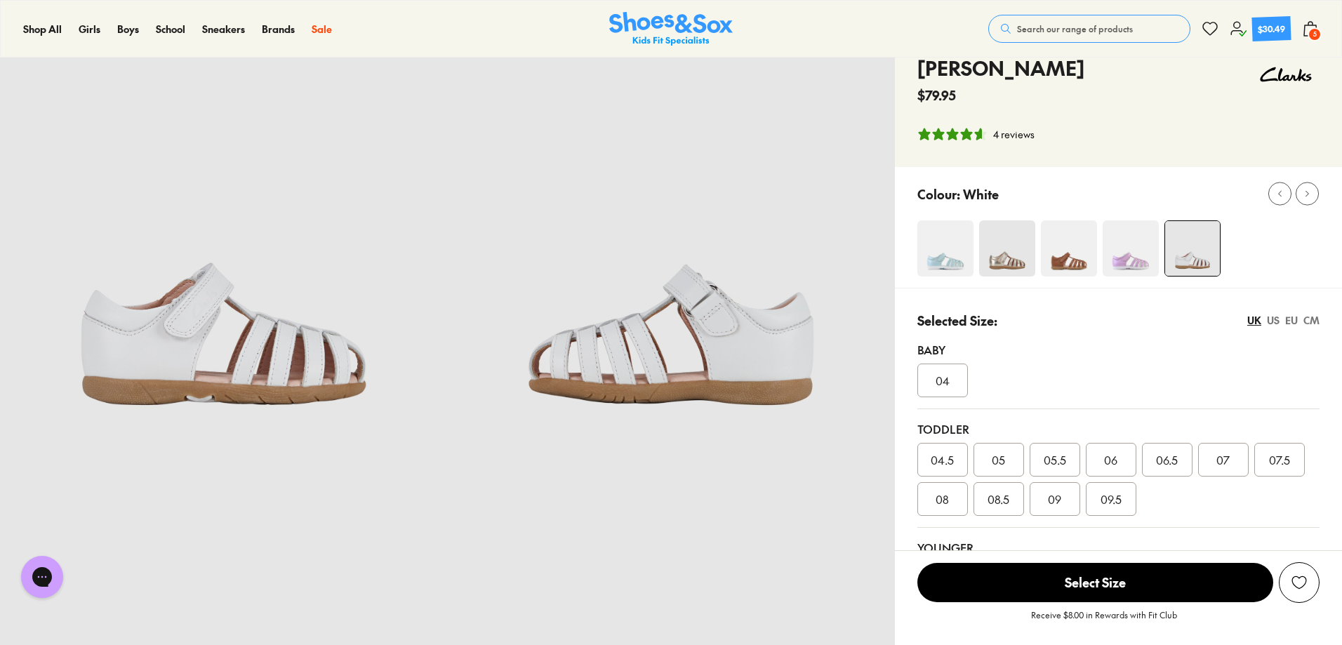
click at [1310, 24] on icon at bounding box center [1310, 28] width 17 height 17
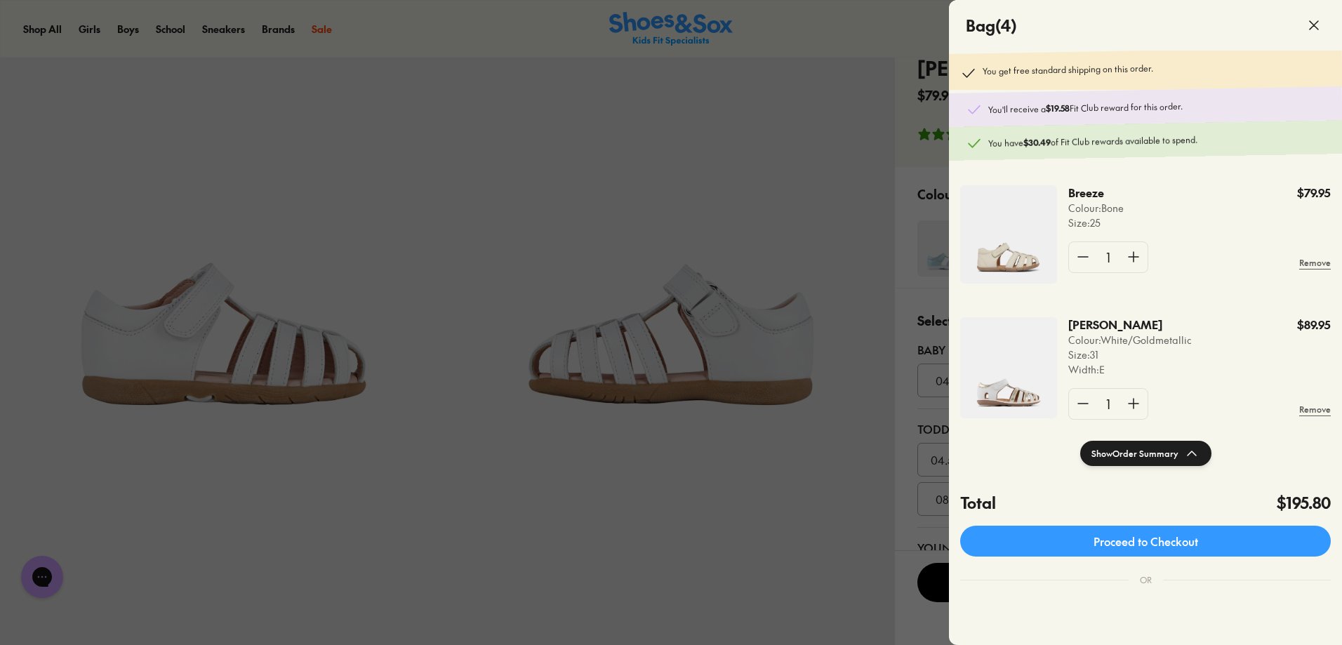
click at [878, 173] on div at bounding box center [671, 322] width 1342 height 645
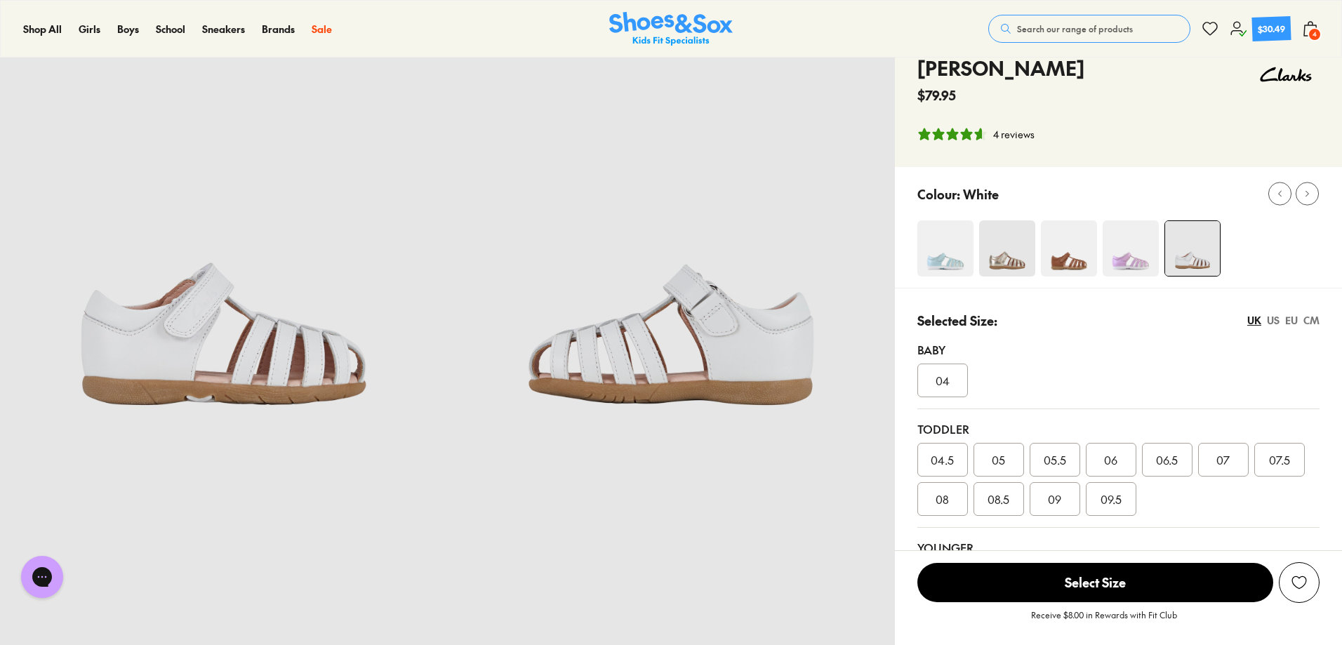
click at [1291, 317] on div "EU" at bounding box center [1291, 320] width 13 height 15
click at [1271, 461] on div "25" at bounding box center [1279, 460] width 51 height 34
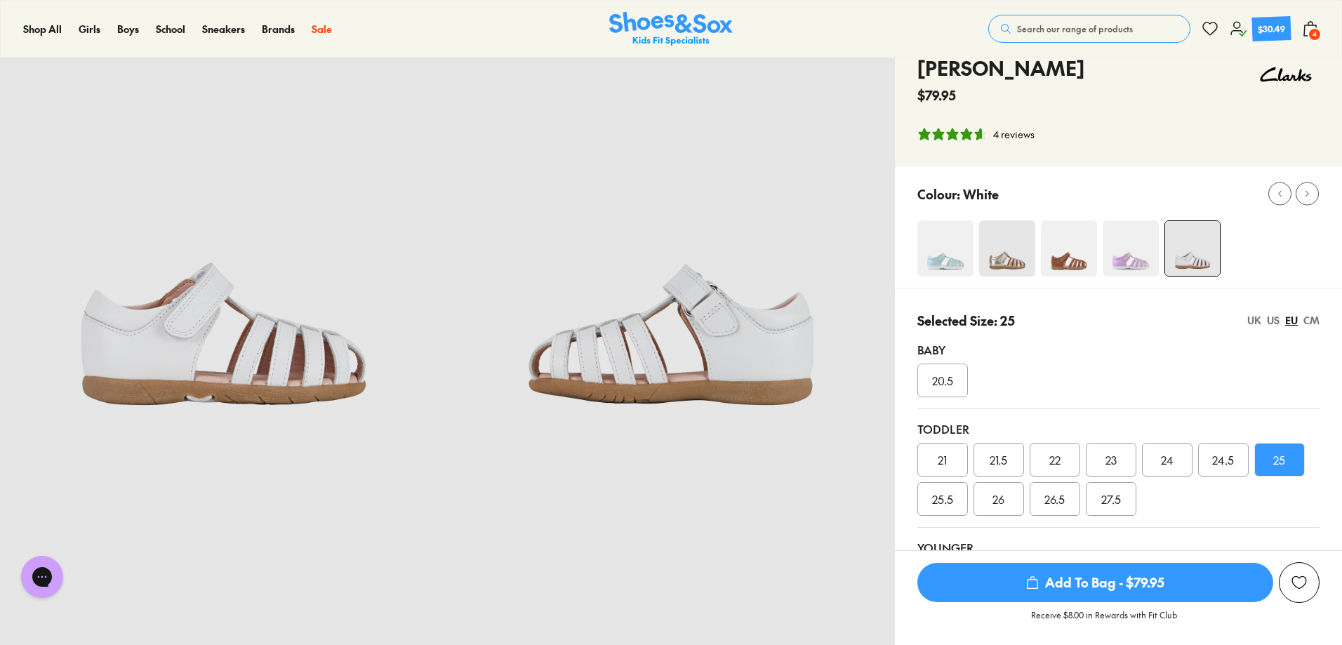
click at [1268, 315] on div "US" at bounding box center [1273, 320] width 13 height 15
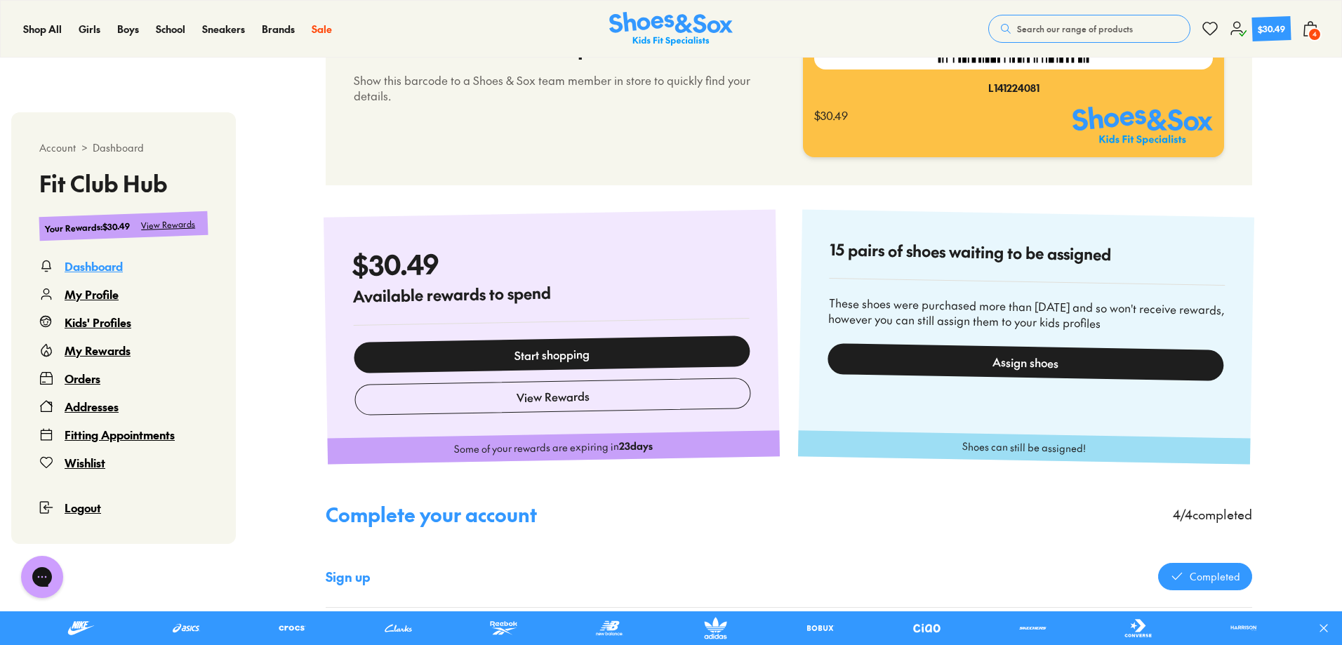
scroll to position [421, 0]
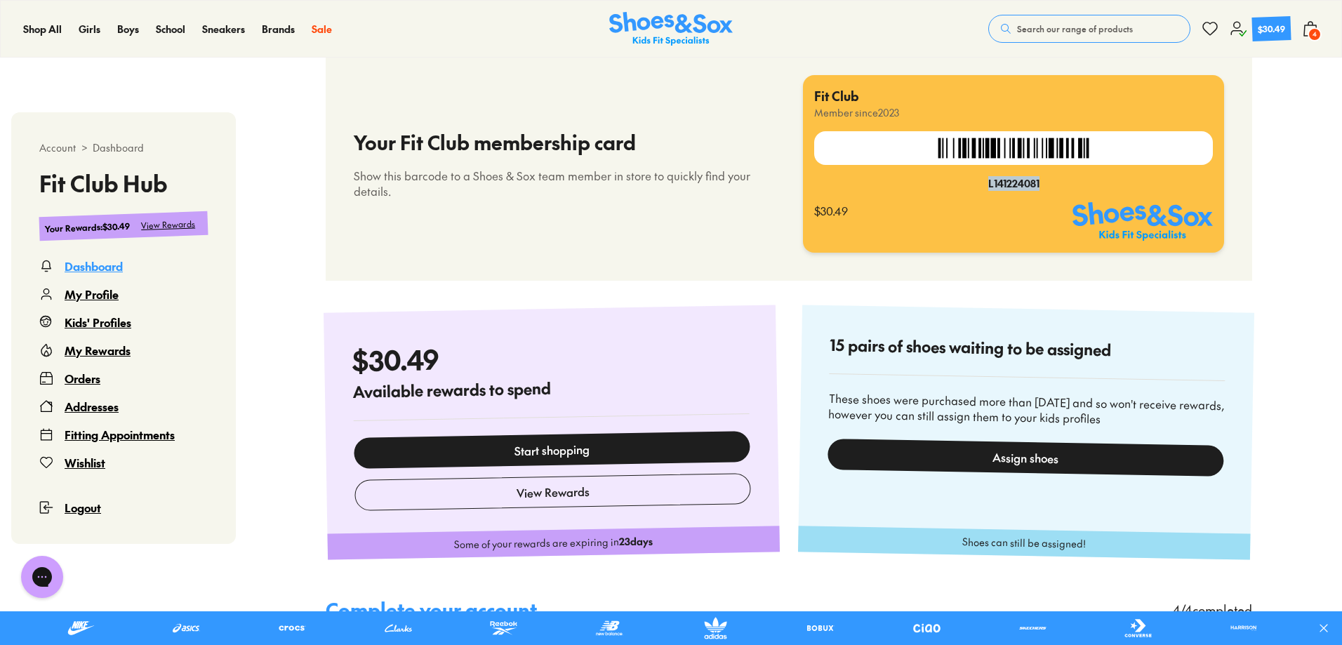
drag, startPoint x: 988, startPoint y: 186, endPoint x: 1071, endPoint y: 182, distance: 82.9
click at [1071, 182] on div "L141224081" at bounding box center [1013, 183] width 399 height 15
copy div "L141224081"
click at [556, 455] on link "Start shopping" at bounding box center [552, 450] width 396 height 38
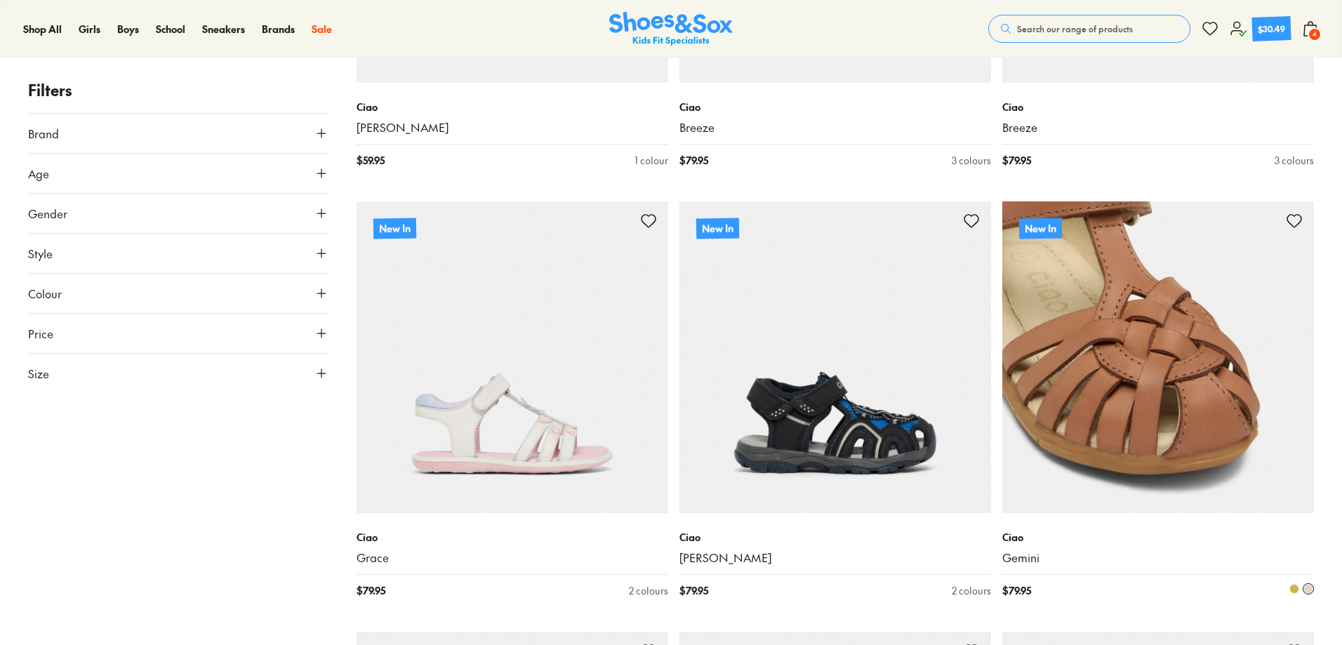
scroll to position [561, 0]
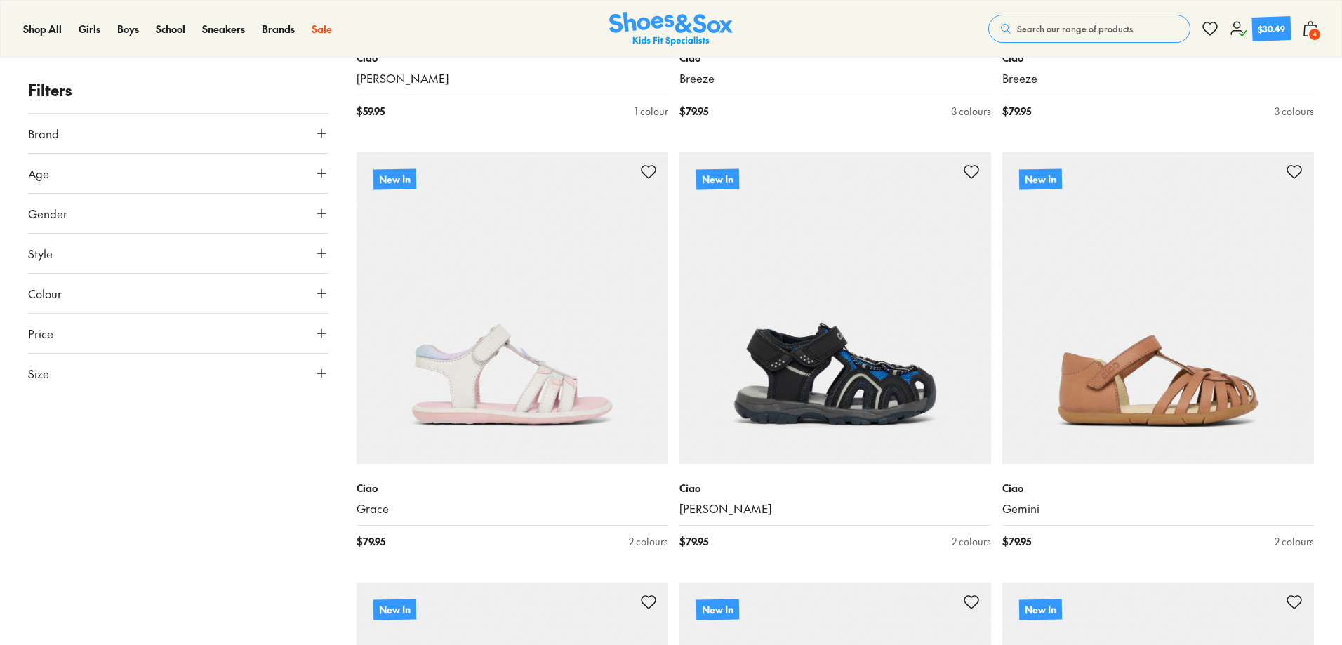
click at [1277, 25] on div "$30.49" at bounding box center [1272, 28] width 28 height 13
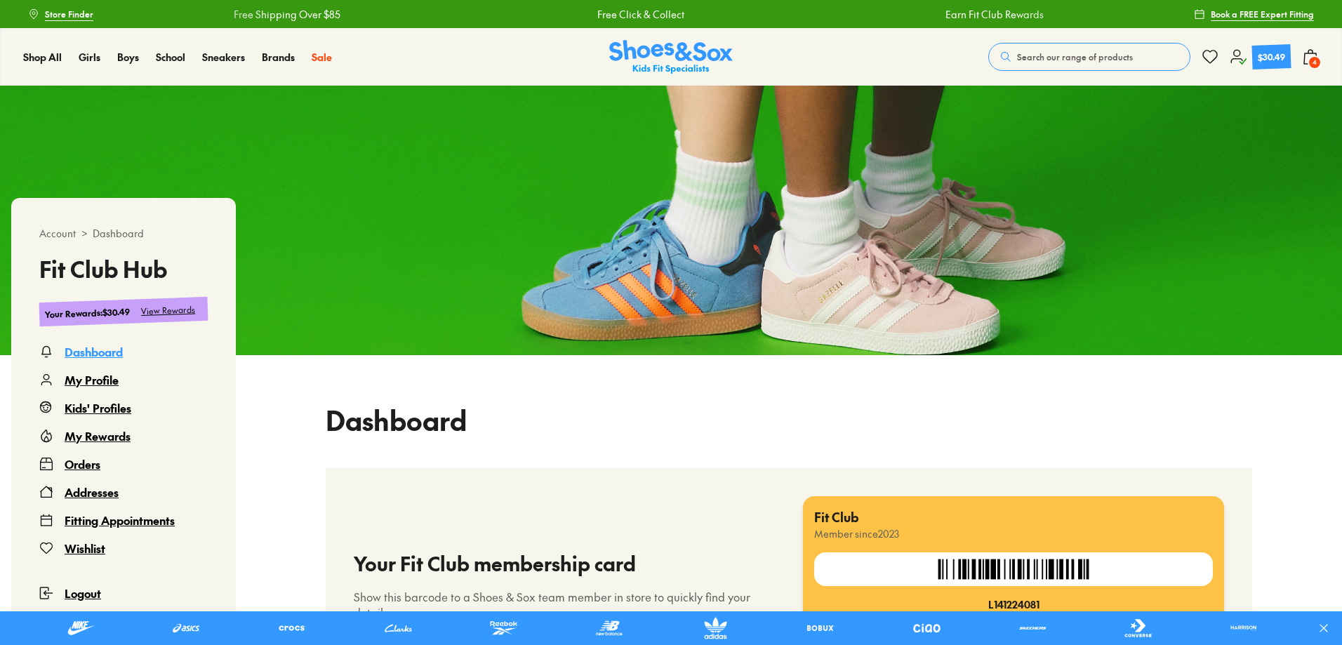
click at [1317, 60] on span "4" at bounding box center [1314, 62] width 14 height 14
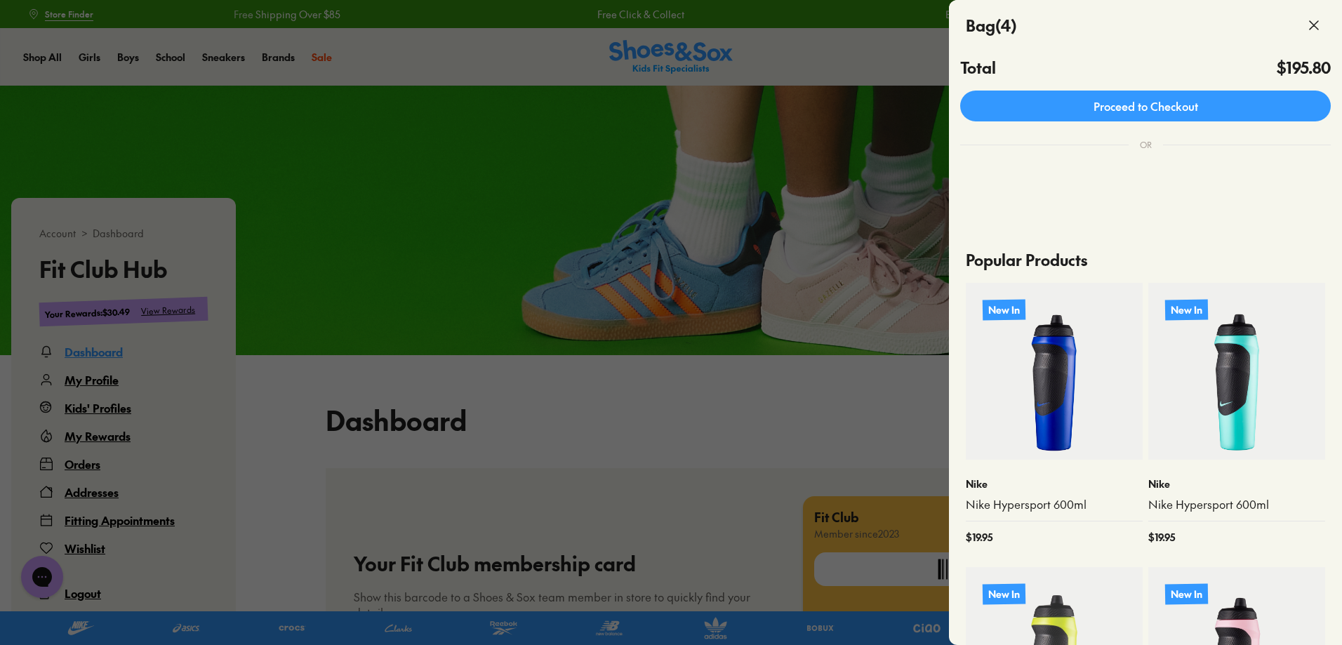
scroll to position [211, 0]
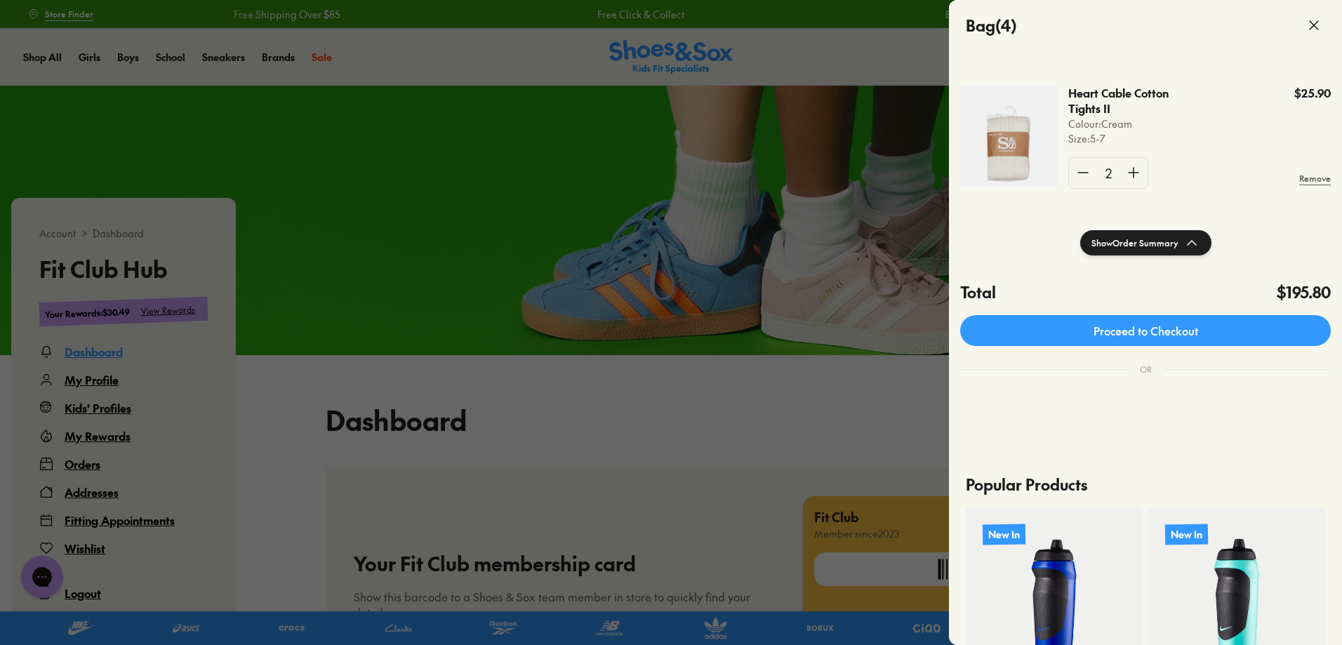
click at [1133, 248] on button "Show Order Summary" at bounding box center [1145, 242] width 131 height 25
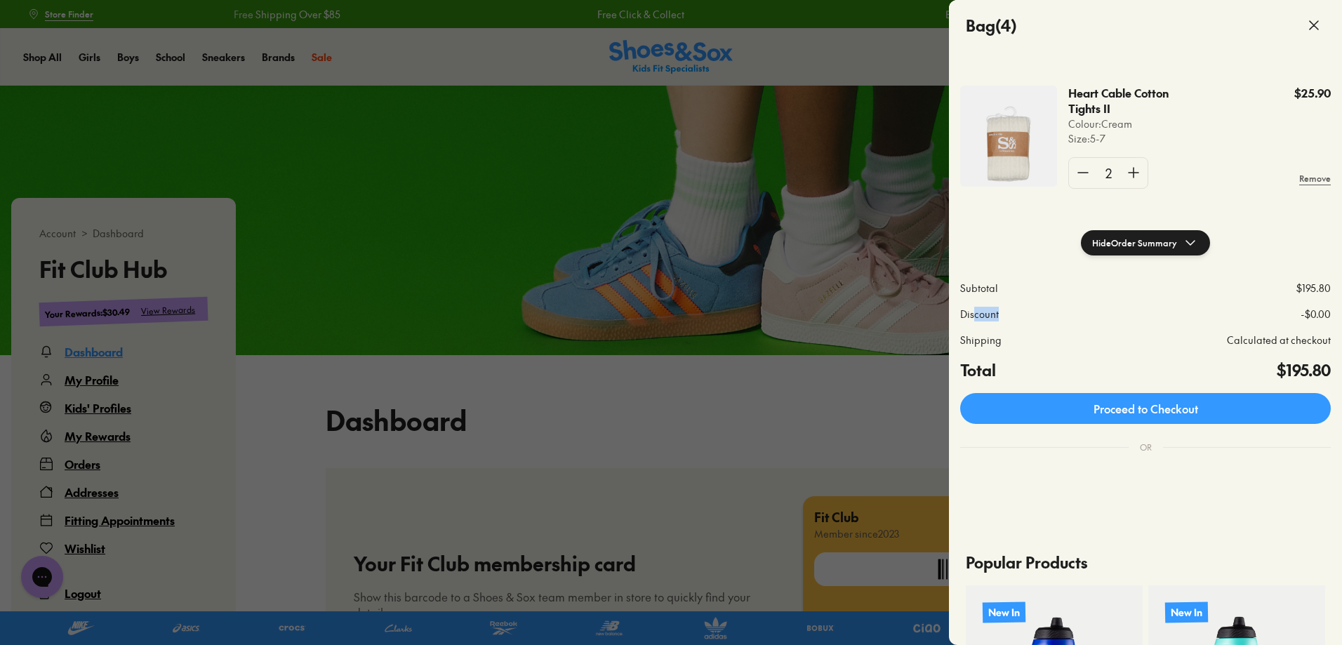
drag, startPoint x: 973, startPoint y: 314, endPoint x: 1083, endPoint y: 319, distance: 110.3
click at [1083, 319] on div "Discount -$0.00" at bounding box center [1145, 308] width 393 height 26
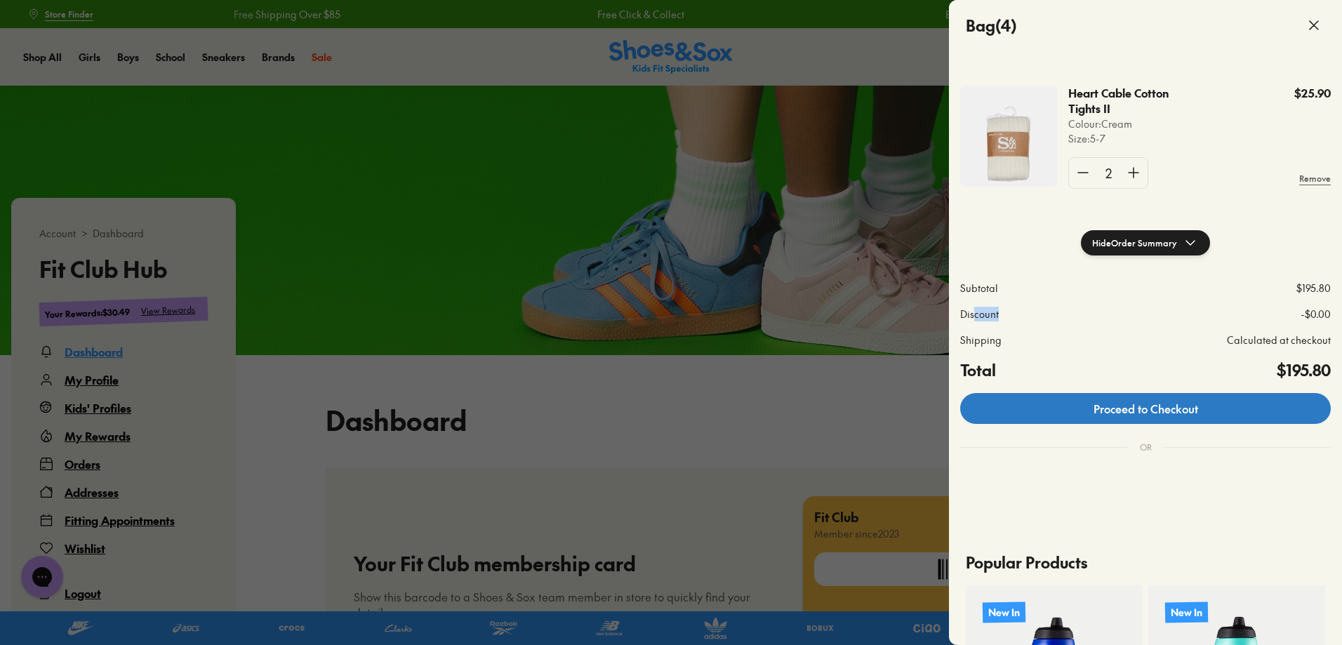
click at [1090, 417] on link "Proceed to Checkout" at bounding box center [1145, 408] width 371 height 31
